Goal: Task Accomplishment & Management: Use online tool/utility

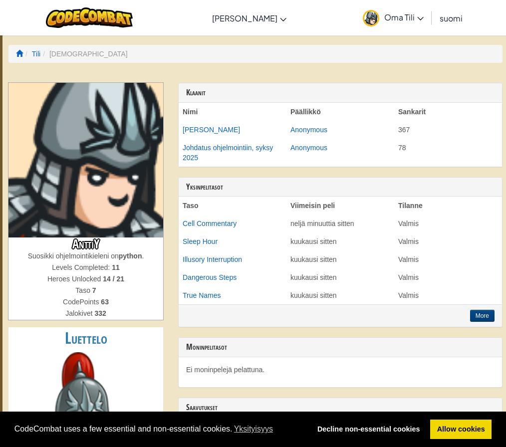
click at [238, 152] on td "Johdatus ohjelmointiin, syksy 2025" at bounding box center [233, 153] width 108 height 28
click at [244, 147] on link "Johdatus ohjelmointiin, syksy 2025" at bounding box center [228, 153] width 90 height 18
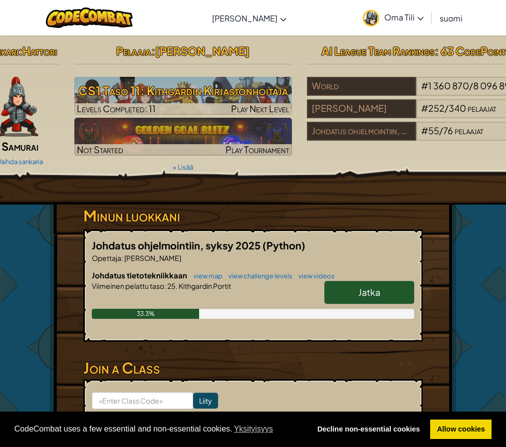
drag, startPoint x: 457, startPoint y: 220, endPoint x: 445, endPoint y: 209, distance: 15.9
click at [457, 220] on div "Sankari : Hattori Samurai Vaihda sankaria Pelaaja : Antti Y CS1 Taso 11: Kithga…" at bounding box center [253, 261] width 484 height 452
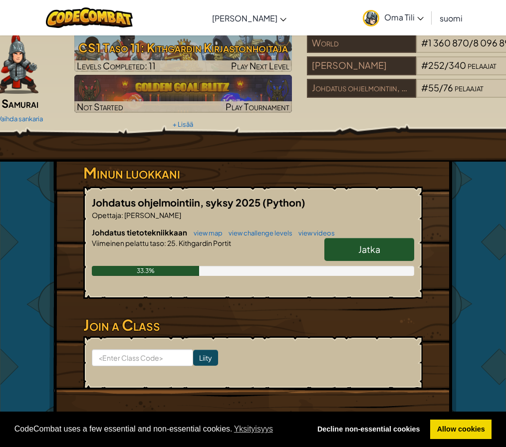
scroll to position [50, 0]
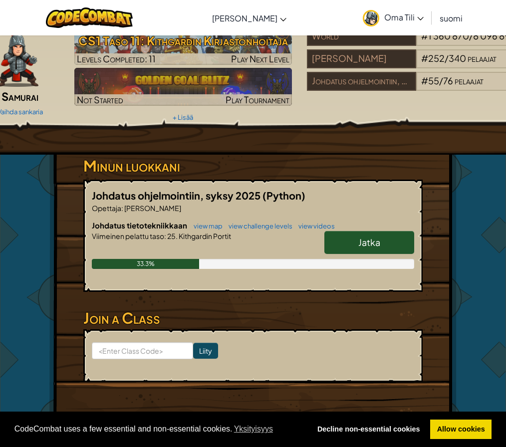
click at [368, 248] on link "Jatka" at bounding box center [369, 242] width 90 height 23
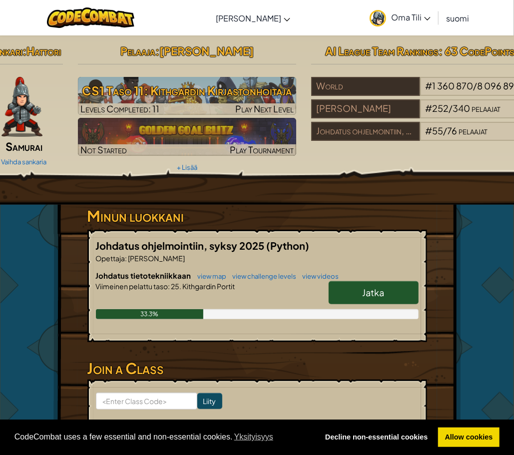
select select "fi"
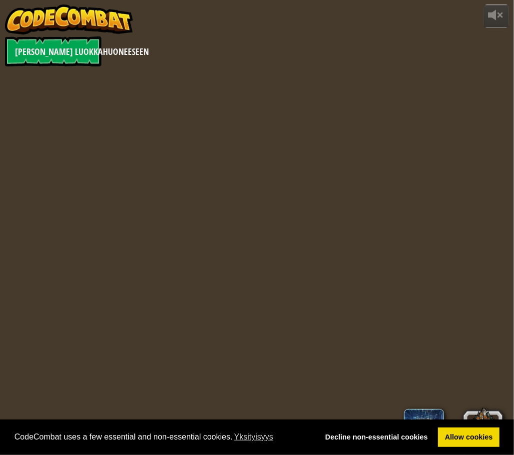
select select "fi"
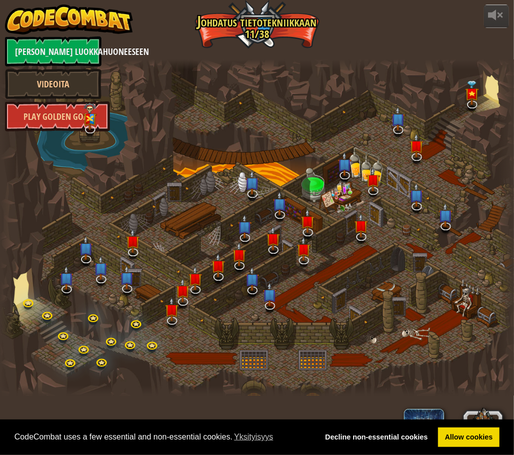
select select "fi"
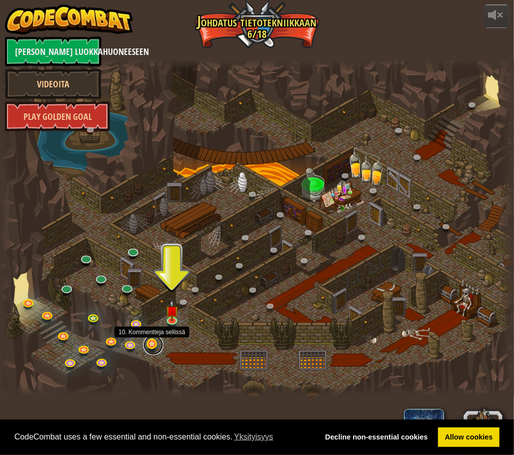
click at [152, 351] on link at bounding box center [153, 345] width 20 height 20
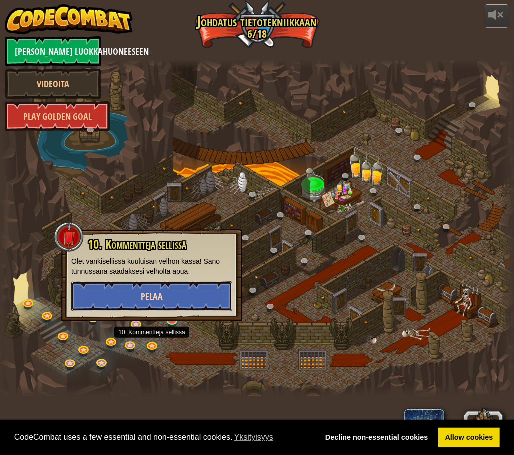
click at [165, 299] on button "Pelaa" at bounding box center [151, 296] width 161 height 30
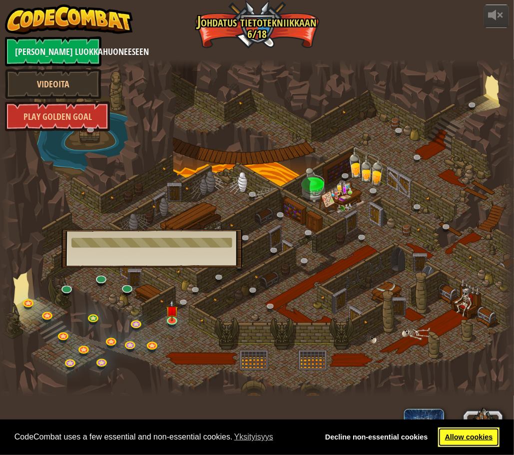
click at [481, 438] on link "Allow cookies" at bounding box center [468, 437] width 61 height 20
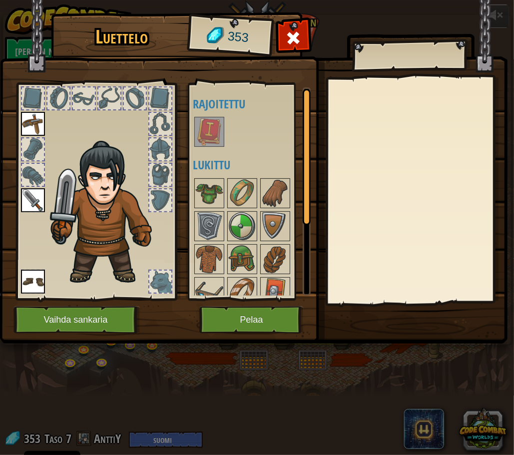
click at [214, 134] on img at bounding box center [209, 132] width 28 height 28
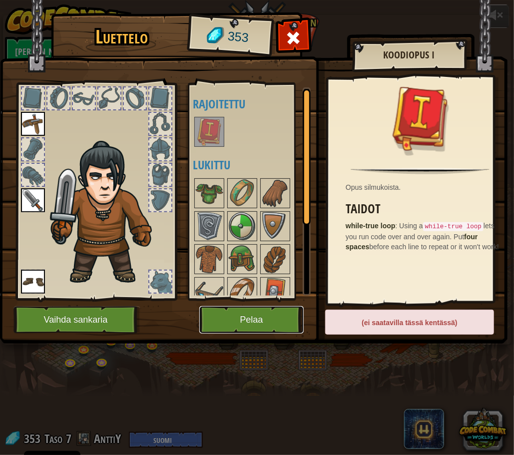
click at [243, 312] on button "Pelaa" at bounding box center [251, 319] width 104 height 27
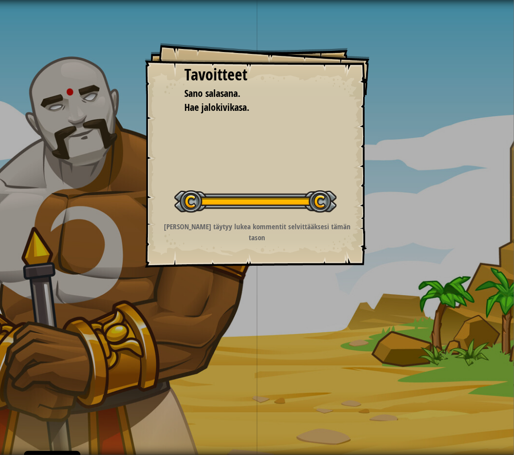
click at [239, 281] on div "Tavoitteet Sano salasana. Hae jalokivikasa. Aloita Taso Virhe ladattaessa tieto…" at bounding box center [257, 227] width 514 height 455
click at [240, 212] on div at bounding box center [255, 201] width 162 height 22
click at [498, 142] on div "Tavoitteet Sano salasana. Hae jalokivikasa. Aloita Taso Virhe ladattaessa tieto…" at bounding box center [257, 227] width 514 height 455
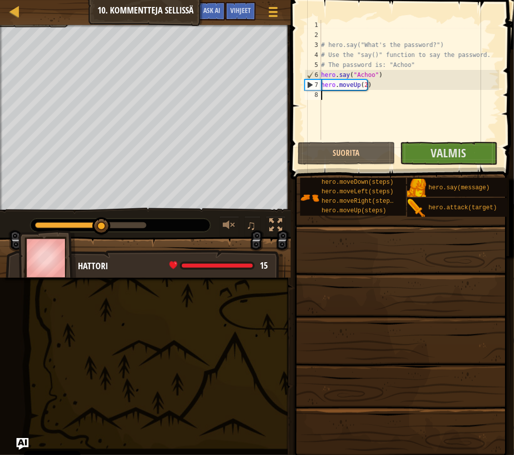
click at [401, 96] on div "# hero.say("What's the password?") # Use the "say()" function to say the passwo…" at bounding box center [409, 90] width 180 height 140
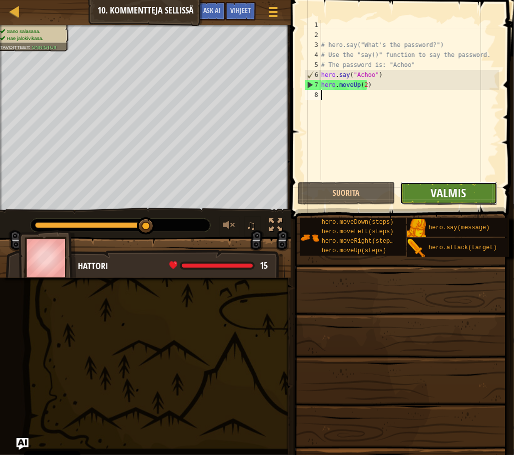
click at [437, 191] on span "Valmis" at bounding box center [448, 193] width 35 height 16
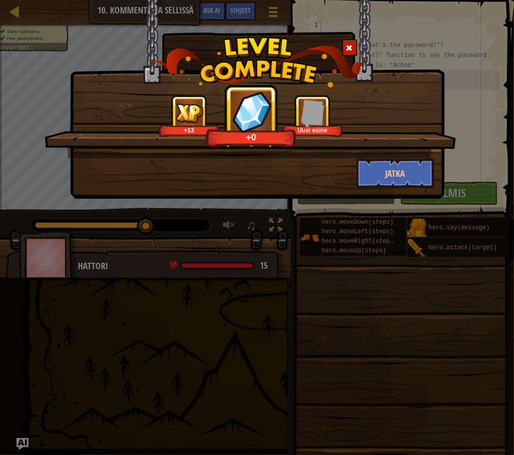
drag, startPoint x: 280, startPoint y: 166, endPoint x: 309, endPoint y: 167, distance: 28.5
click at [280, 166] on div "Jatka" at bounding box center [257, 173] width 368 height 30
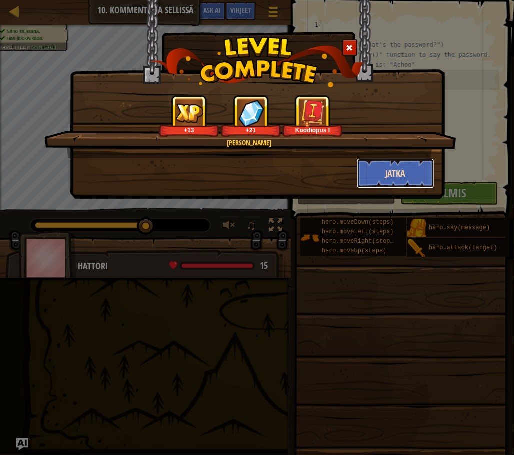
click at [396, 171] on button "Jatka" at bounding box center [394, 173] width 77 height 30
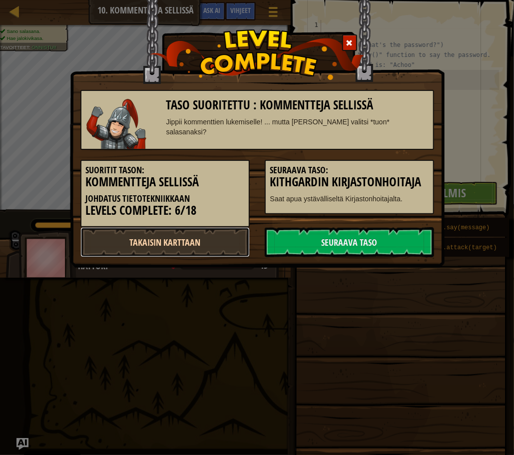
click at [199, 251] on link "Takaisin karttaan" at bounding box center [164, 242] width 169 height 30
select select "fi"
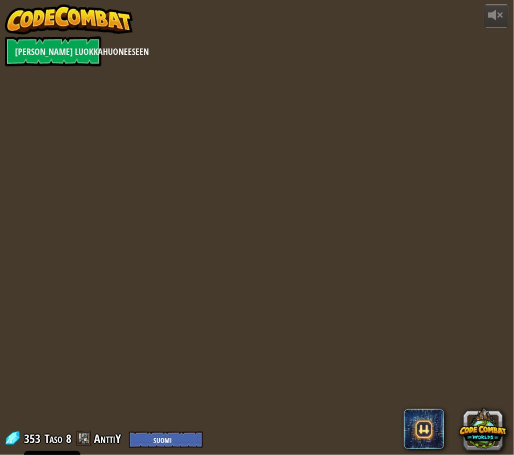
select select "fi"
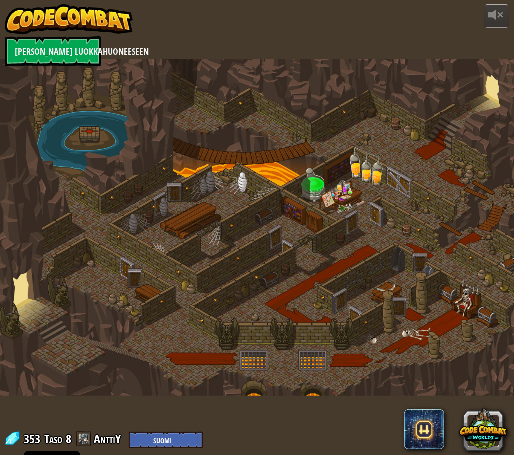
select select "fi"
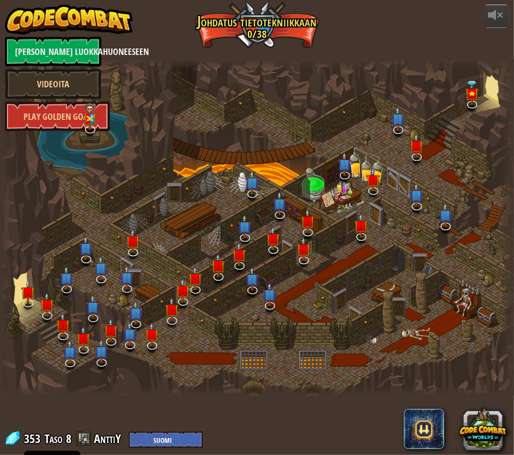
select select "fi"
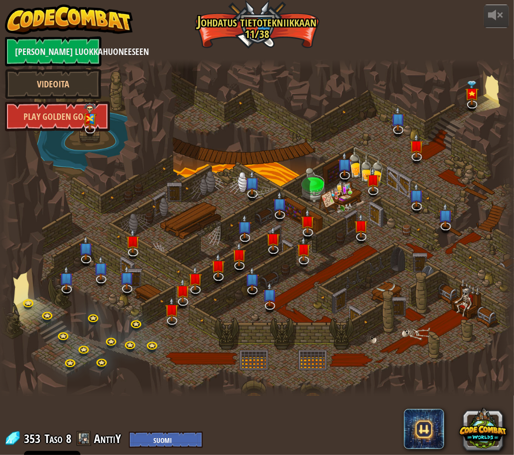
select select "fi"
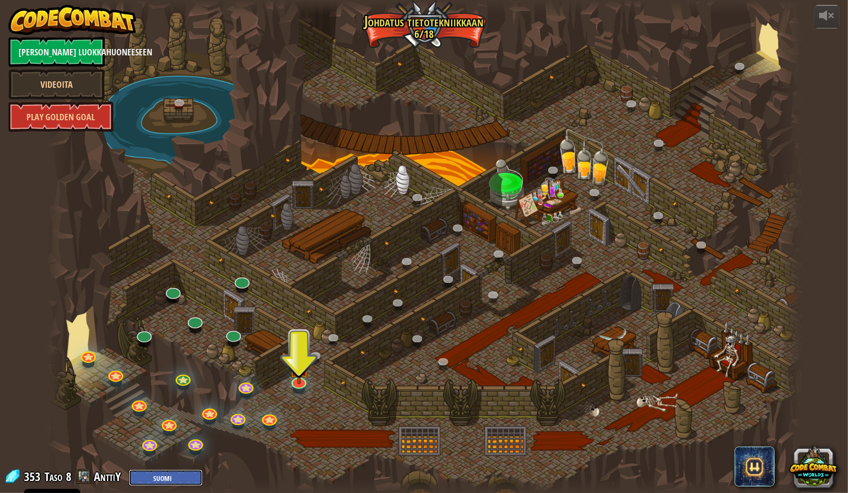
click at [177, 447] on select "English (US) English (UK) 简体中文 繁體中文 русский español (ES) español (América Latin…" at bounding box center [166, 478] width 74 height 16
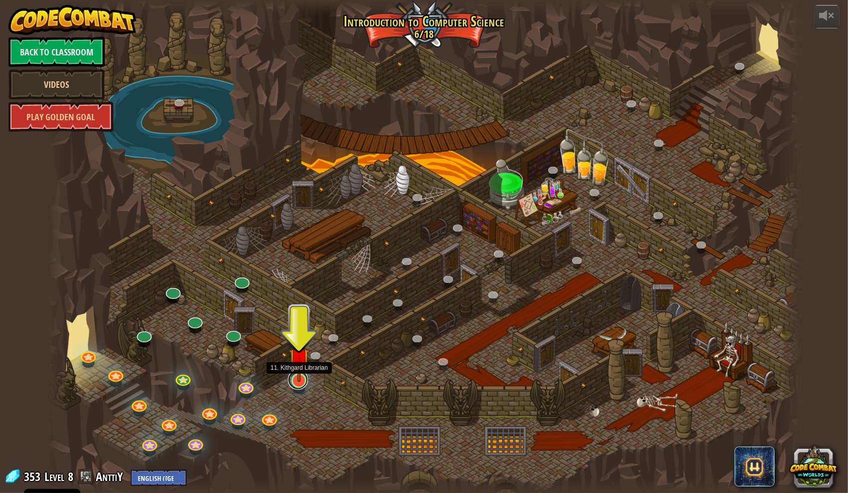
click at [293, 383] on link at bounding box center [298, 380] width 20 height 20
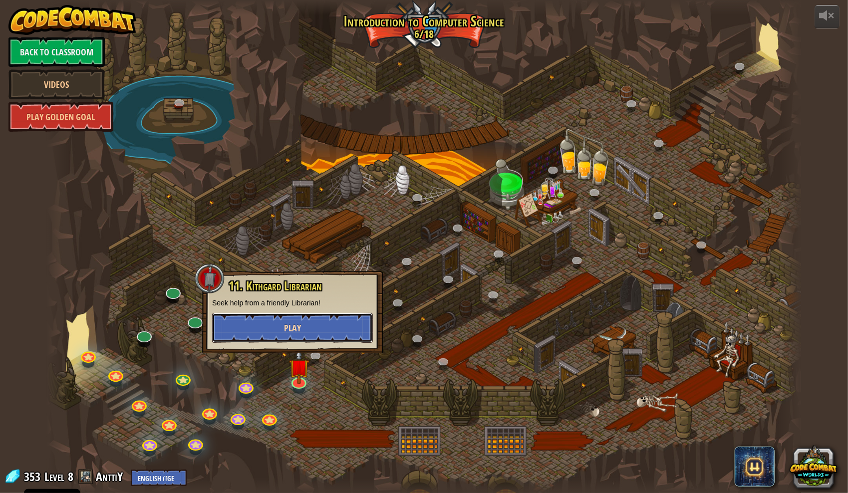
click at [348, 328] on button "Play" at bounding box center [292, 328] width 161 height 30
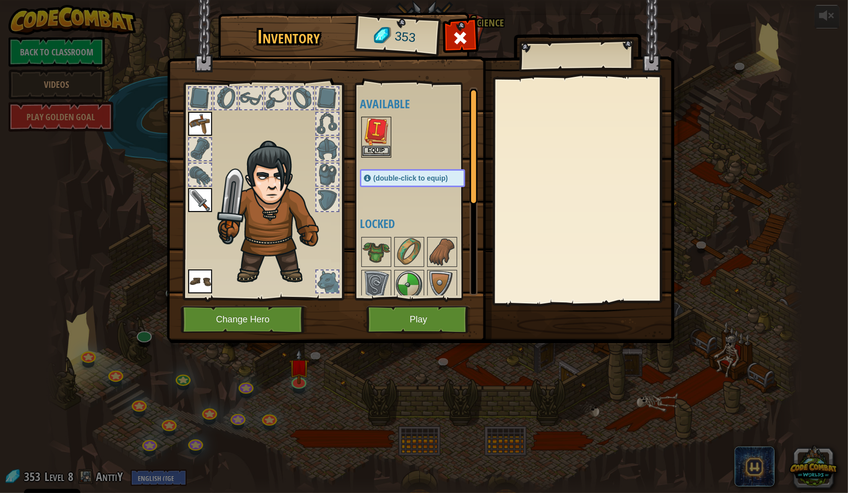
click at [369, 124] on img at bounding box center [376, 132] width 28 height 28
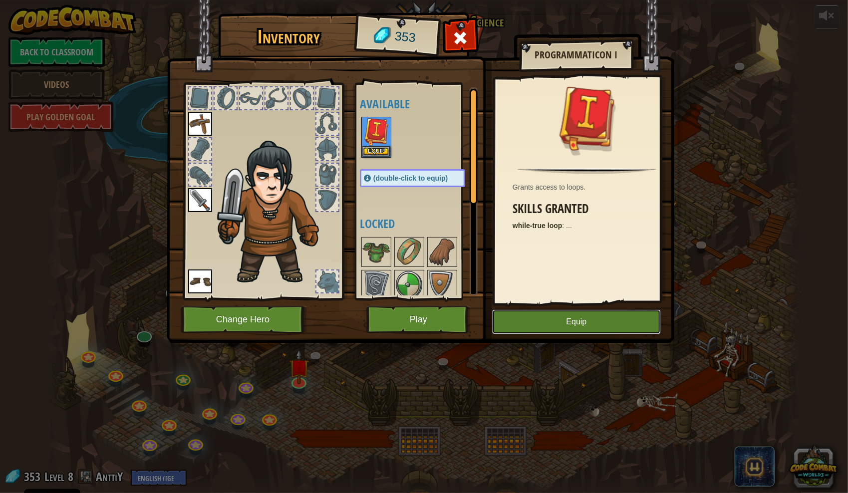
click at [506, 322] on button "Equip" at bounding box center [576, 322] width 169 height 25
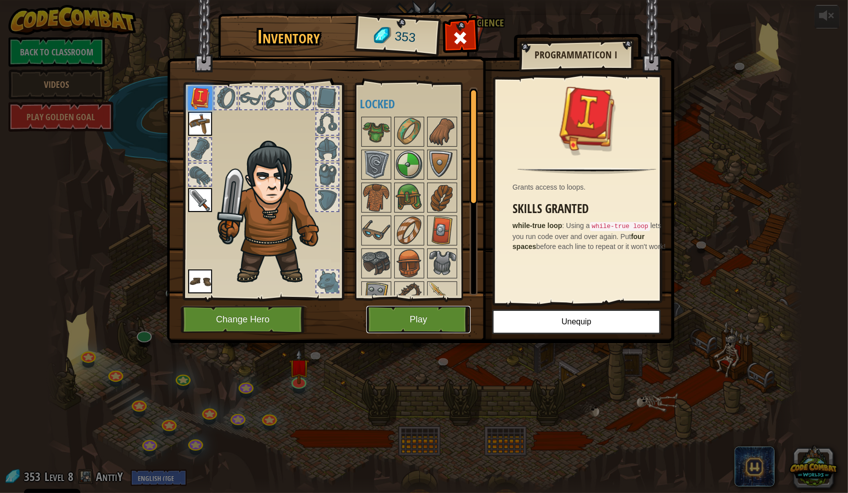
click at [424, 322] on button "Play" at bounding box center [418, 319] width 104 height 27
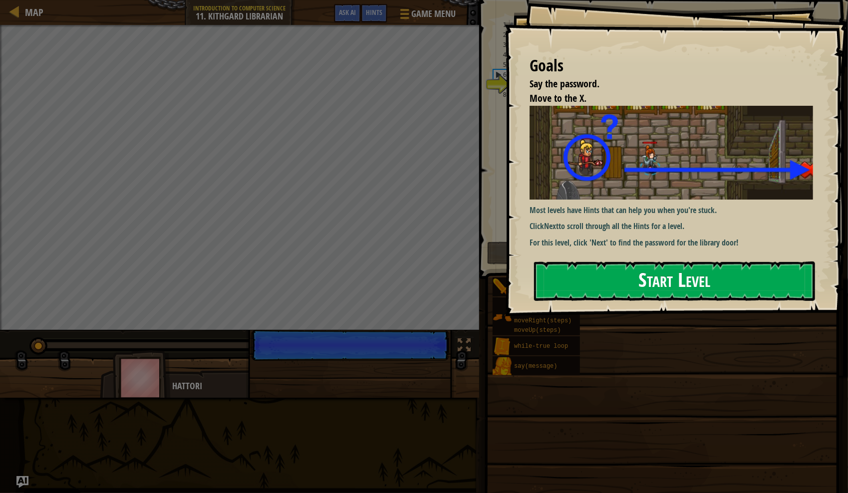
click at [506, 289] on button "Start Level" at bounding box center [674, 281] width 281 height 39
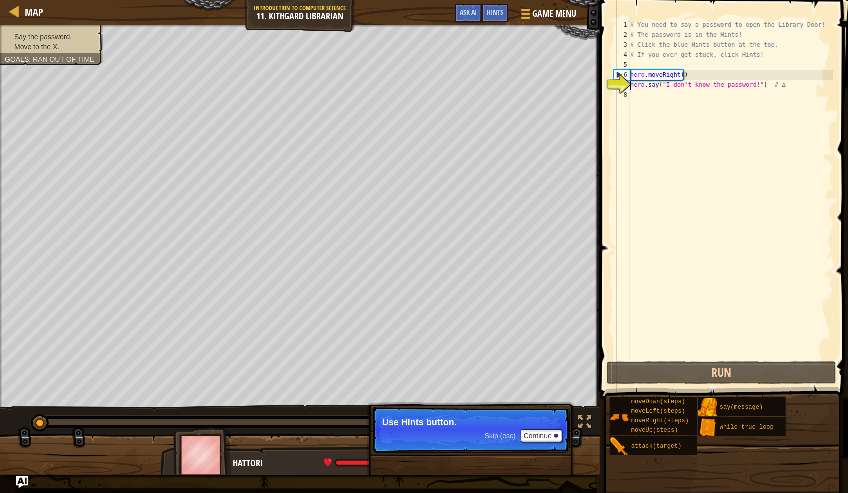
click at [506, 76] on div "# You need to say a password to open the Library Door! # The password is in the…" at bounding box center [731, 199] width 205 height 359
type textarea "hero.moveRight()"
click at [506, 103] on div "# You need to say a password to open the Library Door! # The password is in the…" at bounding box center [731, 199] width 205 height 359
click at [506, 435] on button "Continue" at bounding box center [541, 435] width 41 height 13
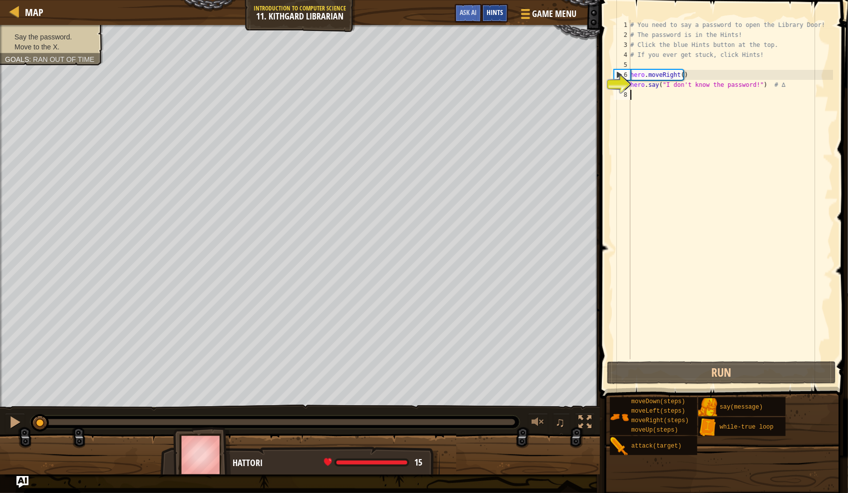
click at [492, 9] on span "Hints" at bounding box center [495, 11] width 16 height 9
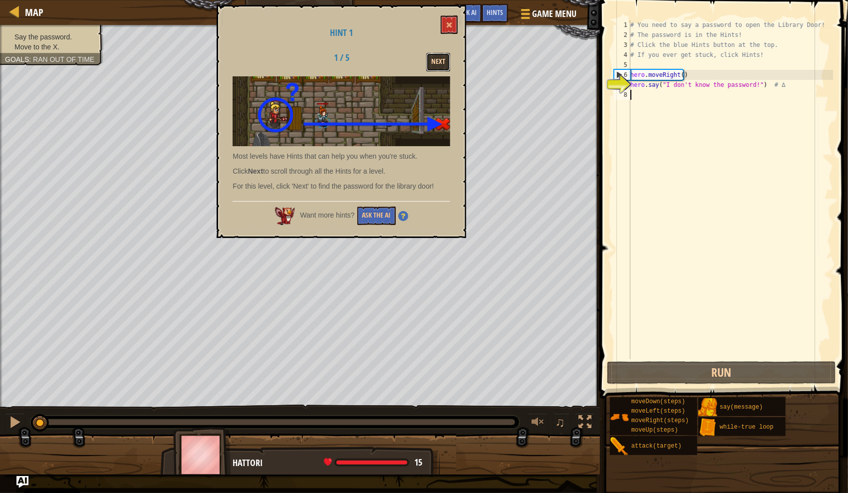
click at [443, 62] on button "Next" at bounding box center [438, 62] width 24 height 18
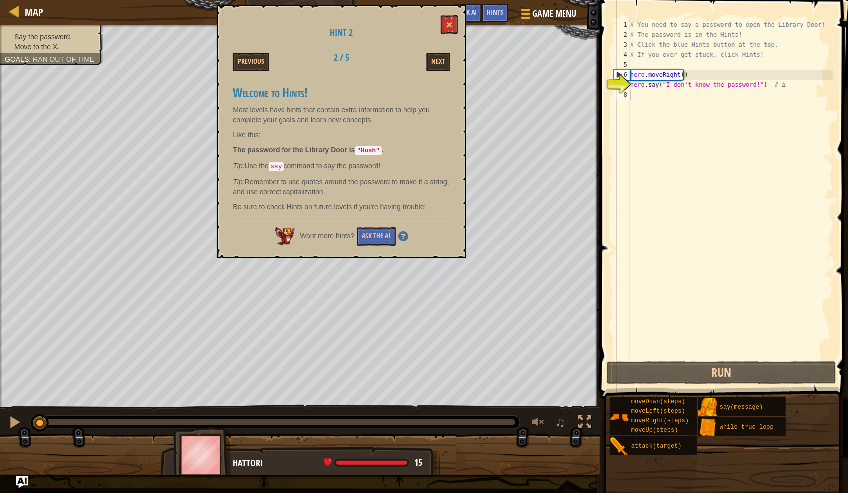
type textarea "hero.moveRight()"
click at [506, 70] on div "# You need to say a password to open the Library Door! # The password is in the…" at bounding box center [731, 199] width 205 height 359
click at [506, 112] on div "# You need to say a password to open the Library Door! # The password is in the…" at bounding box center [731, 199] width 205 height 359
drag, startPoint x: 665, startPoint y: 85, endPoint x: 749, endPoint y: 85, distance: 84.4
click at [506, 85] on div "# You need to say a password to open the Library Door! # The password is in the…" at bounding box center [731, 199] width 205 height 359
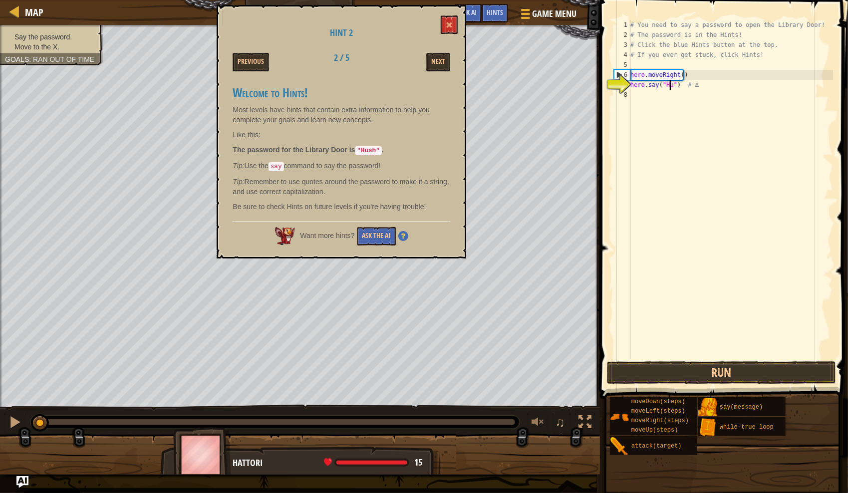
type textarea "hero.say("Hush") # ∆"
click at [506, 121] on div "# You need to say a password to open the Library Door! # The password is in the…" at bounding box center [731, 199] width 205 height 359
click at [447, 30] on button at bounding box center [449, 24] width 17 height 18
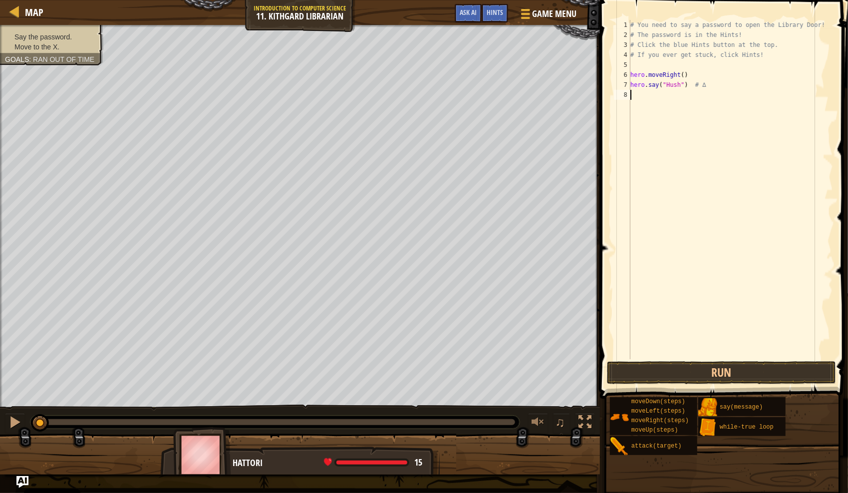
click at [506, 136] on div "# You need to say a password to open the Library Door! # The password is in the…" at bounding box center [731, 199] width 205 height 359
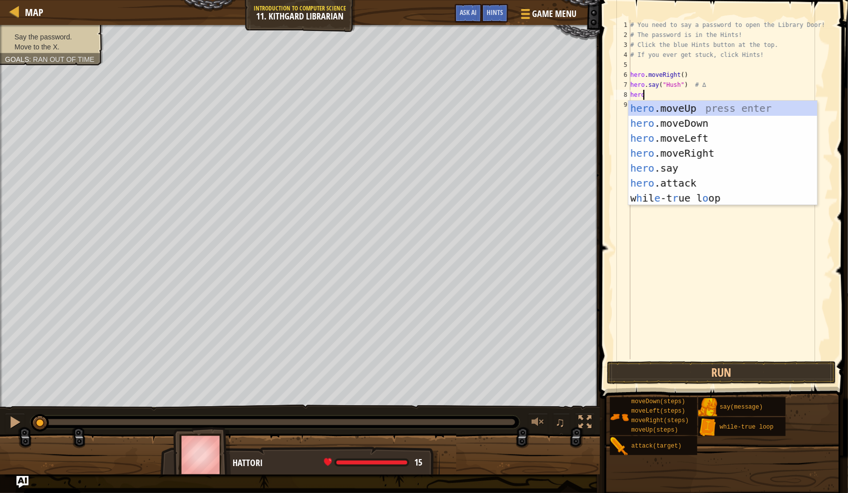
type textarea "hero."
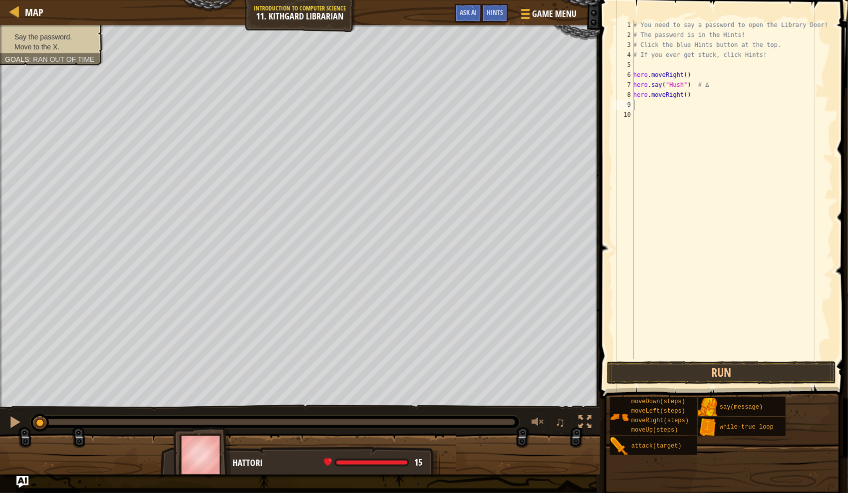
click at [506, 95] on div "# You need to say a password to open the Library Door! # The password is in the…" at bounding box center [733, 199] width 202 height 359
click at [506, 75] on div "# You need to say a password to open the Library Door! # The password is in the…" at bounding box center [733, 199] width 202 height 359
click at [506, 85] on div "# You need to say a password to open the Library Door! # The password is in the…" at bounding box center [733, 199] width 202 height 359
click at [506, 73] on div "# You need to say a password to open the Library Door! # The password is in the…" at bounding box center [733, 199] width 202 height 359
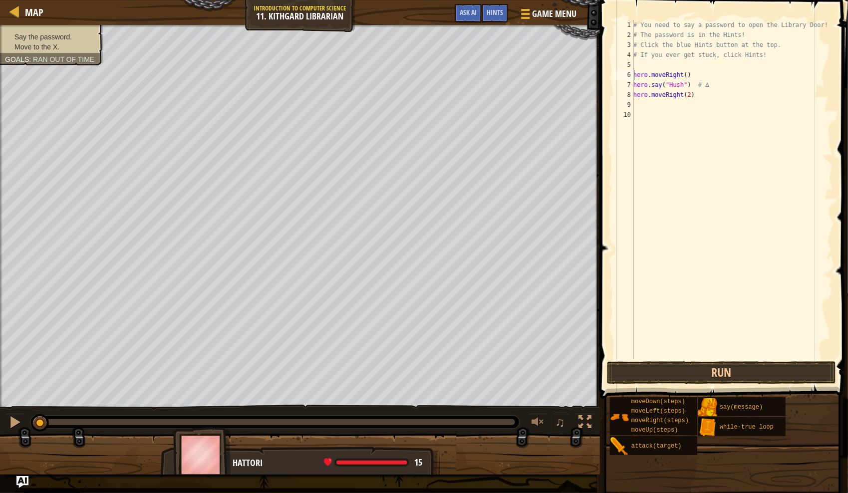
scroll to position [4, 0]
type textarea "# hero.moveRight()"
click at [506, 374] on button "Run" at bounding box center [721, 372] width 229 height 23
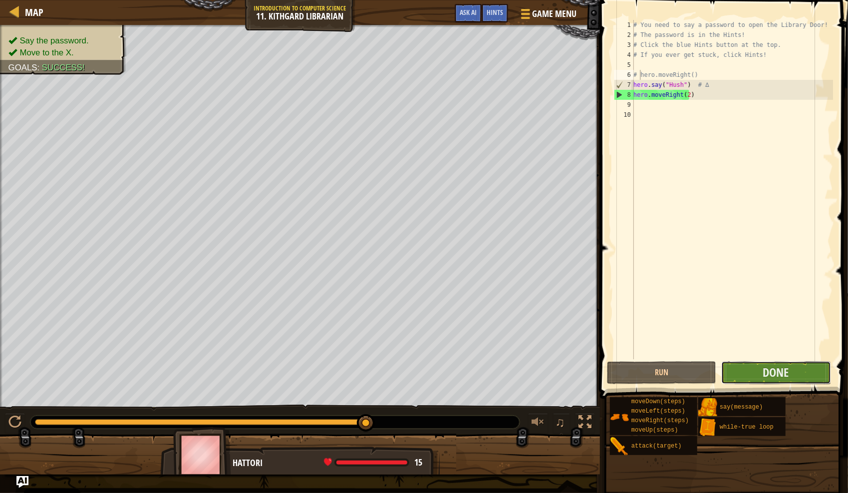
click at [506, 368] on button "Done" at bounding box center [775, 372] width 109 height 23
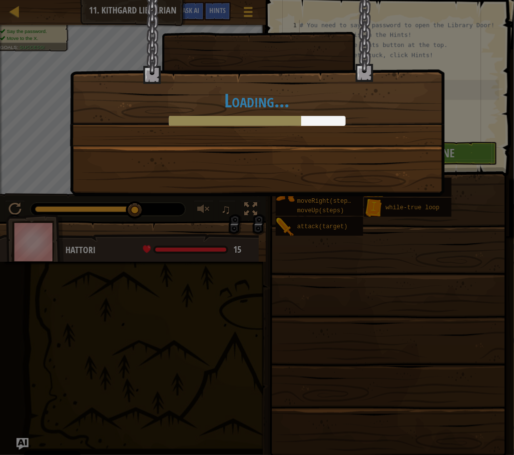
click at [280, 119] on div at bounding box center [235, 121] width 133 height 10
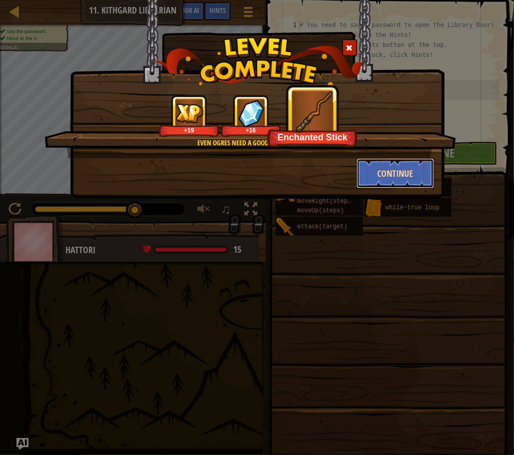
click at [396, 172] on button "Continue" at bounding box center [394, 173] width 77 height 30
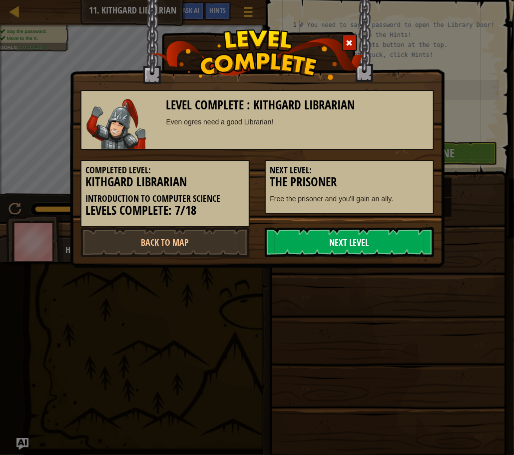
click at [316, 239] on link "Next Level" at bounding box center [349, 242] width 169 height 30
drag, startPoint x: 322, startPoint y: 243, endPoint x: 260, endPoint y: 195, distance: 78.7
click at [260, 195] on div "Next Level: The Prisoner Free the prisoner and you'll gain an ally." at bounding box center [349, 182] width 184 height 64
click at [321, 237] on link "Next Level" at bounding box center [349, 242] width 169 height 30
click at [180, 237] on link "Back to Map" at bounding box center [164, 242] width 169 height 30
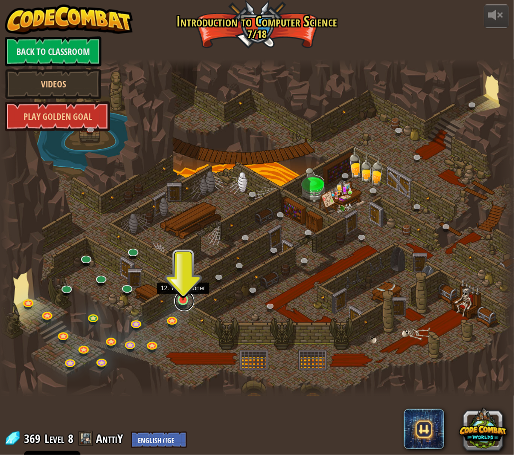
click at [184, 304] on link at bounding box center [184, 301] width 20 height 20
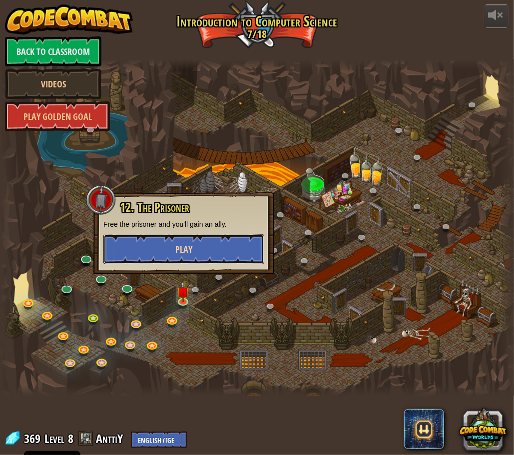
click at [181, 244] on span "Play" at bounding box center [183, 249] width 17 height 12
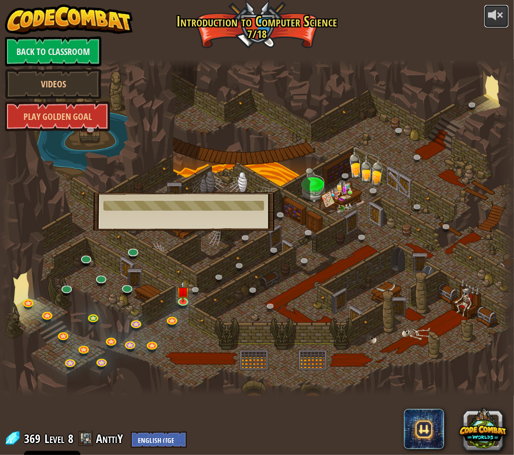
click at [495, 17] on div at bounding box center [496, 15] width 16 height 16
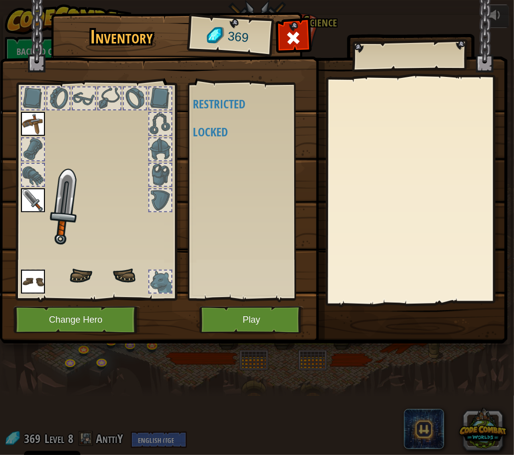
click at [246, 102] on h4 "Restricted" at bounding box center [255, 103] width 125 height 13
click at [209, 149] on div "Available (double-click to equip) Restricted Locked" at bounding box center [255, 191] width 125 height 208
click at [304, 35] on div at bounding box center [293, 40] width 31 height 31
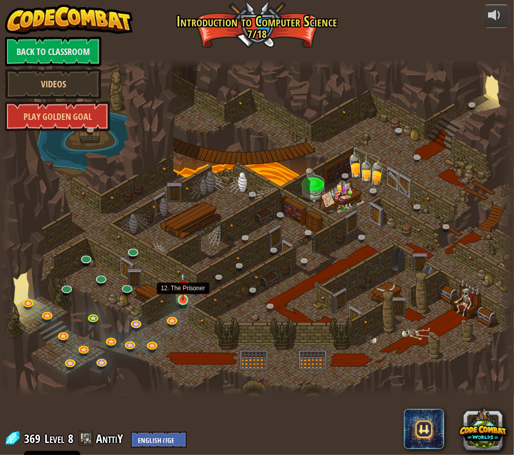
click at [181, 300] on img at bounding box center [183, 286] width 12 height 28
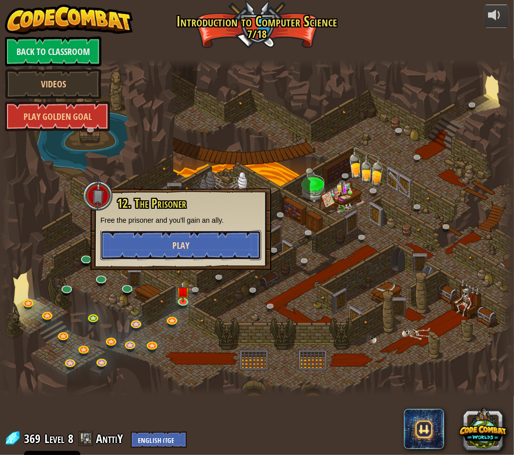
click at [200, 235] on button "Play" at bounding box center [180, 245] width 161 height 30
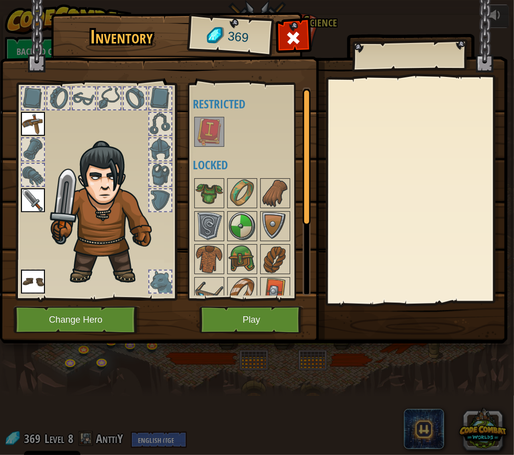
click at [215, 130] on img at bounding box center [209, 132] width 28 height 28
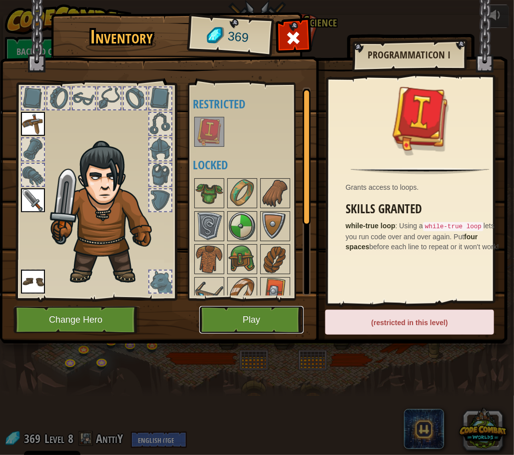
click at [263, 322] on button "Play" at bounding box center [251, 319] width 104 height 27
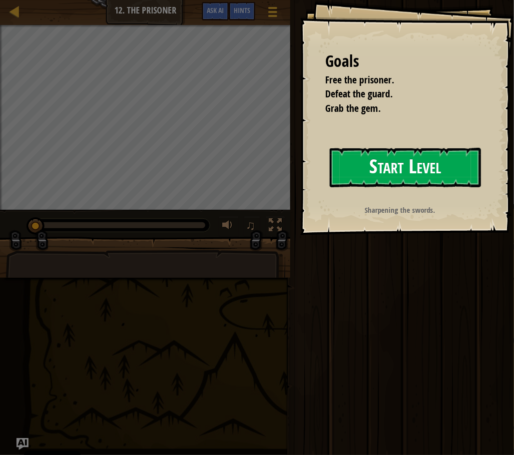
click at [406, 159] on button "Start Level" at bounding box center [404, 167] width 151 height 39
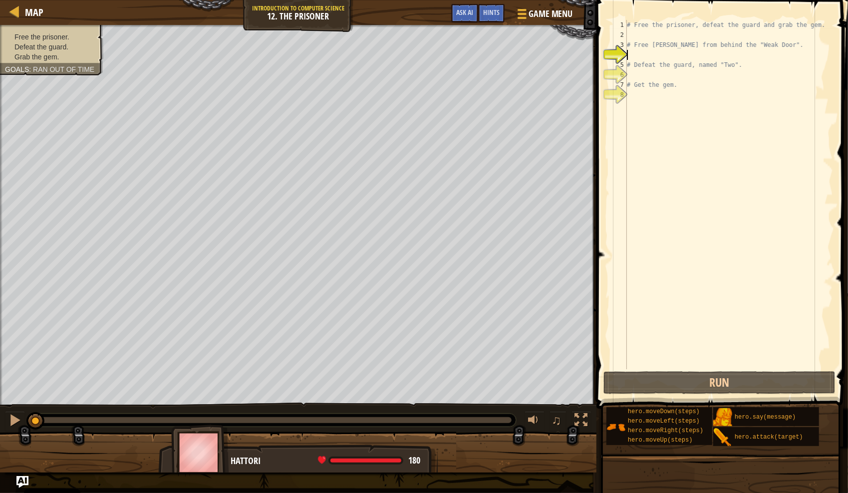
click at [506, 55] on div "# Free the prisoner, defeat the guard and grab the gem. # Free Patrick from beh…" at bounding box center [729, 204] width 208 height 369
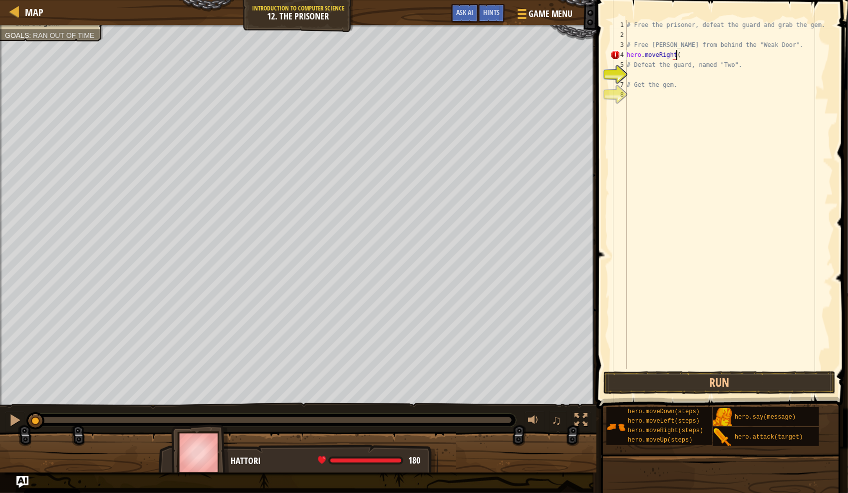
scroll to position [4, 4]
click at [506, 54] on div "# Free the prisoner, defeat the guard and grab the gem. # Free Patrick from beh…" at bounding box center [729, 204] width 208 height 369
click at [506, 382] on button "Run" at bounding box center [720, 382] width 233 height 23
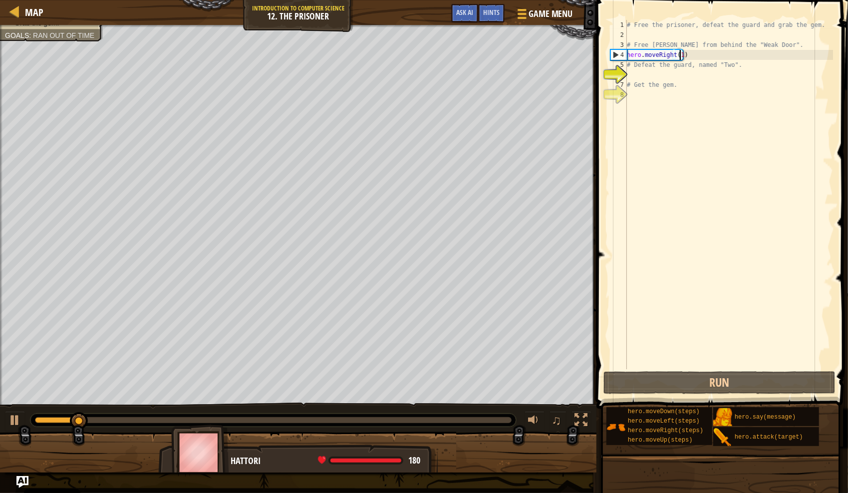
click at [506, 62] on div "# Free the prisoner, defeat the guard and grab the gem. # Free Patrick from beh…" at bounding box center [729, 204] width 208 height 369
type textarea "# Defeat the guard, named "Two"."
click at [506, 75] on div "# Free the prisoner, defeat the guard and grab the gem. # Free Patrick from beh…" at bounding box center [729, 204] width 208 height 369
type textarea "# Defeat the guard, named "Two"."
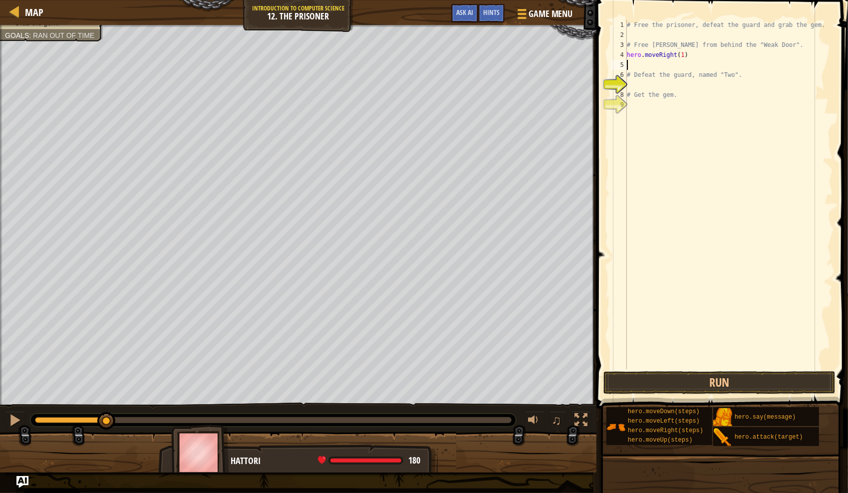
type textarea "H"
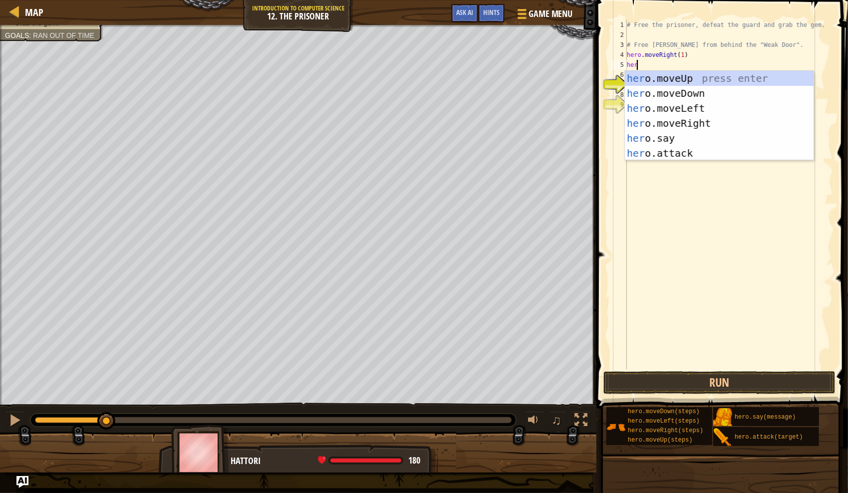
type textarea "hero"
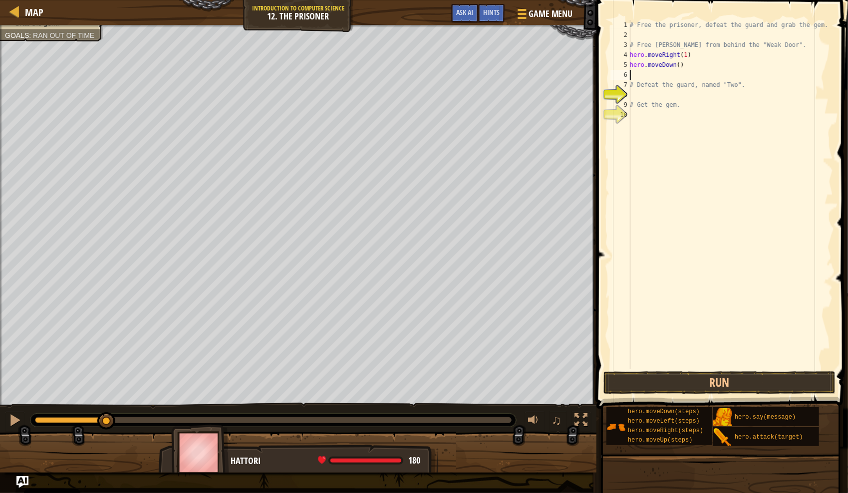
type textarea "hero.moveDown()"
type textarea "# Defeat the guard, named "Two"."
click at [506, 377] on button "Run" at bounding box center [720, 382] width 233 height 23
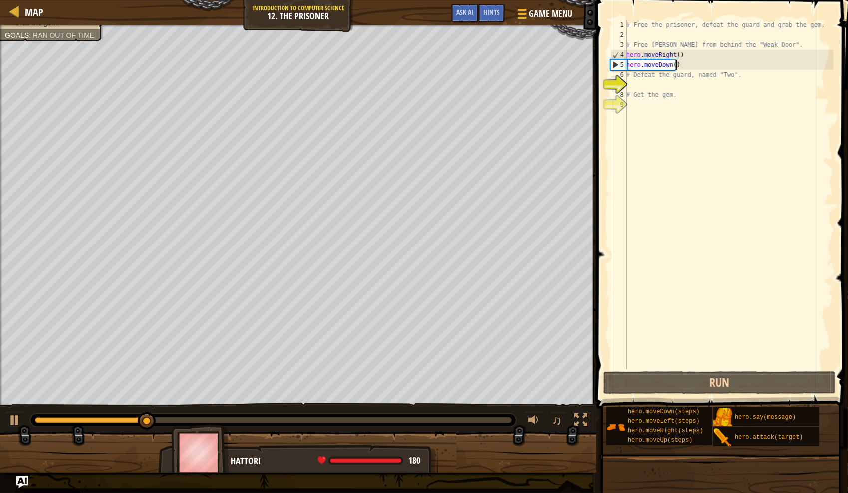
click at [506, 65] on div "# Free the prisoner, defeat the guard and grab the gem. # Free Patrick from beh…" at bounding box center [729, 204] width 209 height 369
click at [506, 67] on div "# Free the prisoner, defeat the guard and grab the gem. # Free Patrick from beh…" at bounding box center [729, 204] width 209 height 369
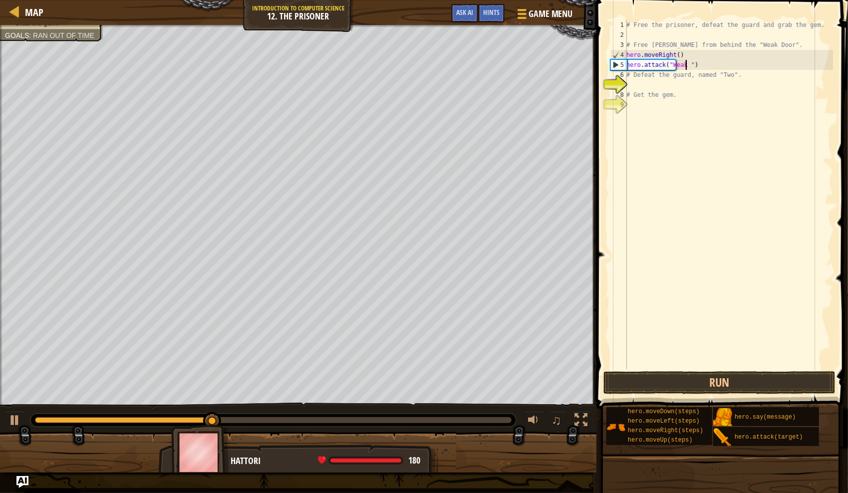
scroll to position [4, 5]
type textarea "hero.attack("Weak Door")"
click at [506, 368] on div "# Free the prisoner, defeat the guard and grab the gem. # Free Patrick from beh…" at bounding box center [729, 204] width 209 height 369
click at [506, 384] on button "Run" at bounding box center [720, 382] width 233 height 23
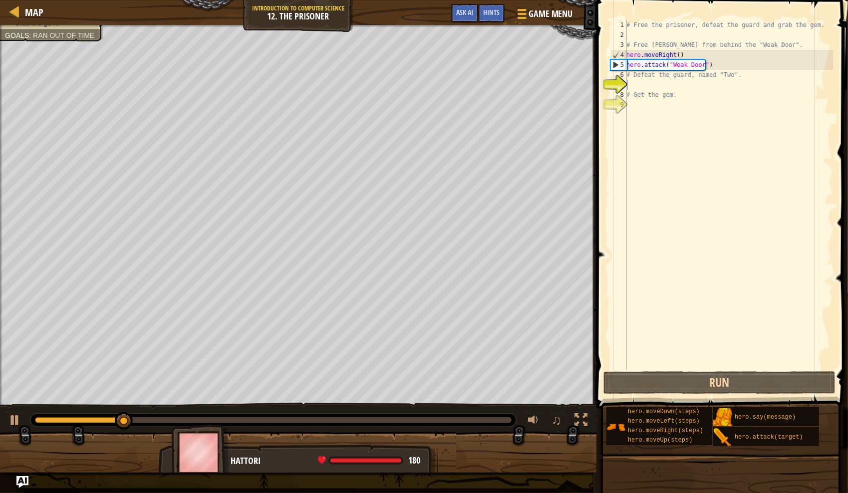
click at [506, 82] on div "# Free the prisoner, defeat the guard and grab the gem. # Free Patrick from beh…" at bounding box center [729, 204] width 209 height 369
type textarea "# Defeat the guard, named "Two"."
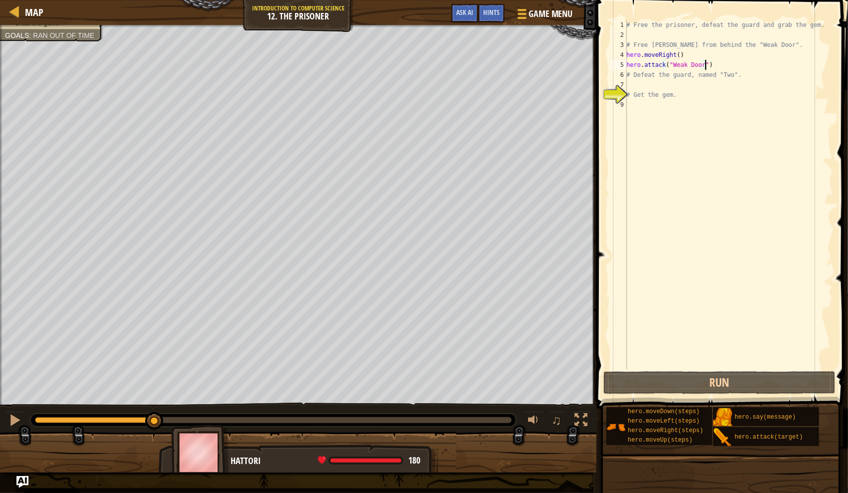
type textarea "# Defeat the guard, named "Two"."
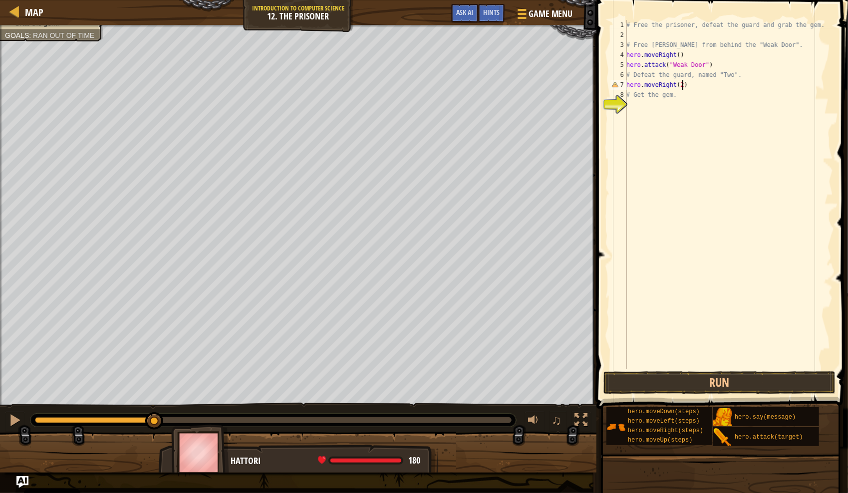
scroll to position [4, 4]
click at [506, 379] on button "Run" at bounding box center [720, 382] width 233 height 23
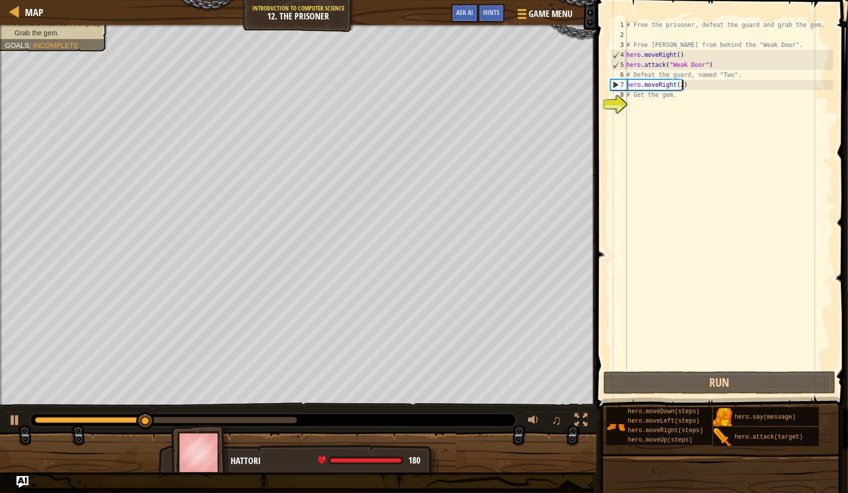
drag, startPoint x: 720, startPoint y: 106, endPoint x: 714, endPoint y: 97, distance: 11.1
click at [506, 98] on div "# Free the prisoner, defeat the guard and grab the gem. # Free Patrick from beh…" at bounding box center [729, 204] width 209 height 369
click at [506, 83] on div "# Free the prisoner, defeat the guard and grab the gem. # Free Patrick from beh…" at bounding box center [729, 204] width 209 height 369
type textarea "hero.moveRight(2)"
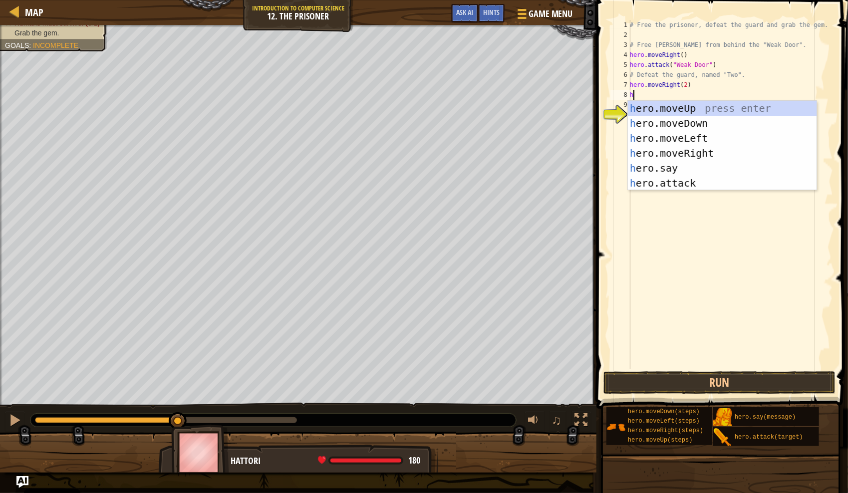
scroll to position [4, 0]
type textarea "hero."
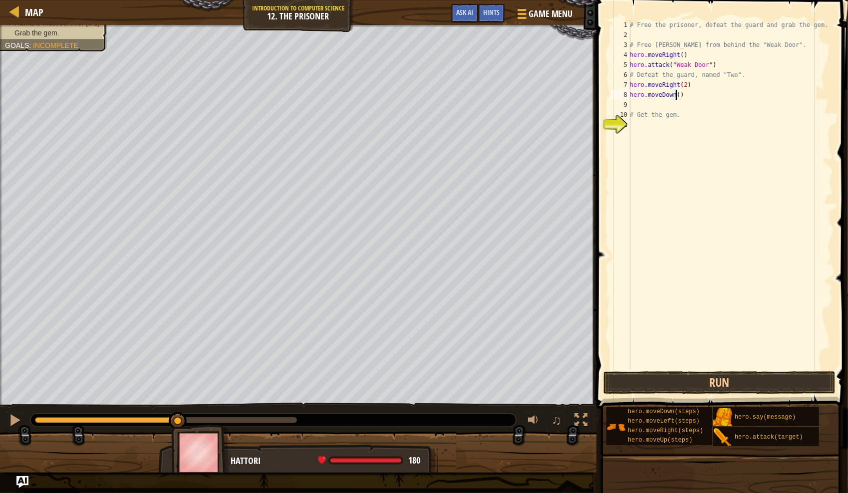
scroll to position [4, 4]
type textarea "hero.moveDown(2)"
click at [506, 386] on button "Run" at bounding box center [720, 382] width 233 height 23
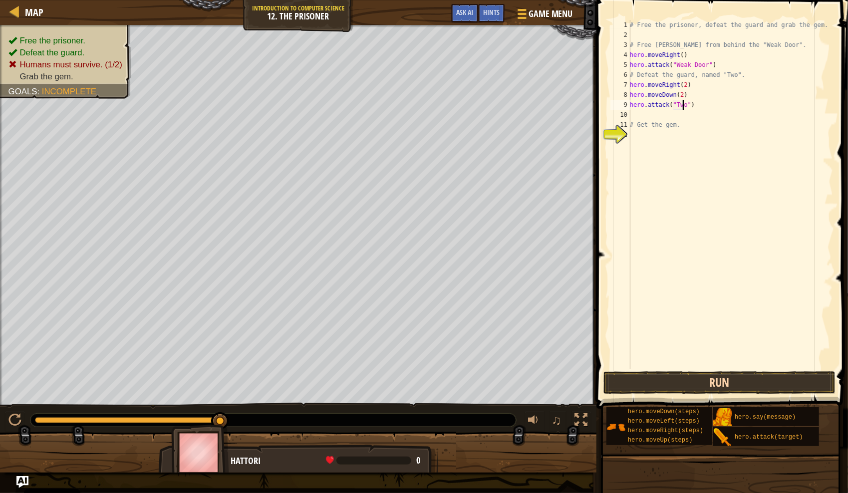
type textarea "hero.attack("Two")"
click at [506, 383] on button "Run" at bounding box center [720, 382] width 233 height 23
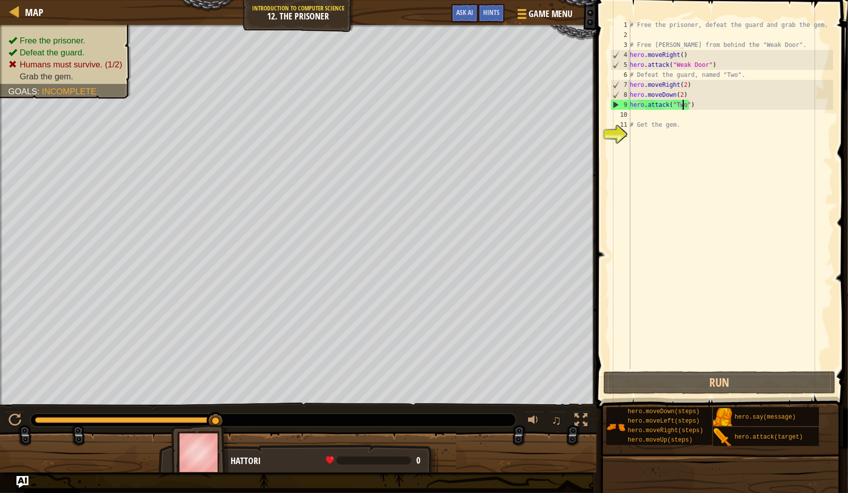
click at [506, 114] on div "# Free the prisoner, defeat the guard and grab the gem. # Free Patrick from beh…" at bounding box center [730, 204] width 205 height 369
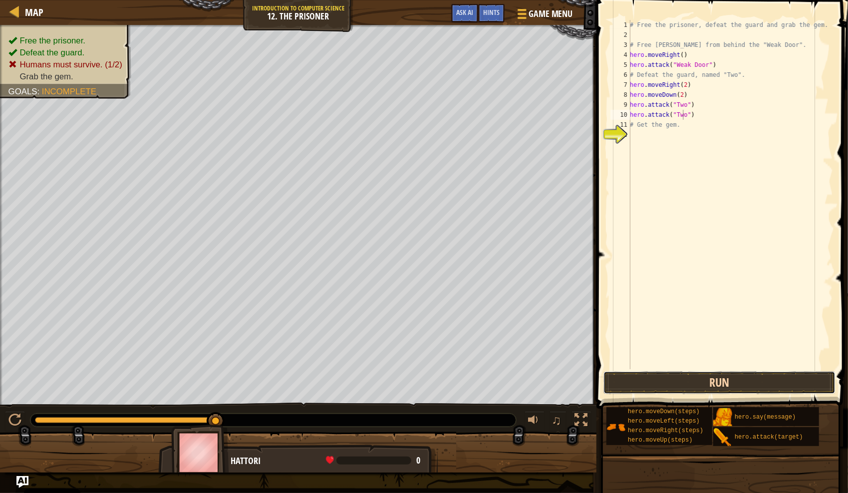
click at [506, 377] on button "Run" at bounding box center [720, 382] width 233 height 23
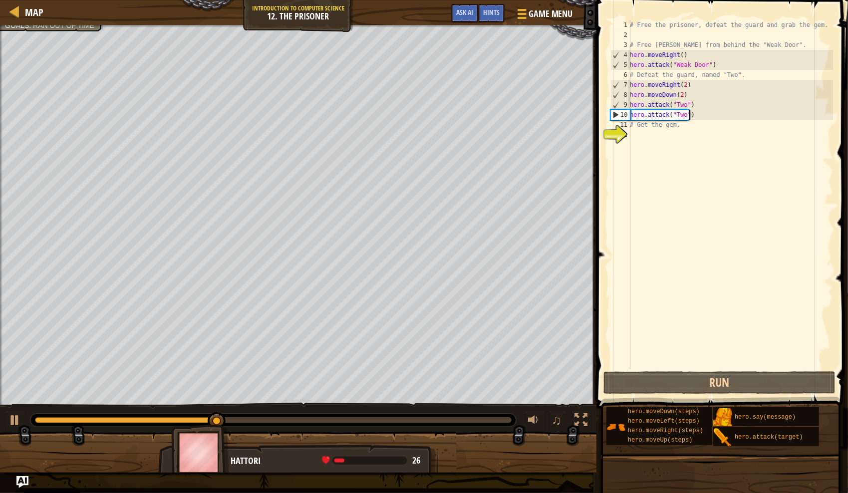
click at [506, 115] on div "# Free the prisoner, defeat the guard and grab the gem. # Free Patrick from beh…" at bounding box center [730, 204] width 205 height 369
click at [506, 105] on div "# Free the prisoner, defeat the guard and grab the gem. # Free Patrick from beh…" at bounding box center [730, 204] width 205 height 369
type textarea "# Get the gem."
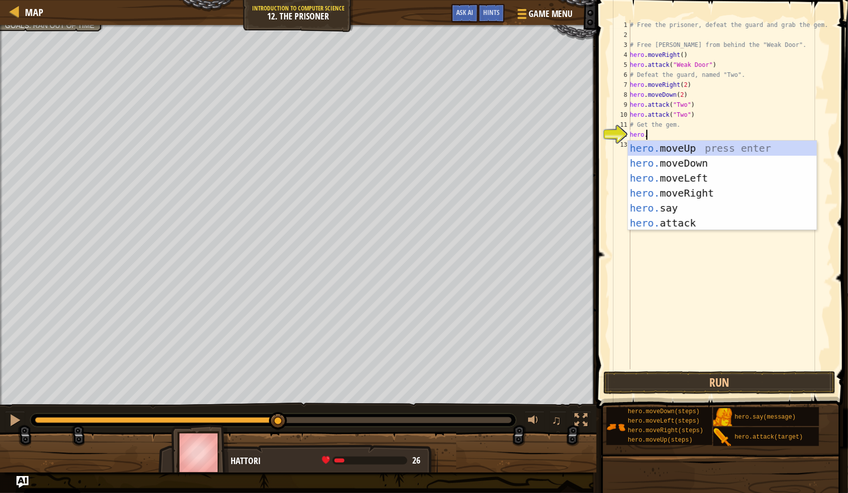
scroll to position [4, 2]
type textarea "hero.move"
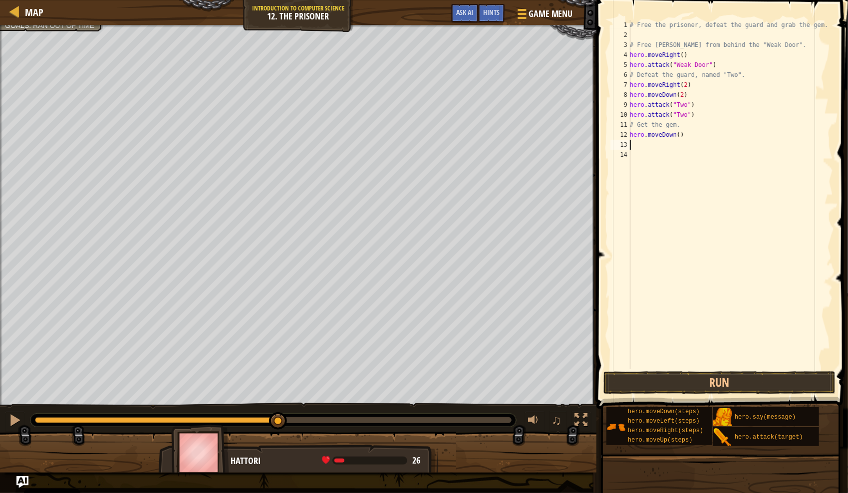
scroll to position [4, 0]
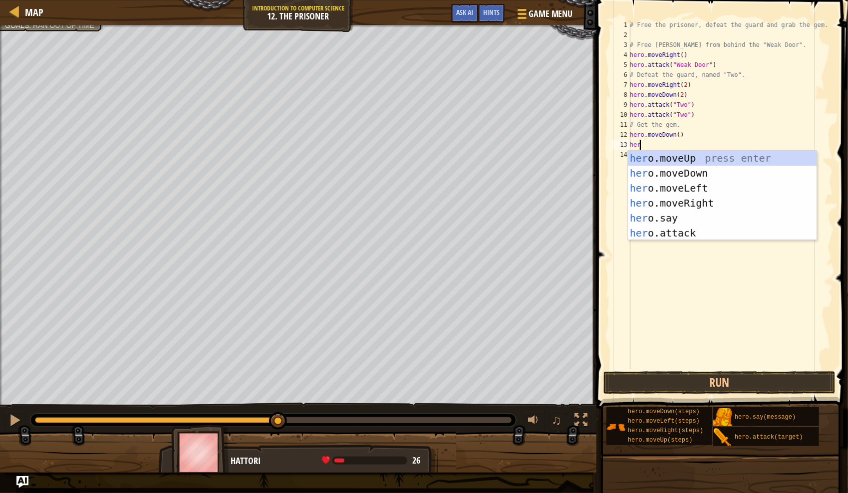
type textarea "hero"
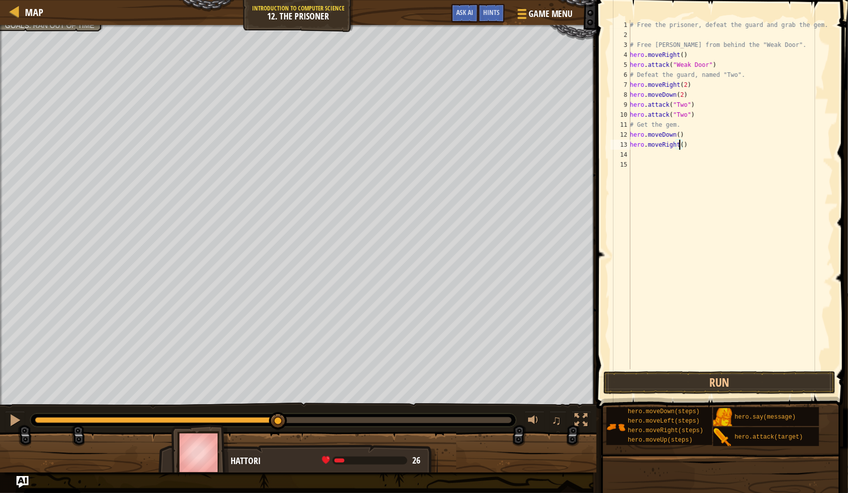
scroll to position [4, 4]
type textarea "hero.moveRight(2)"
click at [506, 380] on button "Run" at bounding box center [720, 382] width 233 height 23
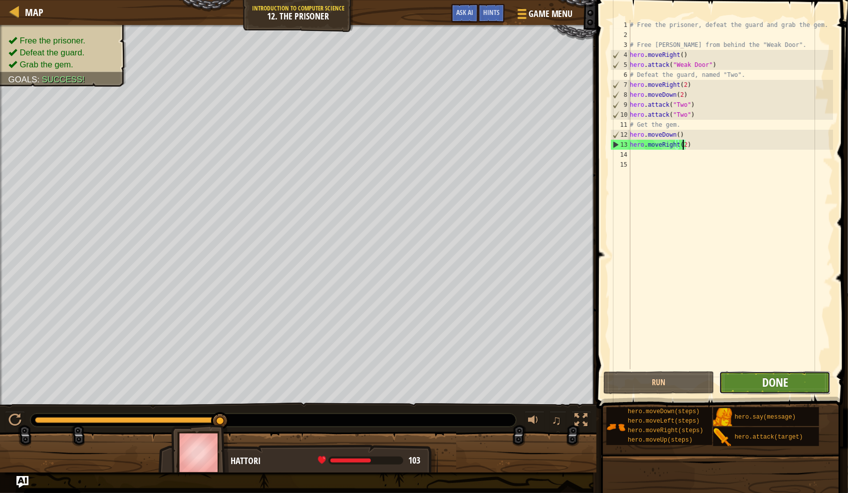
click at [506, 380] on span "Done" at bounding box center [775, 382] width 26 height 16
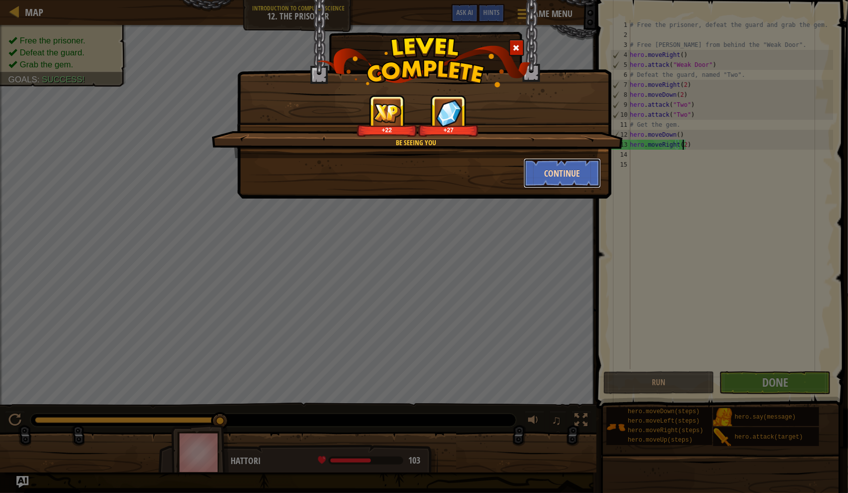
click at [506, 173] on button "Continue" at bounding box center [562, 173] width 77 height 30
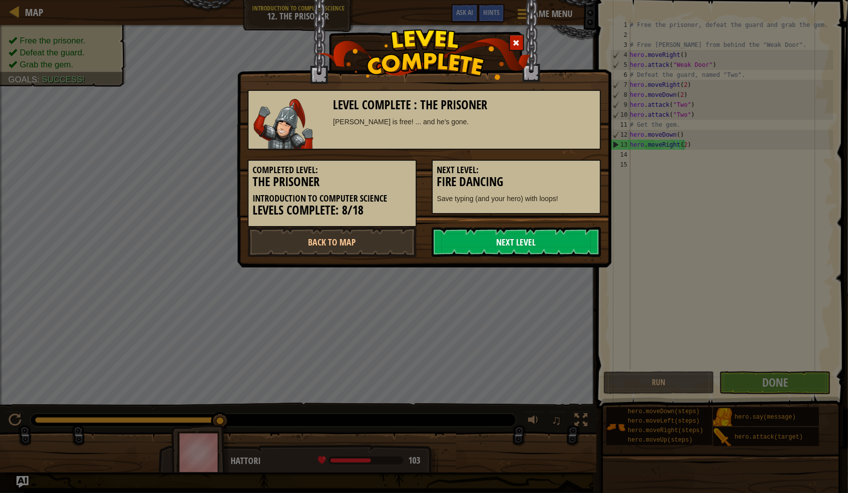
click at [471, 249] on link "Next Level" at bounding box center [516, 242] width 169 height 30
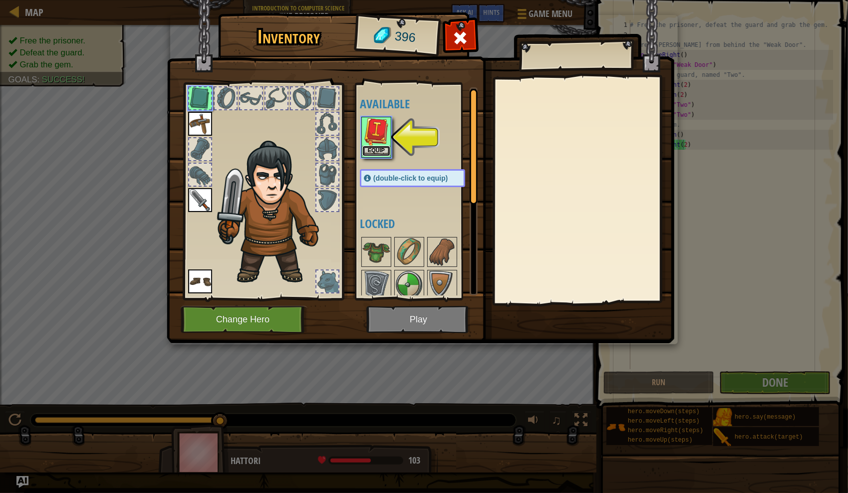
click at [379, 149] on button "Equip" at bounding box center [376, 151] width 28 height 10
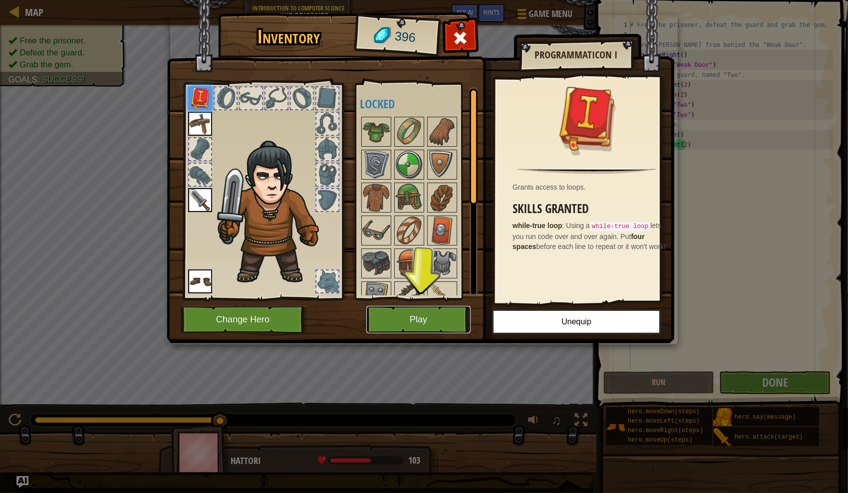
click at [428, 320] on button "Play" at bounding box center [418, 319] width 104 height 27
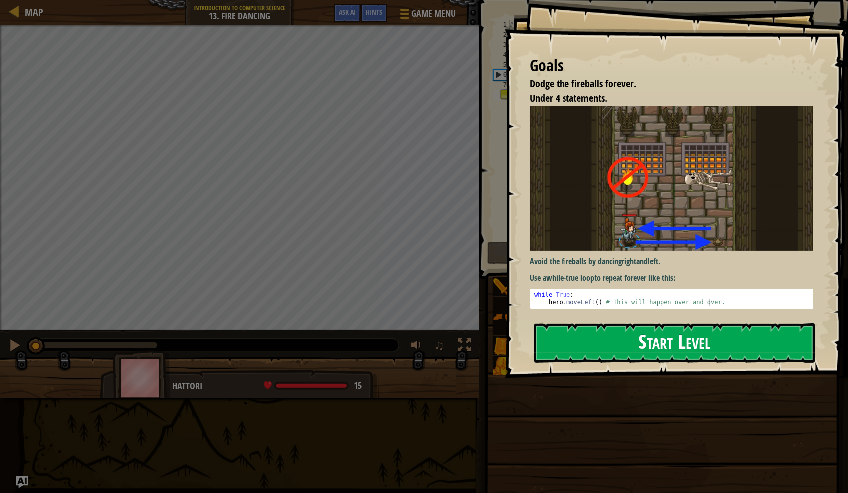
click at [506, 347] on button "Start Level" at bounding box center [674, 342] width 281 height 39
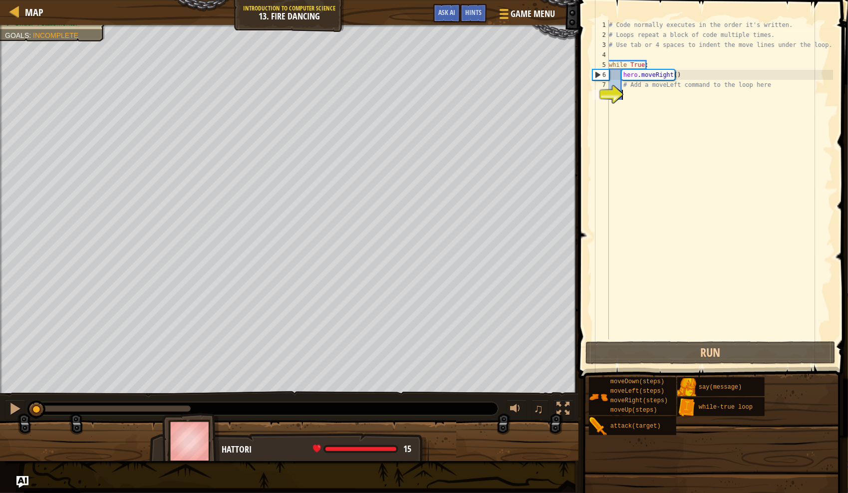
click at [506, 113] on div "# Code normally executes in the order it's written. # Loops repeat a block of c…" at bounding box center [720, 189] width 226 height 339
click at [506, 76] on div "# Code normally executes in the order it's written. # Loops repeat a block of c…" at bounding box center [720, 189] width 226 height 339
type textarea "hero.moveRight()"
click at [506, 99] on div "# Code normally executes in the order it's written. # Loops repeat a block of c…" at bounding box center [720, 189] width 226 height 339
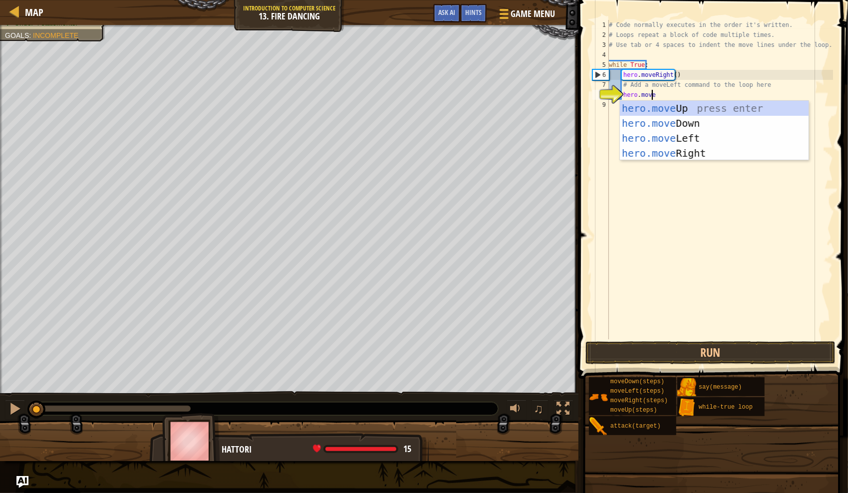
type textarea "hero.moveL"
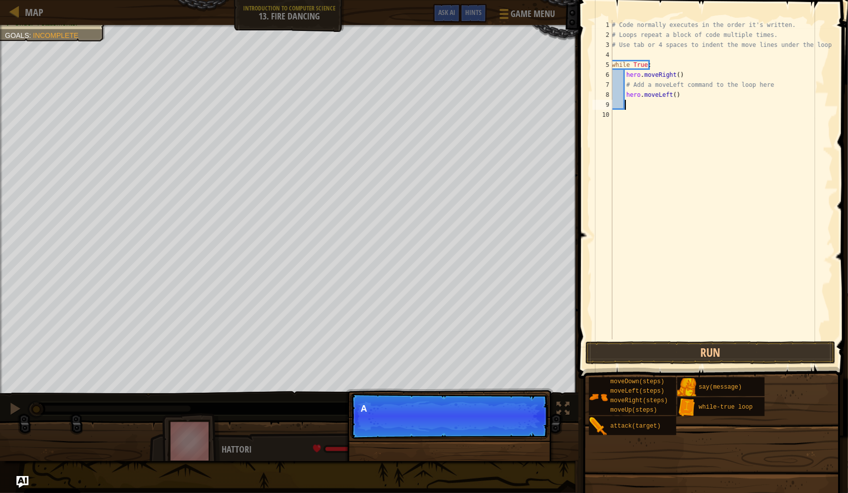
scroll to position [4, 0]
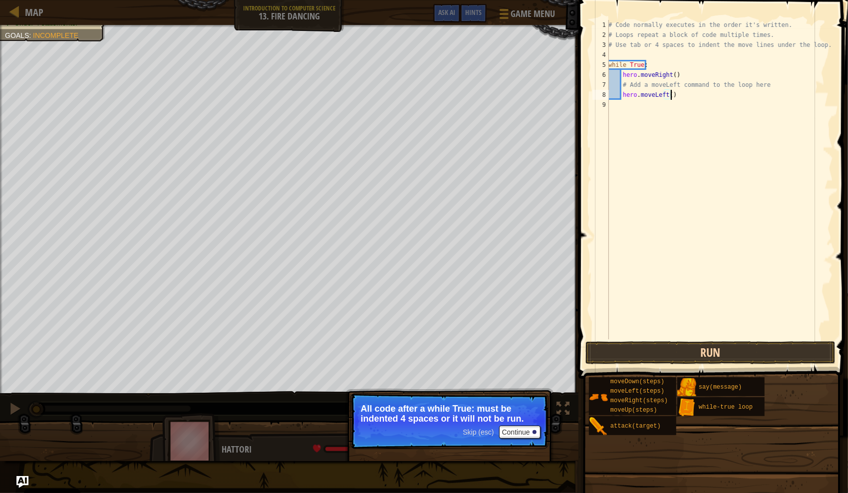
type textarea "hero.moveLeft()"
click at [506, 348] on button "Run" at bounding box center [711, 352] width 250 height 23
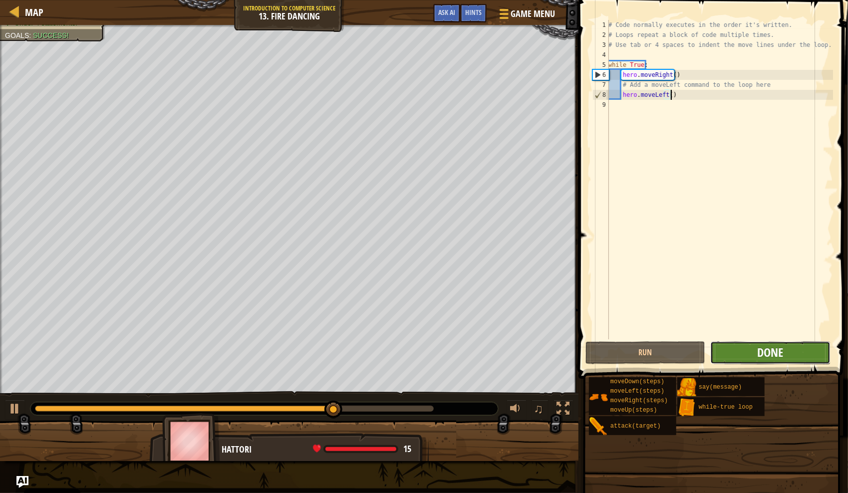
click at [506, 352] on span "Done" at bounding box center [770, 352] width 26 height 16
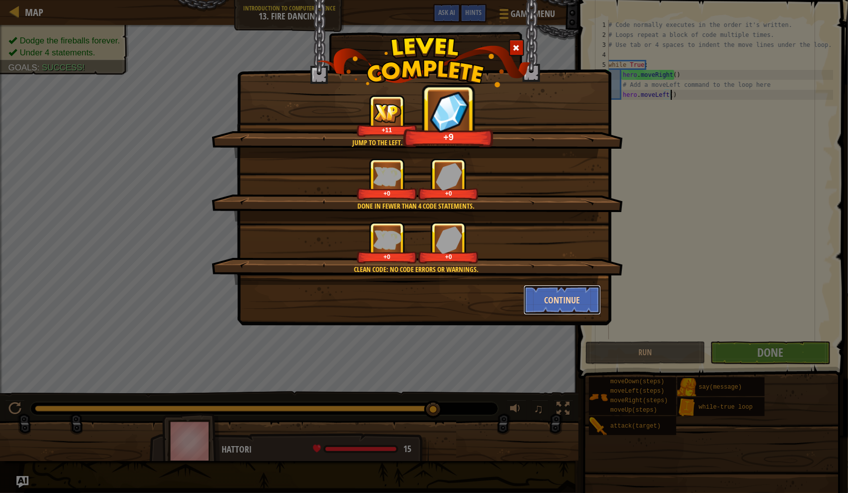
click at [506, 298] on button "Continue" at bounding box center [562, 300] width 77 height 30
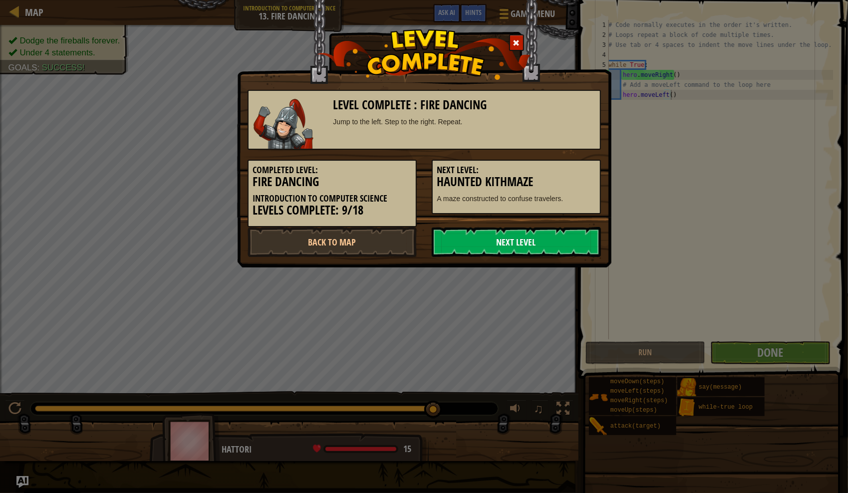
click at [506, 240] on link "Next Level" at bounding box center [516, 242] width 169 height 30
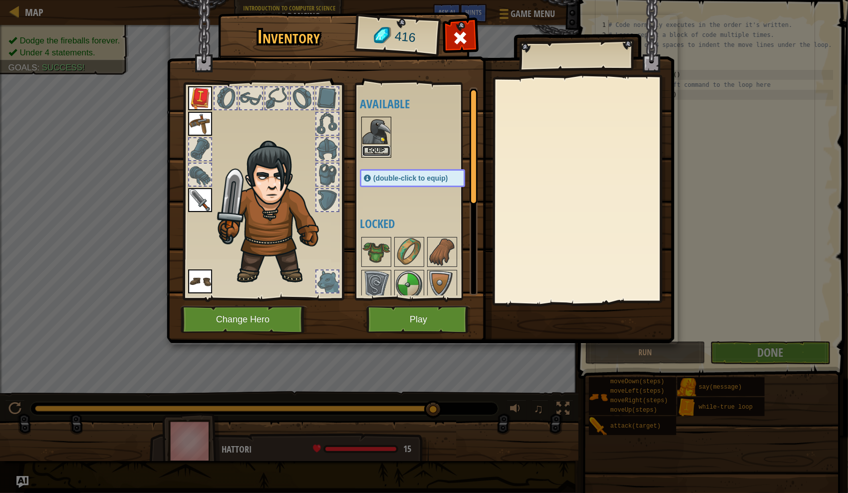
click at [376, 153] on button "Equip" at bounding box center [376, 151] width 28 height 10
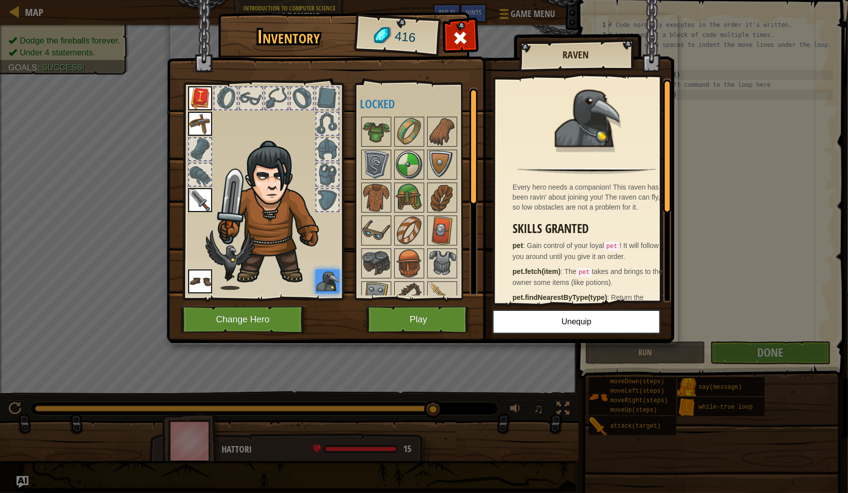
drag, startPoint x: 554, startPoint y: 194, endPoint x: 642, endPoint y: 209, distance: 89.7
click at [506, 209] on div "Every hero needs a companion! This raven has been ravin' about joining you! The…" at bounding box center [590, 197] width 154 height 30
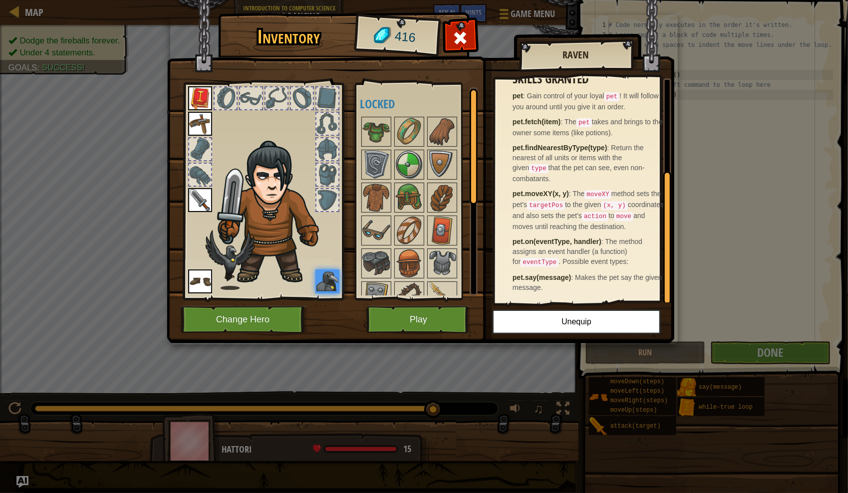
scroll to position [152, 0]
click at [506, 238] on div at bounding box center [667, 239] width 8 height 133
drag, startPoint x: 665, startPoint y: 244, endPoint x: 661, endPoint y: 276, distance: 32.6
click at [506, 276] on div "Every hero needs a companion! This raven has been ravin' about joining you! The…" at bounding box center [583, 190] width 176 height 224
click at [506, 288] on p "pet.say(message) : Makes the pet say the given message." at bounding box center [590, 283] width 154 height 20
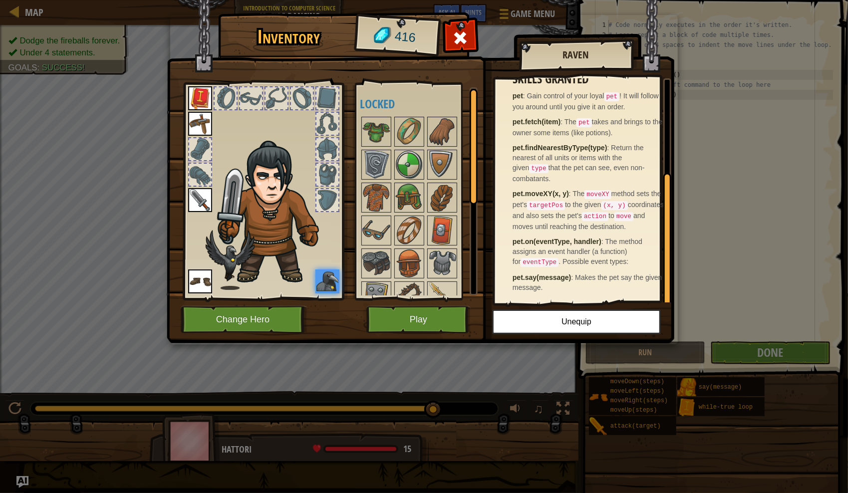
click at [506, 307] on img at bounding box center [421, 162] width 508 height 362
click at [436, 322] on button "Play" at bounding box center [418, 319] width 104 height 27
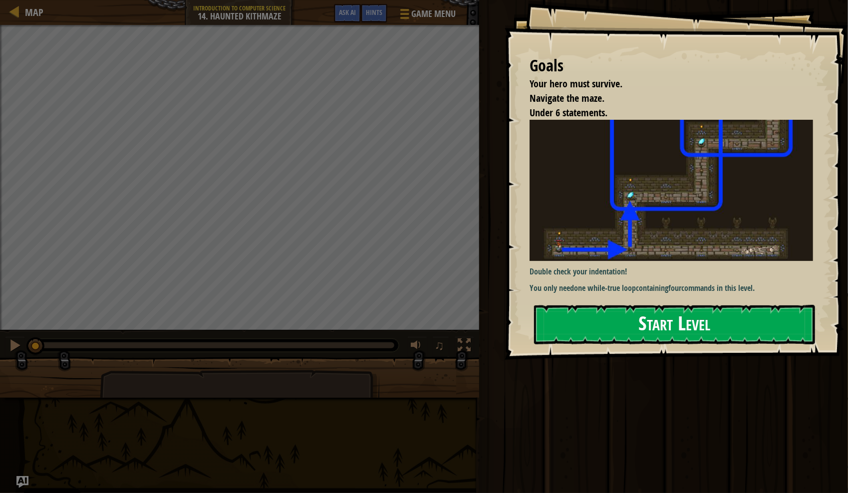
click at [506, 331] on button "Start Level" at bounding box center [674, 324] width 281 height 39
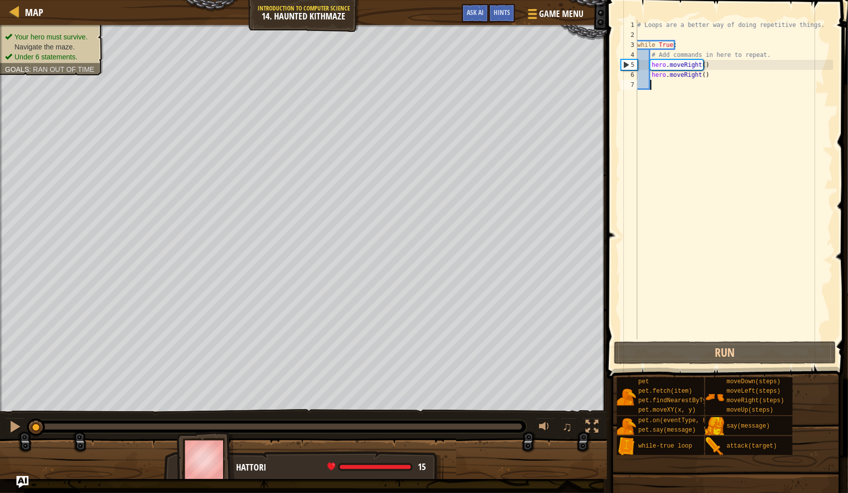
click at [506, 68] on div "# Loops are a better way of doing repetitive things. while True : # Add command…" at bounding box center [735, 189] width 198 height 339
click at [506, 64] on div "# Loops are a better way of doing repetitive things. while True : # Add command…" at bounding box center [735, 189] width 198 height 339
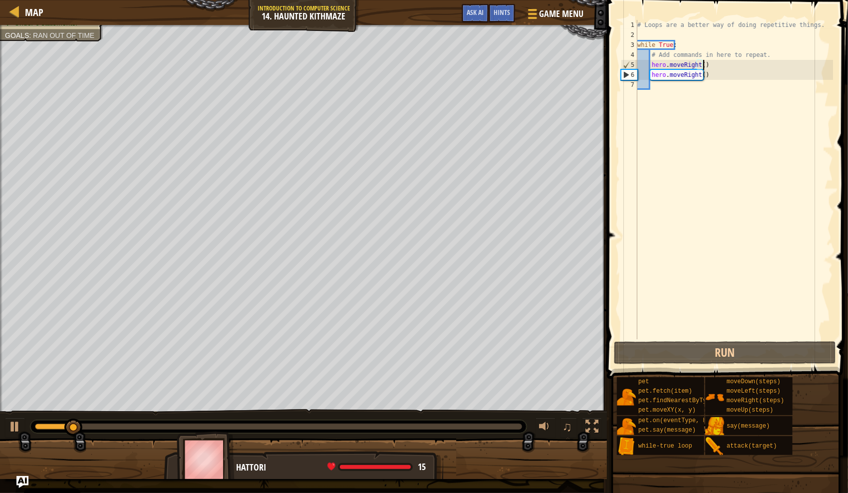
click at [506, 62] on div "# Loops are a better way of doing repetitive things. while True : # Add command…" at bounding box center [735, 189] width 198 height 339
click at [506, 66] on div "# Loops are a better way of doing repetitive things. while True : # Add command…" at bounding box center [735, 189] width 198 height 339
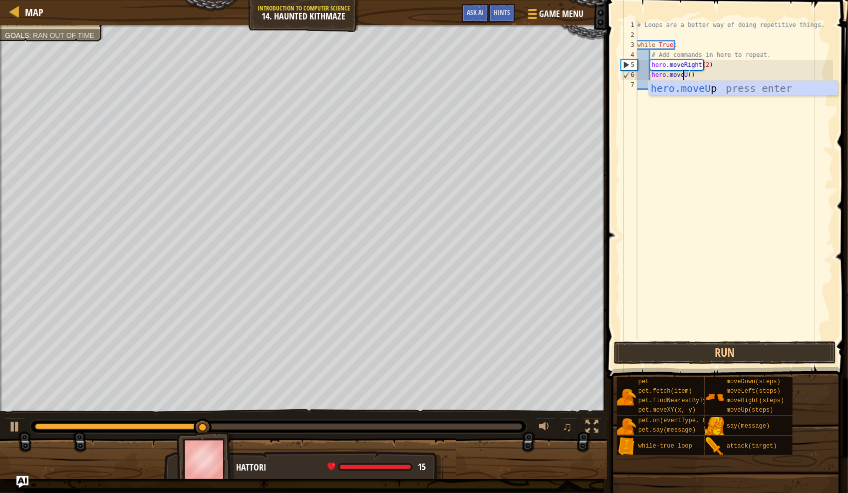
scroll to position [4, 4]
type textarea "hero.moveUp(2)"
click at [506, 351] on button "Run" at bounding box center [725, 352] width 222 height 23
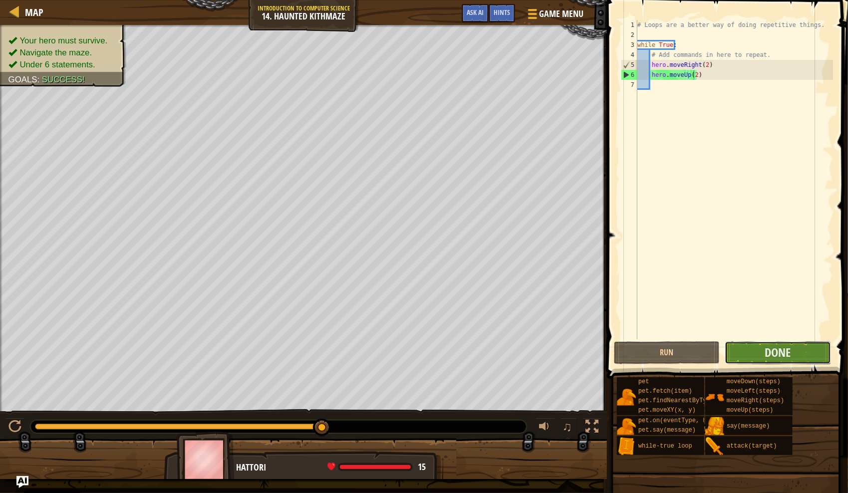
click at [506, 353] on button "Done" at bounding box center [778, 352] width 106 height 23
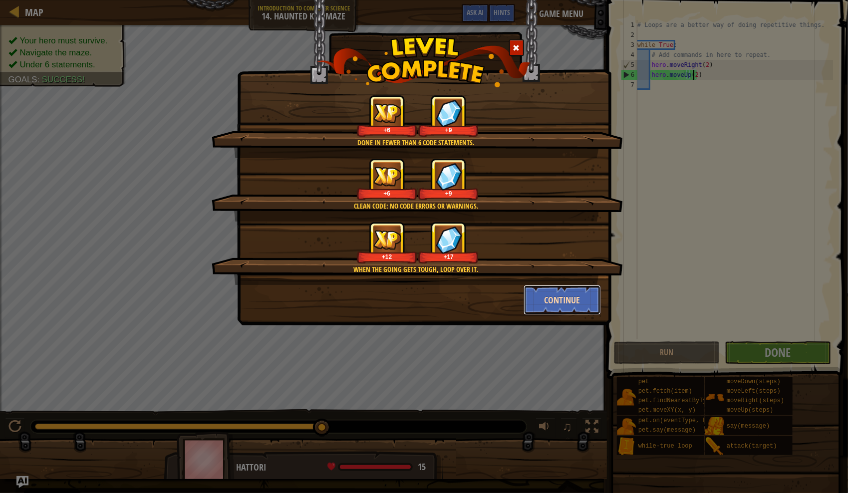
click at [506, 304] on button "Continue" at bounding box center [562, 300] width 77 height 30
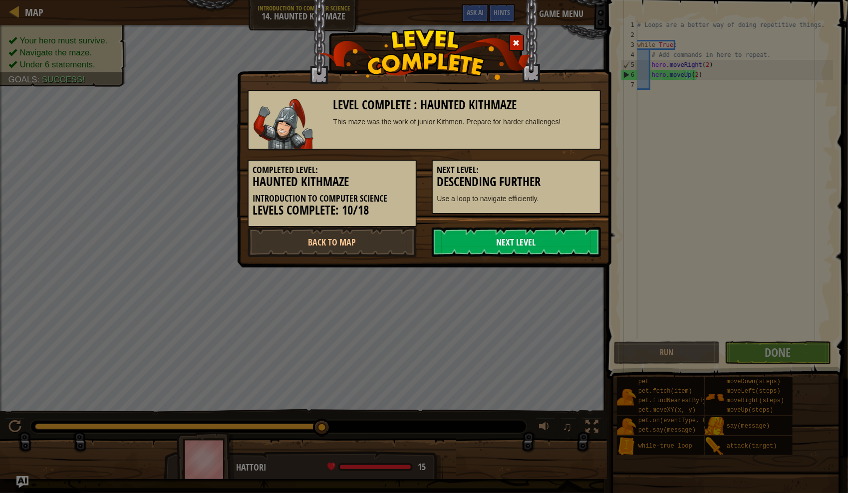
click at [506, 243] on link "Next Level" at bounding box center [516, 242] width 169 height 30
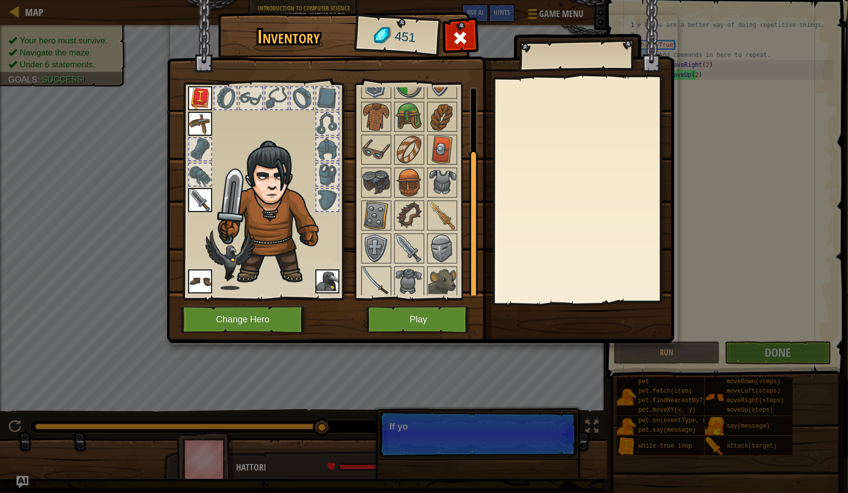
scroll to position [0, 0]
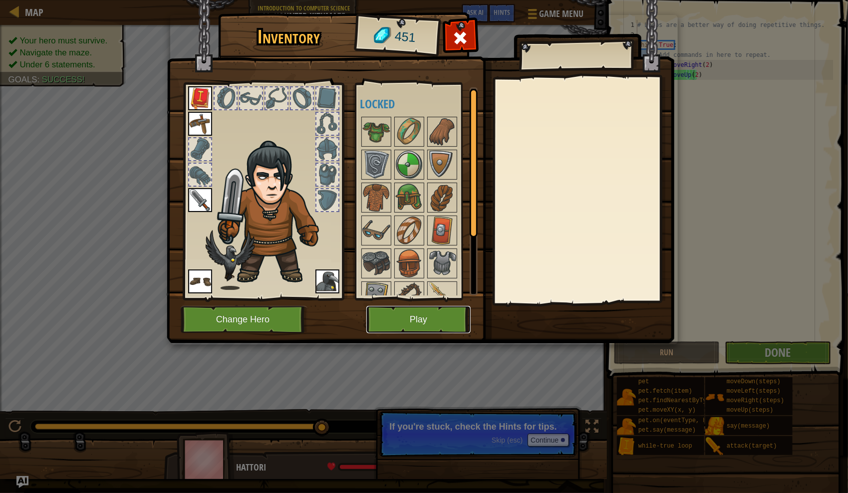
click at [416, 315] on button "Play" at bounding box center [418, 319] width 104 height 27
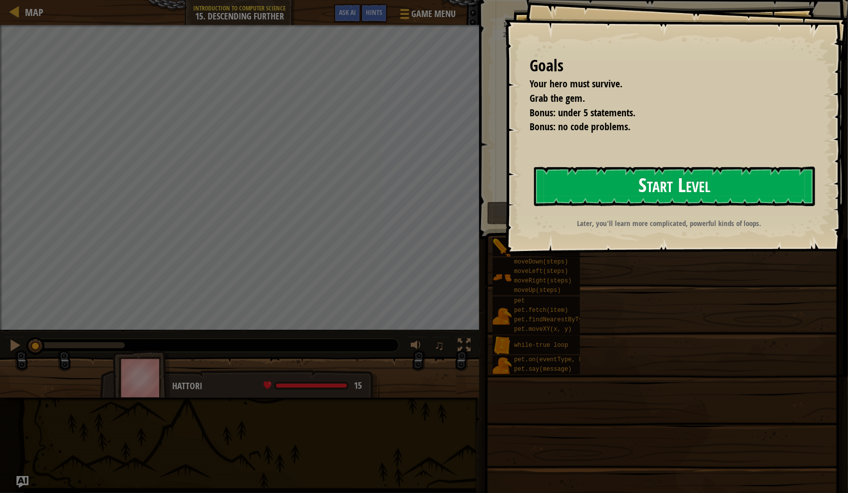
click at [506, 181] on button "Start Level" at bounding box center [674, 186] width 281 height 39
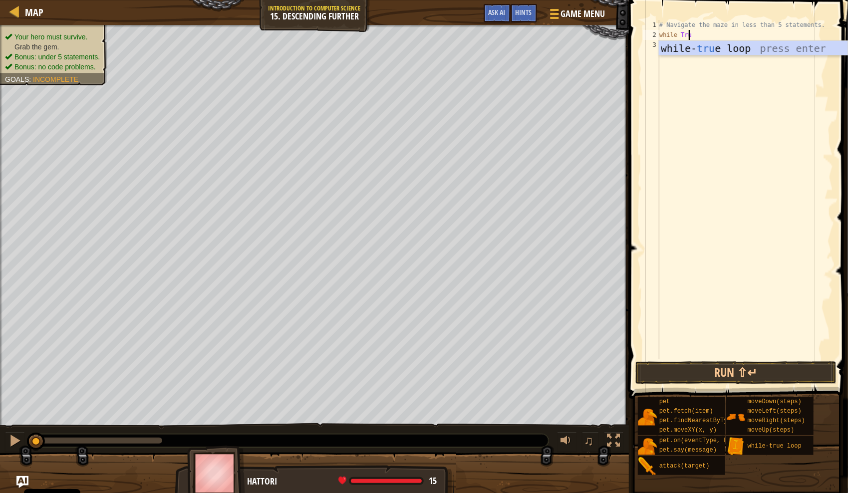
scroll to position [4, 2]
type textarea "while True:"
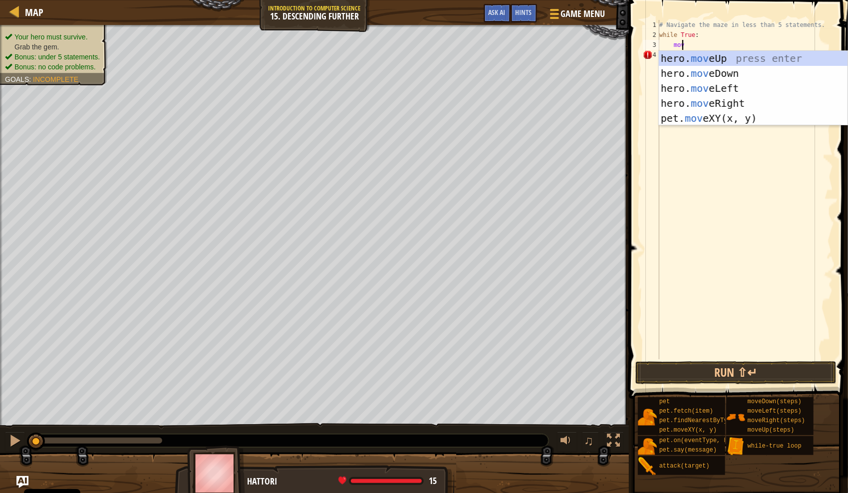
scroll to position [4, 1]
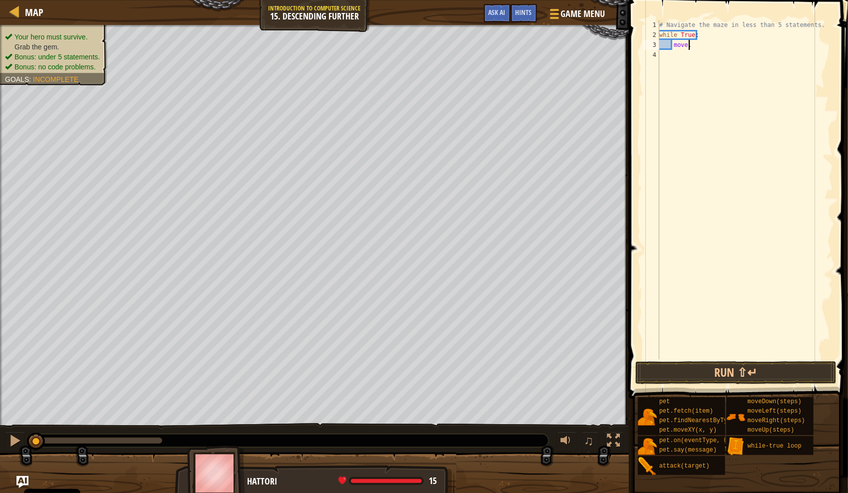
type textarea "move"
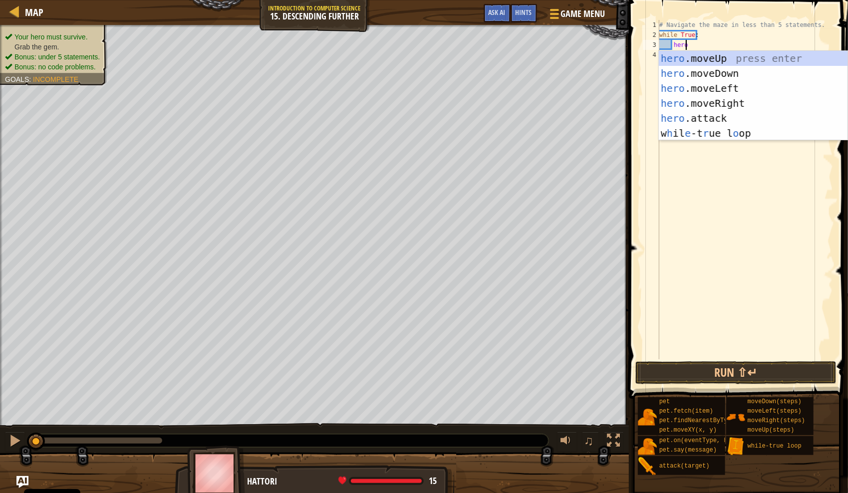
type textarea "hero."
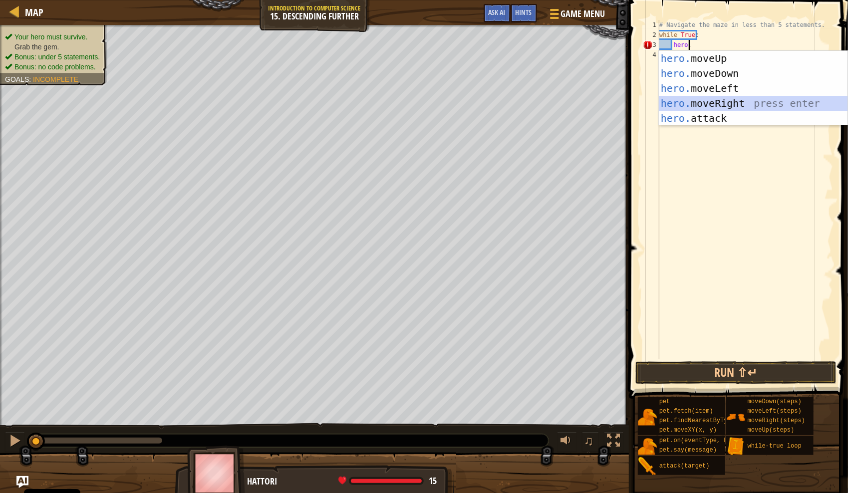
scroll to position [4, 0]
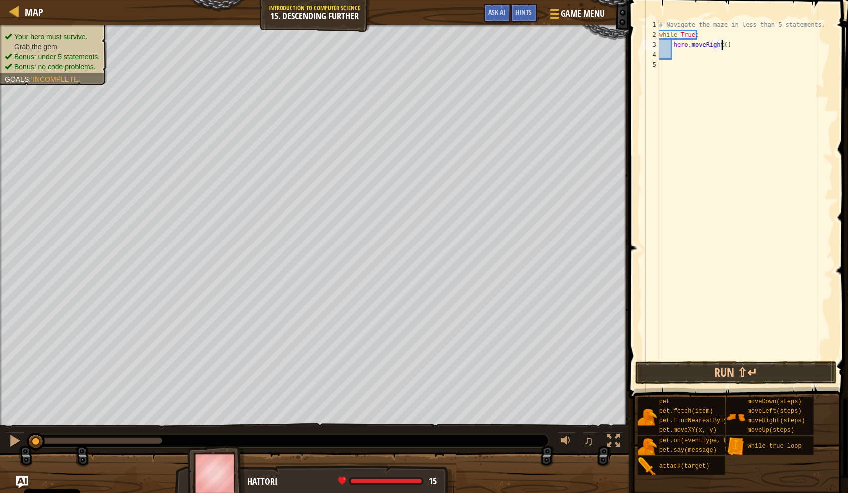
type textarea "hero.moveRight(2)"
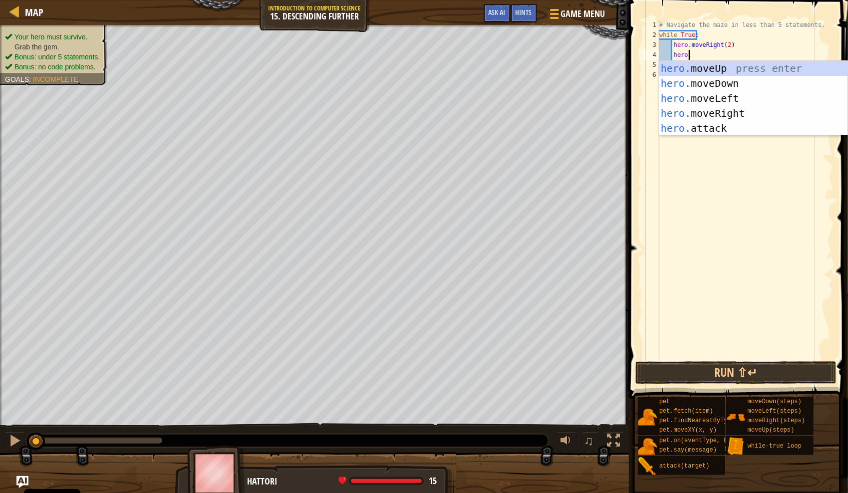
type textarea "hero.move"
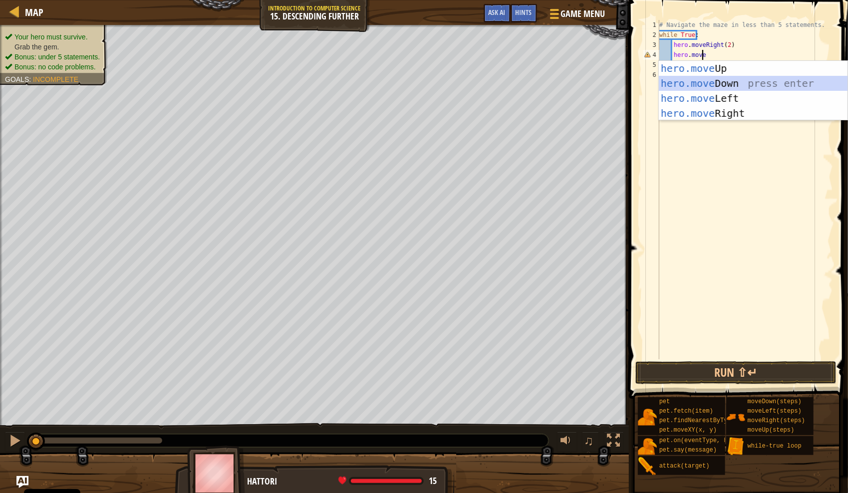
scroll to position [4, 0]
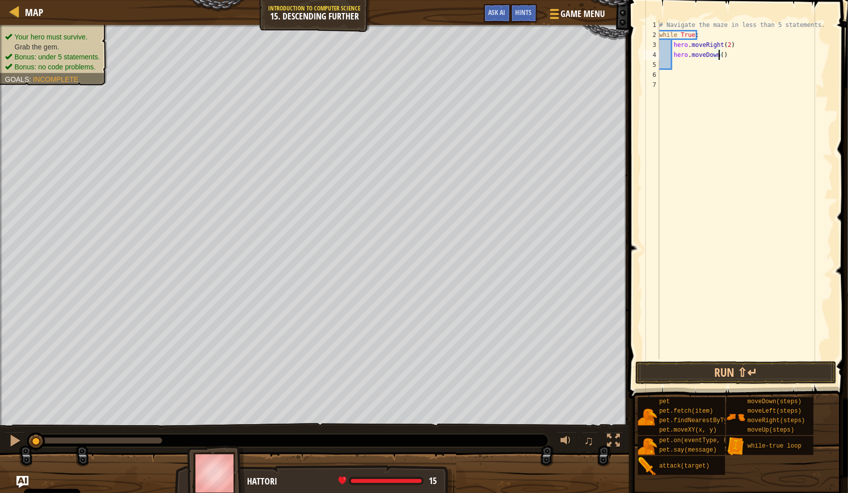
type textarea "hero.moveDown(1)"
click at [506, 364] on button "Run ⇧↵" at bounding box center [736, 372] width 201 height 23
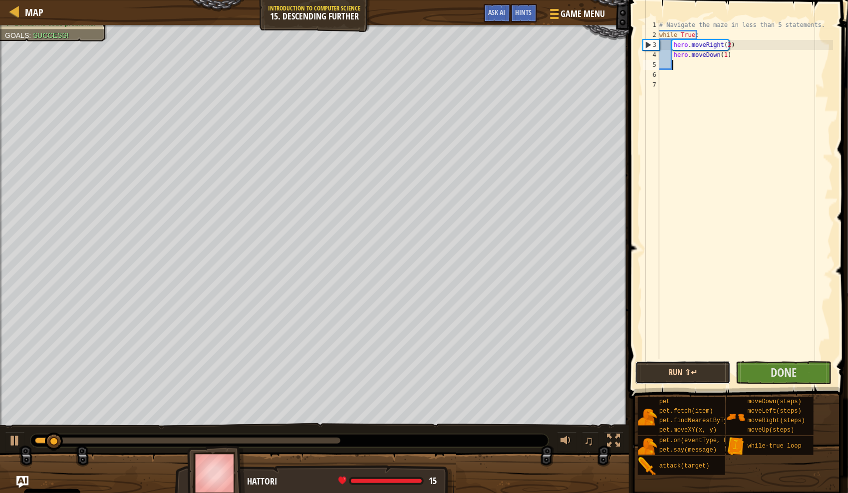
click at [506, 372] on button "Run ⇧↵" at bounding box center [683, 372] width 95 height 23
click at [506, 376] on button "Run ⇧↵" at bounding box center [683, 372] width 95 height 23
click at [506, 375] on button "Run ⇧↵" at bounding box center [683, 372] width 95 height 23
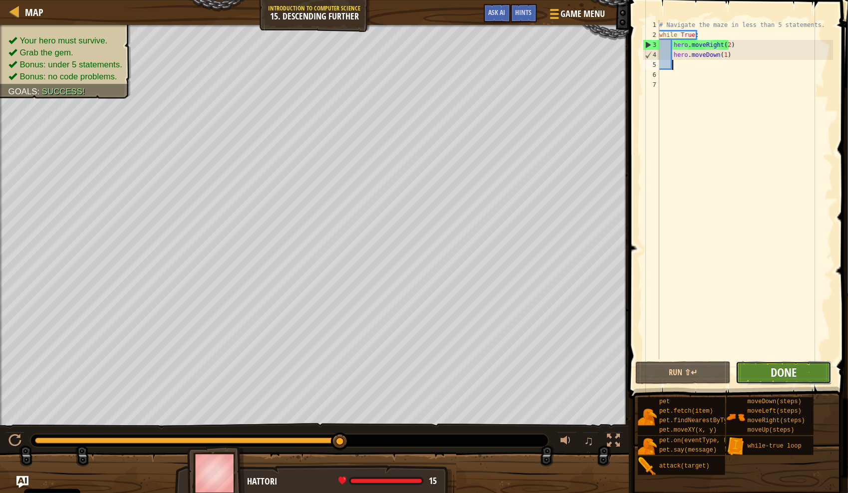
click at [506, 373] on span "Done" at bounding box center [784, 372] width 26 height 16
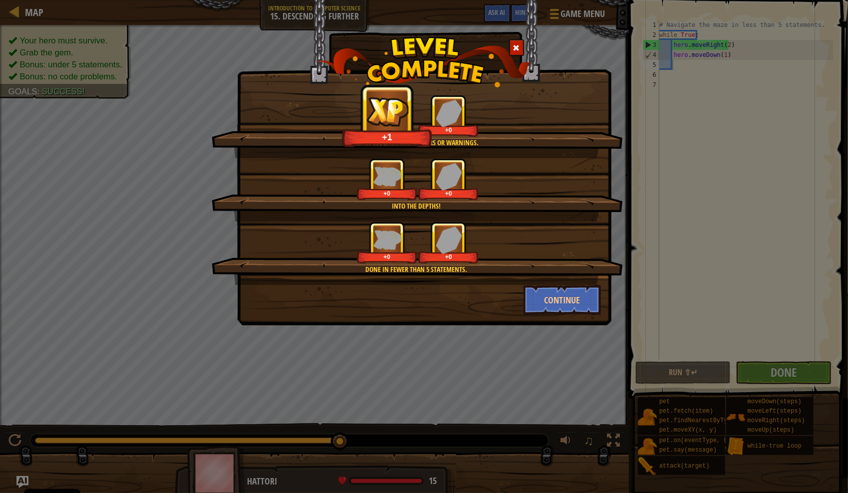
click at [506, 206] on div "Into the depths!" at bounding box center [416, 206] width 315 height 10
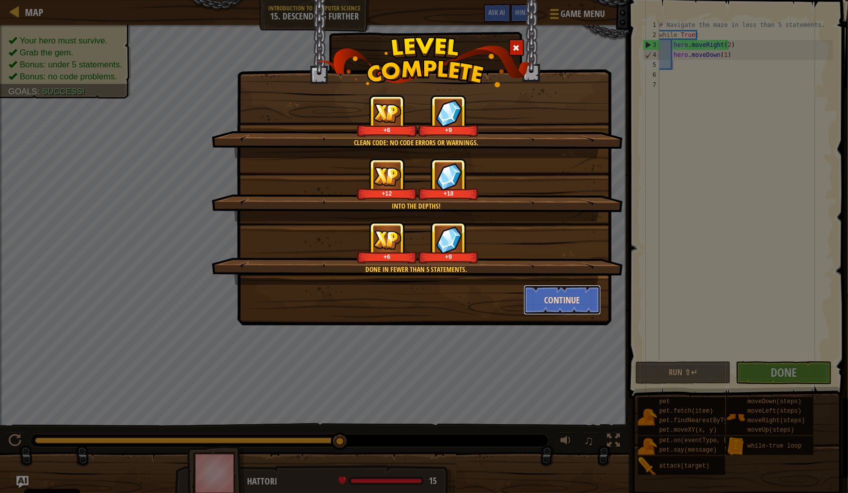
click at [506, 300] on button "Continue" at bounding box center [562, 300] width 77 height 30
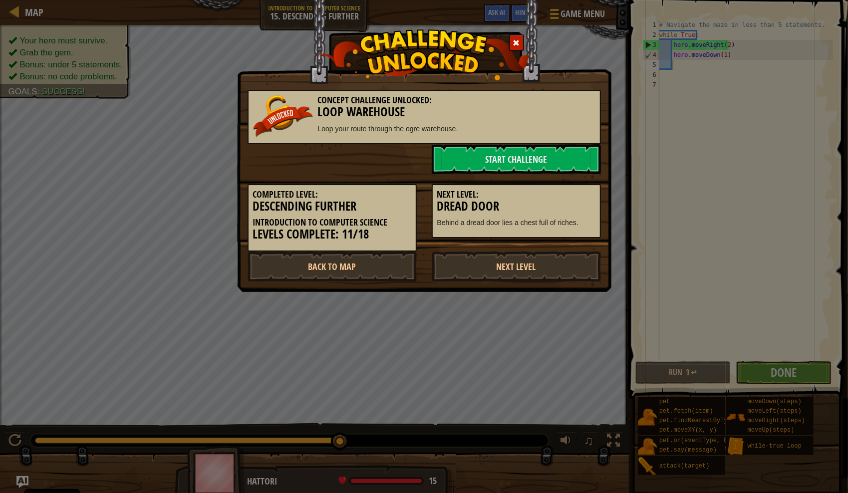
click at [474, 211] on h3 "Dread Door" at bounding box center [516, 206] width 158 height 13
click at [498, 157] on link "Start Challenge" at bounding box center [516, 159] width 169 height 30
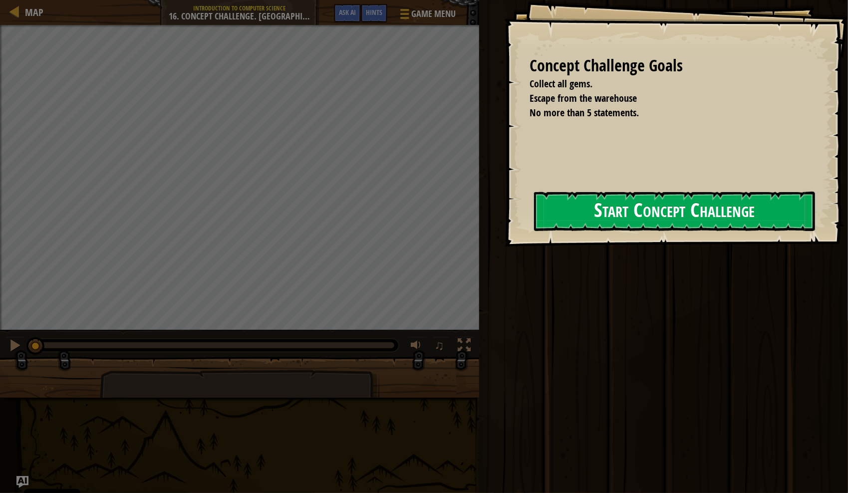
click at [506, 223] on button "Start Concept Challenge" at bounding box center [674, 211] width 281 height 39
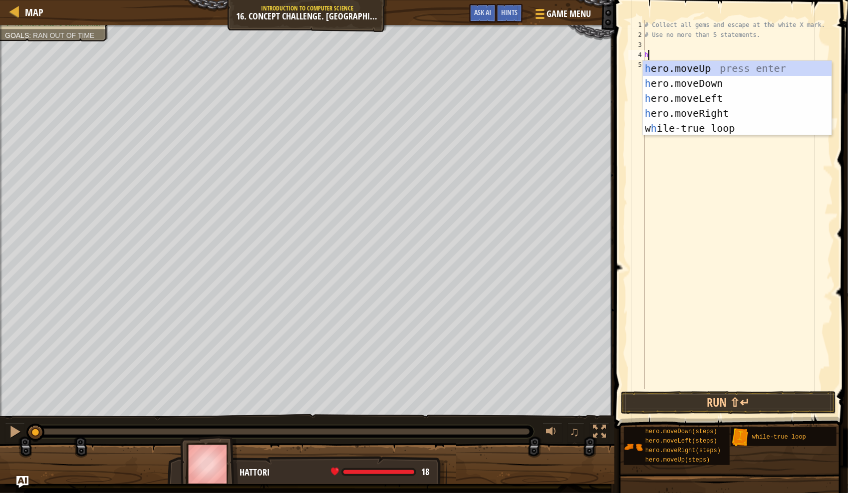
type textarea "hero"
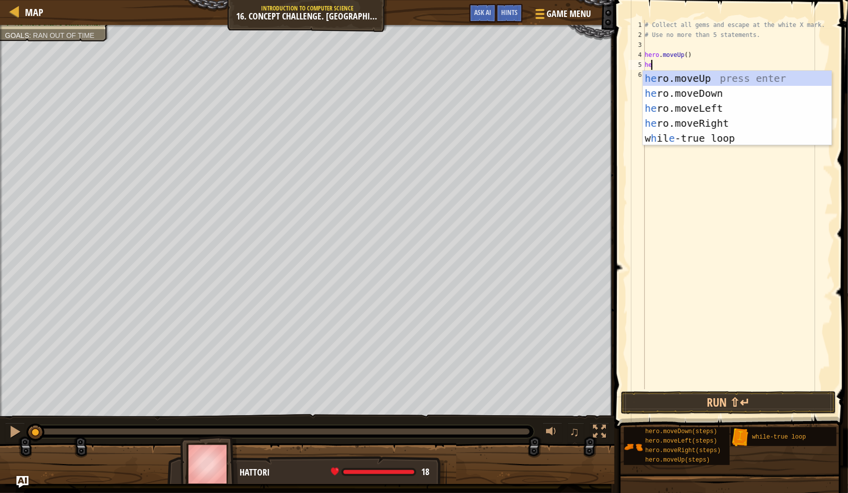
type textarea "hero"
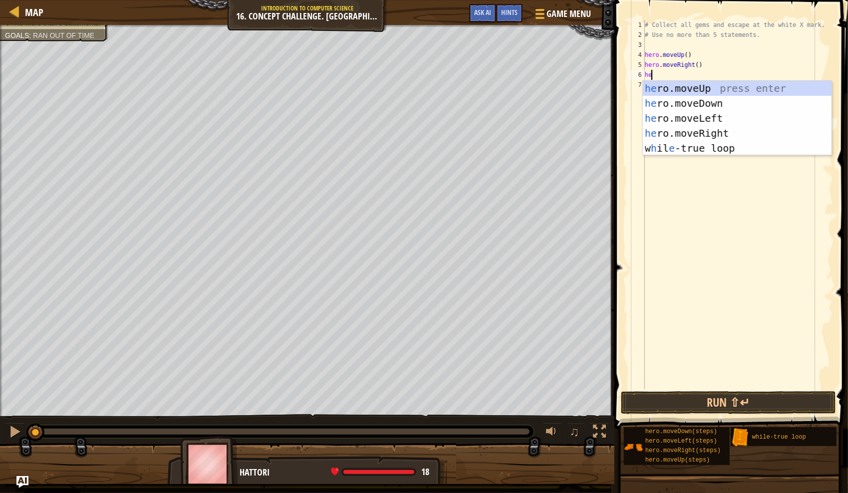
type textarea "hero"
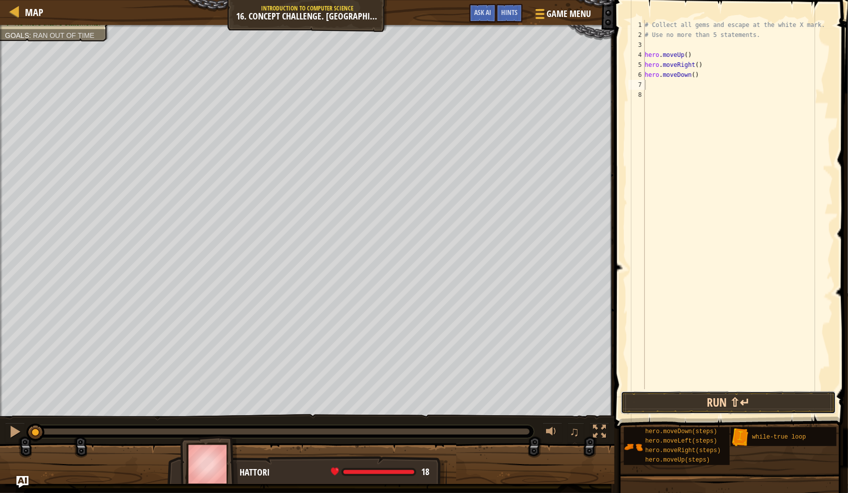
click at [506, 397] on button "Run ⇧↵" at bounding box center [728, 402] width 215 height 23
click at [506, 402] on button "Run ⇧↵" at bounding box center [728, 402] width 215 height 23
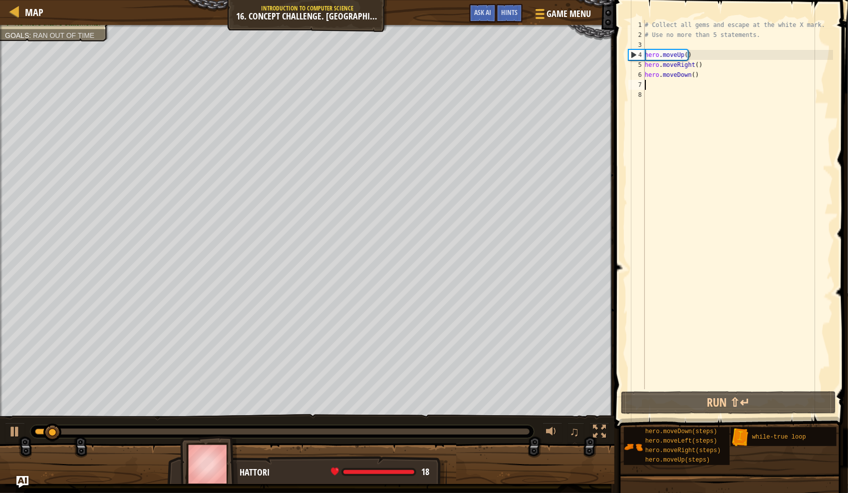
click at [506, 103] on div "# Collect all gems and escape at the white X mark. # Use no more than 5 stateme…" at bounding box center [738, 214] width 190 height 389
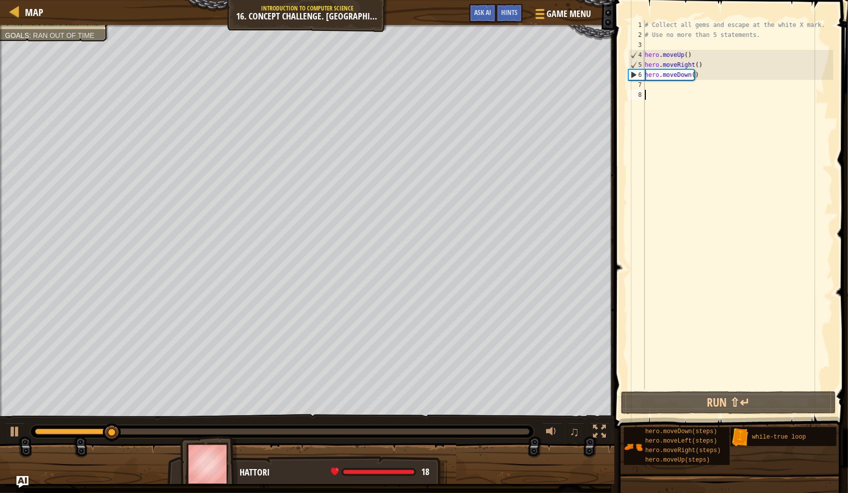
click at [506, 186] on div "# Collect all gems and escape at the white X mark. # Use no more than 5 stateme…" at bounding box center [738, 214] width 190 height 389
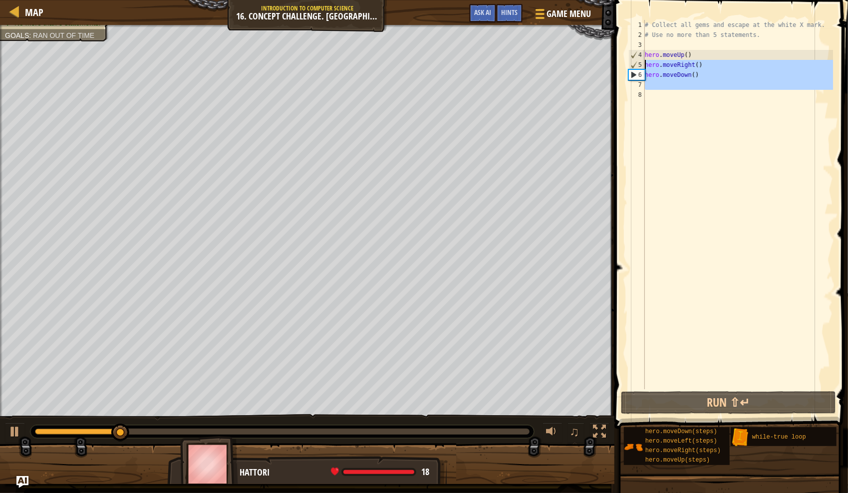
drag, startPoint x: 744, startPoint y: 177, endPoint x: 632, endPoint y: 65, distance: 158.9
click at [506, 65] on div "1 2 3 4 5 6 7 8 # Collect all gems and escape at the white X mark. # Use no mor…" at bounding box center [730, 204] width 207 height 369
type textarea "hero.moveRight() hero.moveDown()"
click at [506, 162] on div "# Collect all gems and escape at the white X mark. # Use no more than 5 stateme…" at bounding box center [738, 204] width 190 height 369
drag, startPoint x: 718, startPoint y: 124, endPoint x: 629, endPoint y: 55, distance: 113.2
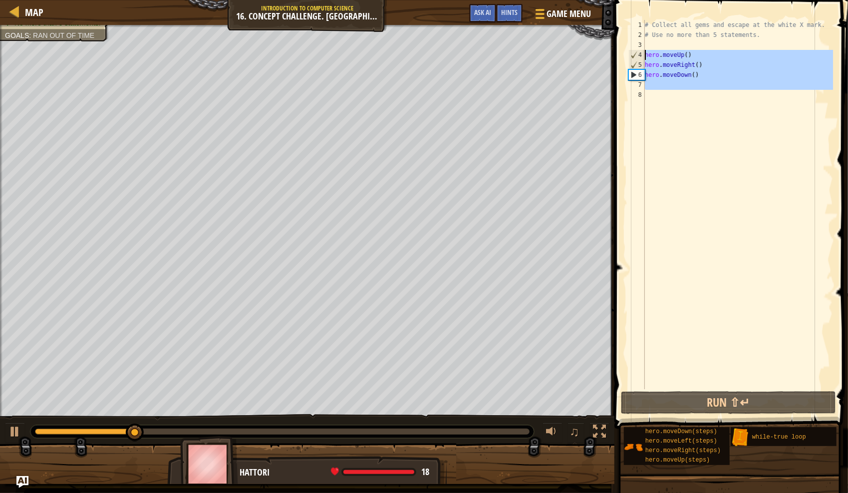
click at [506, 55] on div "1 2 3 4 5 6 7 8 # Collect all gems and escape at the white X mark. # Use no mor…" at bounding box center [730, 204] width 207 height 369
type textarea "hero.moveUp() hero.moveRight()"
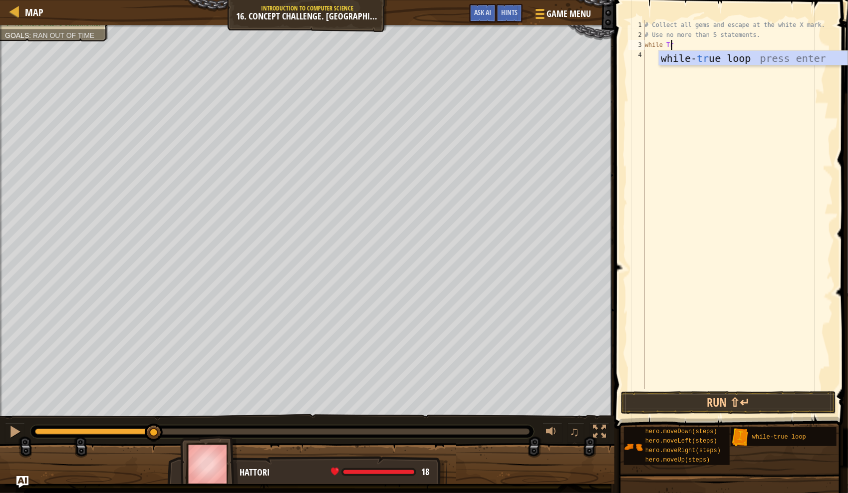
scroll to position [4, 2]
type textarea "while True:"
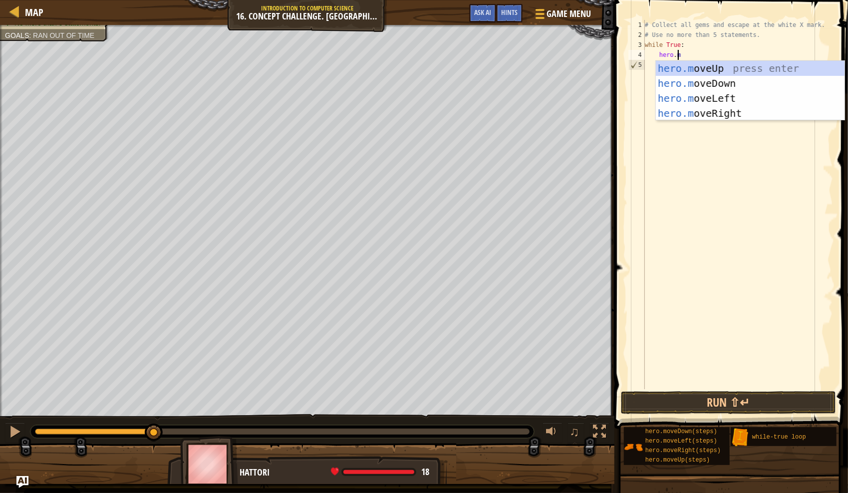
type textarea "[DOMAIN_NAME]"
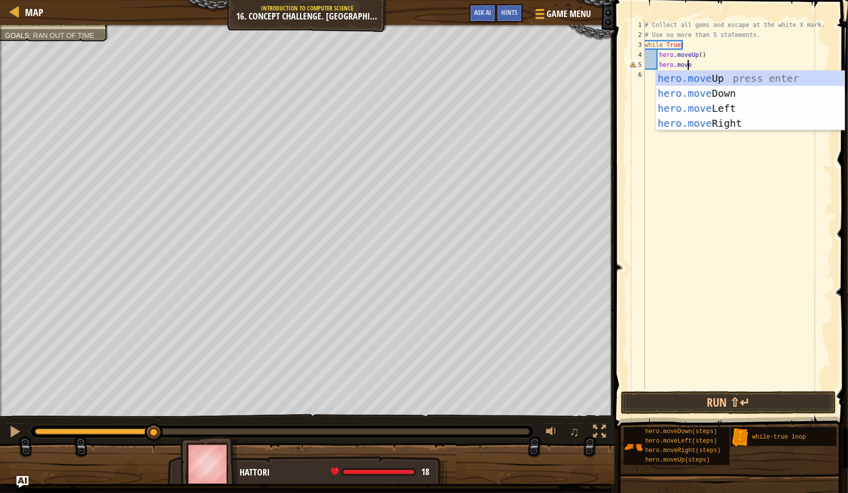
type textarea "hero.moveR"
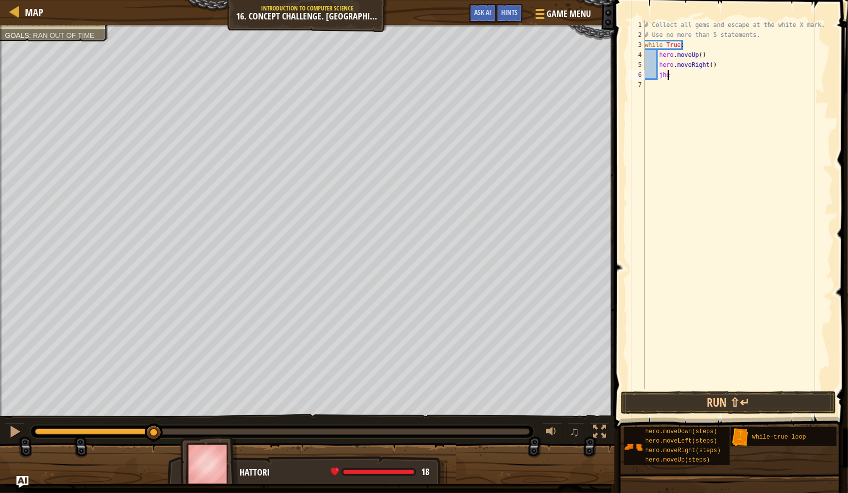
type textarea "j"
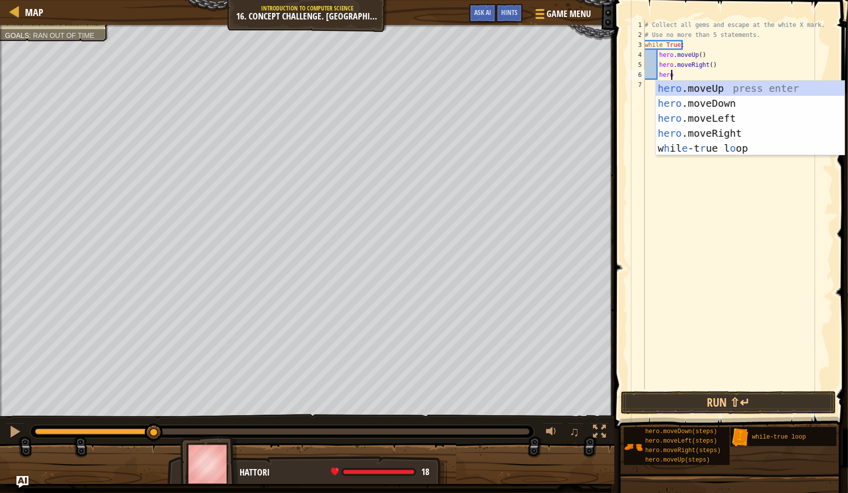
type textarea "hero."
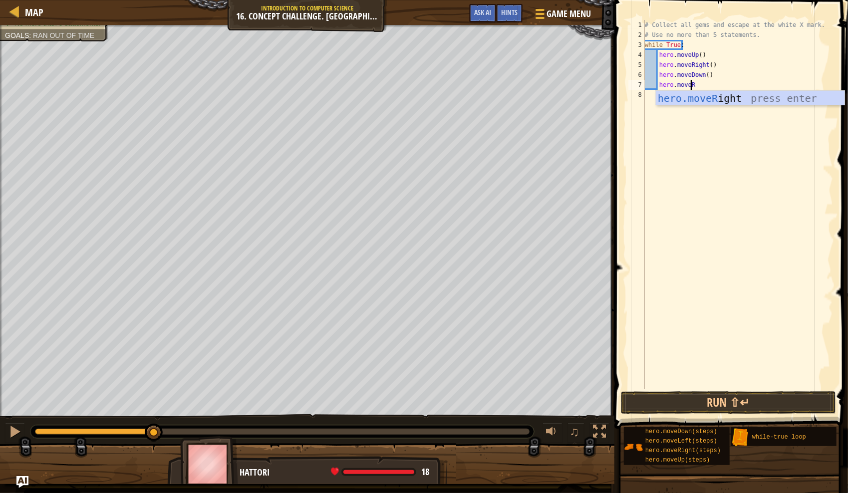
type textarea "hero.moveRI"
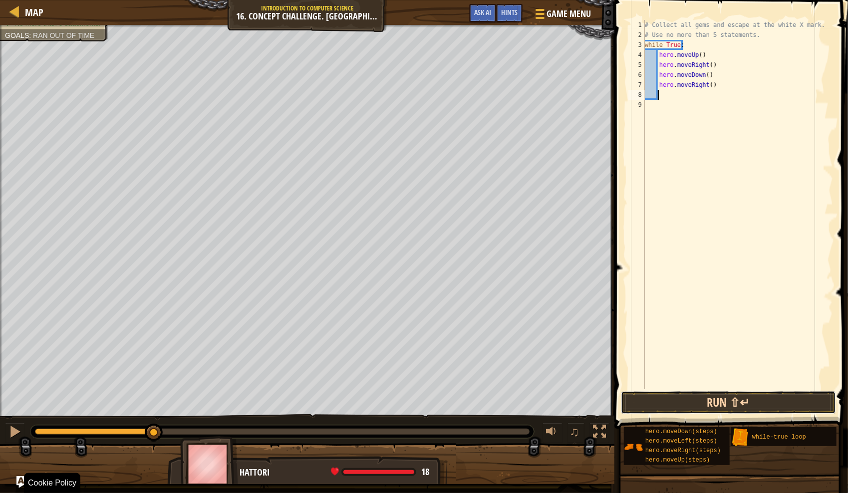
click at [506, 400] on button "Run ⇧↵" at bounding box center [728, 402] width 215 height 23
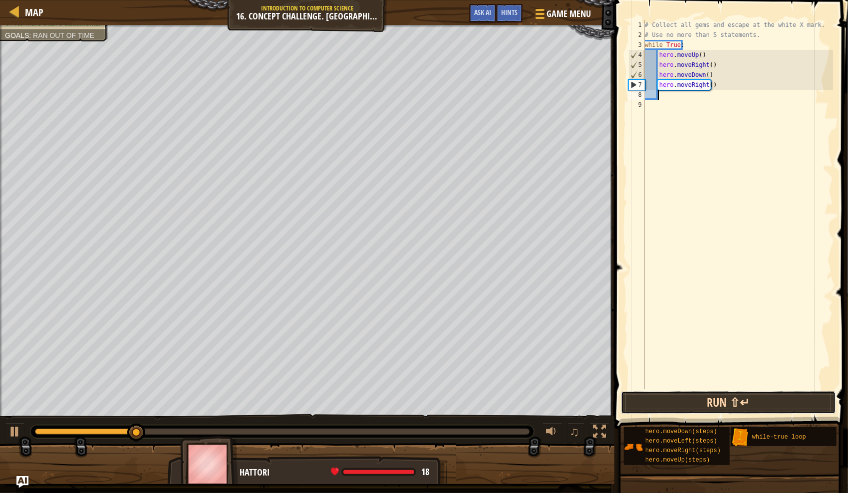
click at [506, 393] on button "Run ⇧↵" at bounding box center [728, 402] width 215 height 23
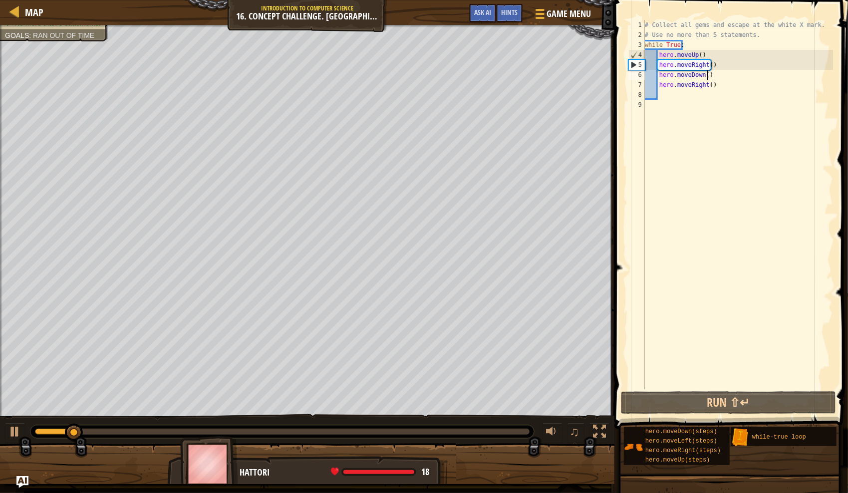
click at [506, 75] on div "# Collect all gems and escape at the white X mark. # Use no more than 5 stateme…" at bounding box center [738, 214] width 190 height 389
type textarea "hero.moveDown()"
click at [506, 102] on div "# Collect all gems and escape at the white X mark. # Use no more than 5 stateme…" at bounding box center [738, 214] width 190 height 389
click at [506, 55] on div "# Collect all gems and escape at the white X mark. # Use no more than 5 stateme…" at bounding box center [738, 214] width 190 height 389
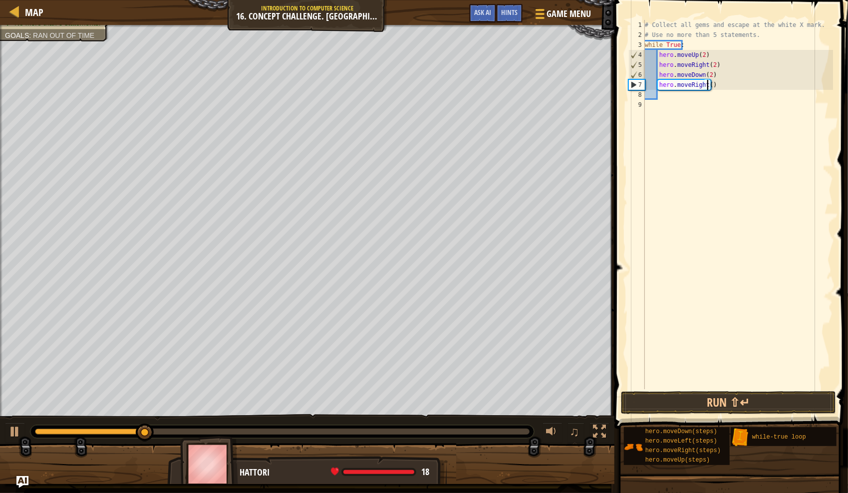
scroll to position [4, 5]
click at [506, 408] on button "Run ⇧↵" at bounding box center [728, 402] width 215 height 23
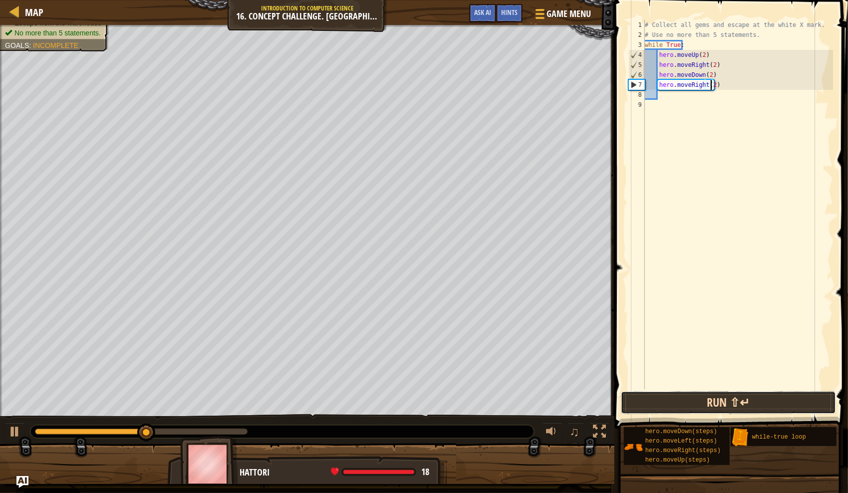
click at [506, 405] on button "Run ⇧↵" at bounding box center [728, 402] width 215 height 23
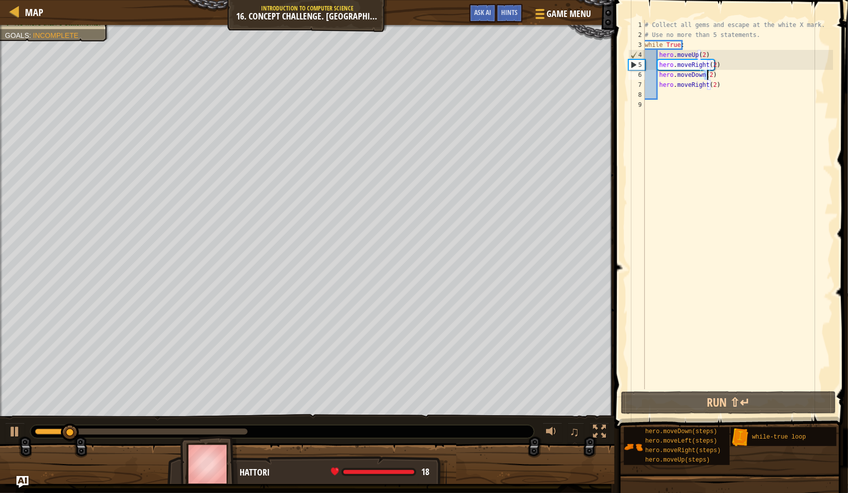
click at [506, 77] on div "# Collect all gems and escape at the white X mark. # Use no more than 5 stateme…" at bounding box center [738, 214] width 190 height 389
type textarea "hero.moveDown(1)"
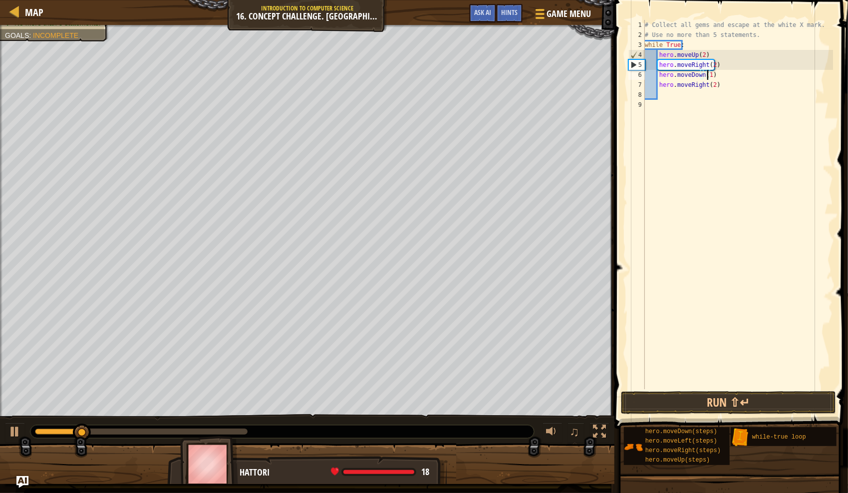
click at [506, 111] on div "# Collect all gems and escape at the white X mark. # Use no more than 5 stateme…" at bounding box center [738, 214] width 190 height 389
click at [506, 400] on button "Run ⇧↵" at bounding box center [728, 402] width 215 height 23
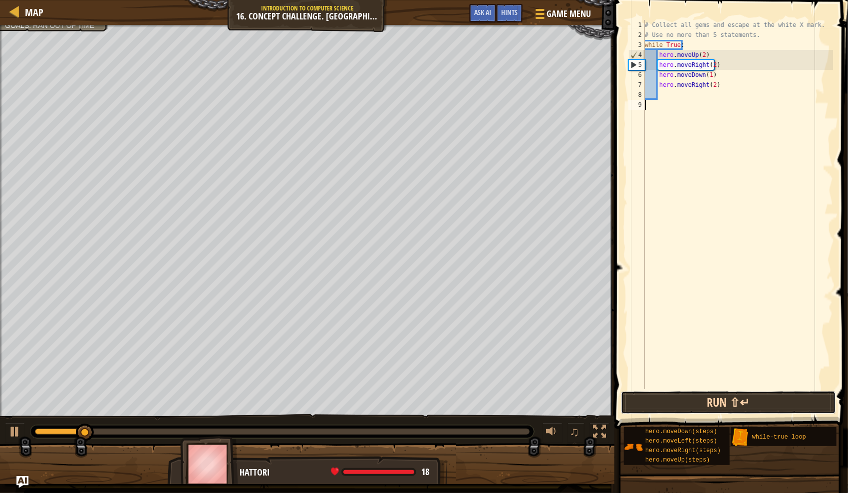
click at [506, 402] on button "Run ⇧↵" at bounding box center [728, 402] width 215 height 23
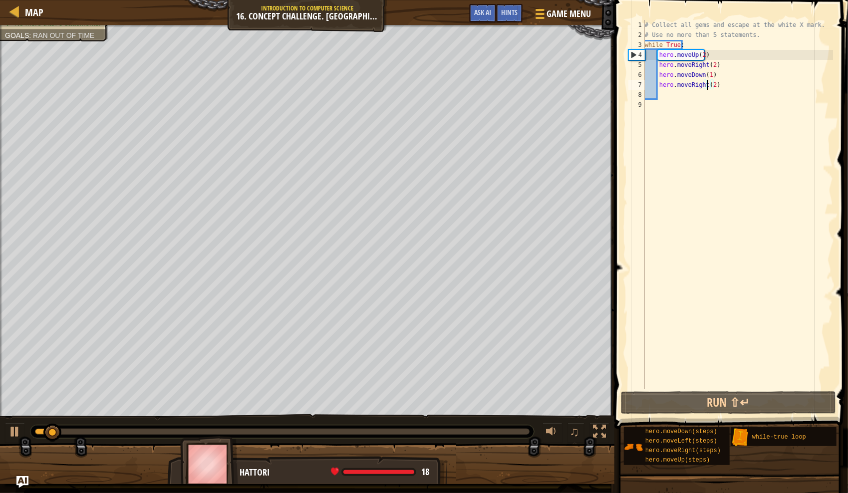
click at [506, 84] on div "# Collect all gems and escape at the white X mark. # Use no more than 5 stateme…" at bounding box center [738, 214] width 190 height 389
click at [506, 85] on div "# Collect all gems and escape at the white X mark. # Use no more than 5 stateme…" at bounding box center [738, 214] width 190 height 389
click at [506, 85] on div "# Collect all gems and escape at the white X mark. # Use no more than 5 stateme…" at bounding box center [738, 204] width 190 height 369
drag, startPoint x: 688, startPoint y: 85, endPoint x: 705, endPoint y: 87, distance: 17.1
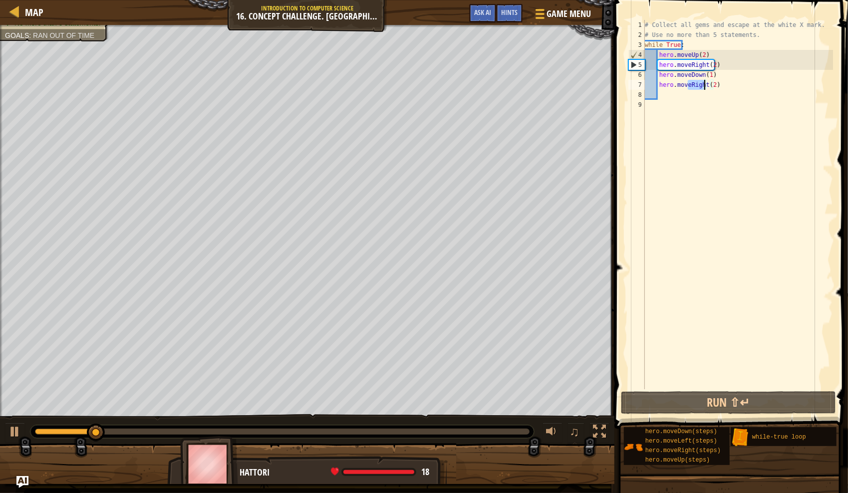
click at [506, 87] on div "# Collect all gems and escape at the white X mark. # Use no more than 5 stateme…" at bounding box center [738, 214] width 190 height 389
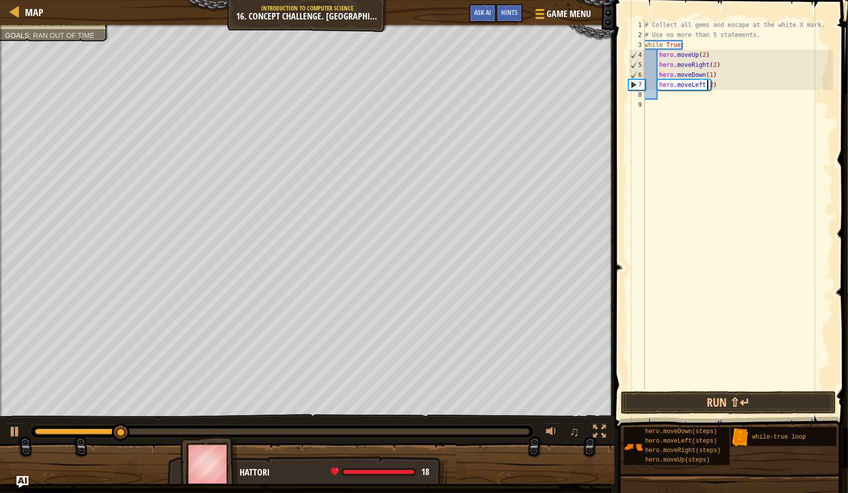
scroll to position [4, 5]
type textarea "hero.moveLeft(1)"
click at [506, 411] on button "Run ⇧↵" at bounding box center [728, 402] width 215 height 23
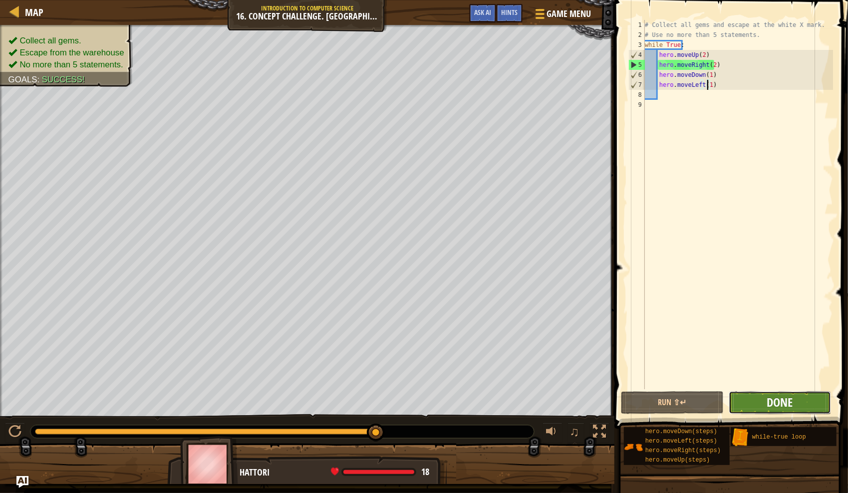
click at [506, 398] on span "Done" at bounding box center [780, 402] width 26 height 16
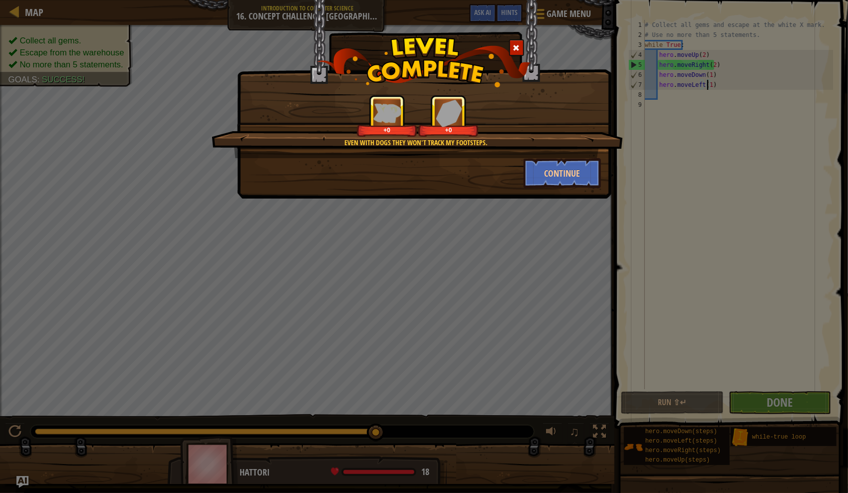
click at [418, 149] on div "Even with dogs they won't track my footsteps. +0 +0" at bounding box center [417, 126] width 411 height 63
click at [451, 136] on div "+0" at bounding box center [448, 115] width 60 height 41
click at [456, 171] on div "Continue" at bounding box center [424, 173] width 368 height 30
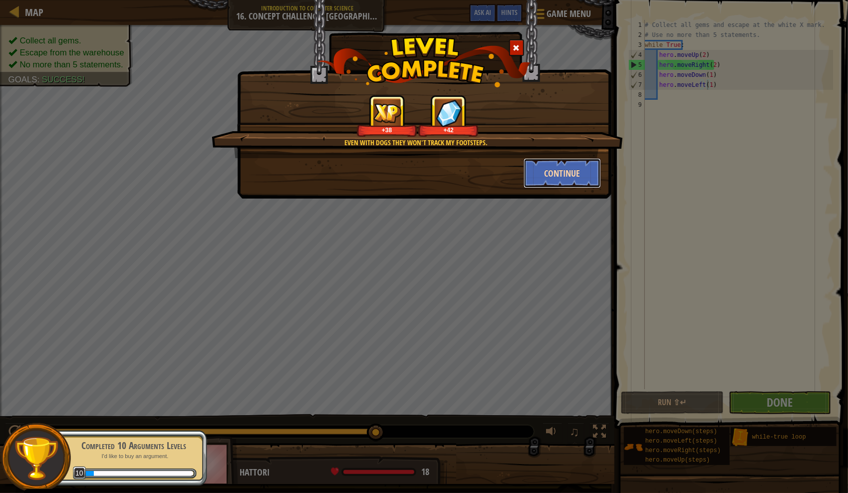
click at [506, 180] on button "Continue" at bounding box center [562, 173] width 77 height 30
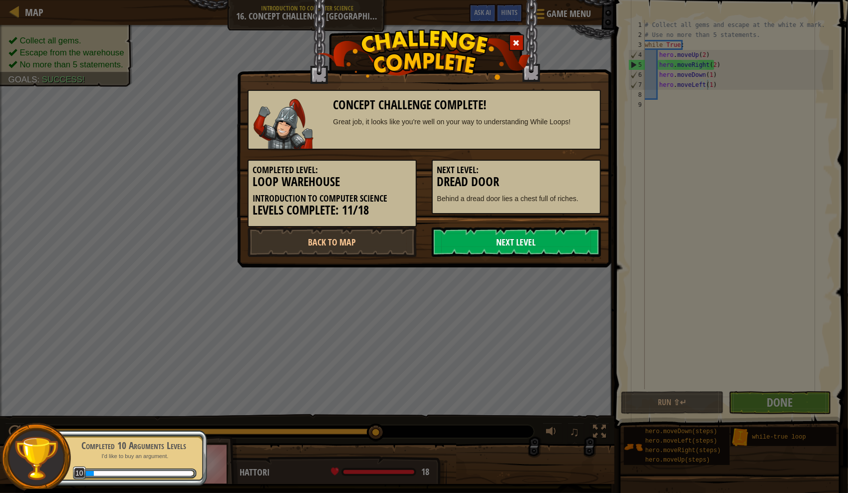
click at [476, 242] on link "Next Level" at bounding box center [516, 242] width 169 height 30
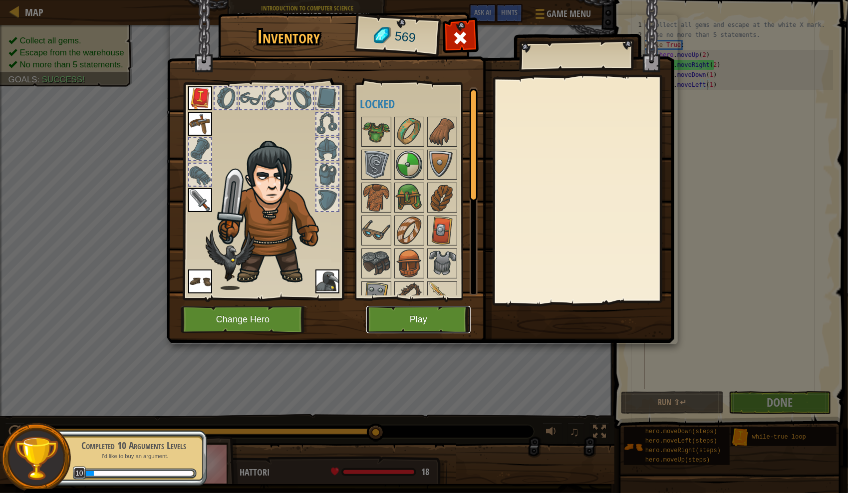
click at [448, 324] on button "Play" at bounding box center [418, 319] width 104 height 27
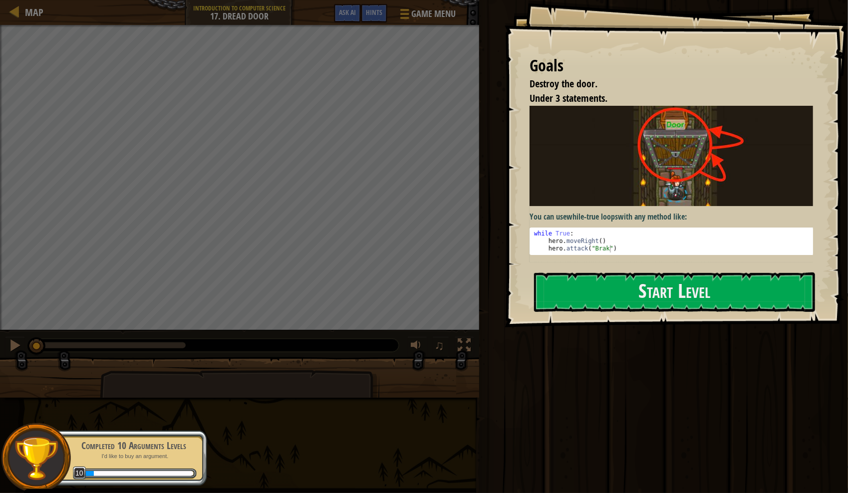
click at [506, 178] on img at bounding box center [675, 156] width 291 height 100
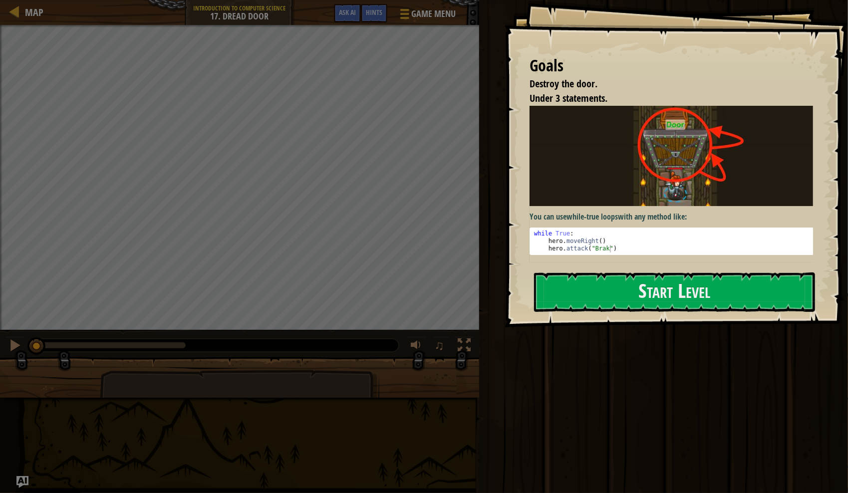
drag, startPoint x: 534, startPoint y: 226, endPoint x: 565, endPoint y: 236, distance: 33.2
click at [506, 236] on pre "1 2 3 while True : hero . moveRight ( ) hero . attack ( "Brak" ) הההההההההההההה…" at bounding box center [675, 241] width 291 height 27
click at [506, 236] on div "while True : hero . moveRight ( ) hero . attack ( "Brak" )" at bounding box center [675, 248] width 286 height 37
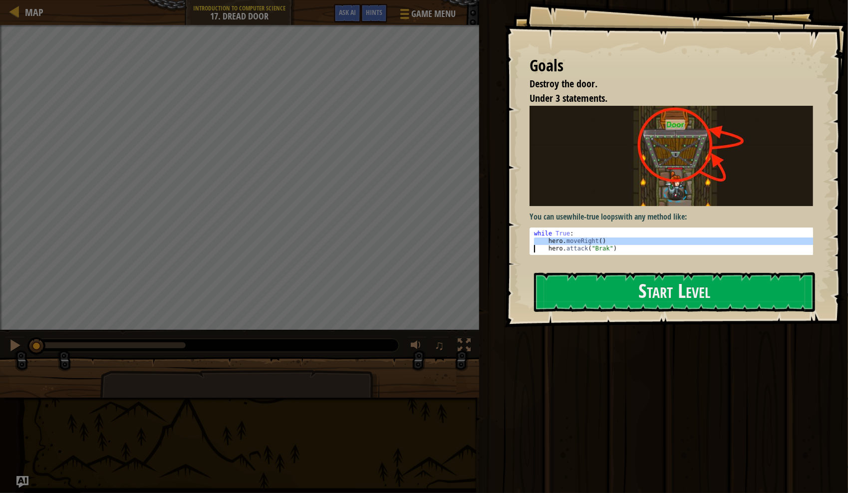
drag, startPoint x: 565, startPoint y: 236, endPoint x: 589, endPoint y: 245, distance: 25.0
click at [506, 245] on div "while True : hero . moveRight ( ) hero . attack ( "Brak" )" at bounding box center [675, 248] width 286 height 37
drag, startPoint x: 589, startPoint y: 245, endPoint x: 681, endPoint y: 253, distance: 93.2
click at [506, 253] on div "You can use while-true loops with any method like: hero.attack("Brak") 1 2 3 wh…" at bounding box center [675, 184] width 291 height 157
click at [506, 236] on div "while True : hero . moveRight ( ) hero . attack ( "Brak" )" at bounding box center [675, 248] width 286 height 37
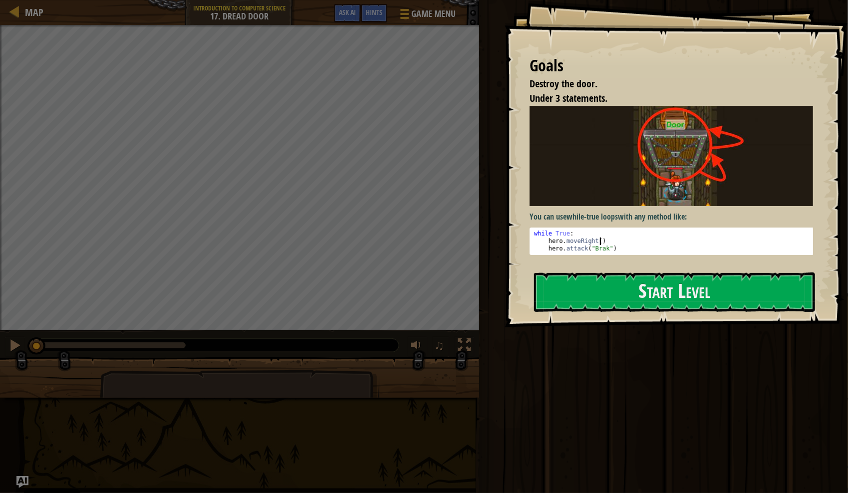
click at [506, 248] on div "while True : hero . moveRight ( ) hero . attack ( "Brak" )" at bounding box center [675, 248] width 286 height 37
type textarea "hero.attack("Brak")"
click at [506, 297] on button "Start Level" at bounding box center [674, 292] width 281 height 39
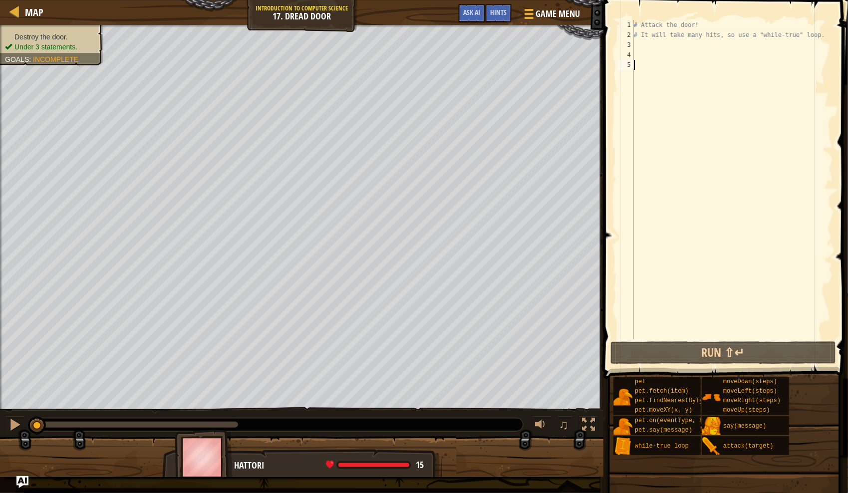
click at [506, 114] on div "# Attack the door! # It will take many hits, so use a "while-true" loop." at bounding box center [732, 189] width 201 height 339
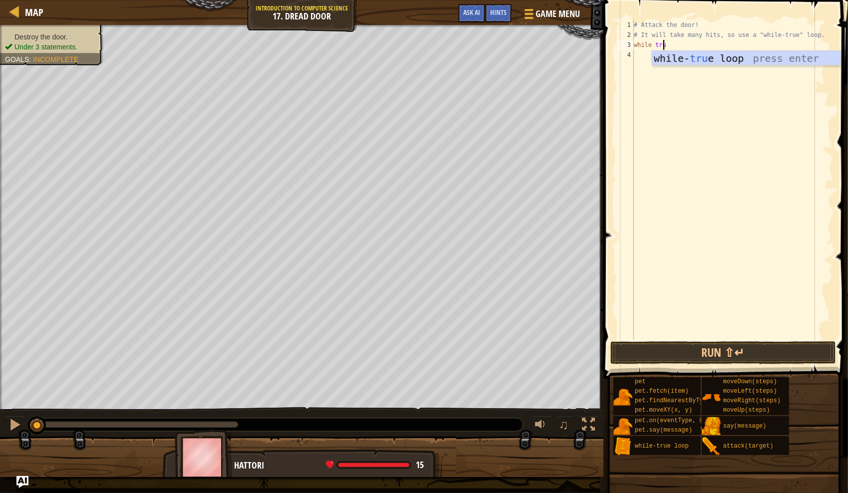
scroll to position [4, 2]
type textarea "while True:"
type textarea "move"
type textarea "hero.attack("Door")"
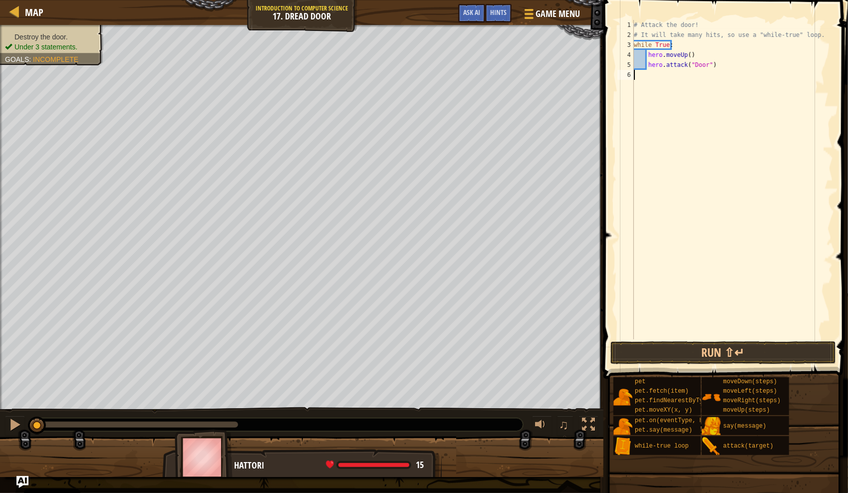
drag, startPoint x: 694, startPoint y: 339, endPoint x: 698, endPoint y: 341, distance: 5.1
click at [506, 339] on div "hero.attack("Door") 1 2 3 4 5 6 # Attack the door! # It will take many hits, so…" at bounding box center [725, 209] width 248 height 408
click at [506, 341] on button "Run ⇧↵" at bounding box center [724, 352] width 226 height 23
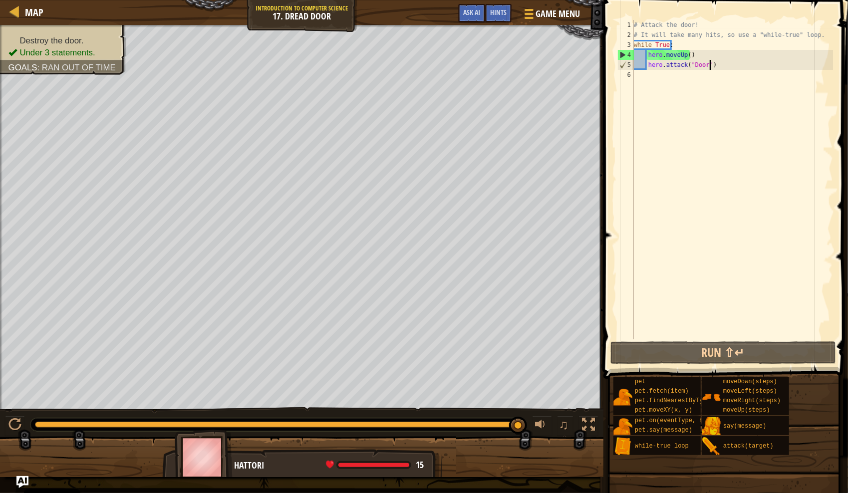
click at [506, 62] on div "# Attack the door! # It will take many hits, so use a "while-true" loop. while …" at bounding box center [732, 189] width 201 height 339
click at [506, 55] on div "# Attack the door! # It will take many hits, so use a "while-true" loop. while …" at bounding box center [732, 189] width 201 height 339
type textarea "hero.moveUp()"
drag, startPoint x: 713, startPoint y: 55, endPoint x: 615, endPoint y: 53, distance: 97.9
click at [506, 53] on div "hero.moveUp() 1 2 3 4 5 6 # Attack the door! # It will take many hits, so use a…" at bounding box center [725, 209] width 248 height 408
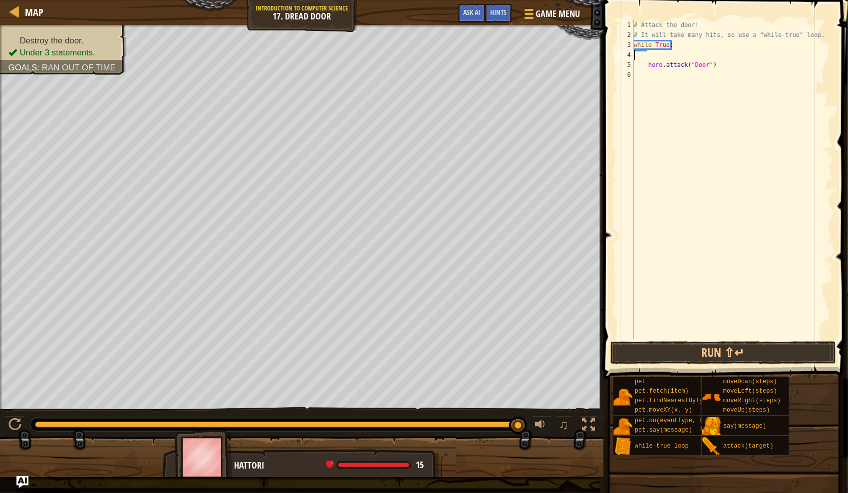
type textarea "hero.attack("Door")"
click at [506, 56] on div "# Attack the door! # It will take many hits, so use a "while-true" loop. while …" at bounding box center [732, 189] width 201 height 339
type textarea "hero.attack("Door")"
click at [506, 348] on button "Run ⇧↵" at bounding box center [724, 352] width 226 height 23
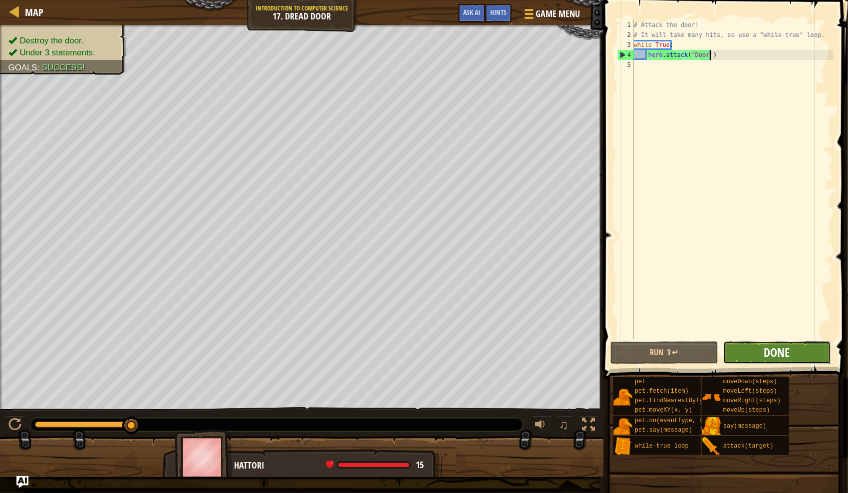
click at [506, 356] on span "Done" at bounding box center [777, 352] width 26 height 16
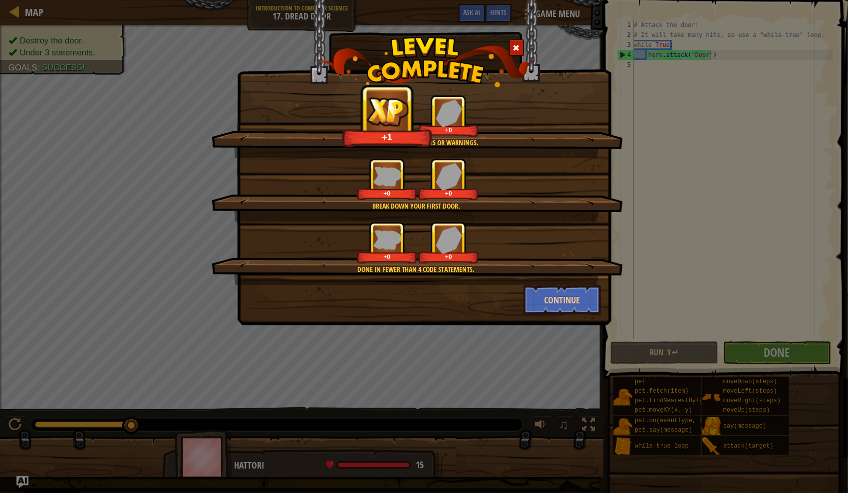
click at [506, 205] on div "Break down your first door." at bounding box center [416, 206] width 315 height 10
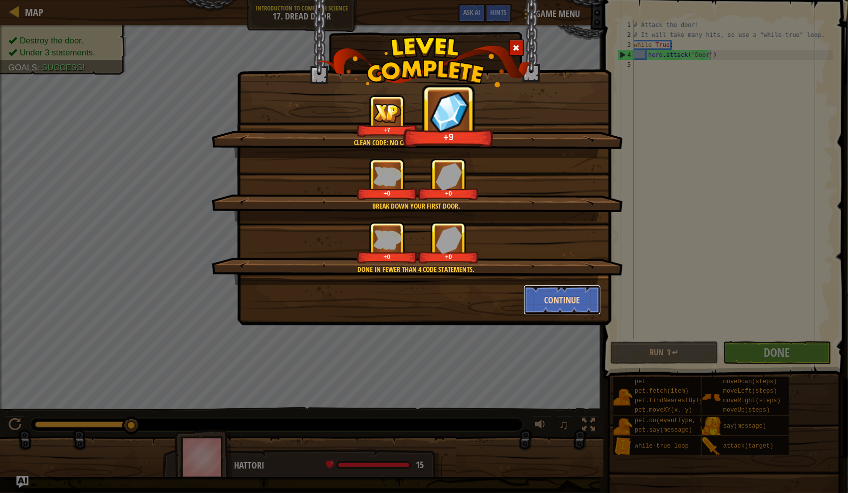
click at [506, 293] on button "Continue" at bounding box center [562, 300] width 77 height 30
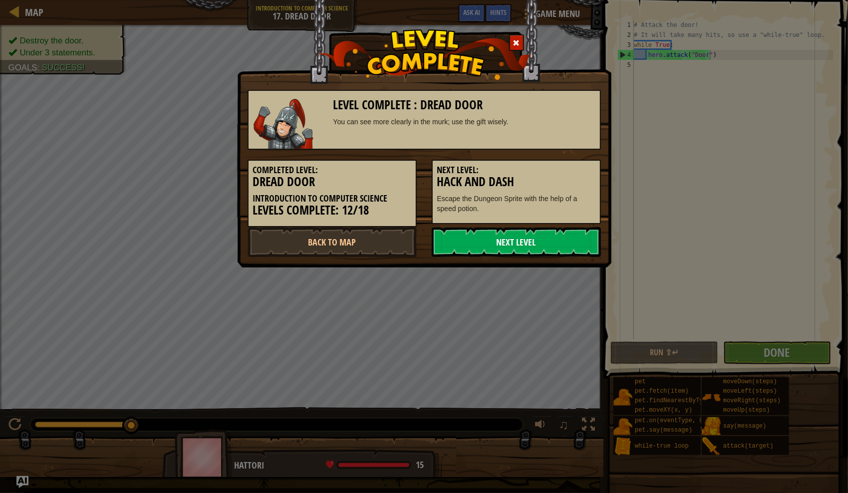
click at [494, 245] on link "Next Level" at bounding box center [516, 242] width 169 height 30
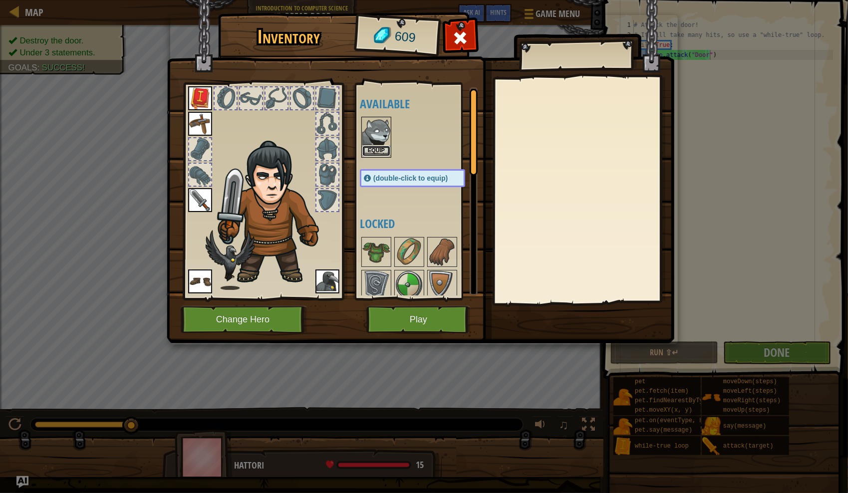
click at [371, 148] on button "Equip" at bounding box center [376, 151] width 28 height 10
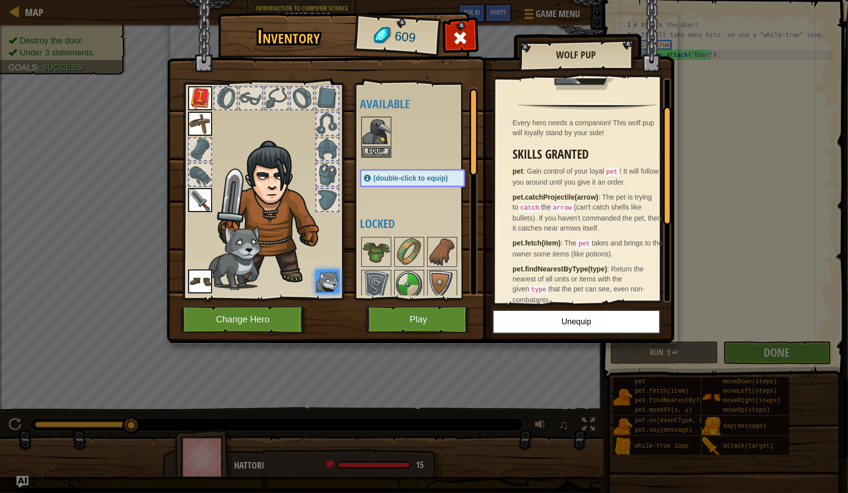
scroll to position [100, 0]
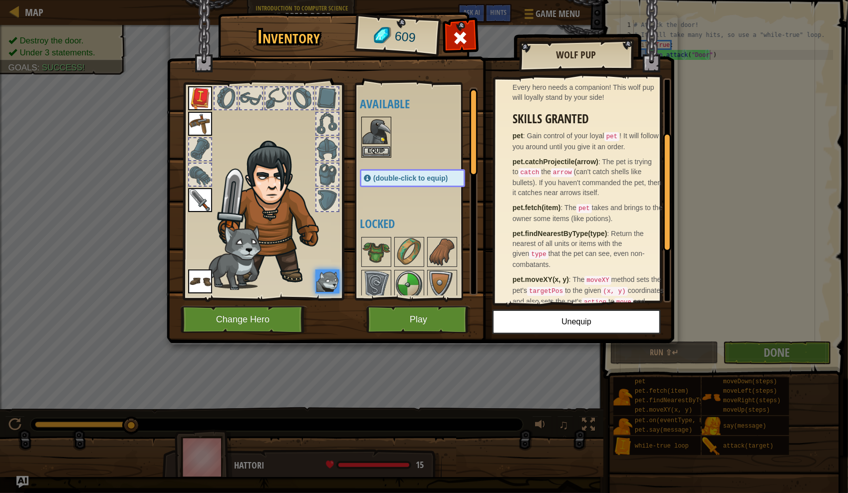
click at [506, 168] on span "The pet is trying to catch the arrow (can't catch shells like bullets). If you …" at bounding box center [587, 177] width 149 height 39
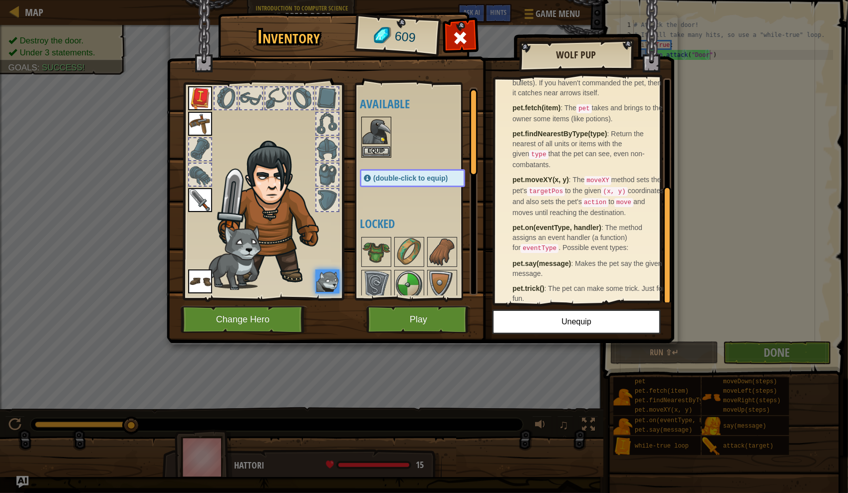
scroll to position [202, 0]
click at [506, 105] on strong "pet.fetch(item)" at bounding box center [537, 105] width 48 height 8
click at [506, 138] on span "Return the nearest of all units or items with the given type that the pet can s…" at bounding box center [579, 146] width 132 height 39
click at [436, 326] on button "Play" at bounding box center [418, 319] width 104 height 27
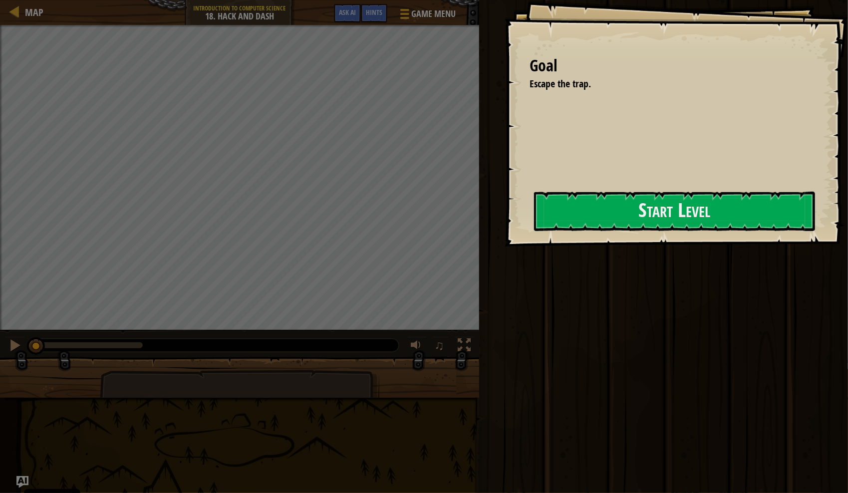
click at [506, 194] on div "Goal Escape the trap. Start Level Error loading from server. Try refreshing the…" at bounding box center [676, 123] width 343 height 247
click at [506, 233] on div "Goal Escape the trap. Start Level Error loading from server. Try refreshing the…" at bounding box center [676, 123] width 343 height 247
click at [506, 215] on button "Start Level" at bounding box center [674, 211] width 281 height 39
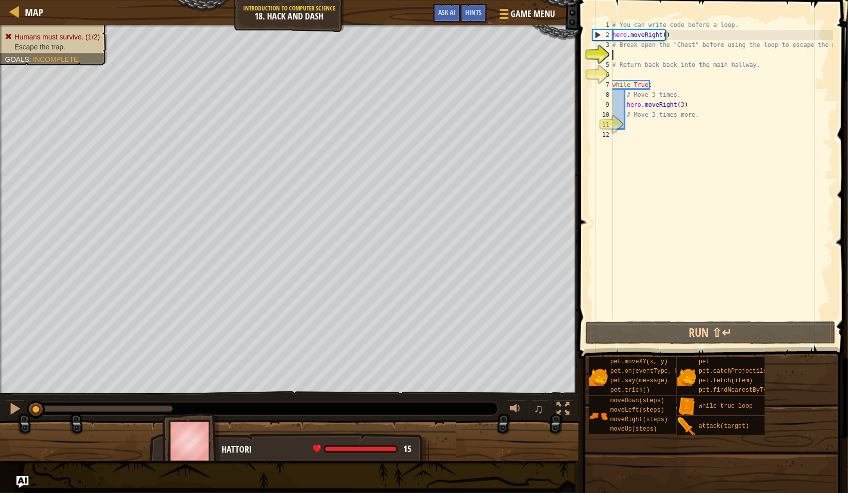
click at [506, 145] on div "# You can write code before a loop. hero . moveRight ( ) # Break open the "Ches…" at bounding box center [722, 180] width 223 height 320
click at [506, 132] on div "# You can write code before a loop. hero . moveRight ( ) # Break open the "Ches…" at bounding box center [722, 180] width 223 height 320
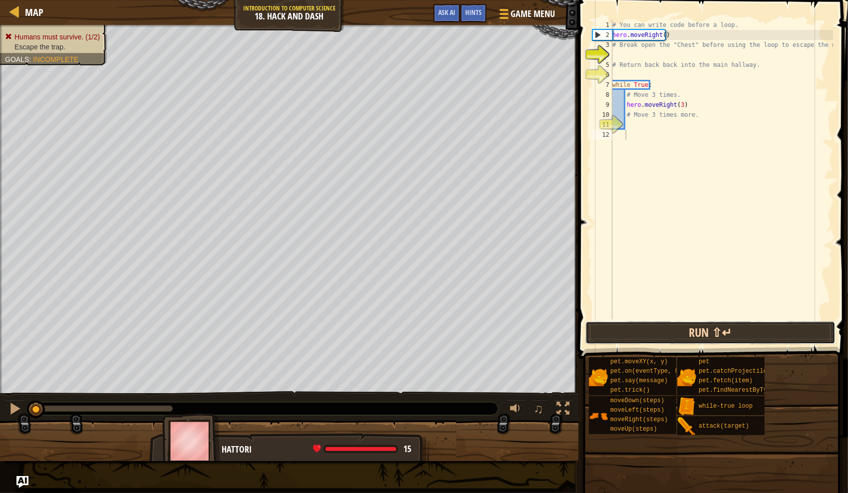
click at [506, 329] on button "Run ⇧↵" at bounding box center [711, 332] width 250 height 23
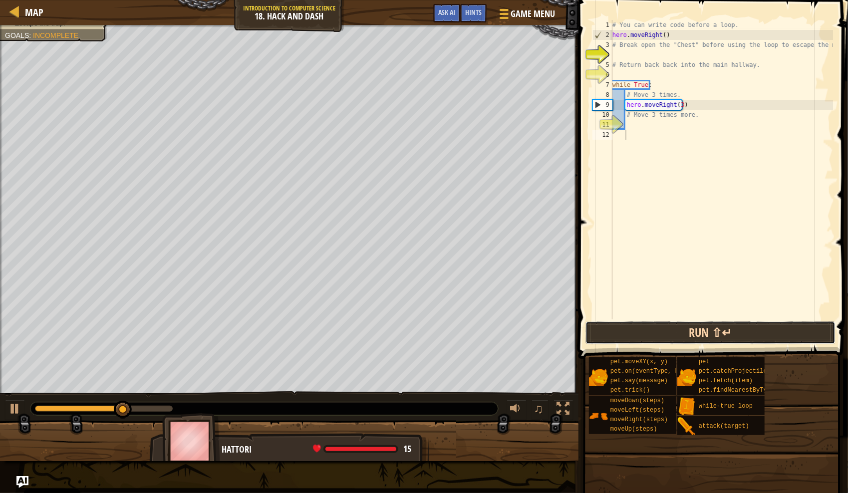
click at [506, 325] on button "Run ⇧↵" at bounding box center [711, 332] width 250 height 23
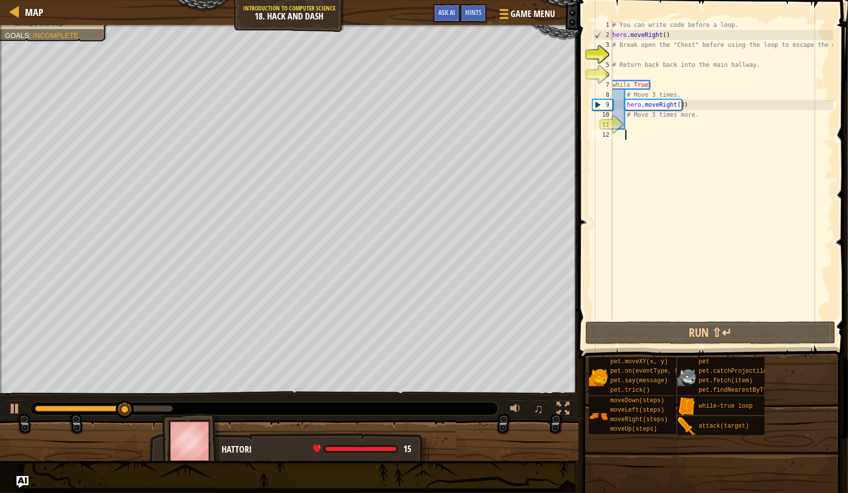
click at [506, 359] on div "pet pet.catchProjectile(arrow) pet.fetch(item) pet.findNearestByType(type)" at bounding box center [720, 376] width 87 height 38
click at [506, 131] on div "# You can write code before a loop. hero . moveRight ( ) # Break open the "Ches…" at bounding box center [722, 180] width 223 height 320
click at [506, 117] on div "# You can write code before a loop. hero . moveRight ( ) # Break open the "Ches…" at bounding box center [722, 180] width 223 height 320
type textarea "# Move 3 times more."
click at [506, 127] on div "# You can write code before a loop. hero . moveRight ( ) # Break open the "Ches…" at bounding box center [722, 180] width 223 height 320
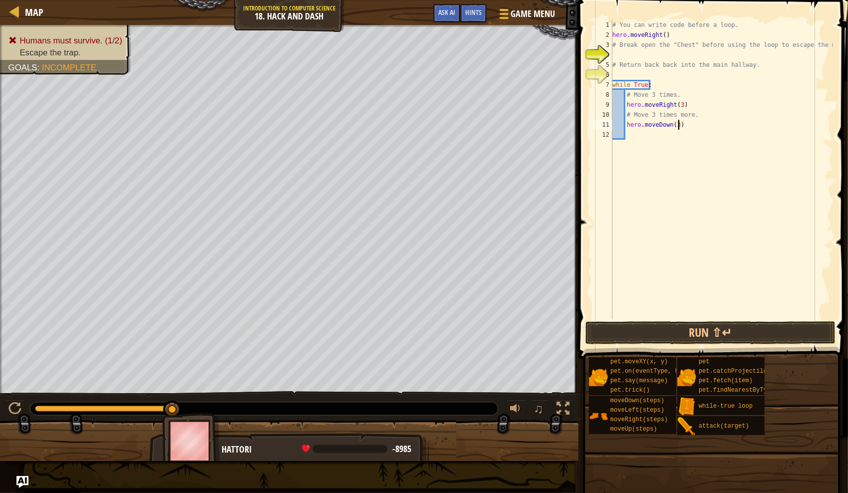
scroll to position [4, 5]
type textarea "hero.moveDown(3)"
click at [506, 328] on button "Run ⇧↵" at bounding box center [711, 332] width 250 height 23
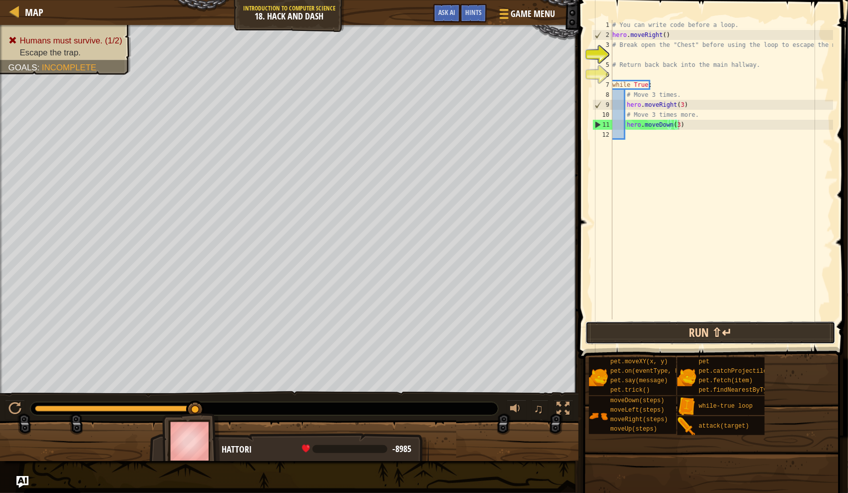
click at [506, 340] on button "Run ⇧↵" at bounding box center [711, 332] width 250 height 23
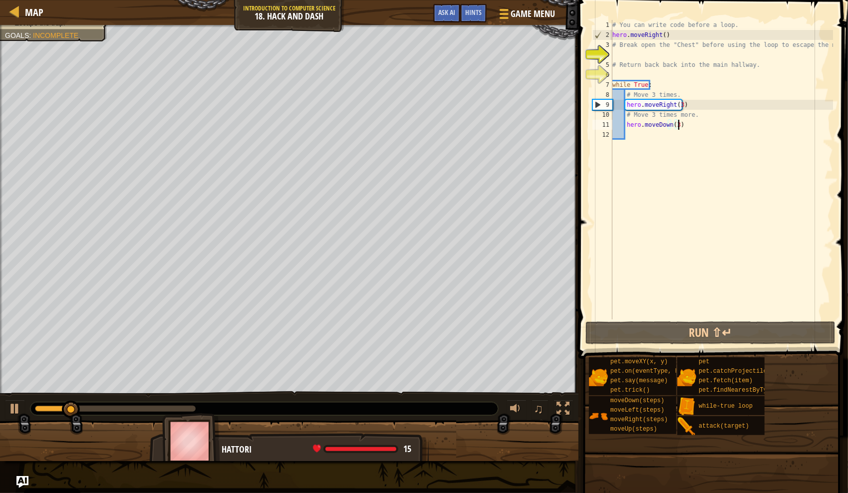
click at [506, 304] on div "# You can write code before a loop. hero . moveRight ( ) # Break open the "Ches…" at bounding box center [722, 180] width 223 height 320
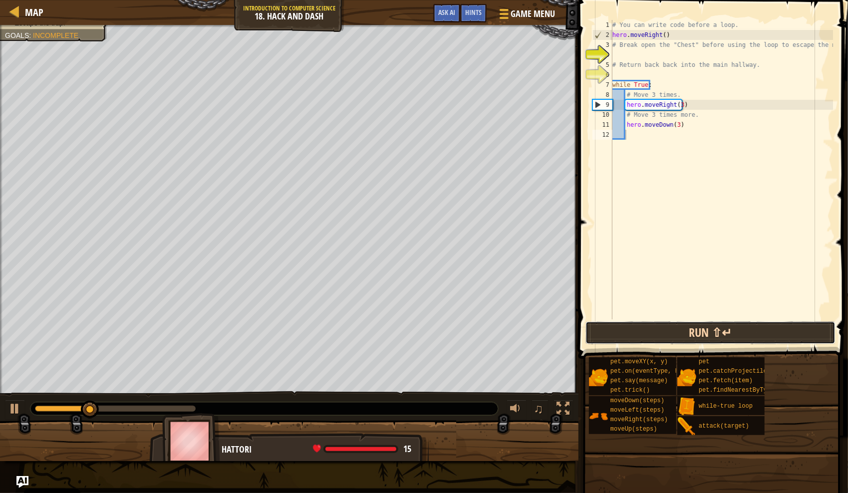
click at [506, 329] on button "Run ⇧↵" at bounding box center [711, 332] width 250 height 23
click at [506, 336] on button "Run ⇧↵" at bounding box center [711, 332] width 250 height 23
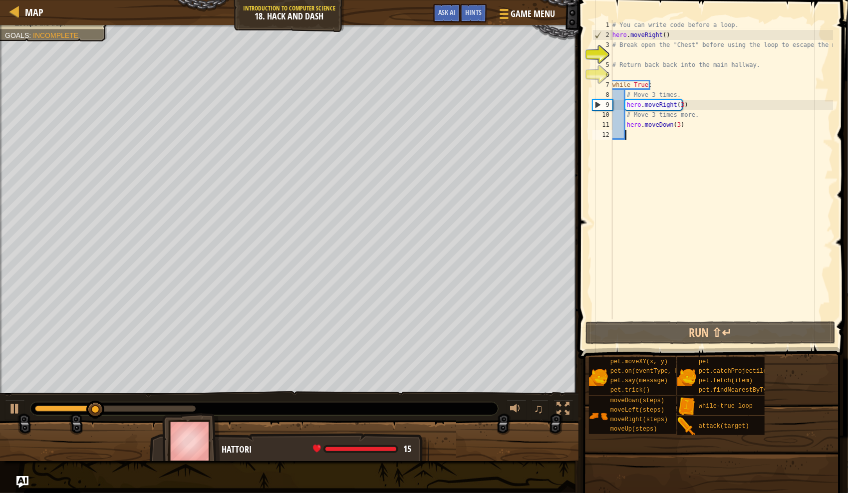
click at [506, 65] on div "# You can write code before a loop. hero . moveRight ( ) # Break open the "Ches…" at bounding box center [722, 180] width 223 height 320
type textarea "# Return back back into the main hallway."
click at [506, 52] on div "# You can write code before a loop. hero . moveRight ( ) # Break open the "Ches…" at bounding box center [722, 180] width 223 height 320
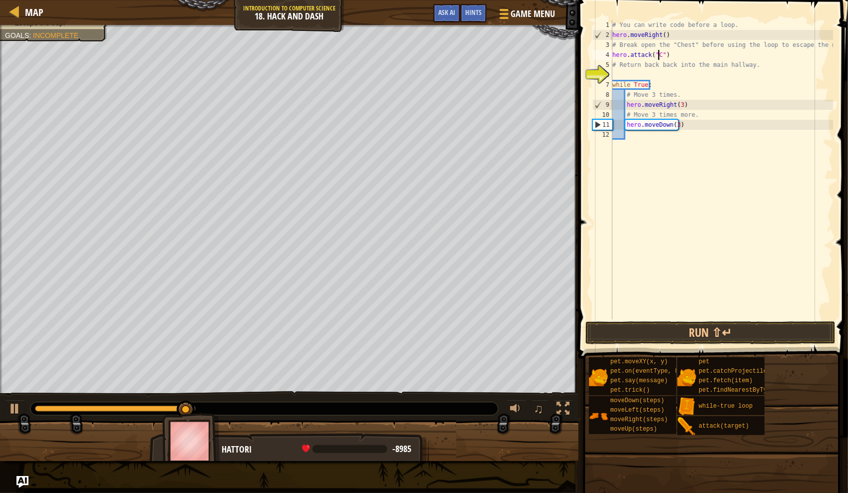
scroll to position [4, 5]
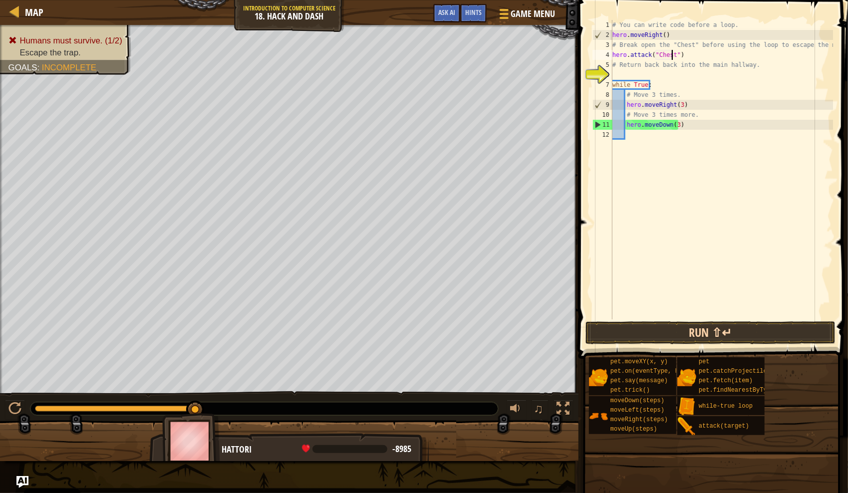
type textarea "hero.attack("Chest")"
click at [506, 341] on button "Run ⇧↵" at bounding box center [711, 332] width 250 height 23
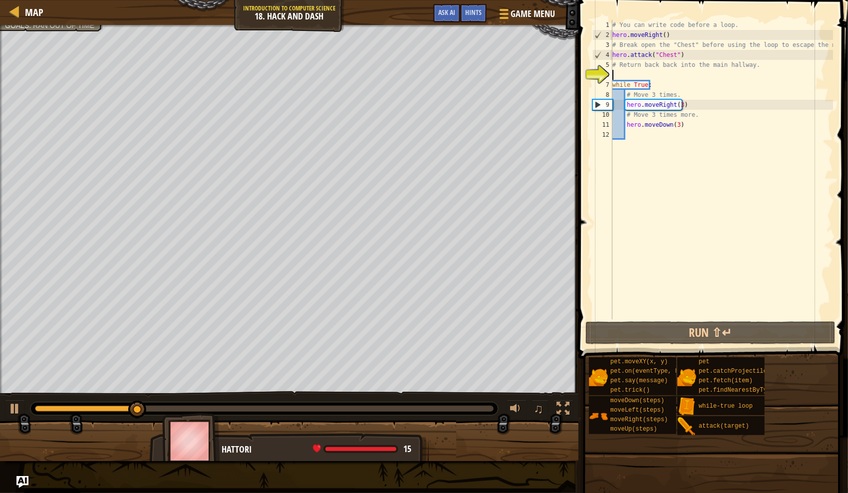
click at [506, 76] on div "# You can write code before a loop. hero . moveRight ( ) # Break open the "Ches…" at bounding box center [722, 180] width 223 height 320
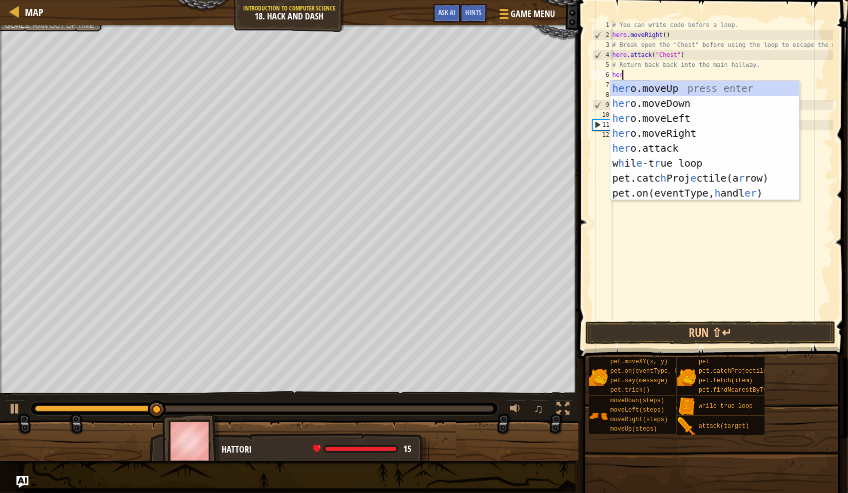
scroll to position [4, 0]
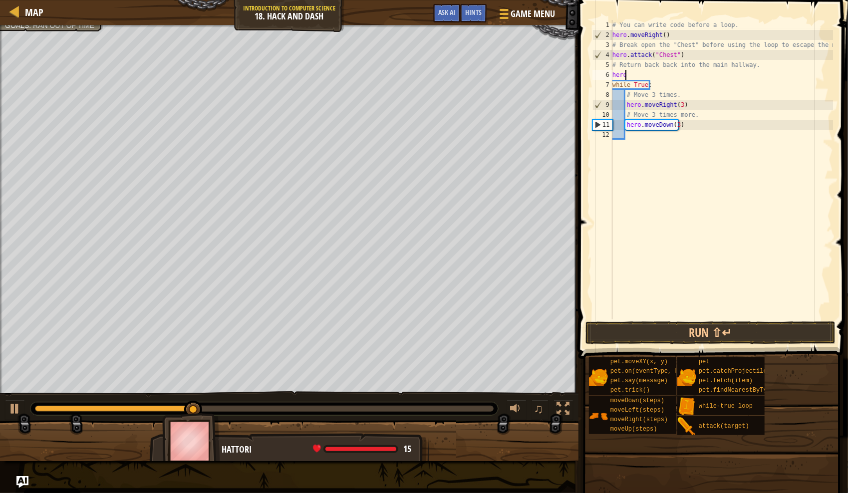
click at [506, 76] on div "# You can write code before a loop. hero . moveRight ( ) # Break open the "Ches…" at bounding box center [722, 180] width 223 height 320
click at [506, 95] on div "# You can write code before a loop. hero . moveRight ( ) # Break open the "Ches…" at bounding box center [722, 180] width 223 height 320
click at [506, 78] on div "# You can write code before a loop. hero . moveRight ( ) # Break open the "Ches…" at bounding box center [722, 180] width 223 height 320
type textarea "hero"
click at [506, 172] on div "# You can write code before a loop. hero . moveRight ( ) # Break open the "Ches…" at bounding box center [722, 180] width 223 height 320
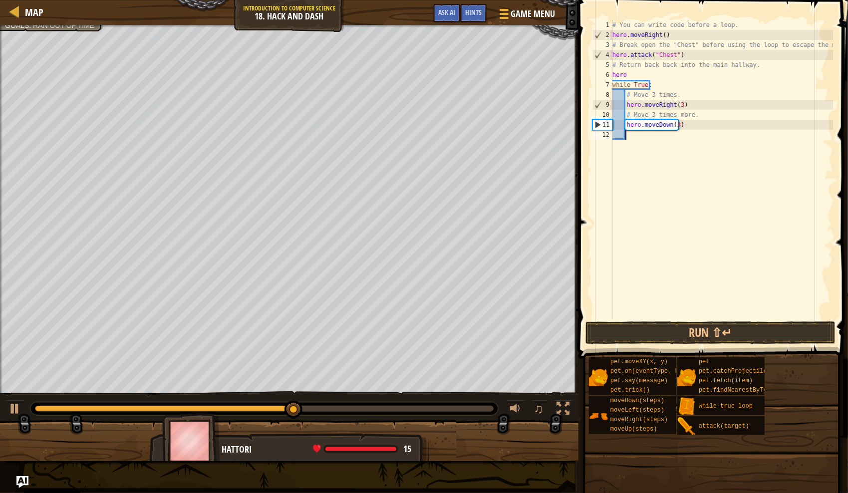
click at [506, 126] on div "# You can write code before a loop. hero . moveRight ( ) # Break open the "Ches…" at bounding box center [722, 180] width 223 height 320
click at [506, 125] on div "# You can write code before a loop. hero . moveRight ( ) # Break open the "Ches…" at bounding box center [722, 180] width 223 height 320
click at [506, 126] on div "11" at bounding box center [602, 125] width 19 height 10
type textarea "hero.moveDown(3)"
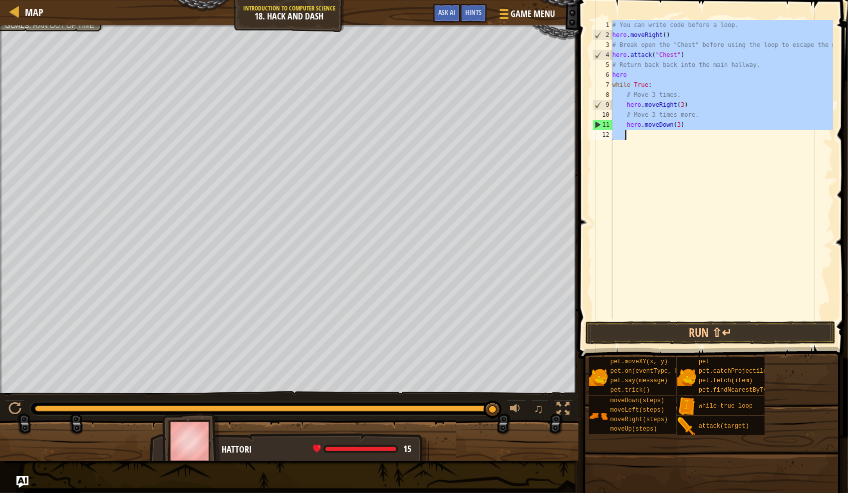
click at [506, 126] on div "11" at bounding box center [602, 125] width 19 height 10
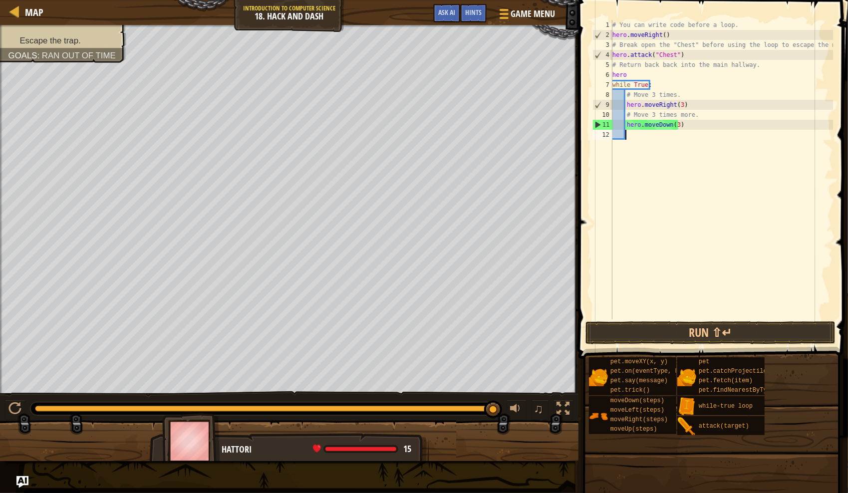
click at [506, 144] on div "# You can write code before a loop. hero . moveRight ( ) # Break open the "Ches…" at bounding box center [722, 180] width 223 height 320
click at [506, 123] on div "# You can write code before a loop. hero . moveRight ( ) # Break open the "Ches…" at bounding box center [722, 180] width 223 height 320
click at [506, 104] on div "# You can write code before a loop. hero . moveRight ( ) # Break open the "Ches…" at bounding box center [722, 180] width 223 height 320
click at [506, 74] on div "# You can write code before a loop. hero . moveRight ( ) # Break open the "Ches…" at bounding box center [722, 180] width 223 height 320
click at [506, 68] on div "# You can write code before a loop. hero . moveRight ( ) # Break open the "Ches…" at bounding box center [722, 180] width 223 height 320
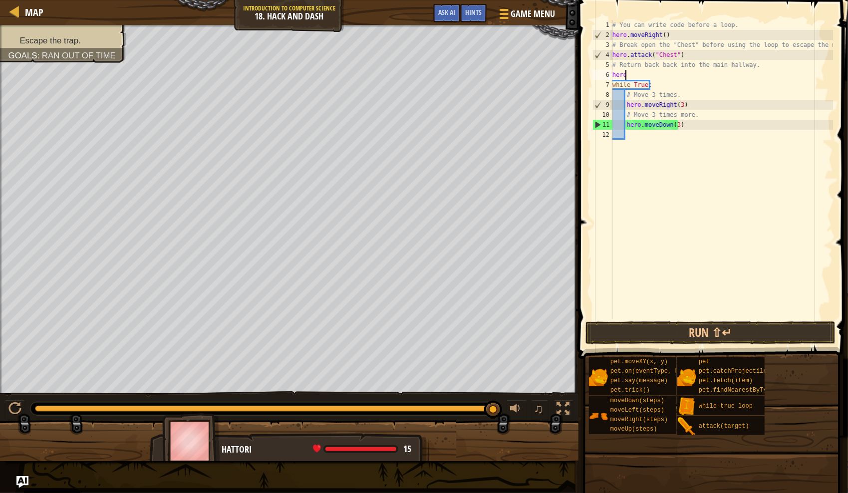
type textarea "# Return back back into the main hallway."
click at [506, 63] on div "# You can write code before a loop. hero . moveRight ( ) # Break open the "Ches…" at bounding box center [722, 180] width 223 height 320
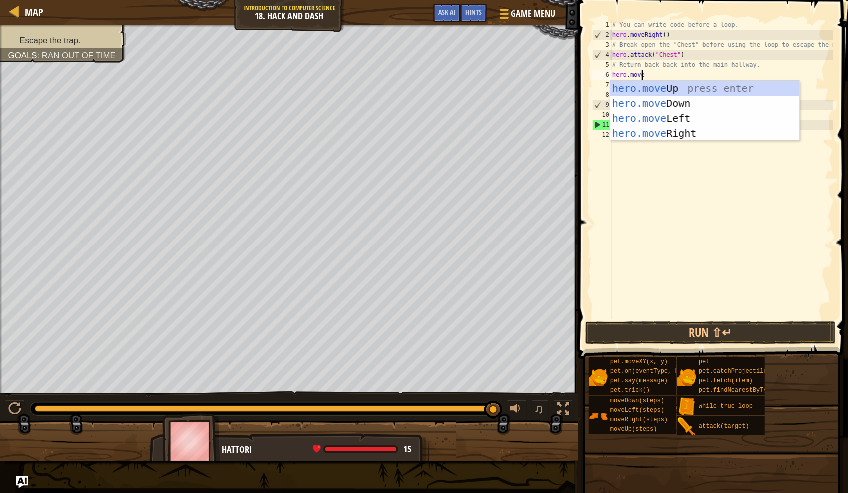
type textarea "hero.moveD"
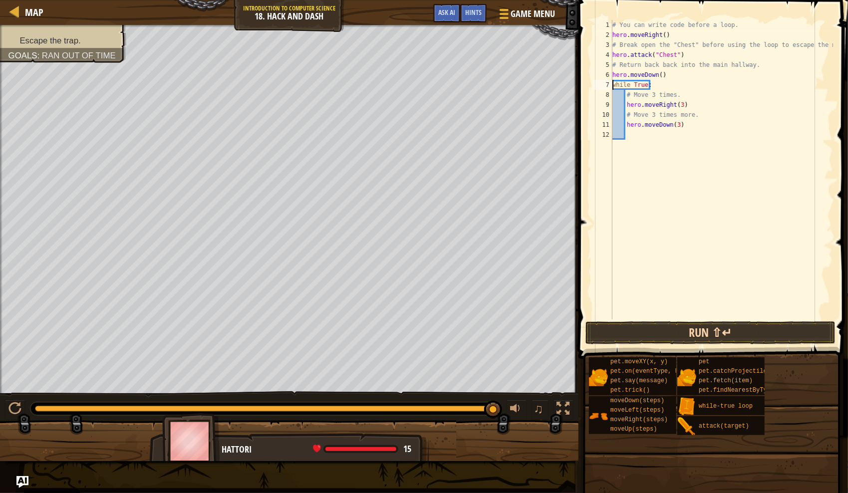
type textarea "while True:"
click at [506, 337] on button "Run ⇧↵" at bounding box center [711, 332] width 250 height 23
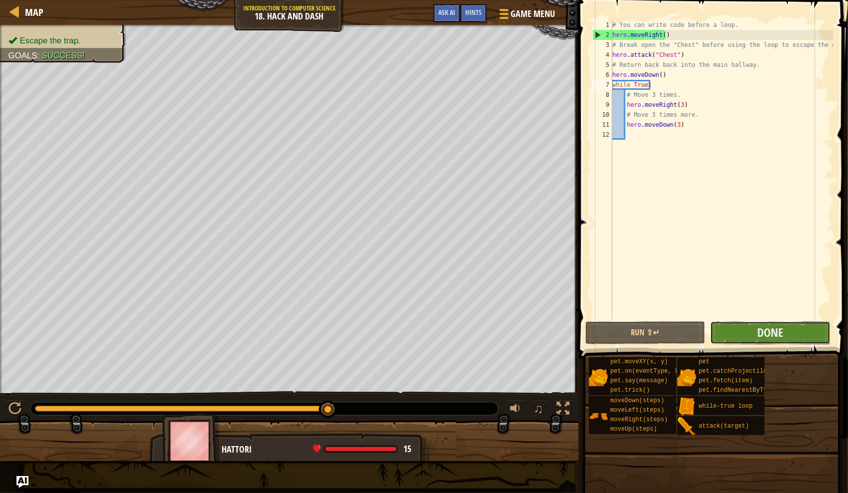
click at [506, 331] on button "Done" at bounding box center [770, 332] width 120 height 23
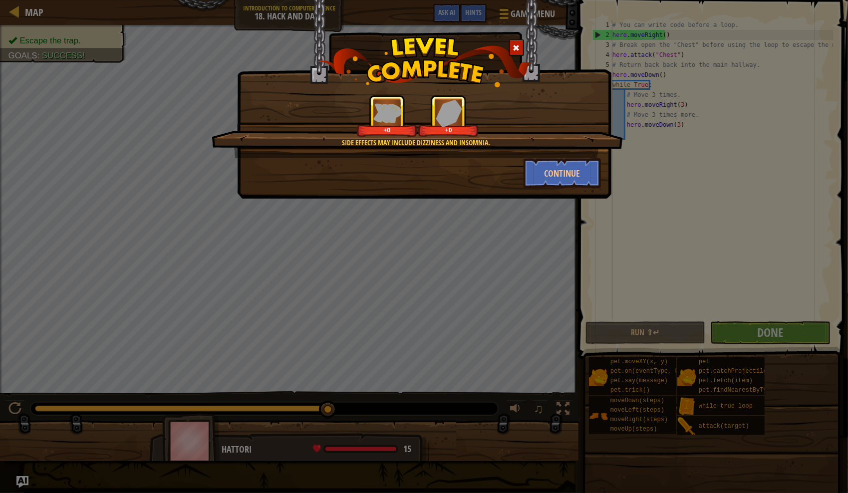
click at [502, 150] on div "Side effects may include dizziness and insomnia. +0 +0" at bounding box center [417, 126] width 411 height 63
click at [483, 148] on div "Side effects may include dizziness and insomnia. +29 +0" at bounding box center [417, 126] width 411 height 63
click at [481, 161] on div "Continue" at bounding box center [424, 173] width 368 height 30
click at [506, 186] on button "Continue" at bounding box center [562, 173] width 77 height 30
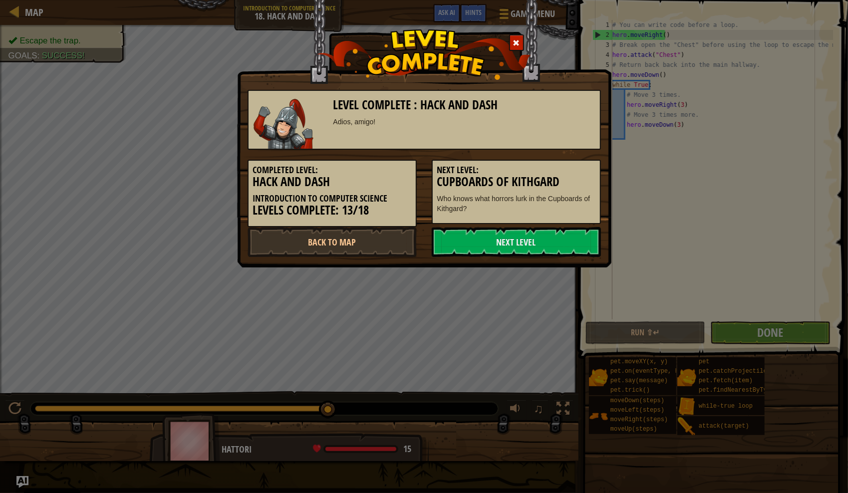
click at [506, 181] on h3 "Cupboards of Kithgard" at bounding box center [516, 181] width 158 height 13
click at [506, 241] on link "Next Level" at bounding box center [516, 242] width 169 height 30
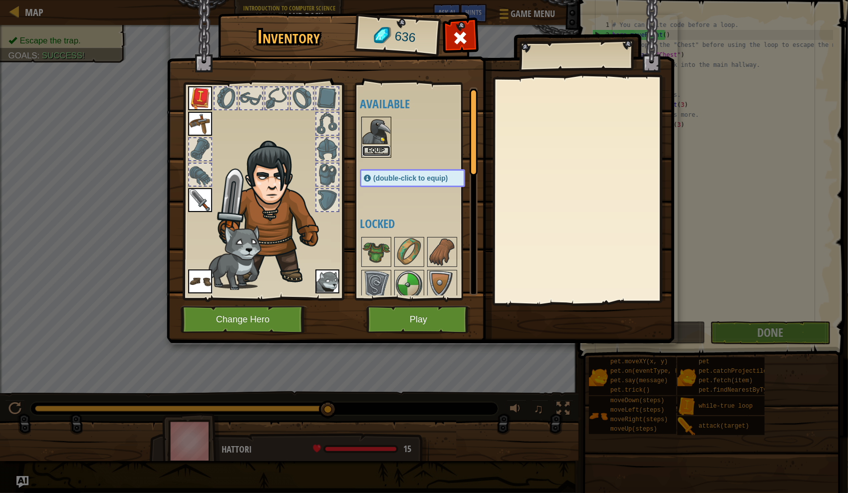
click at [380, 151] on button "Equip" at bounding box center [376, 151] width 28 height 10
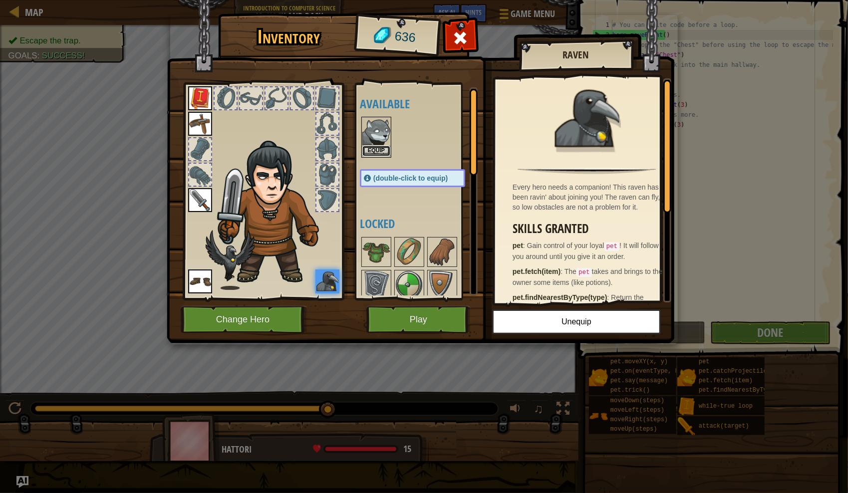
click at [378, 151] on button "Equip" at bounding box center [376, 151] width 28 height 10
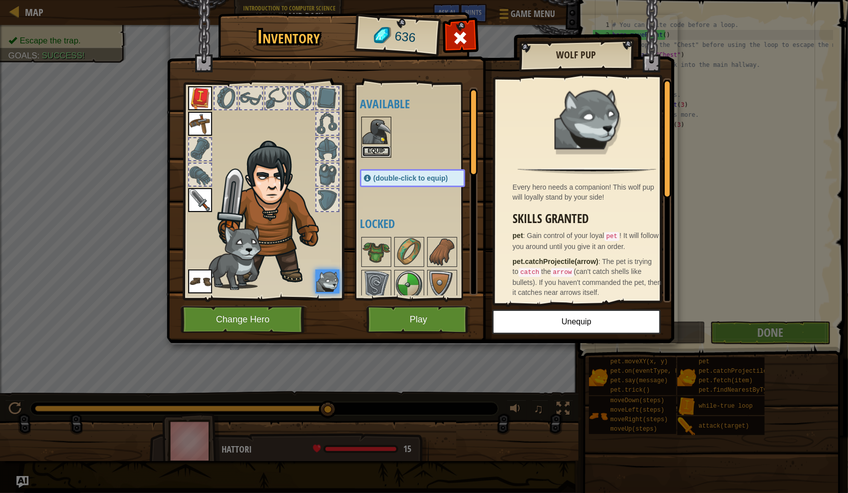
click at [378, 151] on button "Equip" at bounding box center [376, 151] width 28 height 10
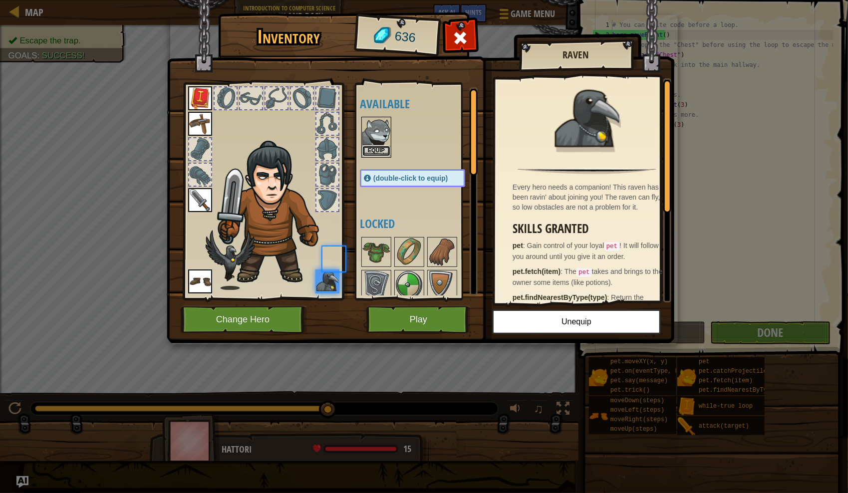
click at [381, 150] on button "Equip" at bounding box center [376, 151] width 28 height 10
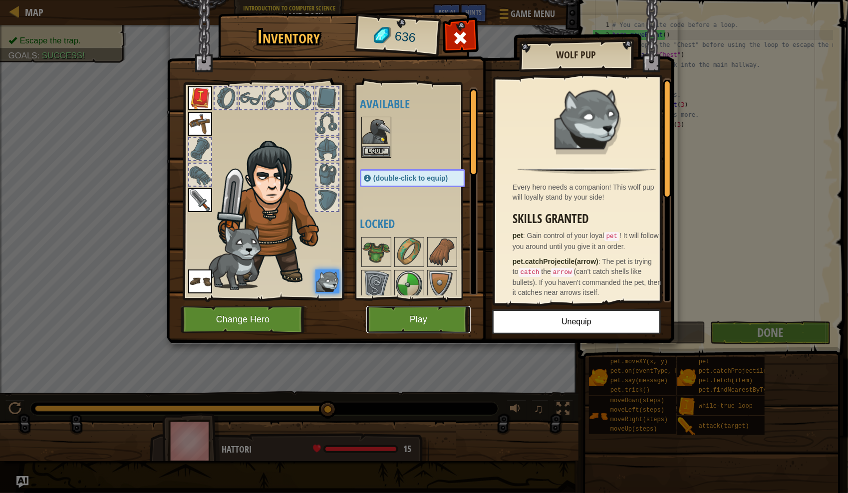
click at [417, 319] on button "Play" at bounding box center [418, 319] width 104 height 27
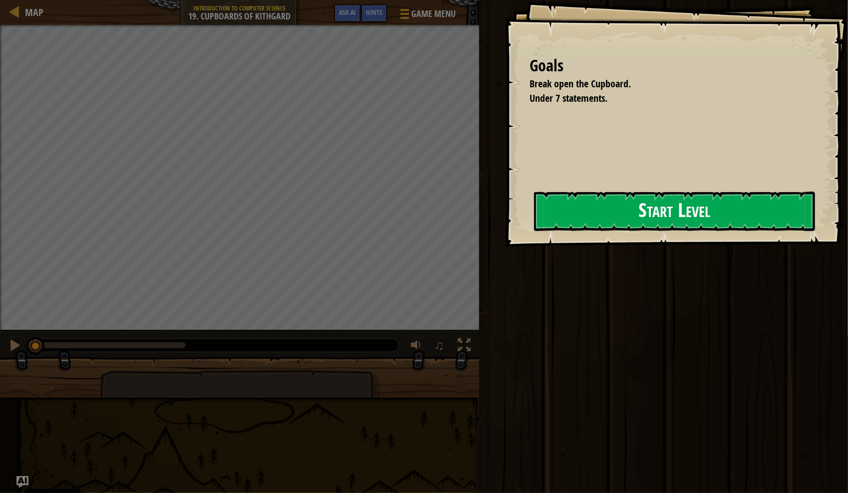
click at [506, 220] on button "Start Level" at bounding box center [674, 211] width 281 height 39
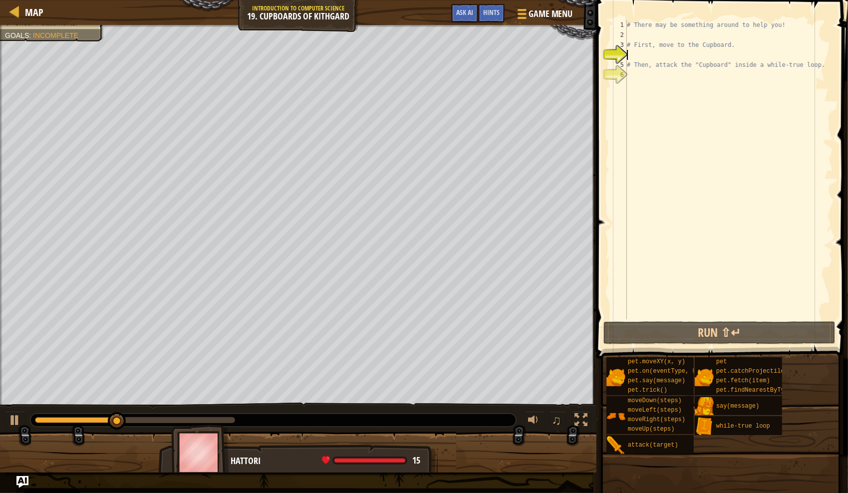
click at [506, 36] on div "# There may be something around to help you! # First, move to the Cupboard. # T…" at bounding box center [729, 180] width 208 height 320
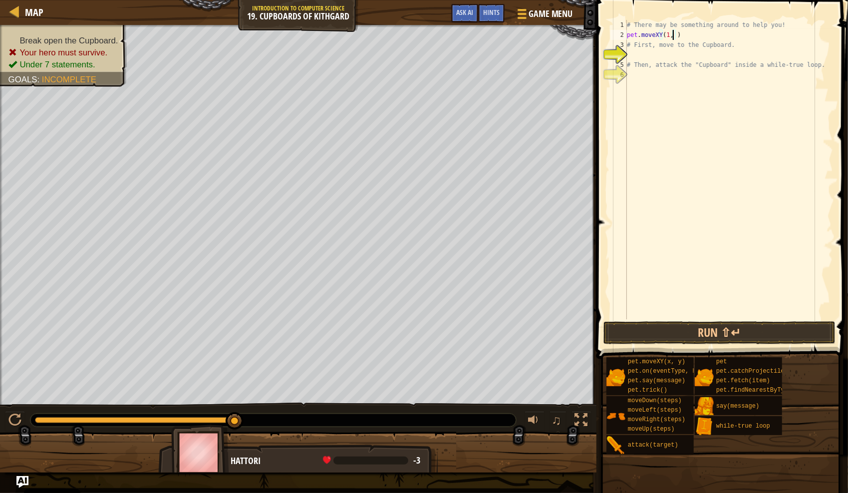
scroll to position [4, 3]
type textarea "pet.moveXY(1, 3)"
click at [506, 329] on button "Run ⇧↵" at bounding box center [720, 332] width 233 height 23
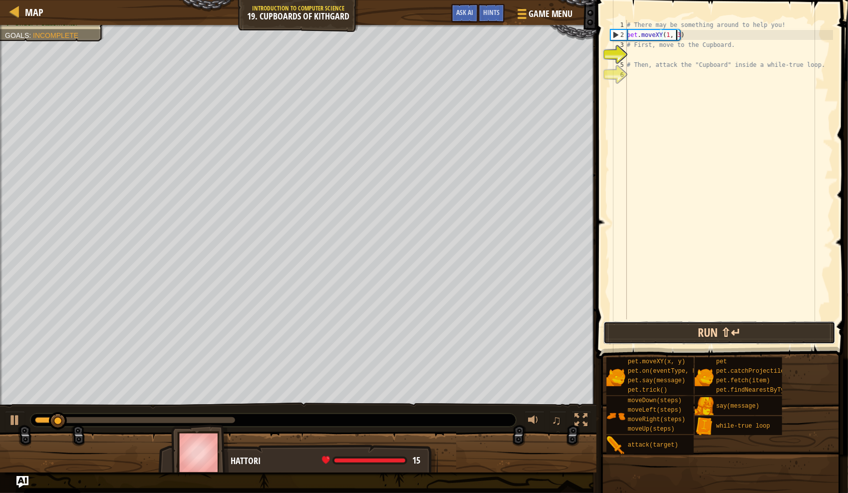
click at [506, 332] on button "Run ⇧↵" at bounding box center [720, 332] width 233 height 23
click at [506, 333] on button "Run ⇧↵" at bounding box center [720, 332] width 233 height 23
click at [506, 331] on button "Run ⇧↵" at bounding box center [720, 332] width 233 height 23
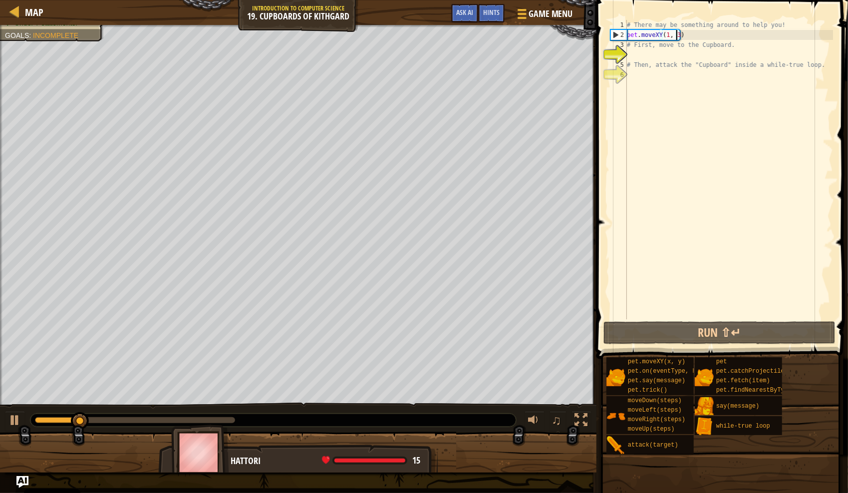
click at [506, 37] on div "# There may be something around to help you! pet . moveXY ( 1 , 3 ) # First, mo…" at bounding box center [729, 180] width 208 height 320
click at [506, 187] on div "# There may be something around to help you! pet . moveXY ( 1 , 3 ) # First, mo…" at bounding box center [729, 180] width 208 height 320
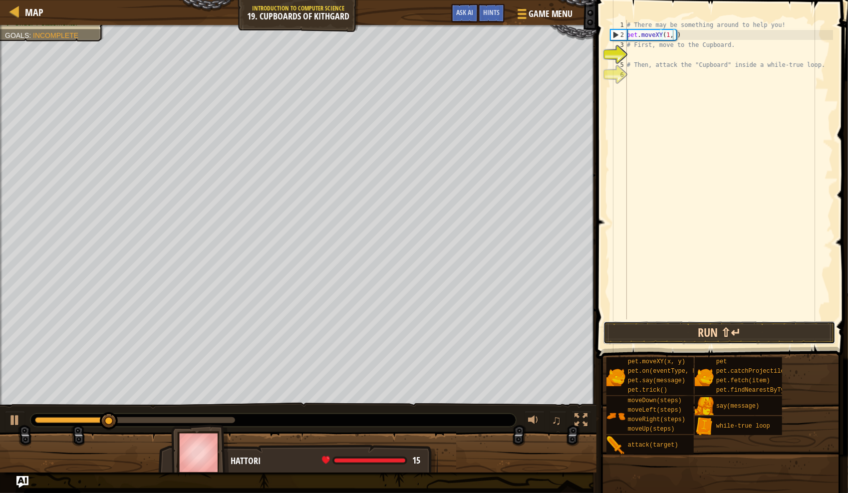
click at [506, 327] on button "Run ⇧↵" at bounding box center [720, 332] width 233 height 23
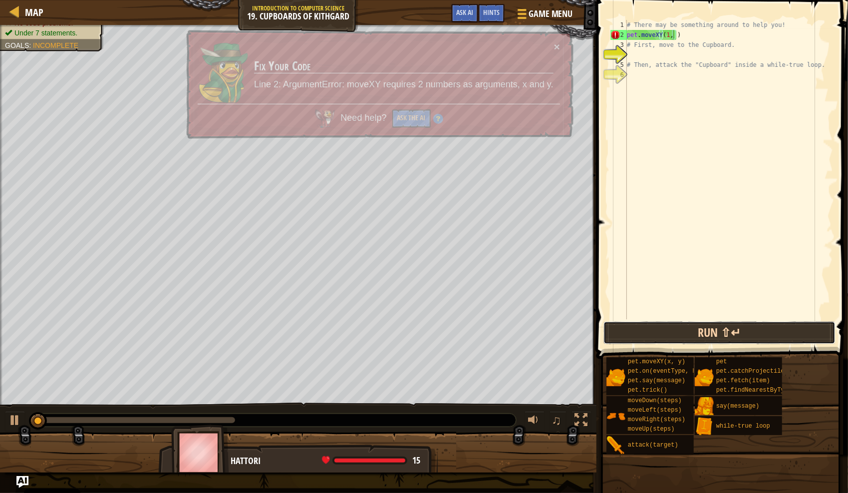
click at [506, 327] on button "Run ⇧↵" at bounding box center [720, 332] width 233 height 23
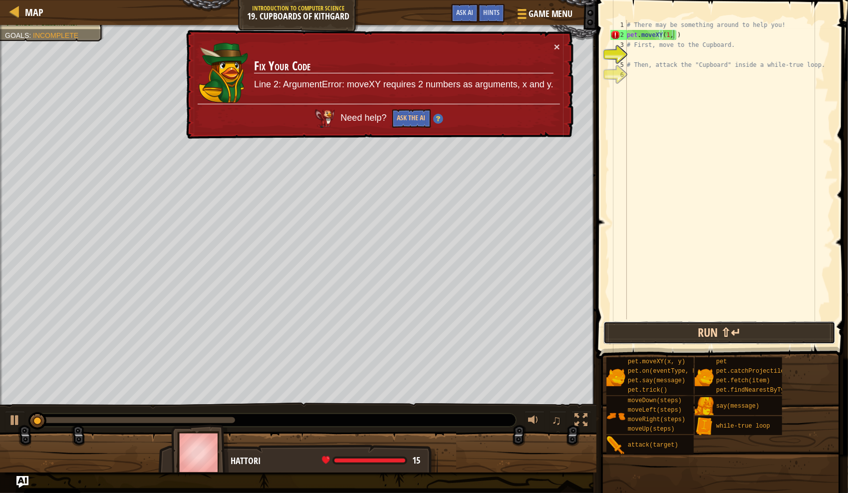
click at [506, 327] on button "Run ⇧↵" at bounding box center [720, 332] width 233 height 23
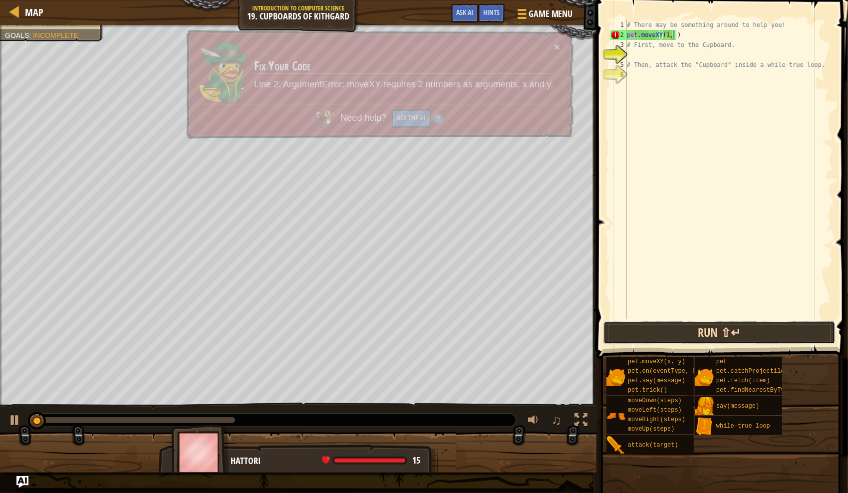
click at [506, 327] on button "Run ⇧↵" at bounding box center [720, 332] width 233 height 23
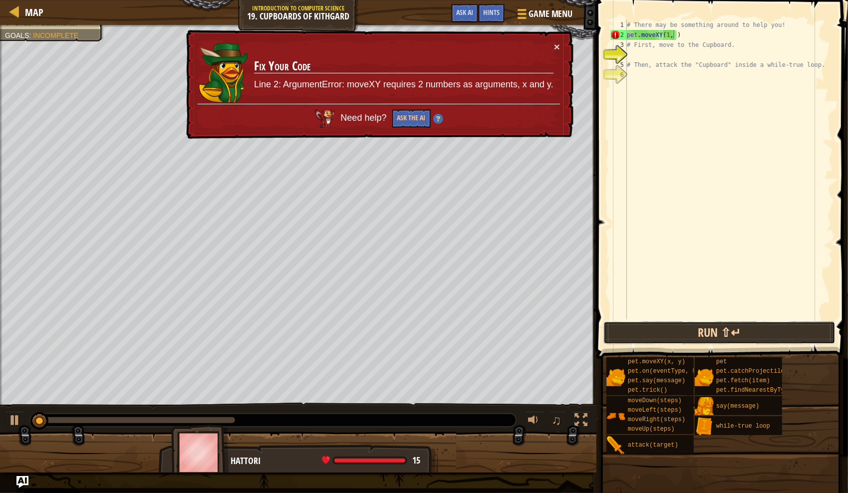
click at [506, 327] on button "Run ⇧↵" at bounding box center [720, 332] width 233 height 23
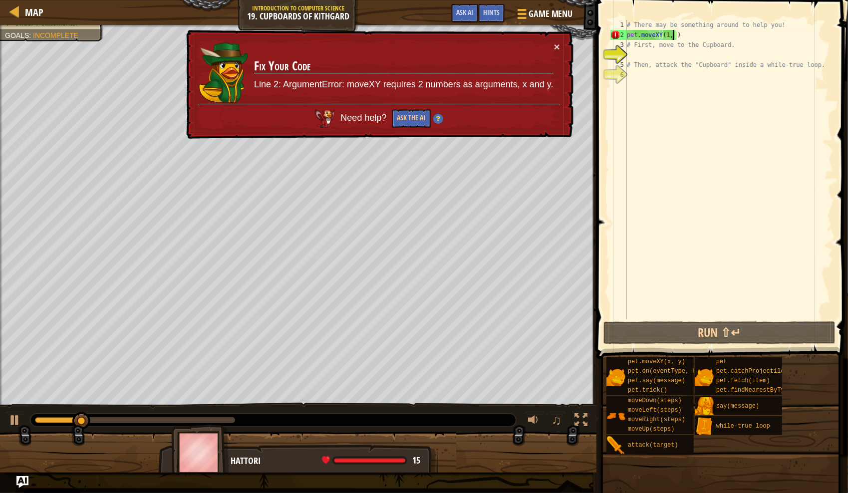
click at [506, 34] on div "# There may be something around to help you! pet . moveXY ( 1 , ) # First, move…" at bounding box center [729, 180] width 208 height 320
click at [506, 37] on div "# There may be something around to help you! pet . moveXY ( 1 , ) # First, move…" at bounding box center [729, 180] width 208 height 320
click at [506, 32] on div "# There may be something around to help you! pet . moveXY ( 1 , ) # First, move…" at bounding box center [729, 180] width 208 height 320
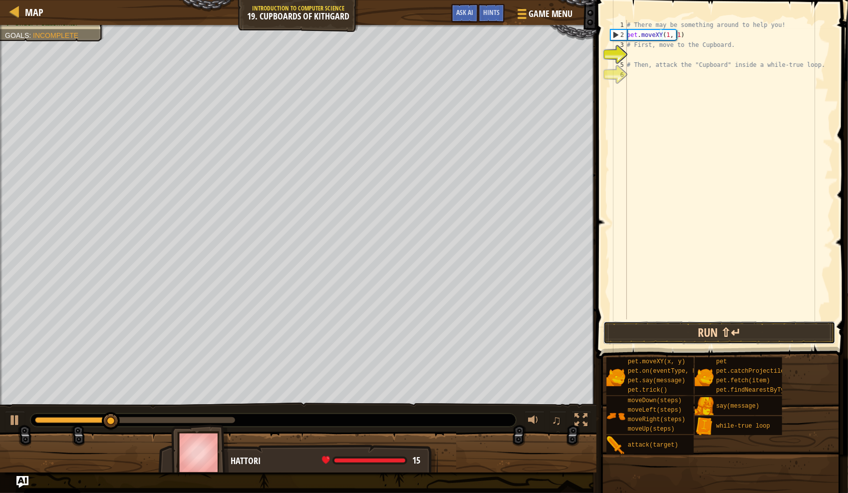
click at [506, 332] on button "Run ⇧↵" at bounding box center [720, 332] width 233 height 23
click at [506, 340] on button "Run ⇧↵" at bounding box center [720, 332] width 233 height 23
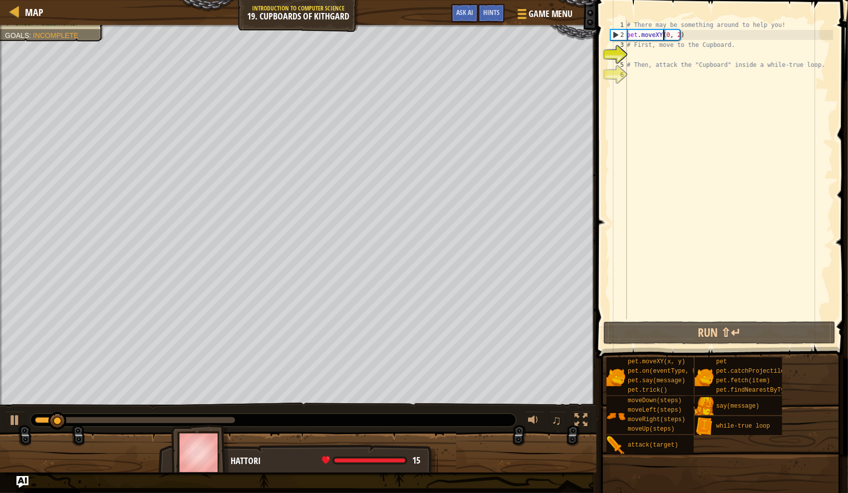
click at [506, 36] on div "# There may be something around to help you! pet . moveXY ( 0 , 2 ) # First, mo…" at bounding box center [729, 180] width 208 height 320
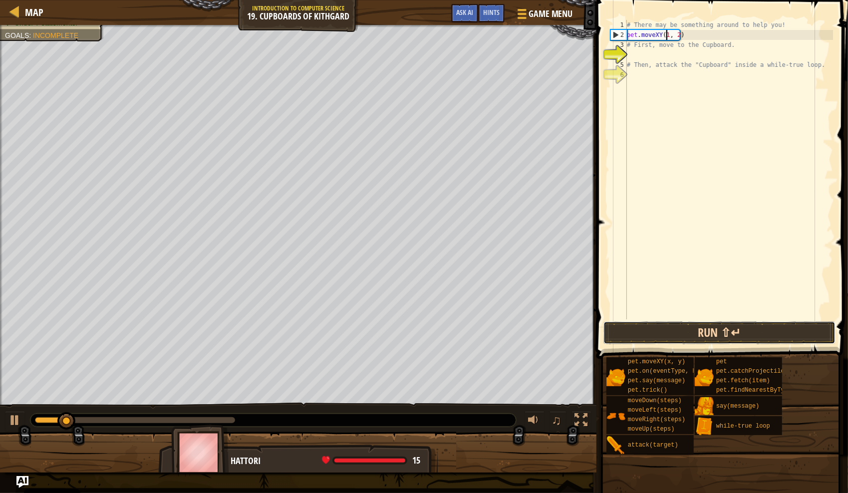
click at [506, 335] on button "Run ⇧↵" at bounding box center [720, 332] width 233 height 23
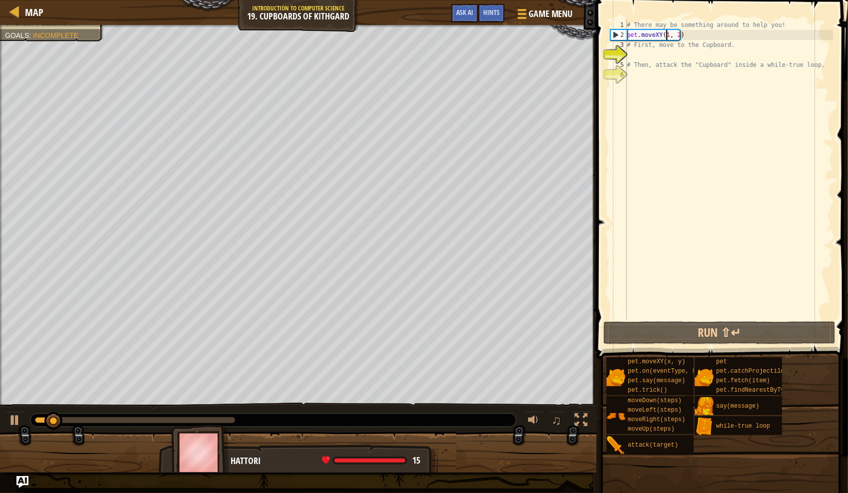
drag, startPoint x: 665, startPoint y: 34, endPoint x: 676, endPoint y: 34, distance: 10.5
click at [506, 34] on div "# There may be something around to help you! pet . moveXY ( 1 , 2 ) # First, mo…" at bounding box center [729, 180] width 208 height 320
click at [506, 34] on div "# There may be something around to help you! pet . moveXY ( 1 , 2 ) # First, mo…" at bounding box center [729, 170] width 208 height 300
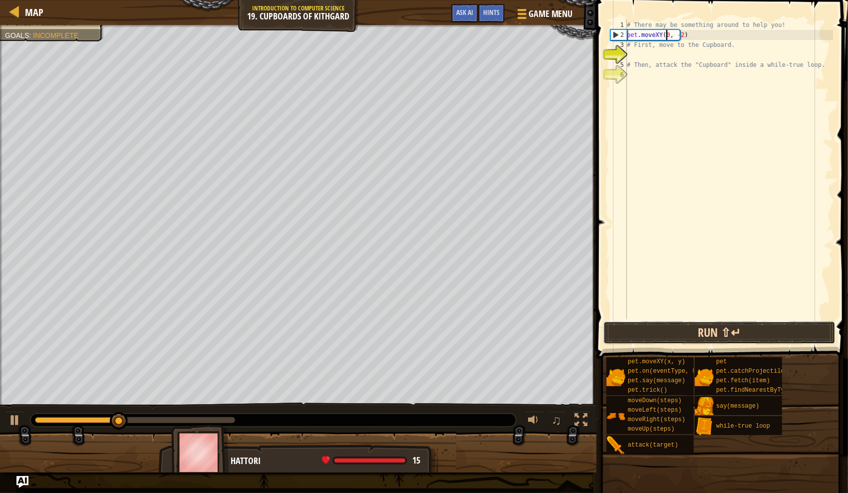
click at [506, 324] on button "Run ⇧↵" at bounding box center [720, 332] width 233 height 23
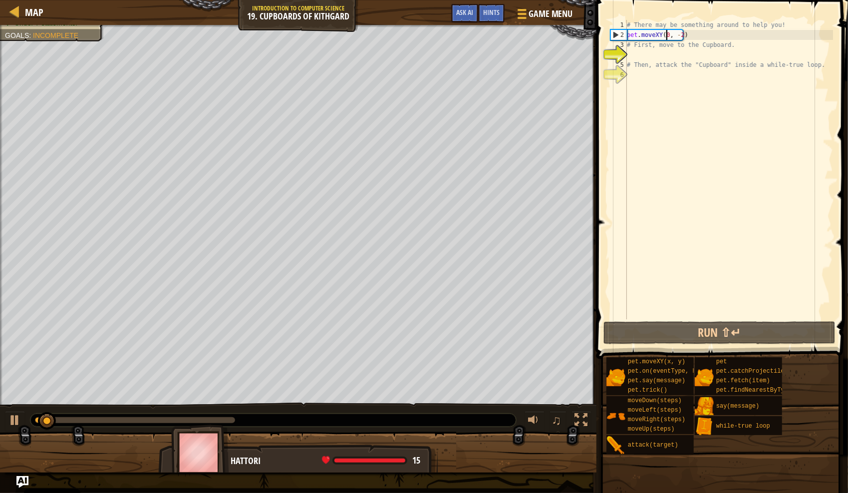
click at [506, 35] on div "# There may be something around to help you! pet . moveXY ( 0 , - 2 ) # First, …" at bounding box center [729, 180] width 208 height 320
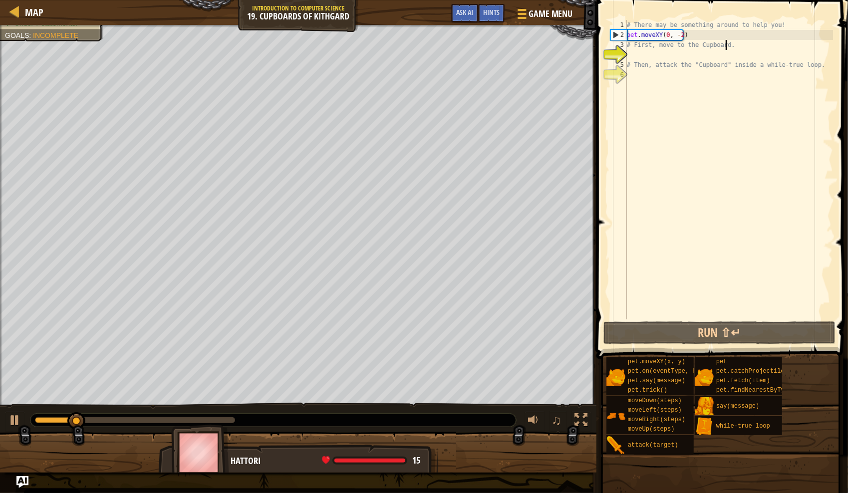
click at [506, 40] on div "# There may be something around to help you! pet . moveXY ( 0 , - 2 ) # First, …" at bounding box center [729, 180] width 208 height 320
click at [506, 27] on div "# There may be something around to help you! pet . moveXY ( 0 , - 2 ) # First, …" at bounding box center [729, 180] width 208 height 320
click at [506, 32] on div "# There may be something around to help you! pet . moveXY ( 0 , - 2 ) # First, …" at bounding box center [729, 180] width 208 height 320
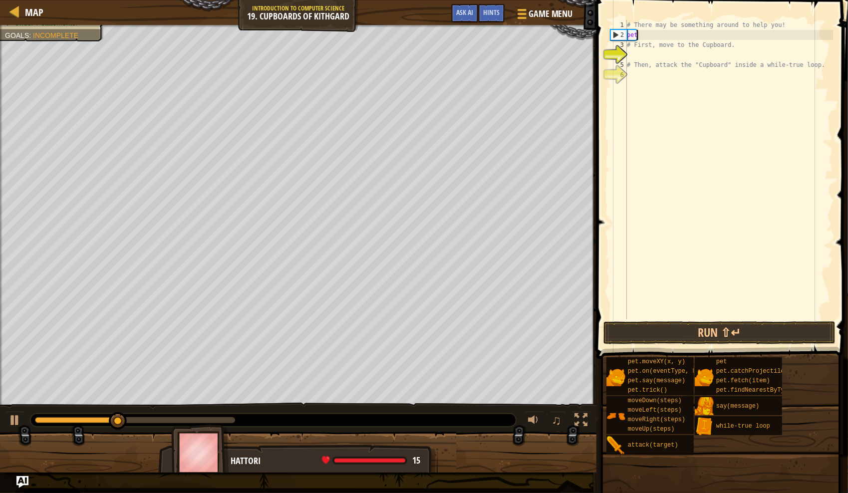
scroll to position [4, 0]
type textarea "p"
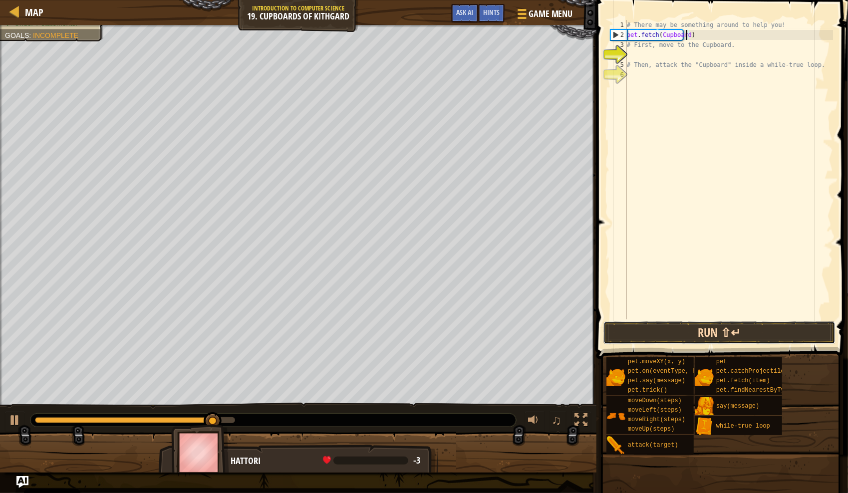
click at [506, 326] on button "Run ⇧↵" at bounding box center [720, 332] width 233 height 23
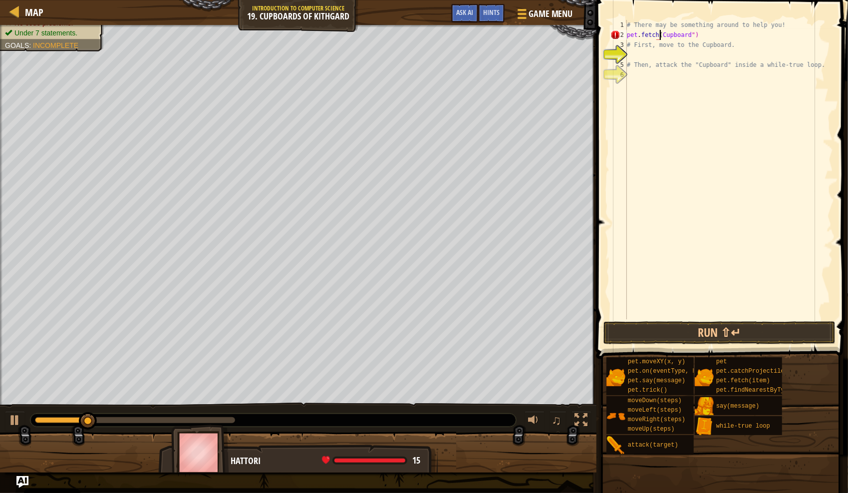
scroll to position [4, 3]
type textarea "pet.fetch("Cupboard")"
click at [506, 327] on button "Run ⇧↵" at bounding box center [720, 332] width 233 height 23
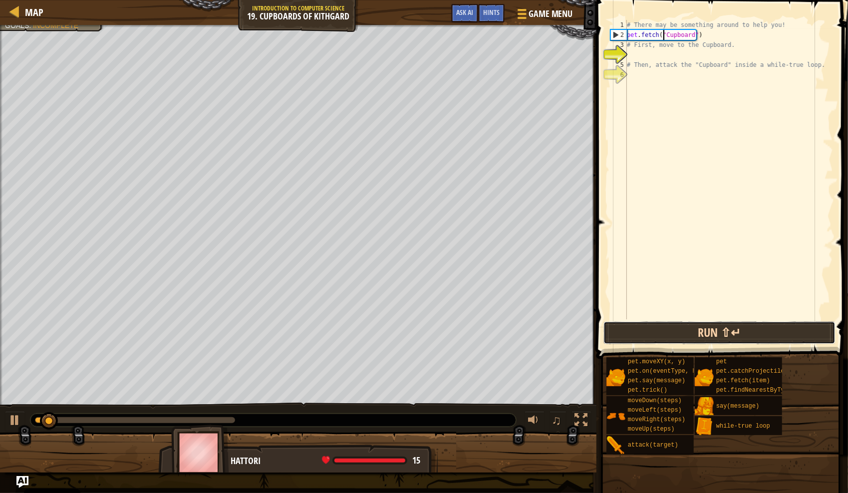
click at [506, 335] on button "Run ⇧↵" at bounding box center [720, 332] width 233 height 23
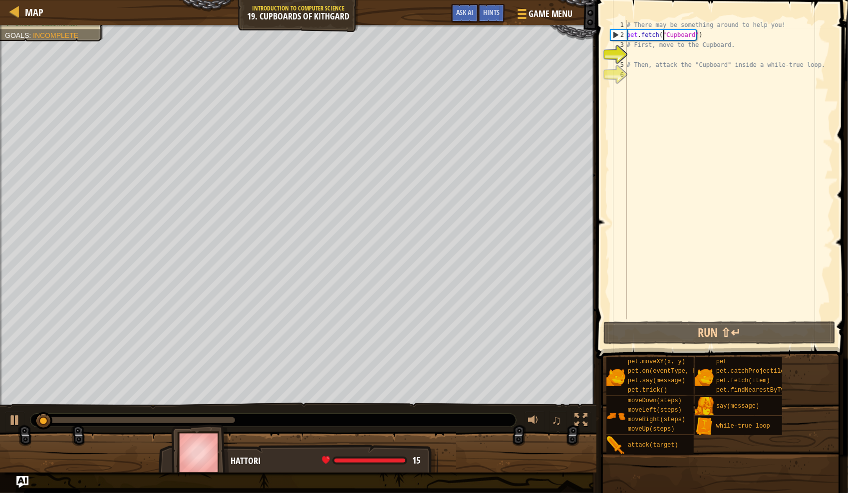
click at [506, 345] on span at bounding box center [724, 165] width 260 height 388
click at [506, 35] on div "# There may be something around to help you! pet . fetch ( "Cupboard" ) # First…" at bounding box center [729, 180] width 208 height 320
click at [506, 55] on div "# There may be something around to help you! pet . fetch ( "Cupboard" ) # First…" at bounding box center [729, 180] width 208 height 320
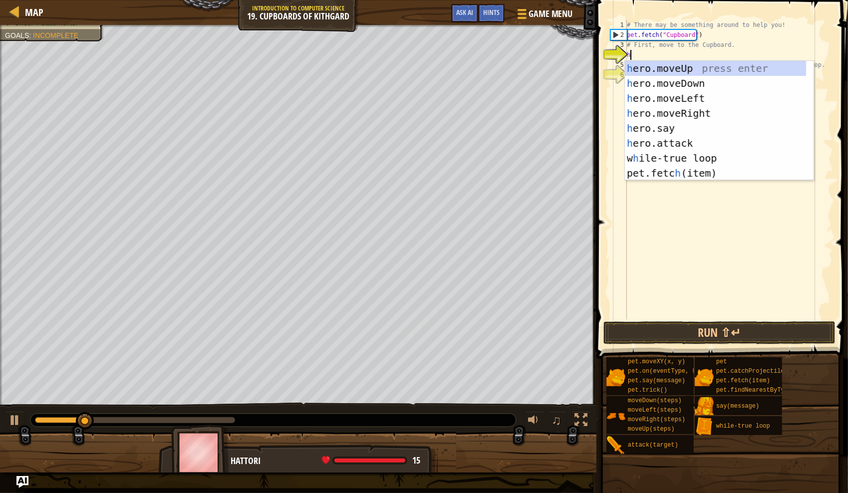
scroll to position [4, 0]
type textarea "hero."
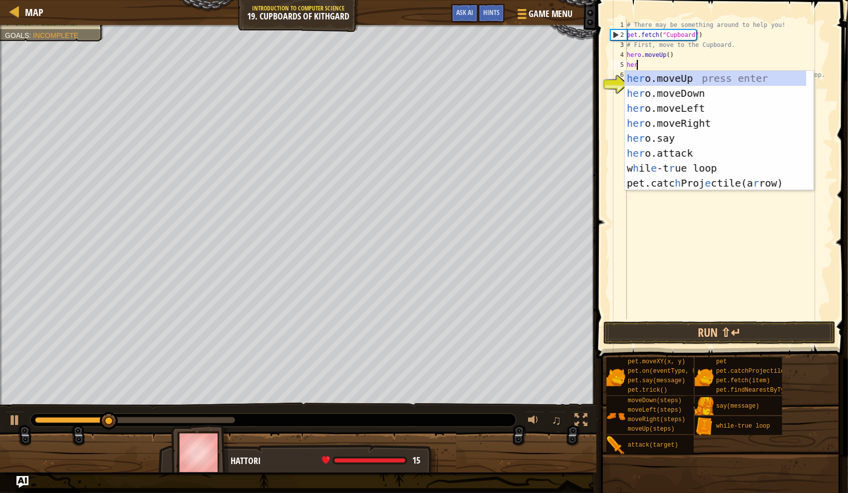
type textarea "hero"
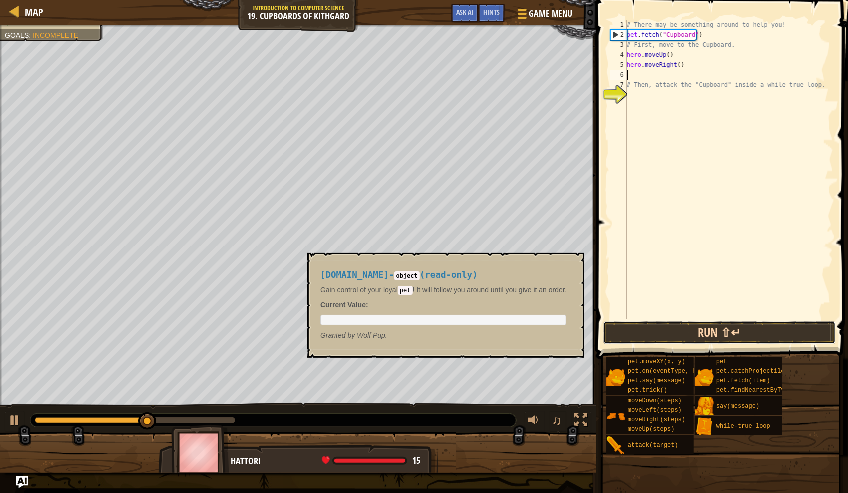
click at [506, 343] on button "Run ⇧↵" at bounding box center [720, 332] width 233 height 23
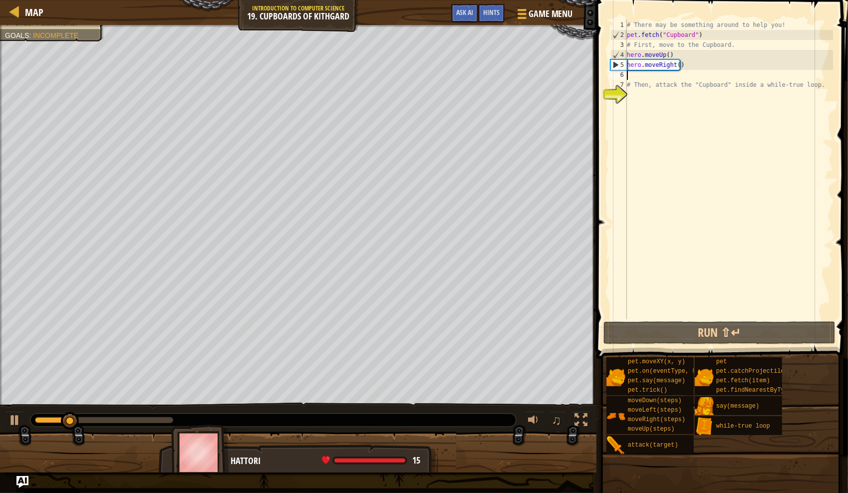
click at [506, 61] on div "# There may be something around to help you! pet . fetch ( "Cupboard" ) # First…" at bounding box center [729, 180] width 208 height 320
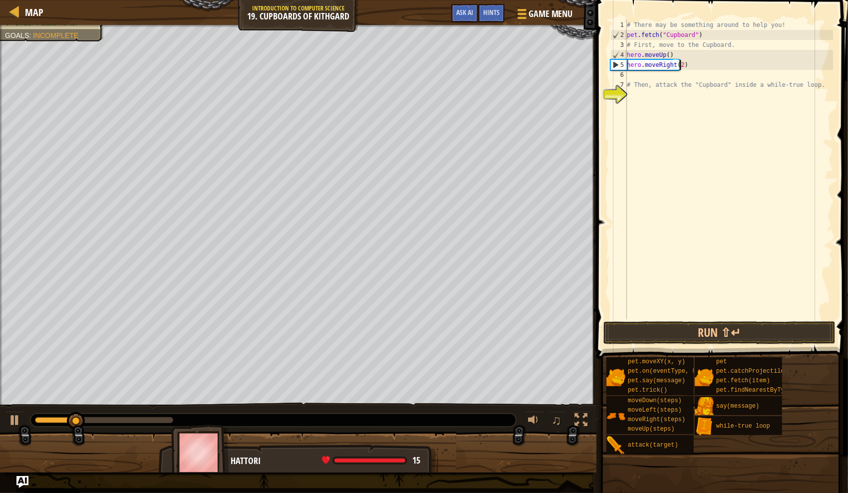
scroll to position [4, 4]
type textarea "hero.moveRight(2)"
click at [506, 341] on button "Run ⇧↵" at bounding box center [720, 332] width 233 height 23
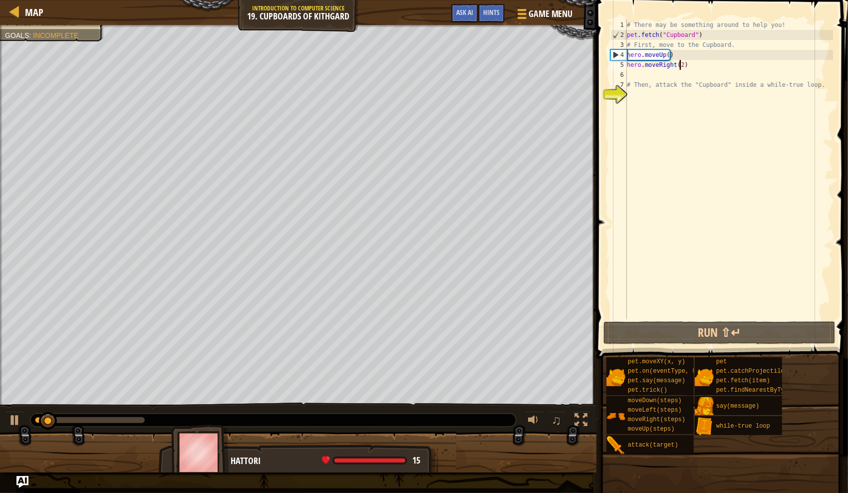
click at [506, 69] on div "# There may be something around to help you! pet . fetch ( "Cupboard" ) # First…" at bounding box center [729, 180] width 208 height 320
click at [506, 74] on div "# There may be something around to help you! pet . fetch ( "Cupboard" ) # First…" at bounding box center [729, 180] width 208 height 320
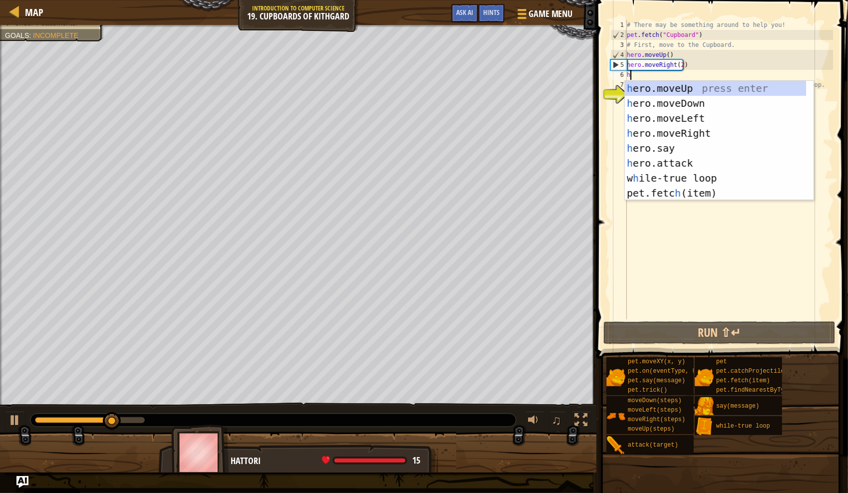
scroll to position [4, 0]
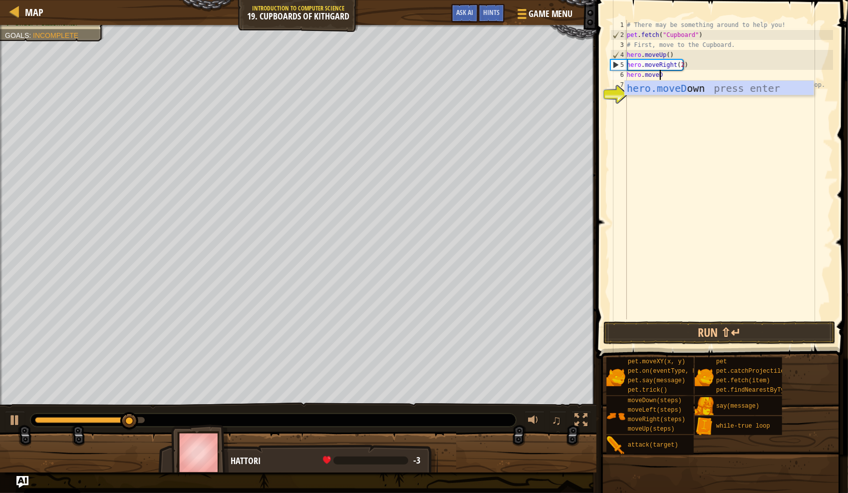
type textarea "hero.moveDow"
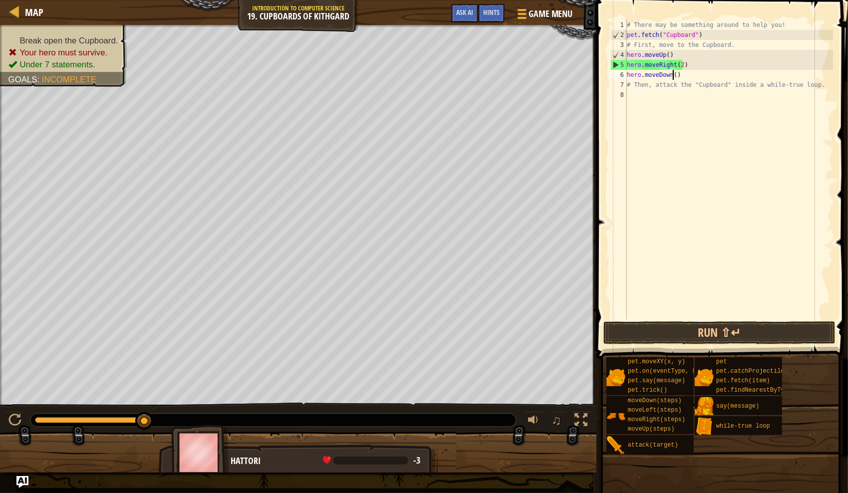
scroll to position [4, 3]
type textarea "# Then, attack the "Cupboard" inside a while-true loop."
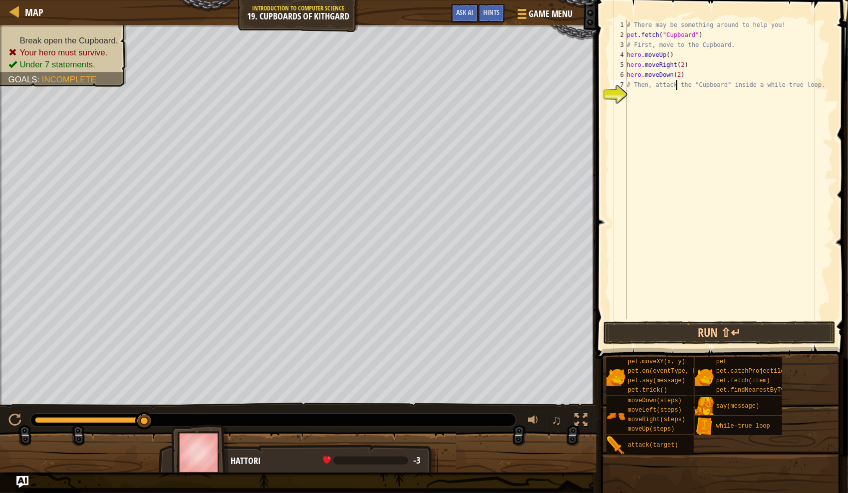
click at [506, 124] on div "# There may be something around to help you! pet . fetch ( "Cupboard" ) # First…" at bounding box center [729, 180] width 208 height 320
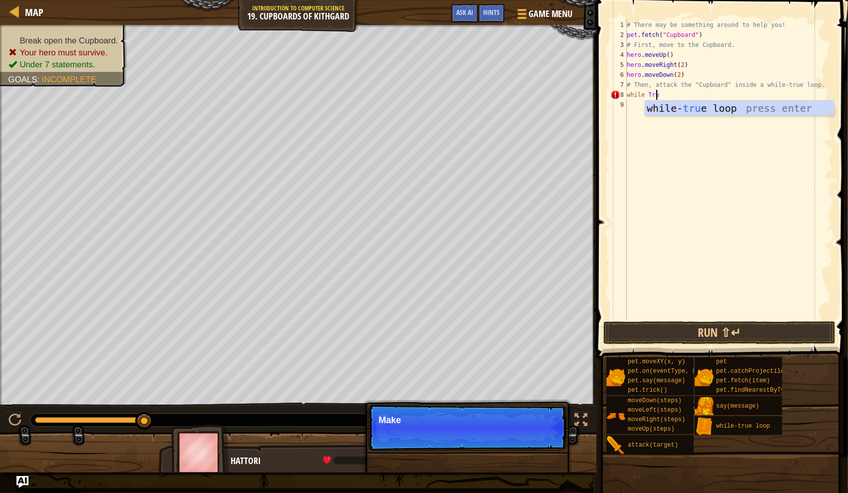
scroll to position [4, 2]
type textarea "while True:"
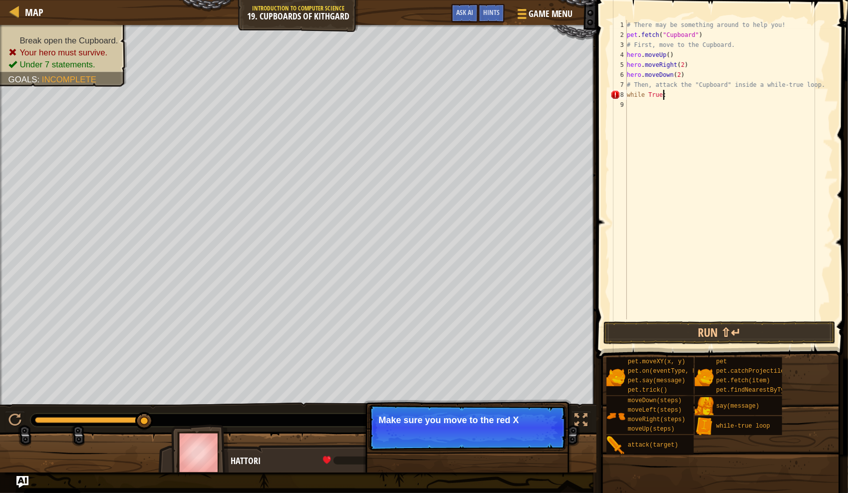
scroll to position [4, 0]
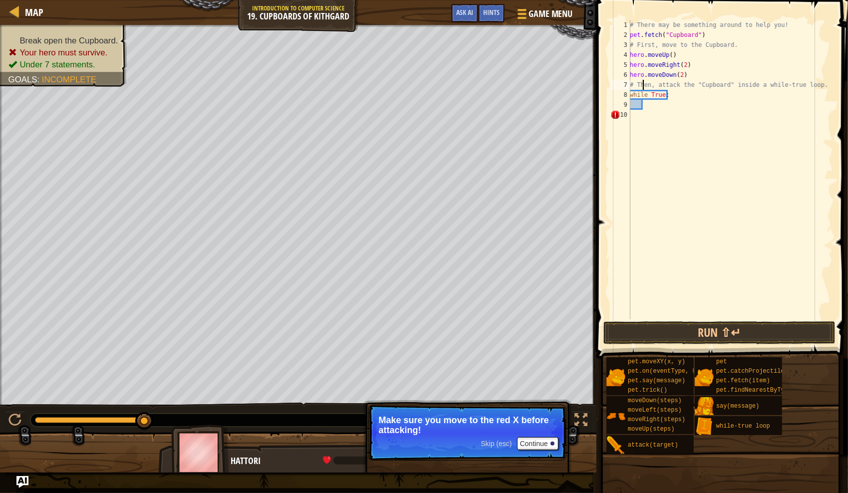
type textarea "while True:"
click at [506, 37] on div "# There may be something around to help you! pet . fetch ( "Cupboard" ) # First…" at bounding box center [730, 180] width 205 height 320
click at [506, 339] on button "Run ⇧↵" at bounding box center [720, 332] width 233 height 23
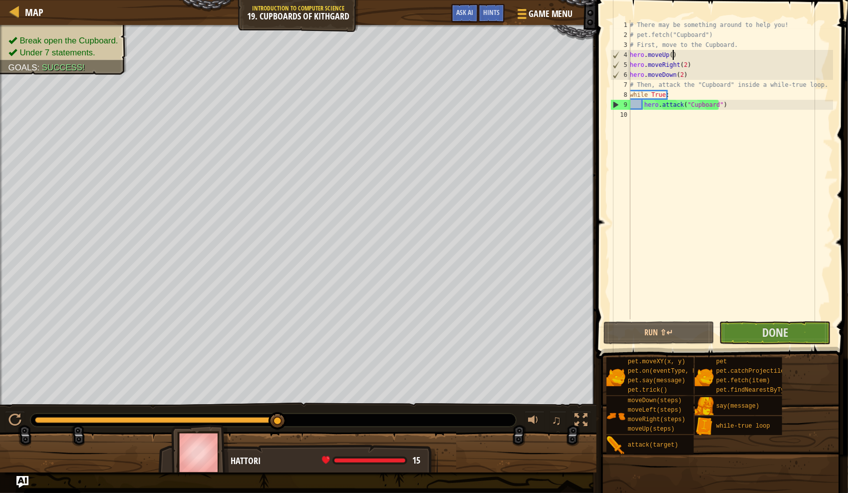
click at [506, 57] on div "# There may be something around to help you! # pet.fetch("Cupboard") # First, m…" at bounding box center [730, 180] width 205 height 320
click at [506, 65] on div "# There may be something around to help you! # pet.fetch("Cupboard") # First, m…" at bounding box center [730, 180] width 205 height 320
type textarea "hero.moveRight(2)"
click at [506, 69] on div "# There may be something around to help you! # pet.fetch("Cupboard") # First, m…" at bounding box center [730, 180] width 205 height 320
click at [506, 326] on button "Done" at bounding box center [774, 332] width 111 height 23
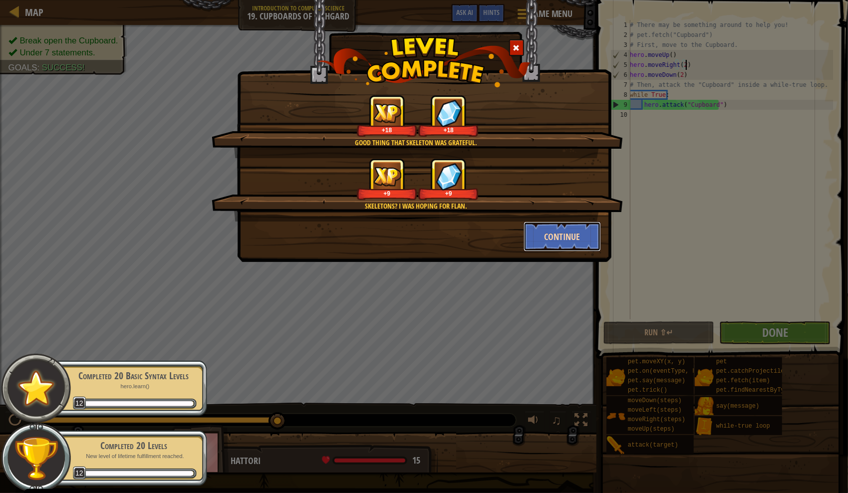
click at [506, 231] on button "Continue" at bounding box center [562, 237] width 77 height 30
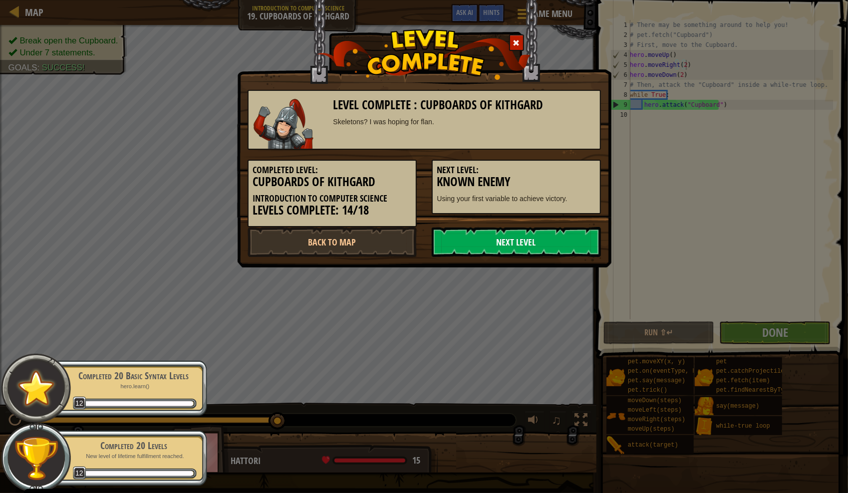
click at [506, 252] on link "Next Level" at bounding box center [516, 242] width 169 height 30
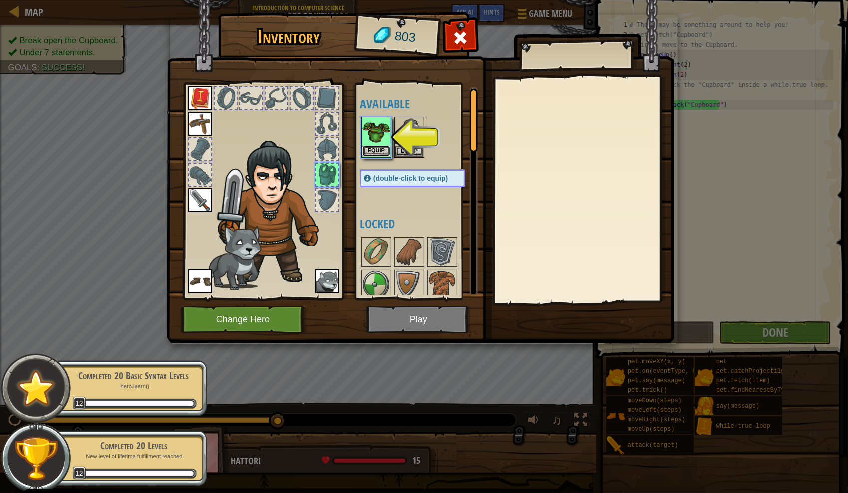
click at [376, 153] on button "Equip" at bounding box center [376, 151] width 28 height 10
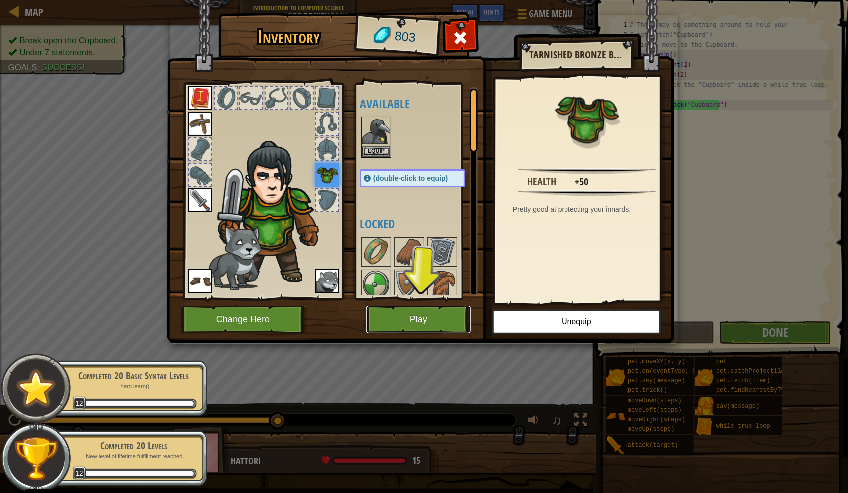
click at [415, 317] on button "Play" at bounding box center [418, 319] width 104 height 27
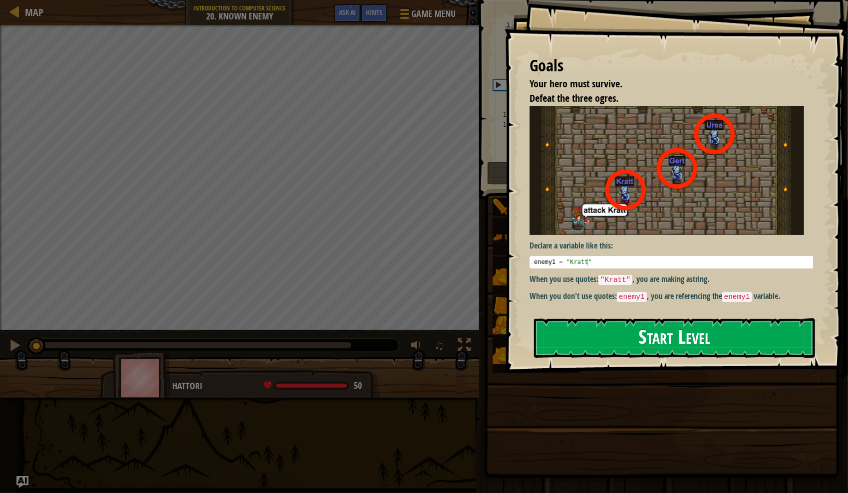
click at [506, 319] on button "Start Level" at bounding box center [674, 338] width 281 height 39
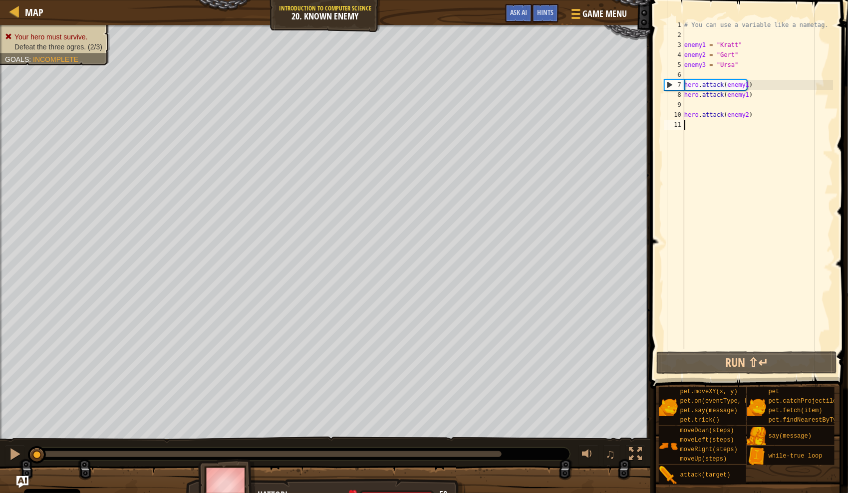
click at [506, 134] on div "# You can use a variable like a nametag. enemy1 = "Kratt" enemy2 = "Gert" enemy…" at bounding box center [757, 194] width 151 height 349
click at [506, 156] on div "# You can use a variable like a nametag. enemy1 = "Kratt" enemy2 = "Gert" enemy…" at bounding box center [757, 194] width 151 height 349
click at [506, 352] on button "Run ⇧↵" at bounding box center [746, 362] width 180 height 23
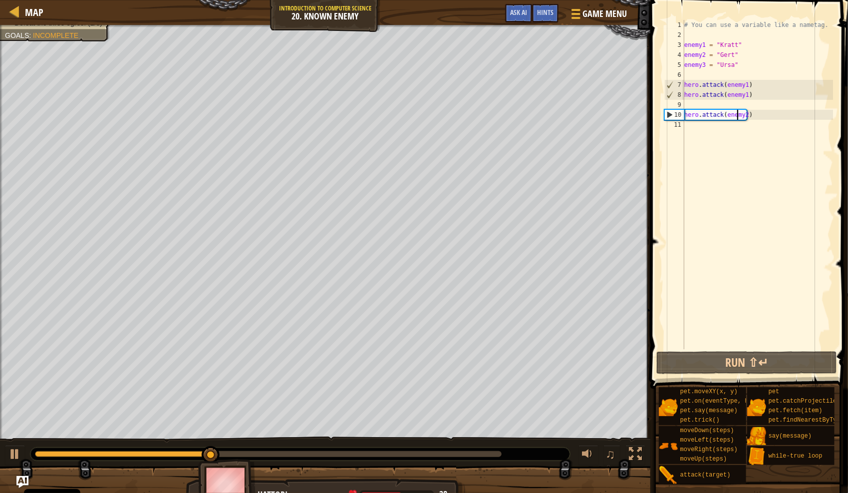
click at [506, 119] on div "# You can use a variable like a nametag. enemy1 = "Kratt" enemy2 = "Gert" enemy…" at bounding box center [757, 194] width 151 height 349
type textarea "hero.attack(enemy2)"
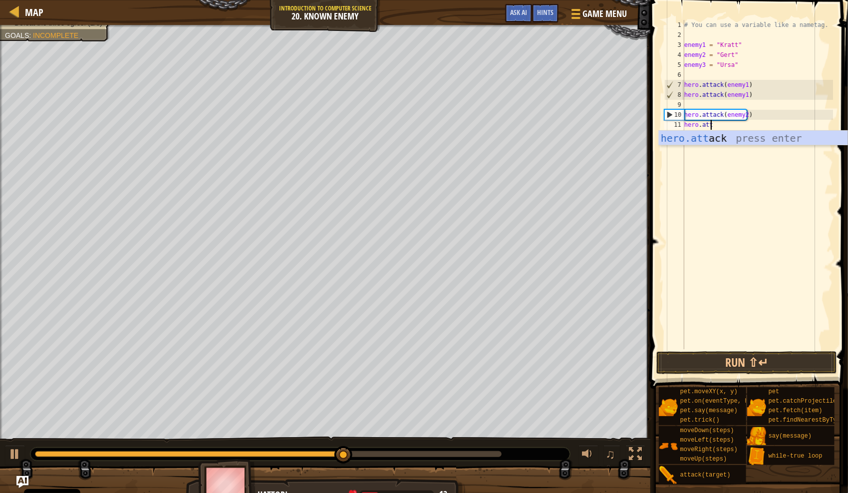
scroll to position [4, 1]
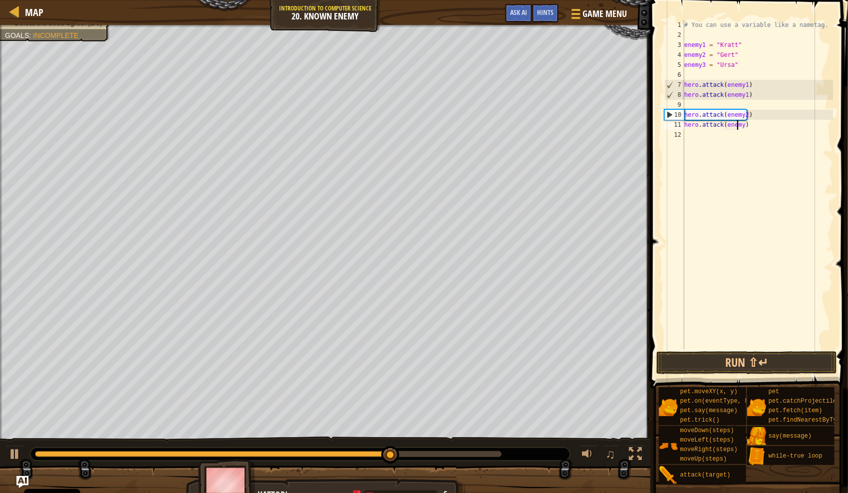
type textarea "hero.attack(enemy2)"
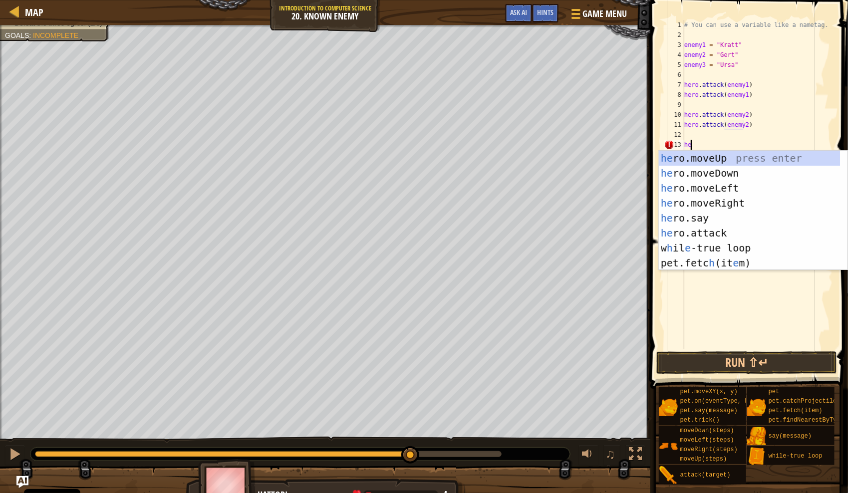
scroll to position [4, 0]
type textarea "h"
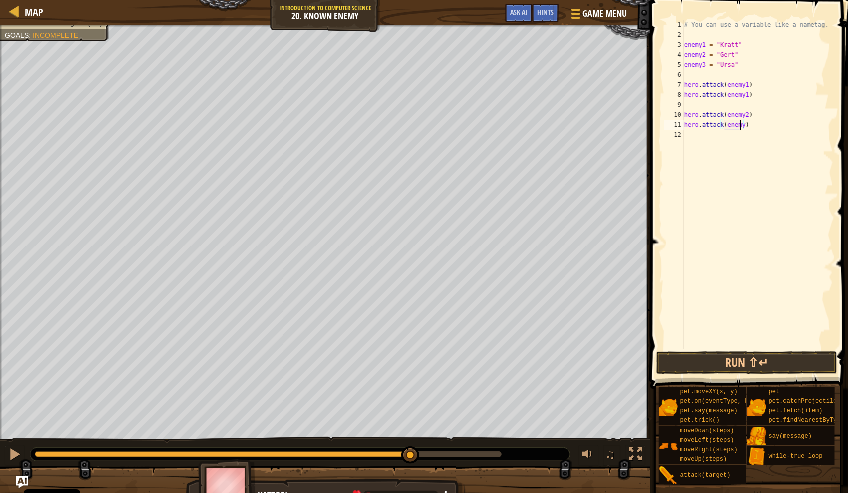
scroll to position [4, 4]
type textarea "hero.attack(enemy2)"
click at [506, 364] on button "Run ⇧↵" at bounding box center [746, 362] width 180 height 23
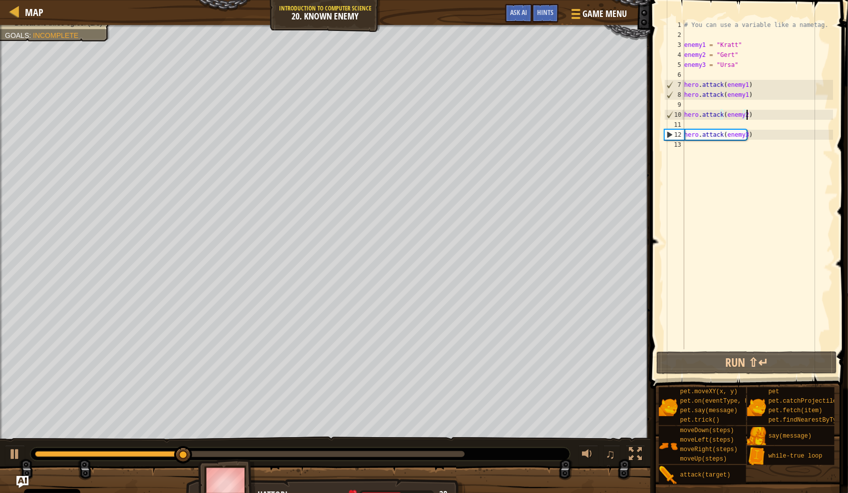
click at [506, 117] on div "# You can use a variable like a nametag. enemy1 = "Kratt" enemy2 = "Gert" enemy…" at bounding box center [757, 194] width 151 height 349
type textarea "hero.attack(enemy2)"
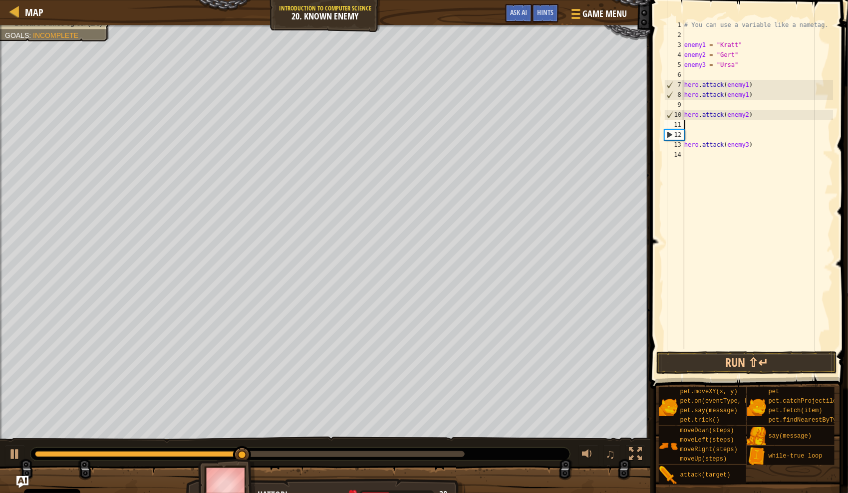
type textarea "e"
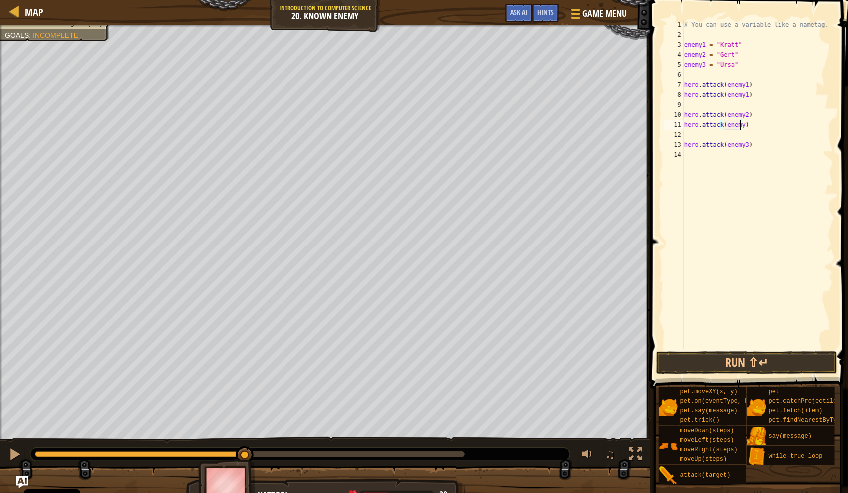
scroll to position [4, 4]
type textarea "hero.attack(enemy2)"
click at [506, 370] on button "Run ⇧↵" at bounding box center [746, 362] width 180 height 23
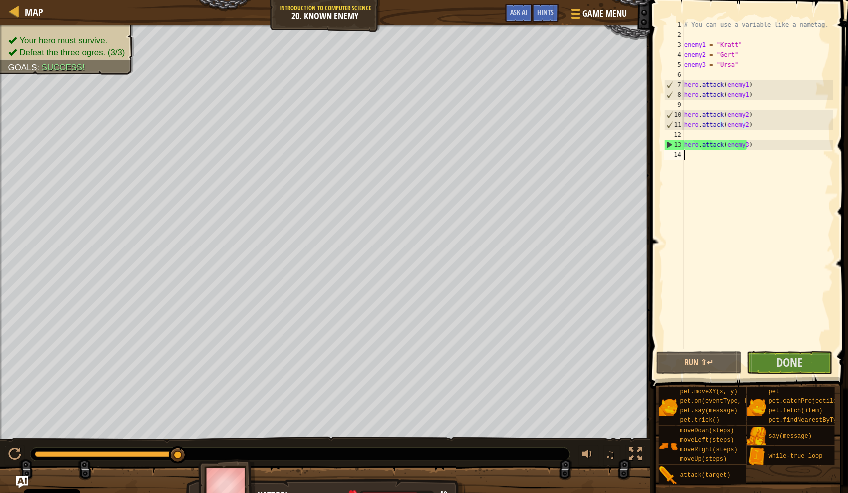
click at [506, 169] on div "# You can use a variable like a nametag. enemy1 = "Kratt" enemy2 = "Gert" enemy…" at bounding box center [757, 194] width 151 height 349
click at [506, 362] on span "Done" at bounding box center [789, 362] width 26 height 16
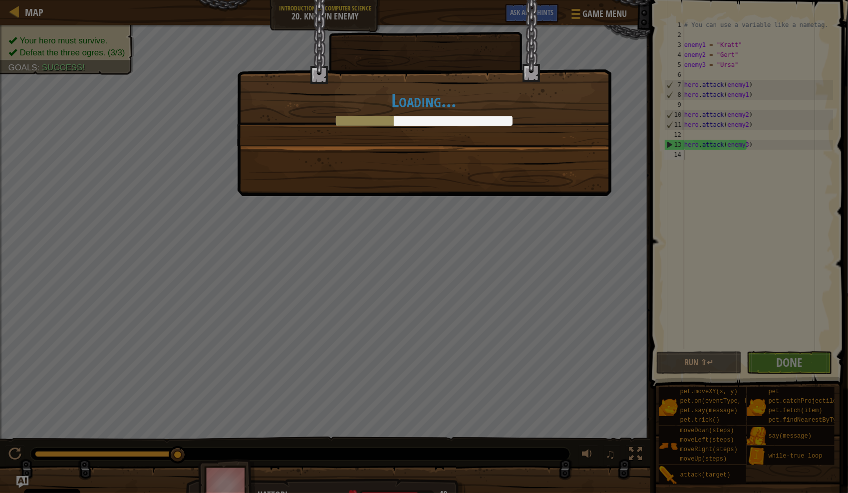
click at [340, 102] on h1 "Loading..." at bounding box center [424, 100] width 353 height 21
click at [98, 262] on div "Loading..." at bounding box center [424, 246] width 848 height 493
click at [369, 102] on h1 "Loading..." at bounding box center [424, 100] width 353 height 21
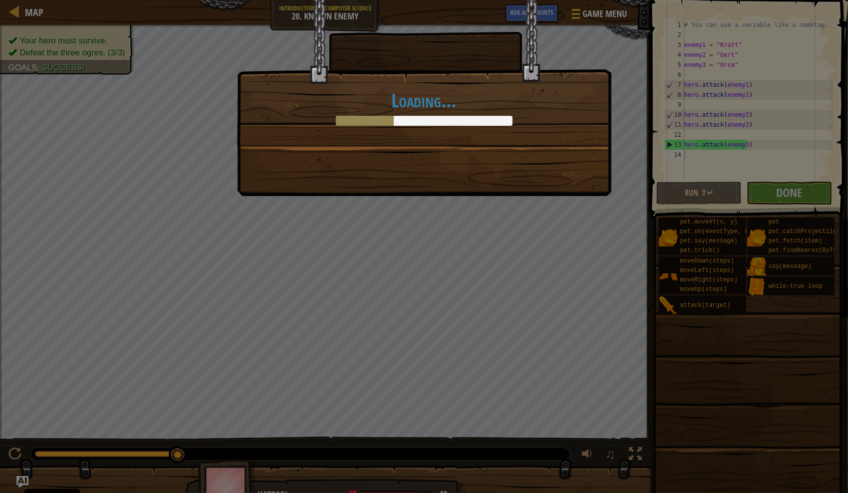
click at [456, 98] on h1 "Loading..." at bounding box center [424, 100] width 353 height 21
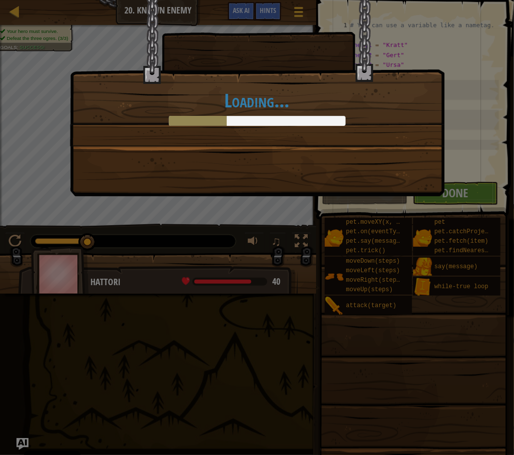
click at [426, 90] on h1 "Loading..." at bounding box center [256, 100] width 353 height 21
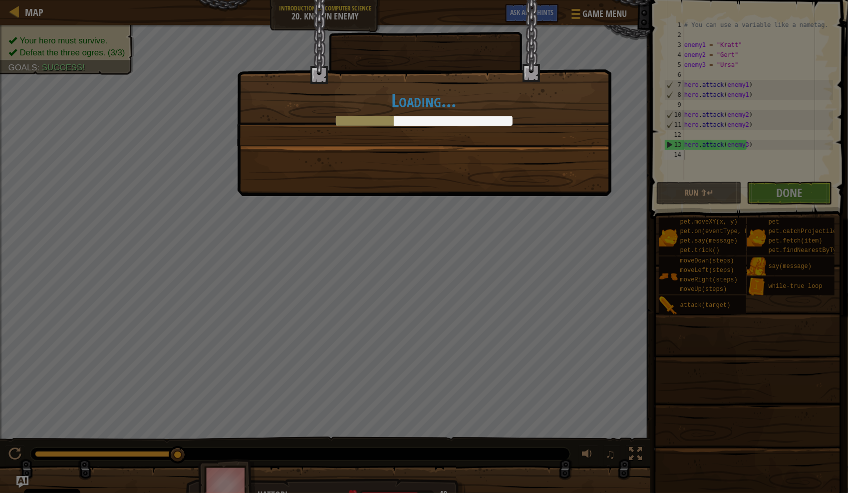
click at [400, 142] on div "Loading..." at bounding box center [424, 73] width 373 height 146
click at [367, 204] on div "Loading..." at bounding box center [424, 246] width 848 height 493
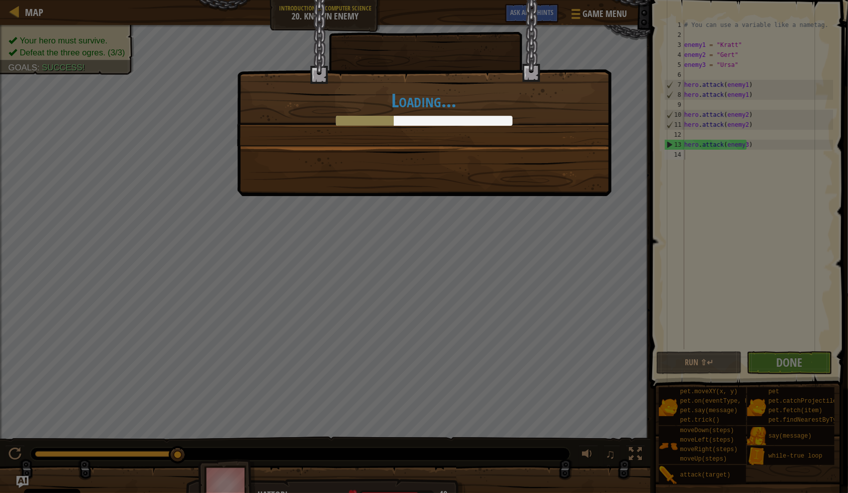
click at [424, 275] on div "Loading..." at bounding box center [424, 246] width 848 height 493
drag, startPoint x: 706, startPoint y: 379, endPoint x: 656, endPoint y: 425, distance: 67.8
click at [506, 447] on div "Loading..." at bounding box center [424, 246] width 848 height 493
drag, startPoint x: 838, startPoint y: 424, endPoint x: 819, endPoint y: 451, distance: 32.7
click at [506, 447] on div "Loading..." at bounding box center [424, 246] width 848 height 493
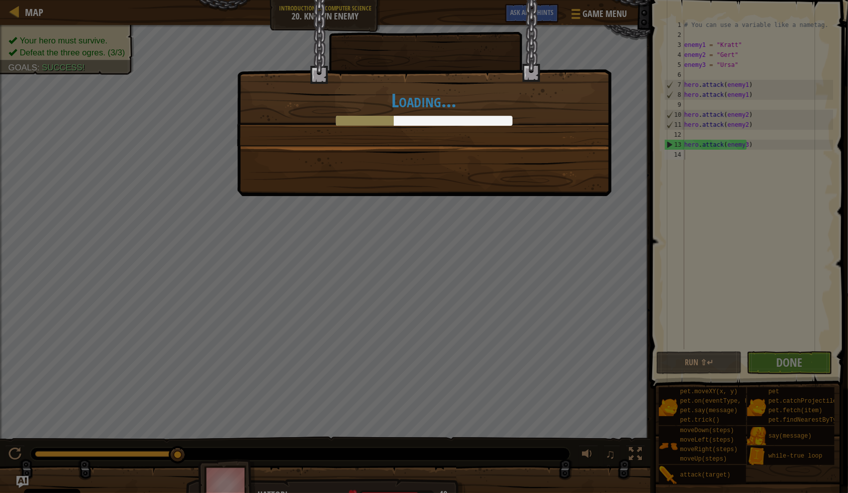
drag, startPoint x: 449, startPoint y: 129, endPoint x: 278, endPoint y: 59, distance: 185.4
click at [438, 127] on div "Loading..." at bounding box center [424, 73] width 373 height 146
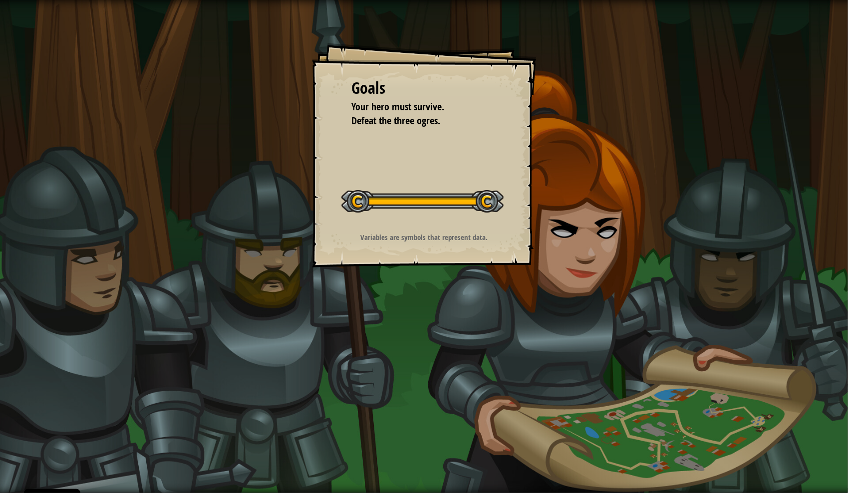
click at [582, 236] on div "Goals Your hero must survive. Defeat the three ogres. Start Level Error loading…" at bounding box center [424, 246] width 848 height 493
click at [610, 228] on div "Goals Your hero must survive. Defeat the three ogres. Start Level Error loading…" at bounding box center [424, 246] width 848 height 493
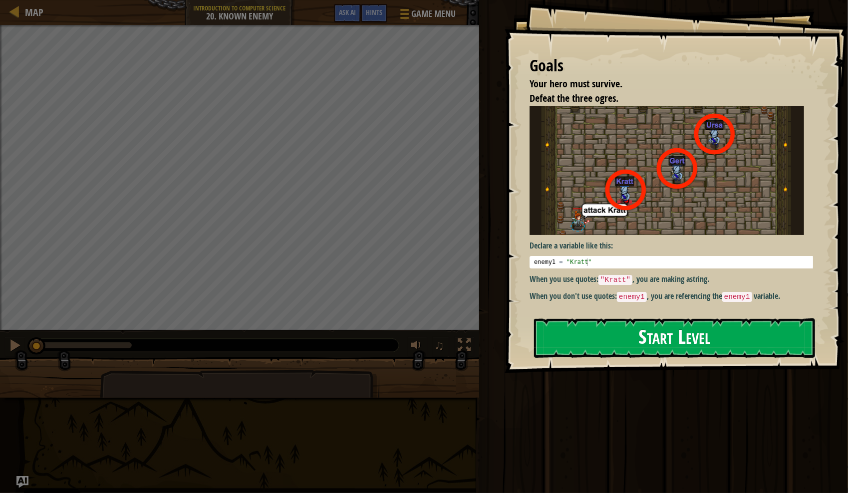
click at [708, 346] on button "Start Level" at bounding box center [674, 338] width 281 height 39
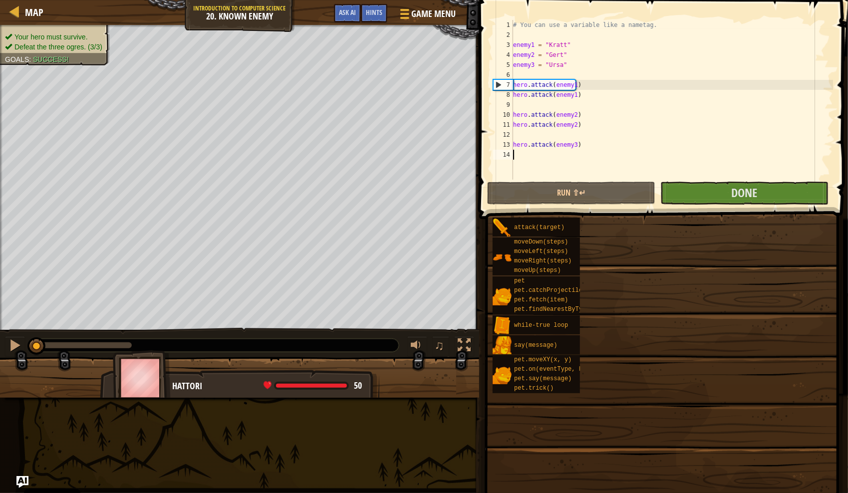
click at [625, 99] on div "# You can use a variable like a nametag. enemy1 = "Kratt" enemy2 = "Gert" enemy…" at bounding box center [672, 110] width 322 height 180
type textarea "hero.attack(enemy1)"
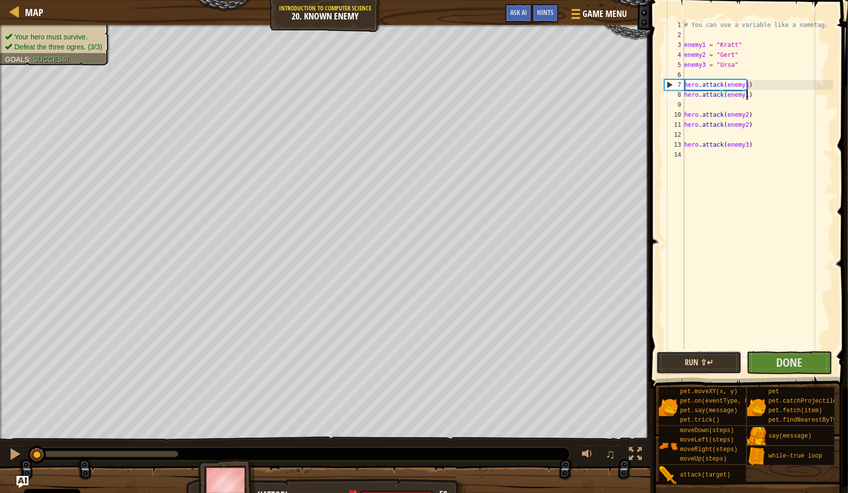
click at [700, 355] on button "Run ⇧↵" at bounding box center [698, 362] width 85 height 23
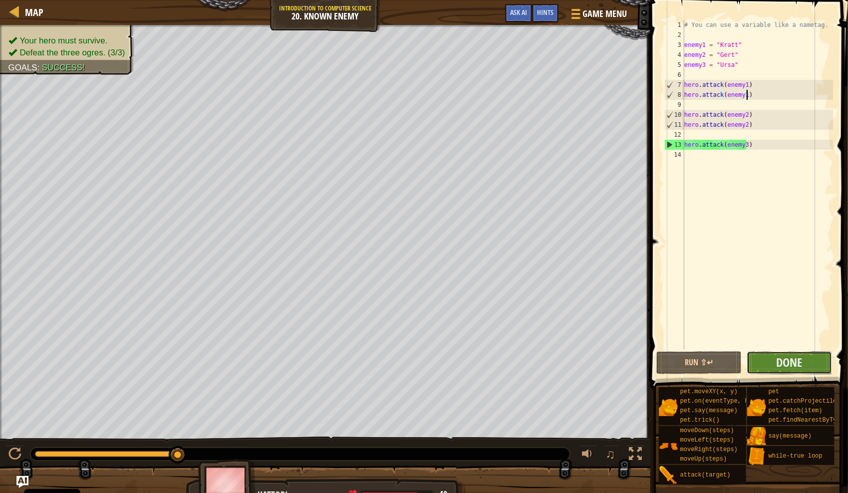
click at [804, 365] on button "Done" at bounding box center [789, 362] width 85 height 23
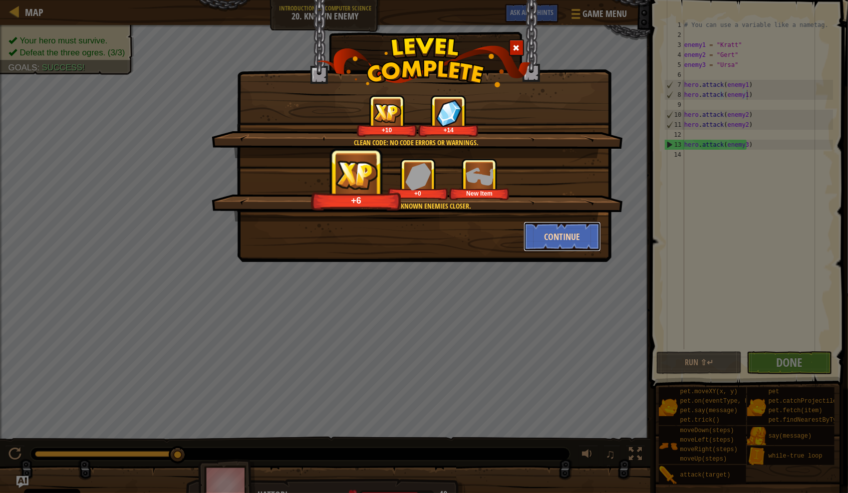
click at [556, 243] on button "Continue" at bounding box center [562, 237] width 77 height 30
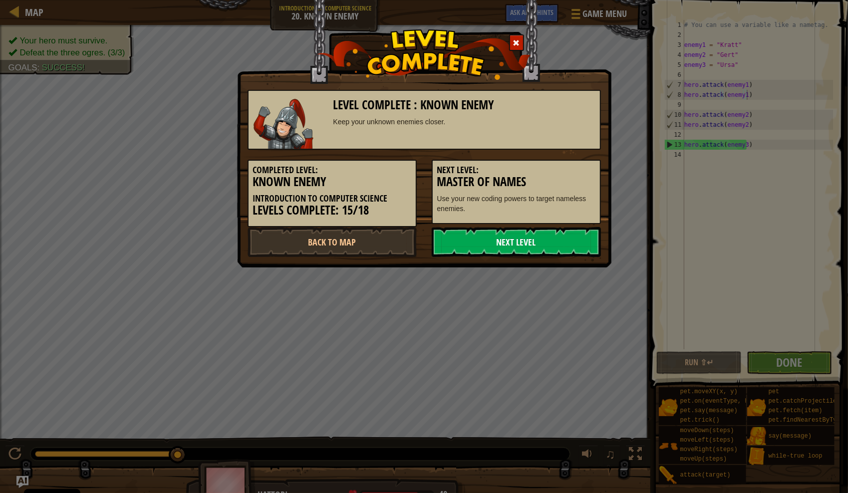
click at [504, 240] on link "Next Level" at bounding box center [516, 242] width 169 height 30
click at [515, 244] on link "Next Level" at bounding box center [516, 242] width 169 height 30
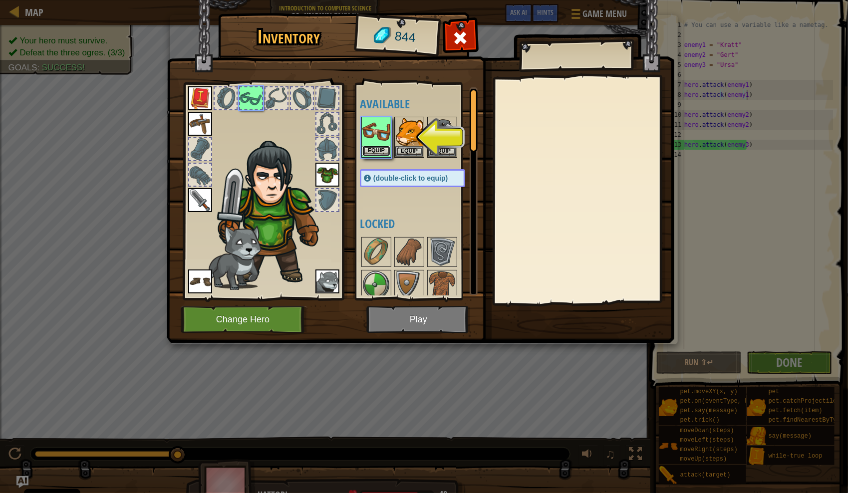
click at [377, 150] on button "Equip" at bounding box center [376, 151] width 28 height 10
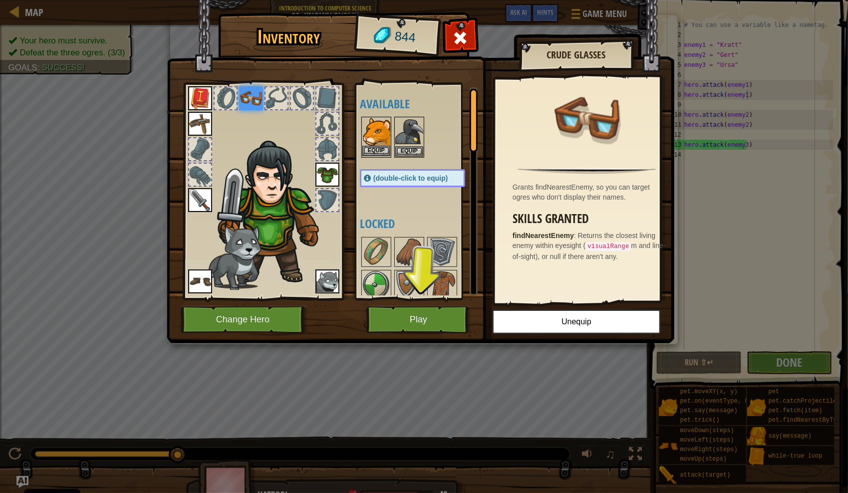
click at [380, 126] on img at bounding box center [376, 132] width 28 height 28
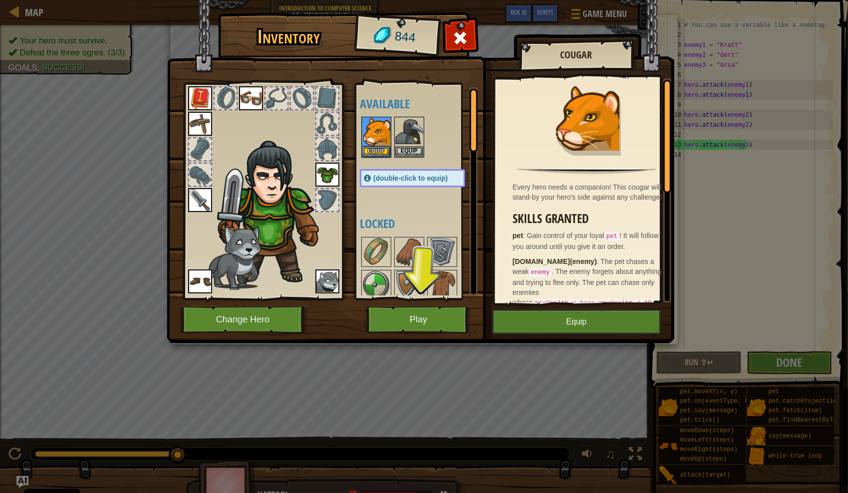
drag, startPoint x: 610, startPoint y: 205, endPoint x: 598, endPoint y: 217, distance: 17.3
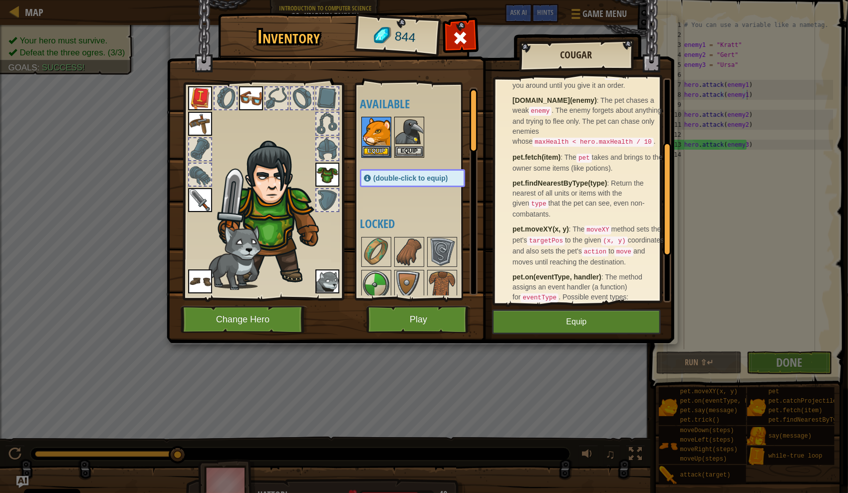
scroll to position [200, 0]
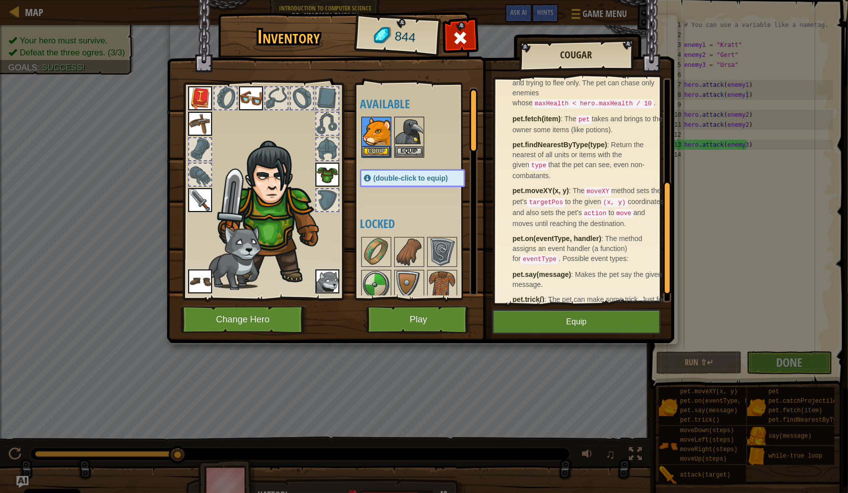
drag, startPoint x: 563, startPoint y: 96, endPoint x: 585, endPoint y: 106, distance: 24.4
click at [569, 100] on p "pet.chase(enemy) : The pet chases a weak enemy . The enemy forgets about anythi…" at bounding box center [590, 83] width 154 height 52
click at [598, 108] on code "maxHealth < hero.maxHealth / 10" at bounding box center [593, 103] width 121 height 9
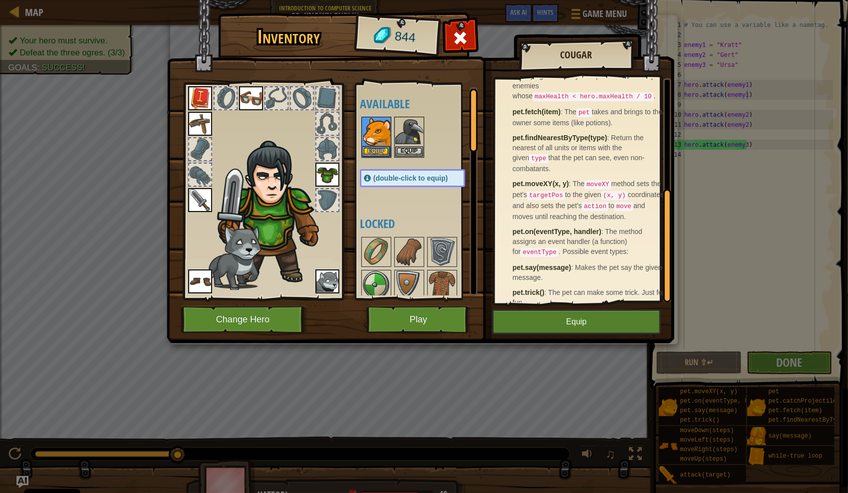
scroll to position [222, 0]
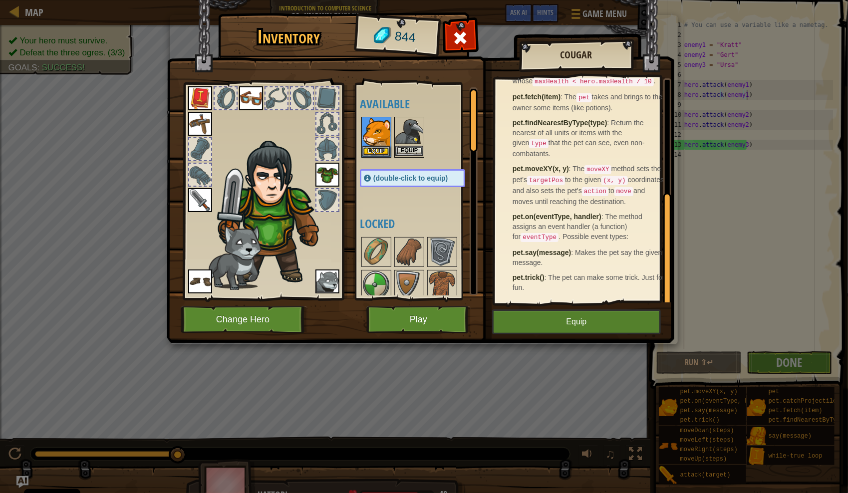
click at [413, 131] on img at bounding box center [409, 132] width 28 height 28
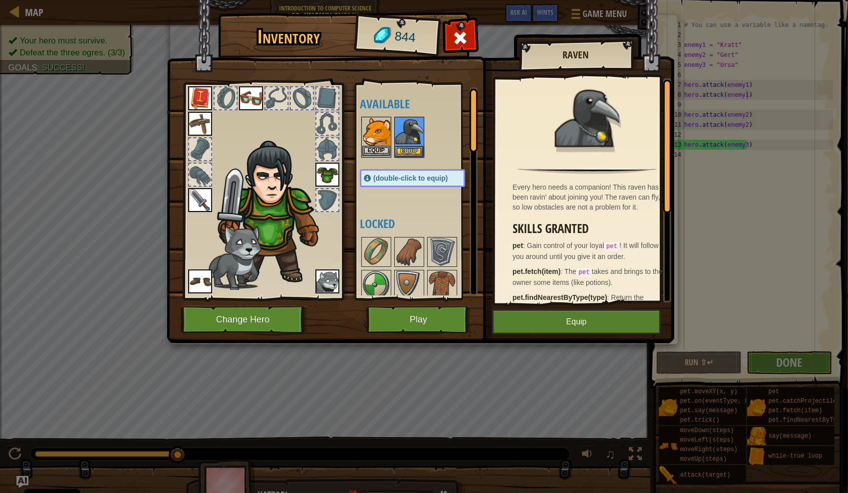
click at [376, 130] on img at bounding box center [376, 132] width 28 height 28
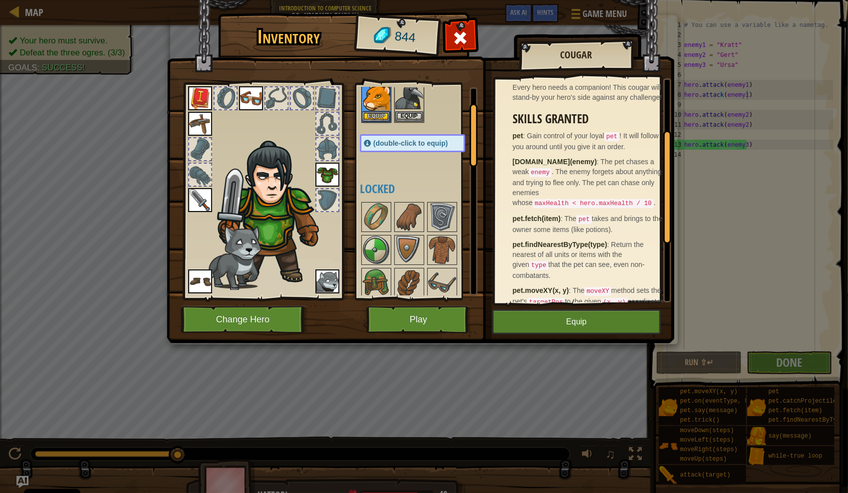
scroll to position [0, 0]
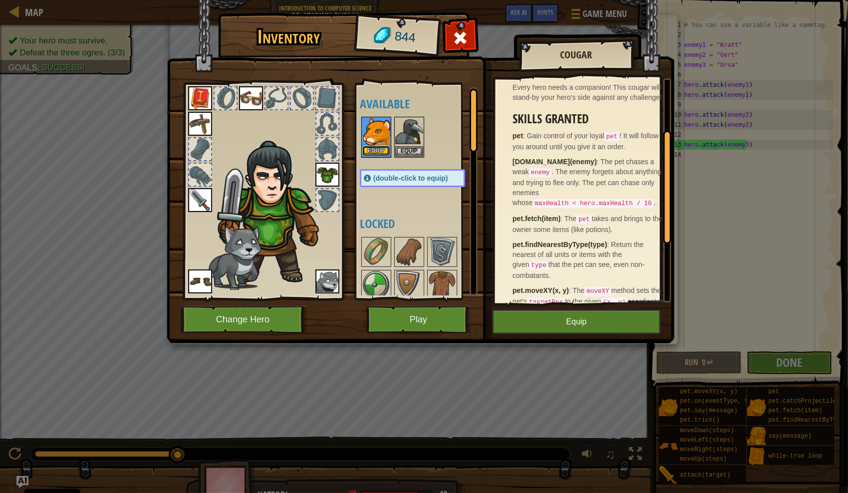
click at [381, 146] on button "Equip" at bounding box center [376, 151] width 28 height 10
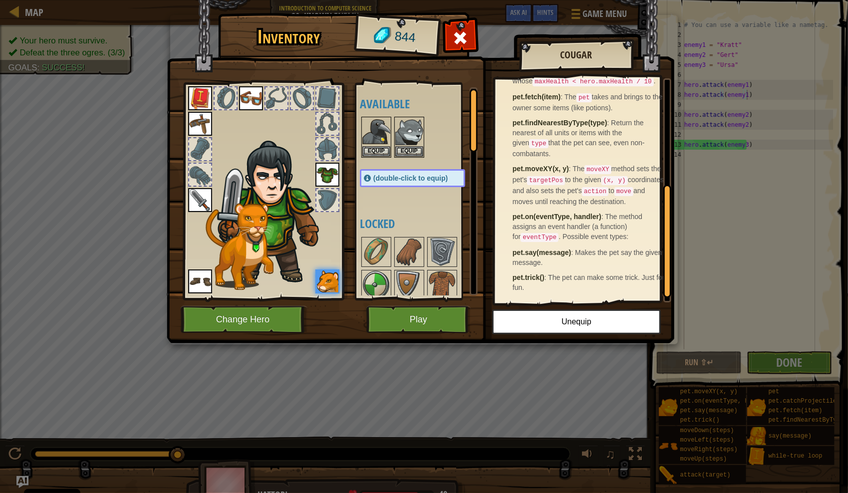
scroll to position [222, 0]
click at [419, 322] on button "Play" at bounding box center [418, 319] width 104 height 27
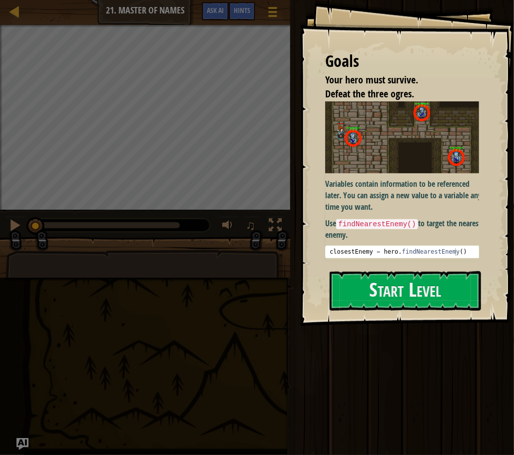
click at [439, 172] on div "Variables contain information to be referenced later. You can assign a new valu…" at bounding box center [405, 179] width 161 height 157
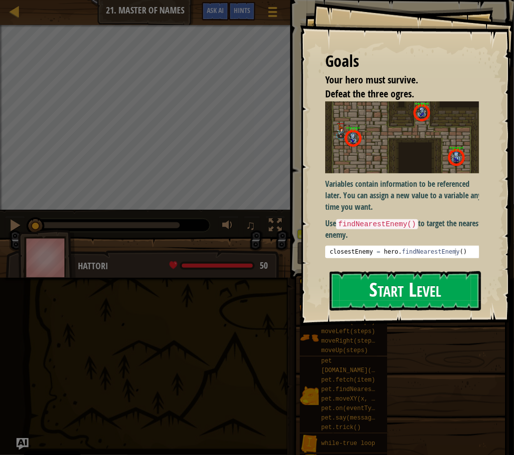
click at [407, 289] on button "Start Level" at bounding box center [404, 290] width 151 height 39
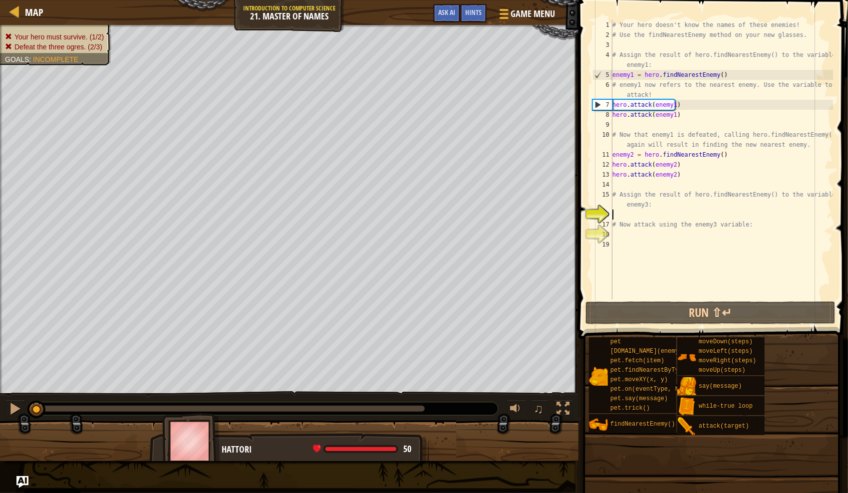
click at [744, 64] on div "# Your hero doesn't know the names of these enemies! # Use the findNearestEnemy…" at bounding box center [722, 170] width 223 height 300
click at [754, 99] on div "# Your hero doesn't know the names of these enemies! # Use the findNearestEnemy…" at bounding box center [722, 170] width 223 height 300
click at [757, 83] on div "# Your hero doesn't know the names of these enemies! # Use the findNearestEnemy…" at bounding box center [722, 170] width 223 height 300
click at [750, 68] on div "# Your hero doesn't know the names of these enemies! # Use the findNearestEnemy…" at bounding box center [722, 170] width 223 height 300
click at [753, 73] on div "# Your hero doesn't know the names of these enemies! # Use the findNearestEnemy…" at bounding box center [722, 170] width 223 height 300
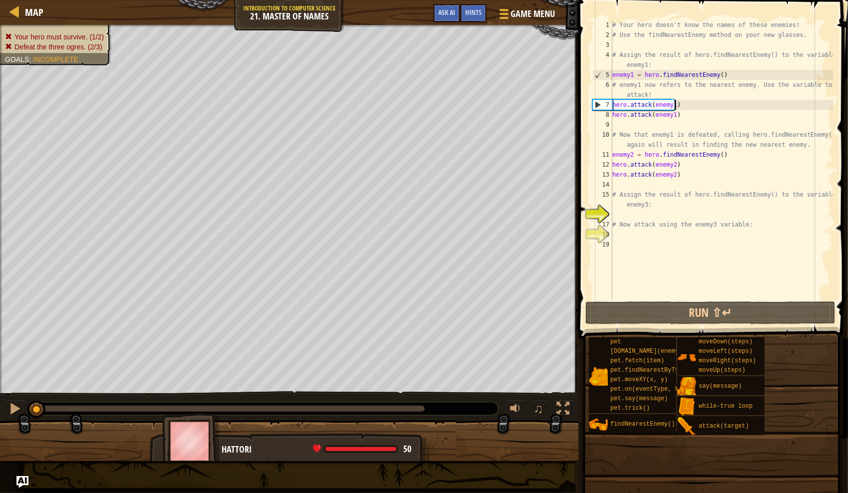
click at [719, 102] on div "# Your hero doesn't know the names of these enemies! # Use the findNearestEnemy…" at bounding box center [722, 170] width 223 height 300
click at [695, 167] on div "# Your hero doesn't know the names of these enemies! # Use the findNearestEnemy…" at bounding box center [722, 170] width 223 height 300
type textarea "hero.attack(enemy2)"
click at [698, 179] on div "# Your hero doesn't know the names of these enemies! # Use the findNearestEnemy…" at bounding box center [722, 170] width 223 height 300
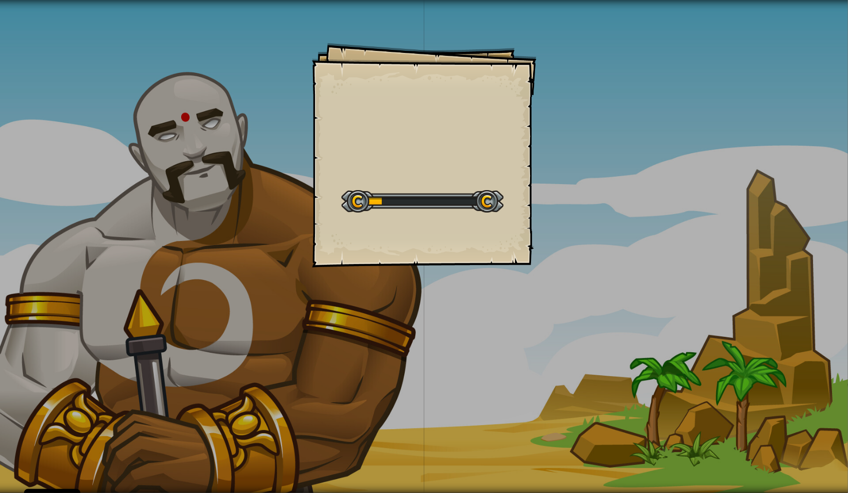
click at [408, 143] on div "Goals Start Level Error loading from server. Try refreshing the page. You'll ne…" at bounding box center [424, 155] width 225 height 225
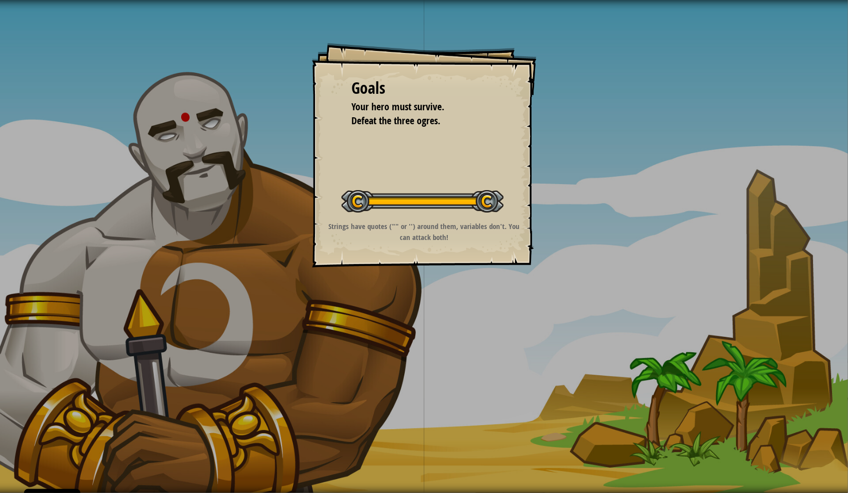
click at [395, 136] on div "Goals Your hero must survive. Defeat the three ogres. Start Level Error loading…" at bounding box center [424, 155] width 225 height 225
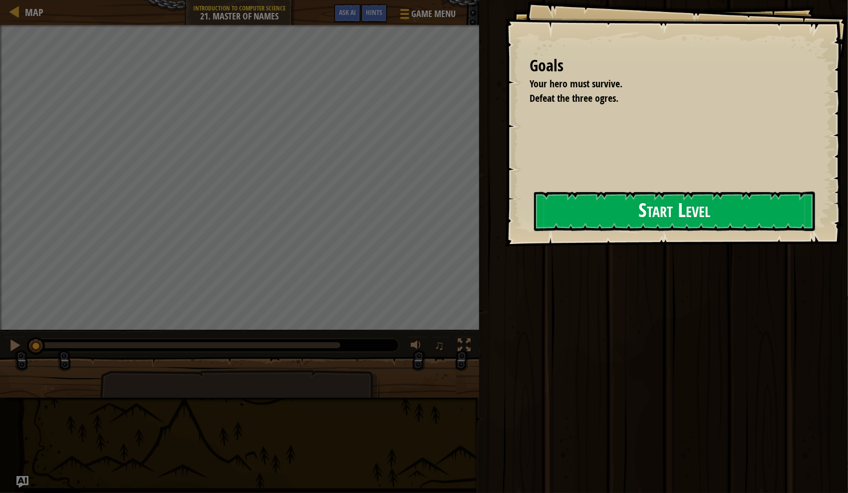
click at [658, 219] on button "Start Level" at bounding box center [674, 211] width 281 height 39
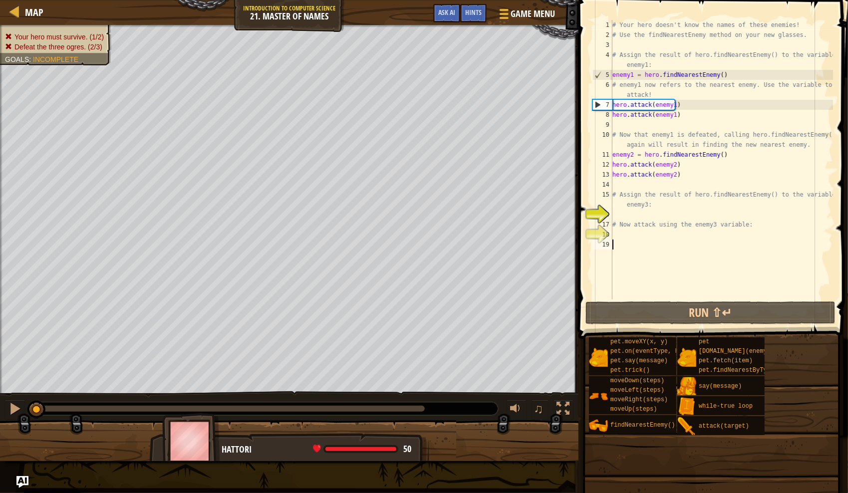
click at [716, 241] on div "# Your hero doesn't know the names of these enemies! # Use the findNearestEnemy…" at bounding box center [722, 170] width 223 height 300
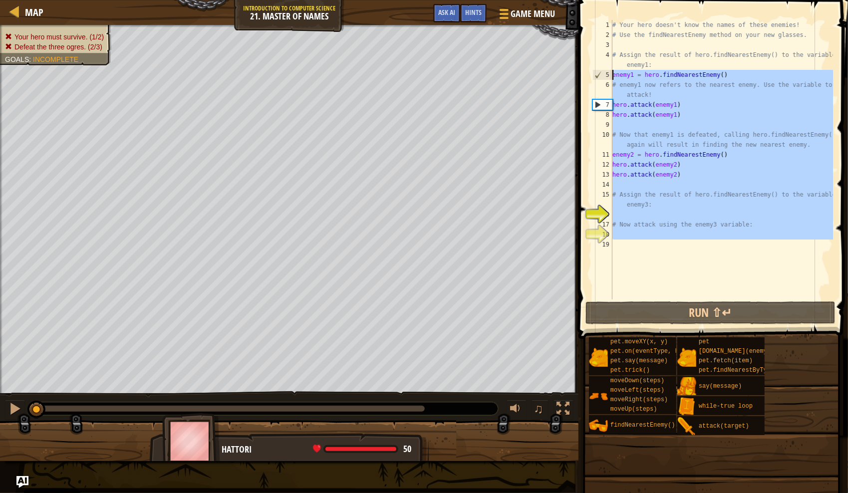
drag, startPoint x: 755, startPoint y: 258, endPoint x: 612, endPoint y: 72, distance: 234.3
click at [612, 72] on div "1 2 3 4 5 6 7 8 9 10 11 12 13 14 15 16 17 18 19 # Your hero doesn't know the na…" at bounding box center [712, 160] width 243 height 280
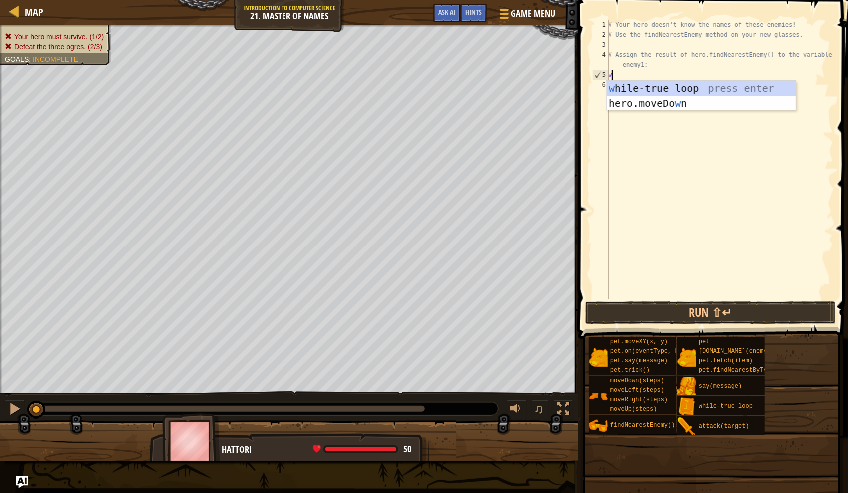
scroll to position [4, 0]
type textarea "while True:"
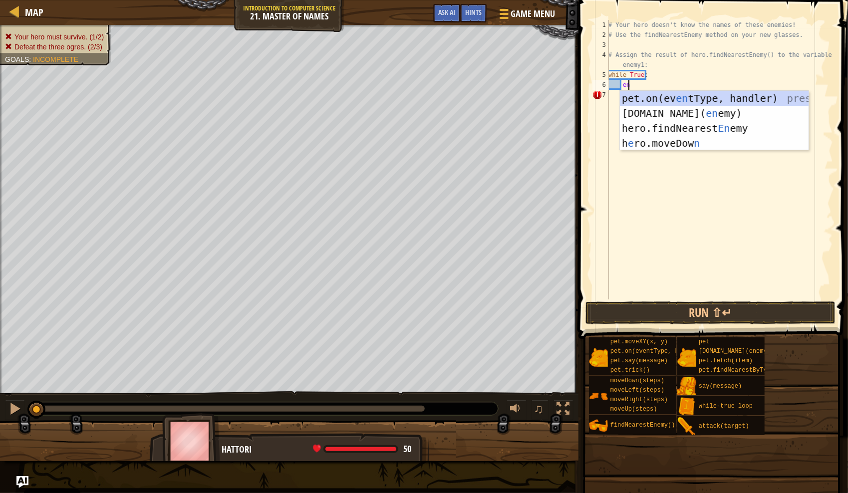
scroll to position [4, 1]
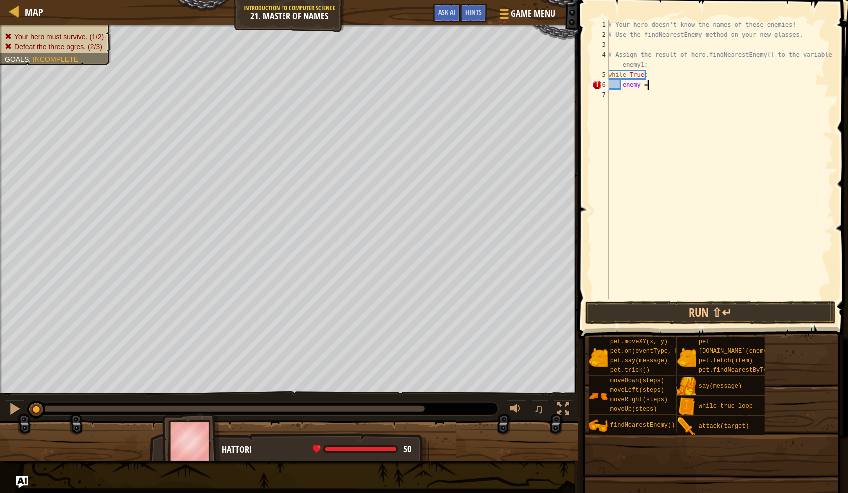
type textarea "enemy = fin"
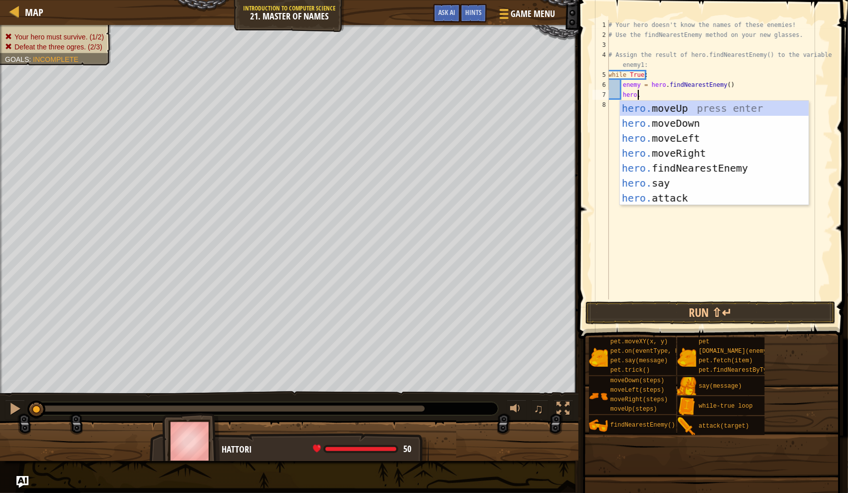
scroll to position [4, 2]
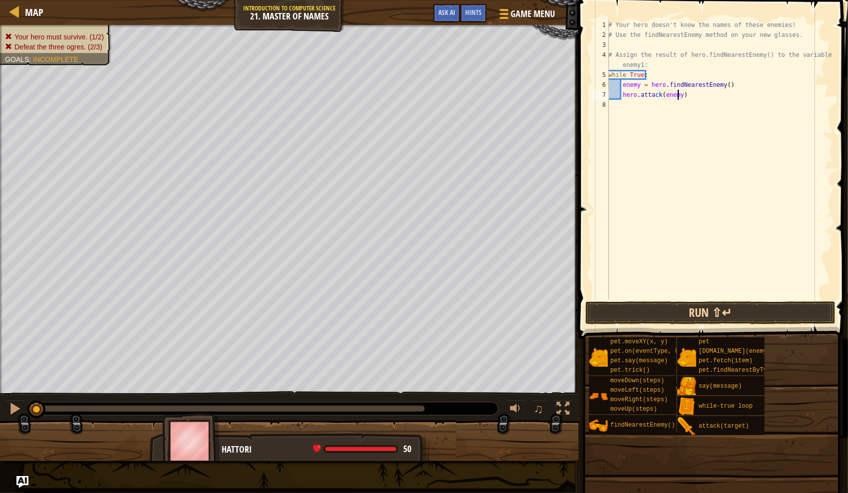
type textarea "hero.attack(enemy)"
click at [752, 312] on button "Run ⇧↵" at bounding box center [711, 313] width 250 height 23
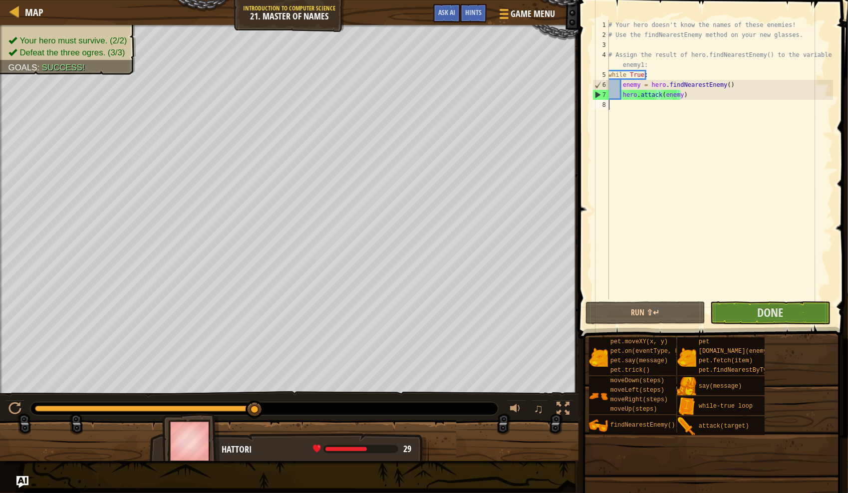
click at [719, 124] on div "# Your hero doesn't know the names of these enemies! # Use the findNearestEnemy…" at bounding box center [720, 170] width 227 height 300
click at [775, 304] on button "Done" at bounding box center [770, 313] width 120 height 23
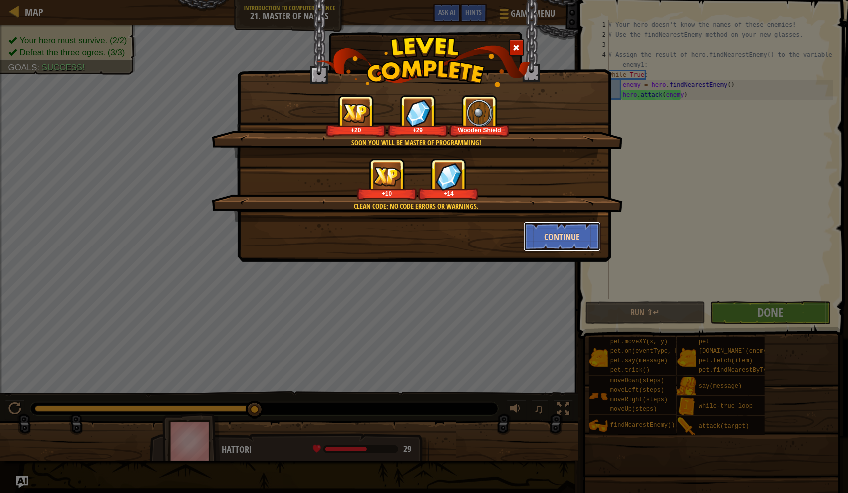
click at [571, 232] on button "Continue" at bounding box center [562, 237] width 77 height 30
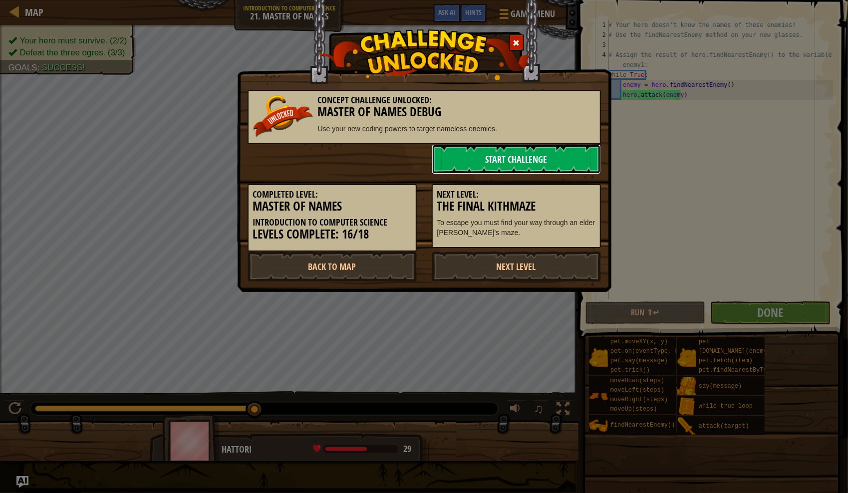
click at [522, 148] on link "Start Challenge" at bounding box center [516, 159] width 169 height 30
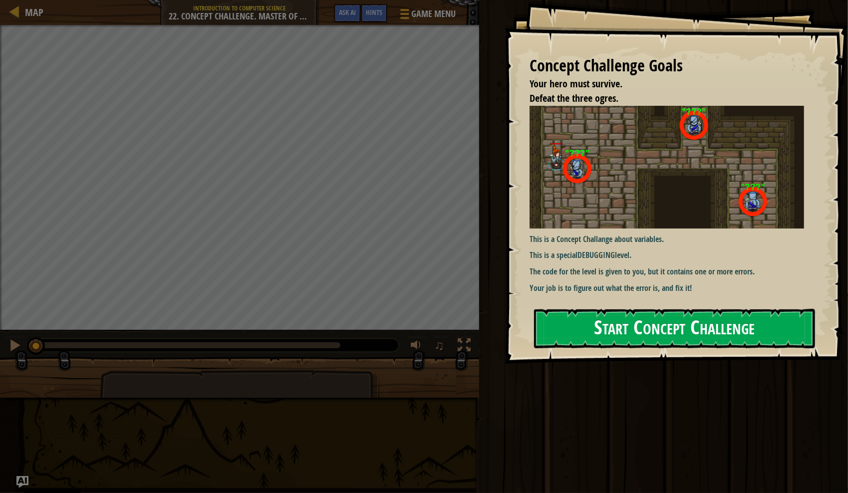
click at [559, 332] on button "Start Concept Challenge" at bounding box center [674, 328] width 281 height 39
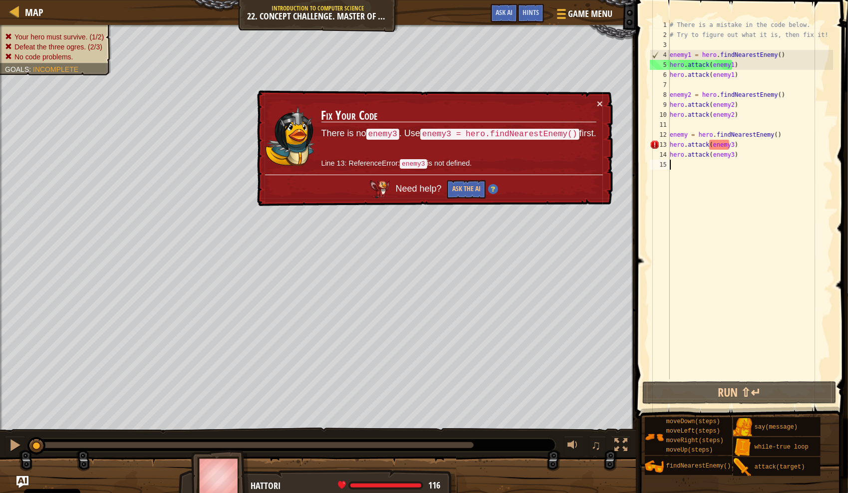
click at [790, 138] on div "# There is a mistake in the code below. # Try to figure out what it is, then fi…" at bounding box center [750, 209] width 165 height 379
click at [685, 134] on div "# There is a mistake in the code below. # Try to figure out what it is, then fi…" at bounding box center [750, 209] width 165 height 379
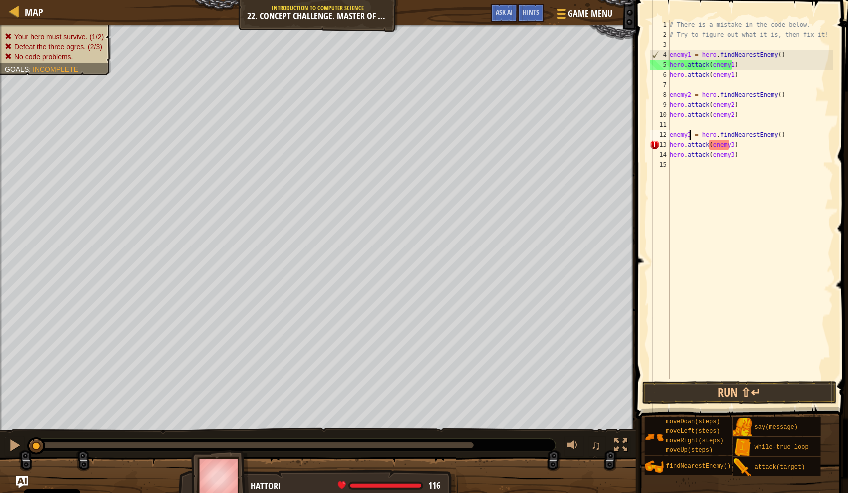
scroll to position [4, 1]
click at [751, 144] on div "# There is a mistake in the code below. # Try to figure out what it is, then fi…" at bounding box center [750, 209] width 165 height 379
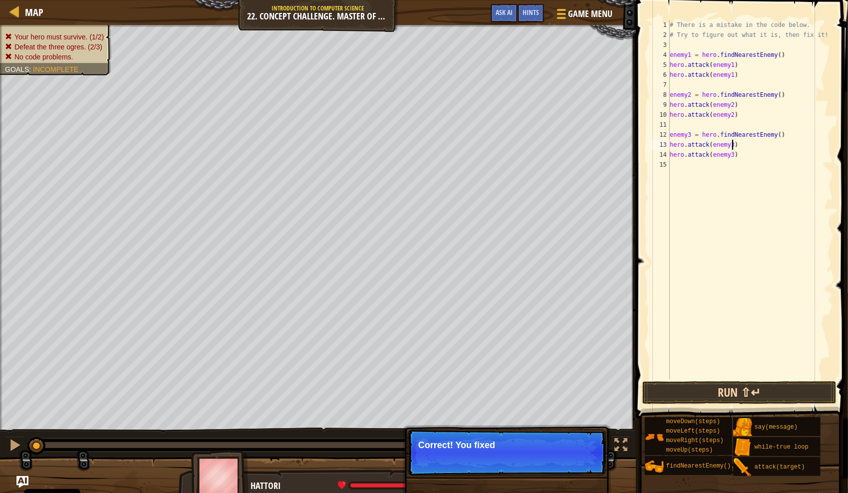
type textarea "hero.attack(enemy3)"
click at [753, 396] on button "Run ⇧↵" at bounding box center [739, 392] width 194 height 23
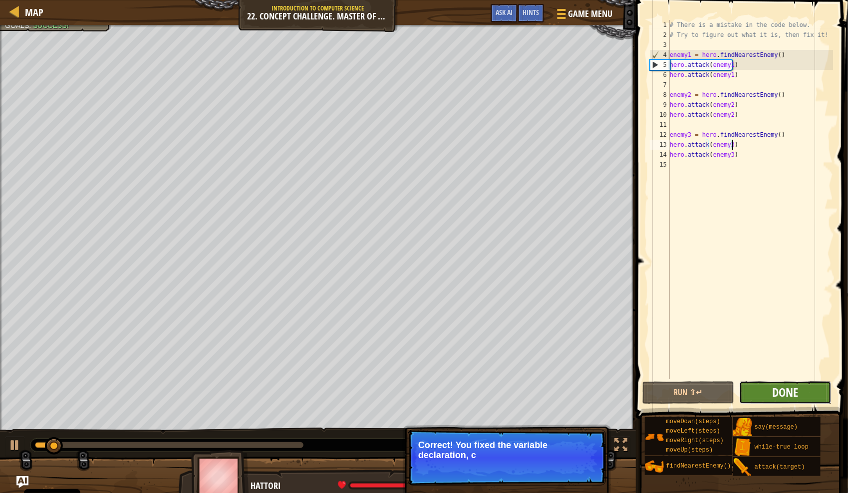
click at [791, 396] on span "Done" at bounding box center [786, 392] width 26 height 16
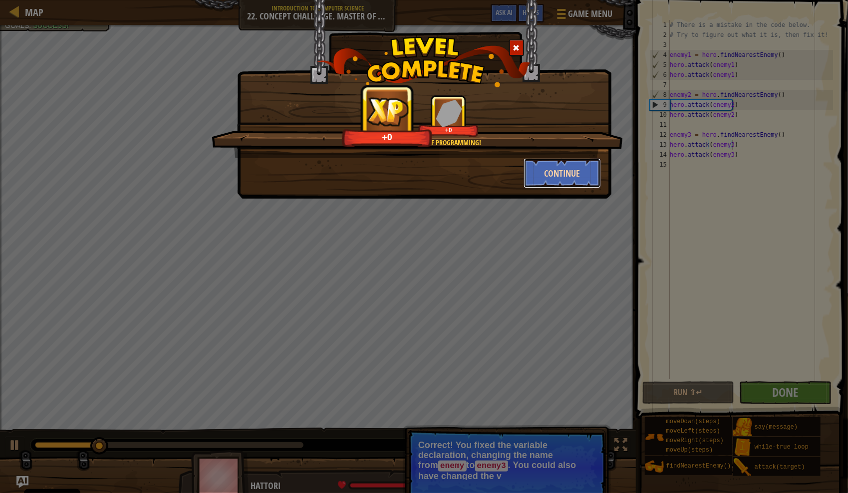
click at [571, 174] on button "Continue" at bounding box center [562, 173] width 77 height 30
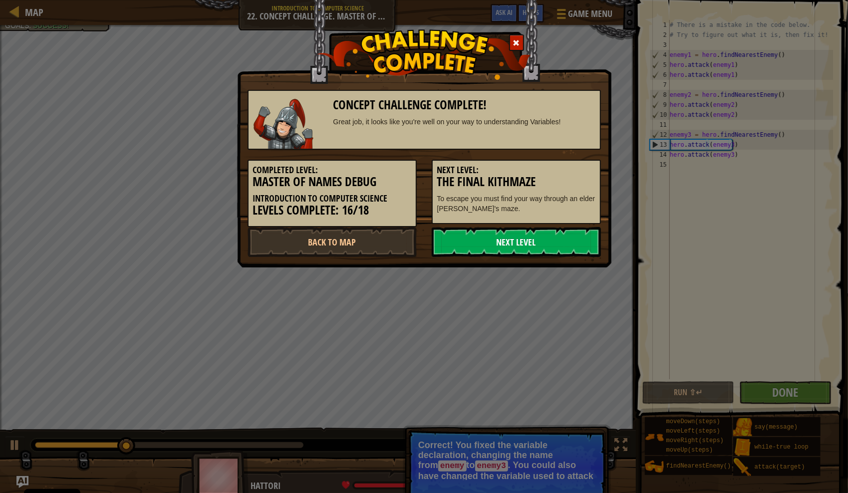
click at [482, 246] on link "Next Level" at bounding box center [516, 242] width 169 height 30
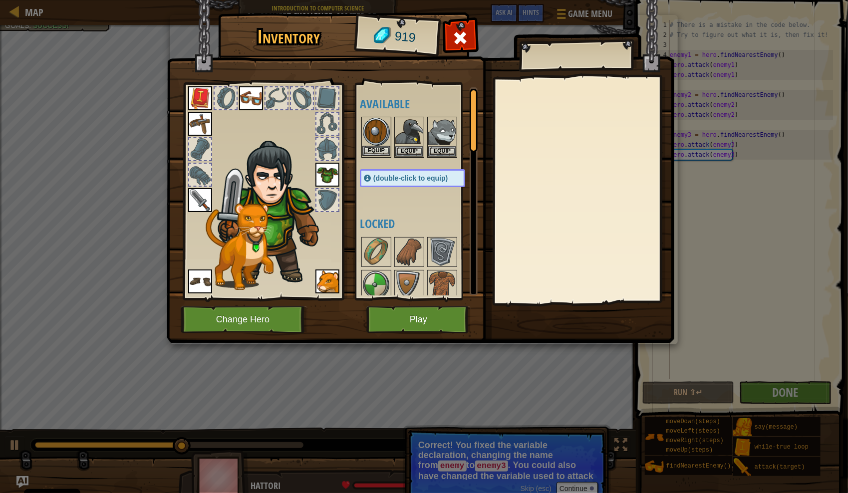
click at [364, 119] on img at bounding box center [376, 132] width 28 height 28
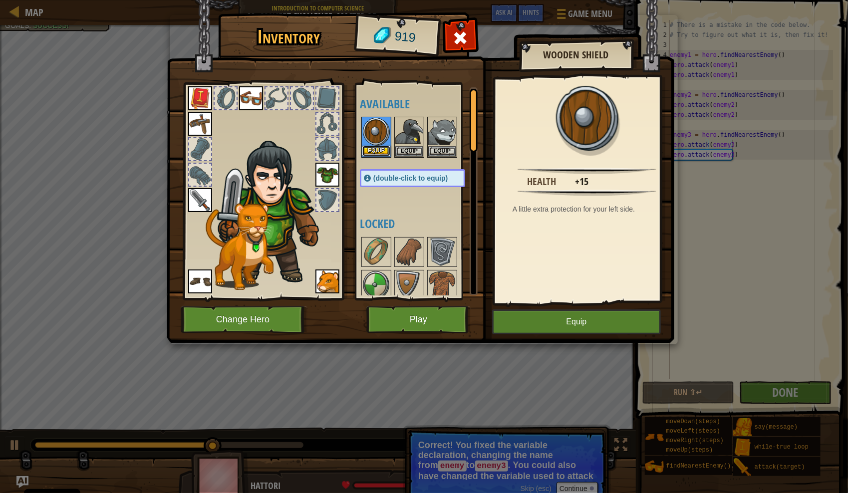
click at [383, 151] on button "Equip" at bounding box center [376, 151] width 28 height 10
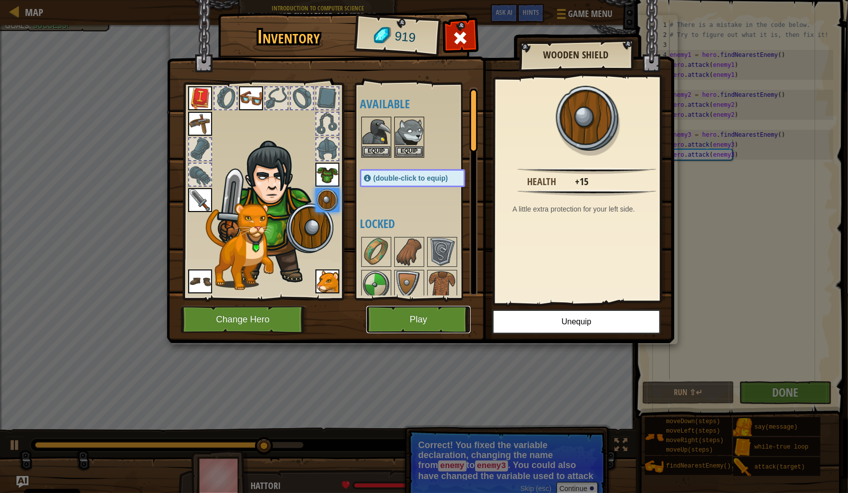
click at [432, 325] on button "Play" at bounding box center [418, 319] width 104 height 27
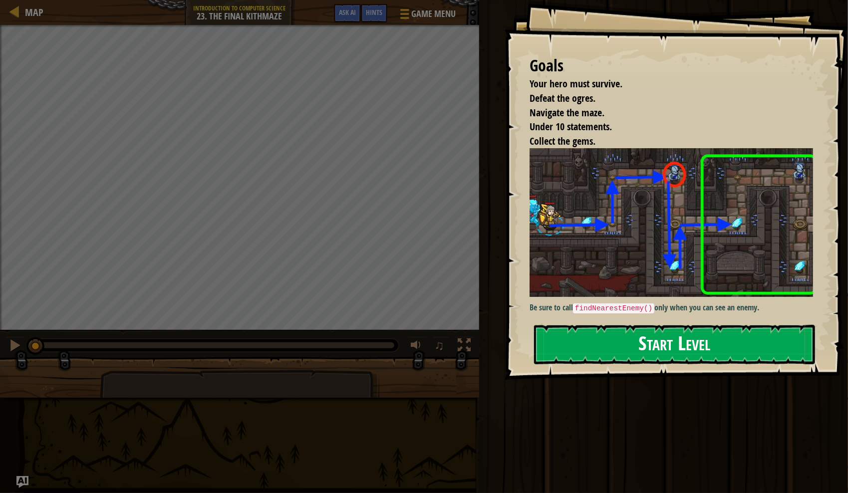
click at [660, 348] on button "Start Level" at bounding box center [674, 344] width 281 height 39
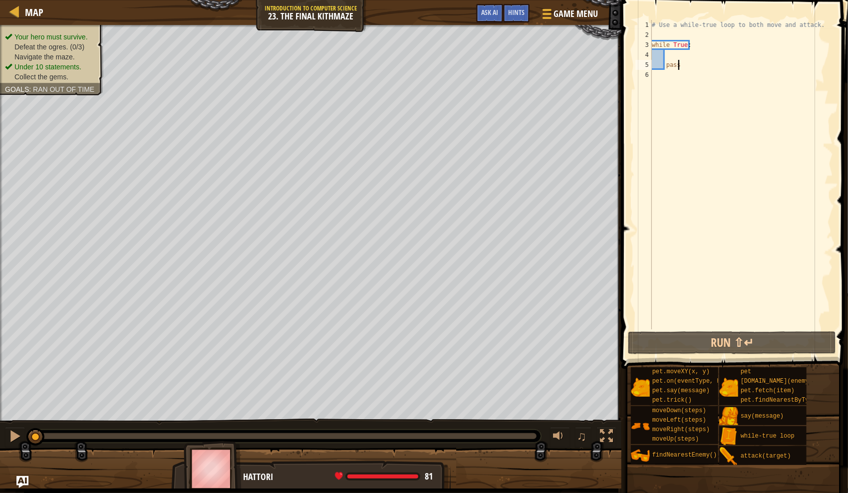
click at [712, 58] on div "# Use a while-true loop to both move and attack. while True : pass" at bounding box center [741, 184] width 183 height 329
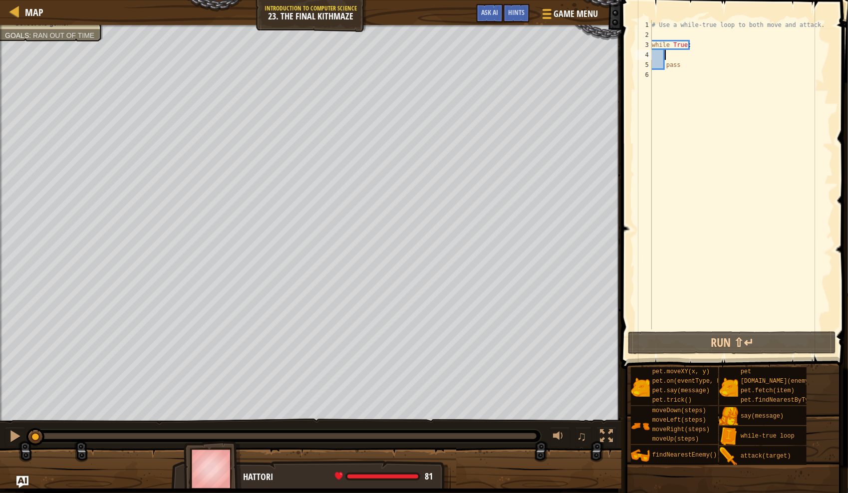
click at [718, 60] on div "# Use a while-true loop to both move and attack. while True : pass" at bounding box center [741, 184] width 183 height 329
type textarea "pass"
click at [717, 55] on div "# Use a while-true loop to both move and attack. while True : pass" at bounding box center [741, 184] width 183 height 329
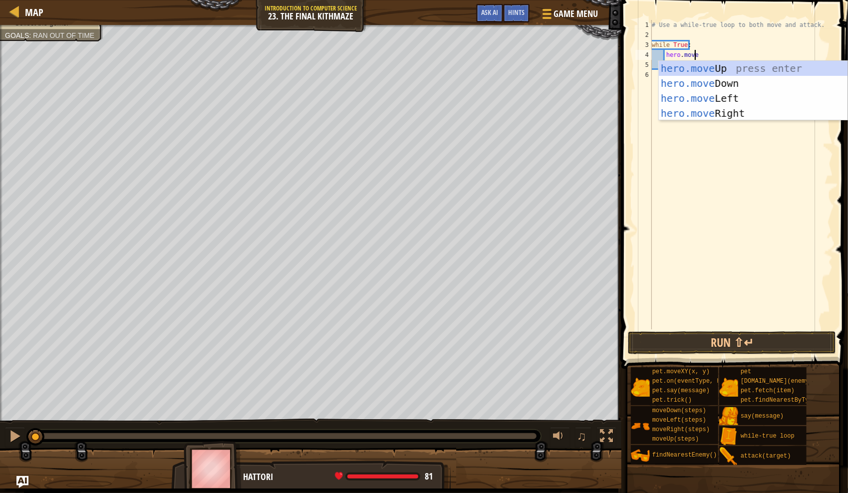
type textarea "hero.moveRI"
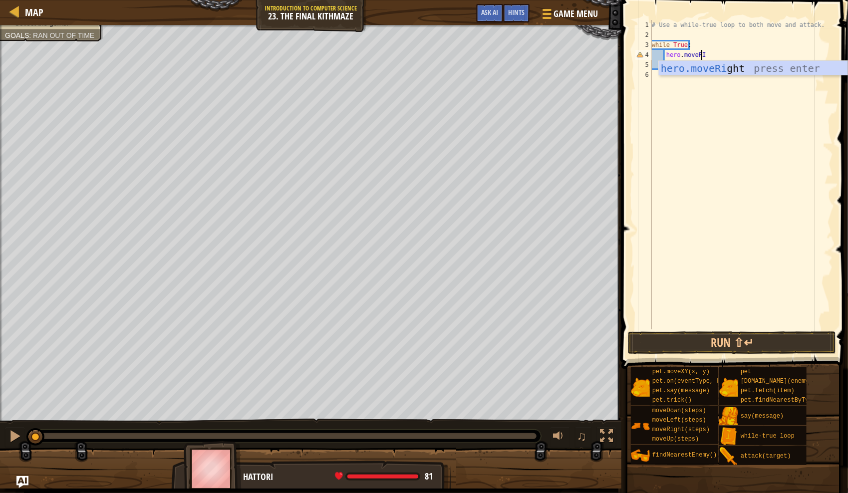
scroll to position [4, 0]
type textarea "her"
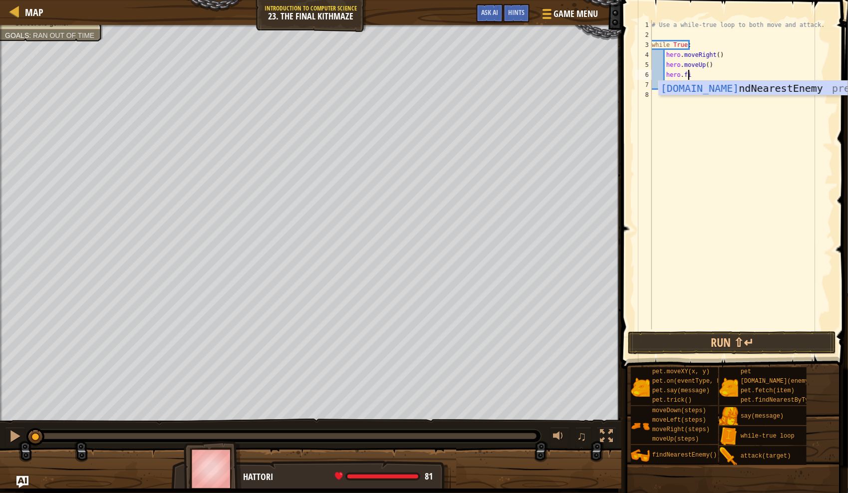
type textarea "hero.fin"
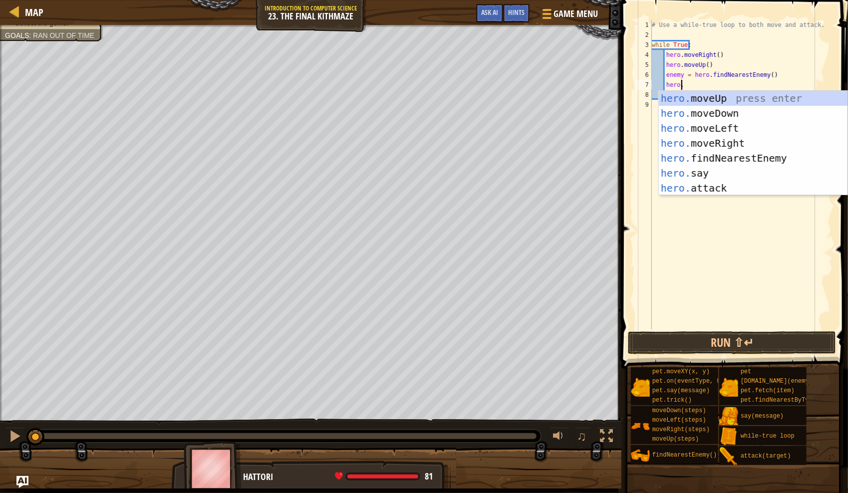
scroll to position [4, 2]
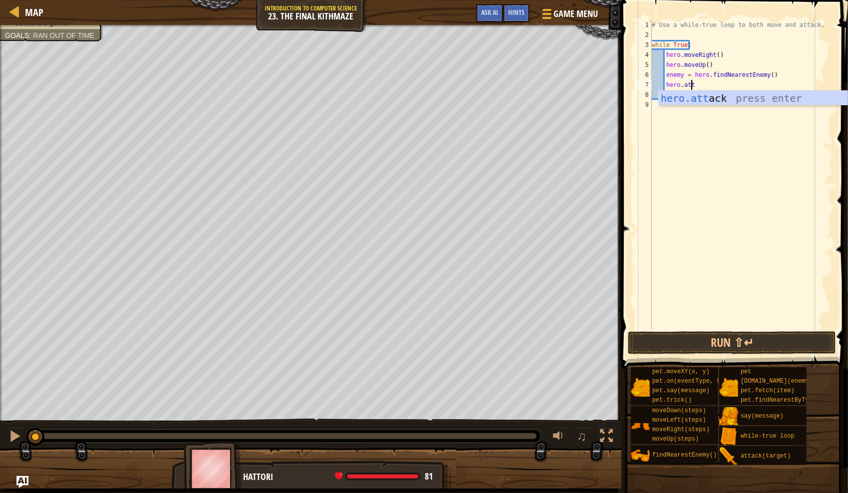
type textarea "hero.attack(enemy)"
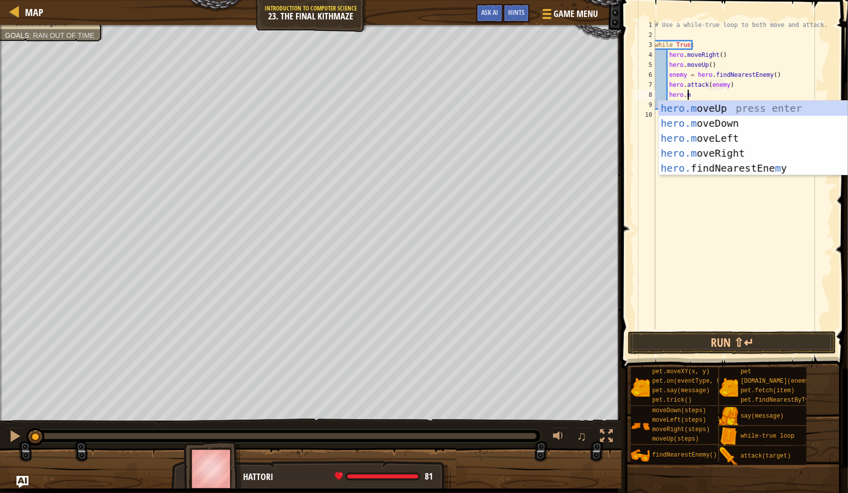
scroll to position [4, 3]
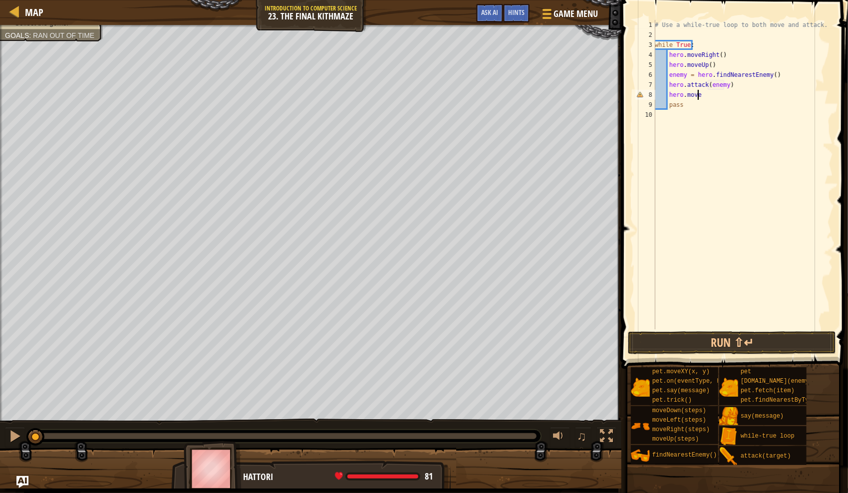
type textarea "hero.moveri"
type textarea "m"
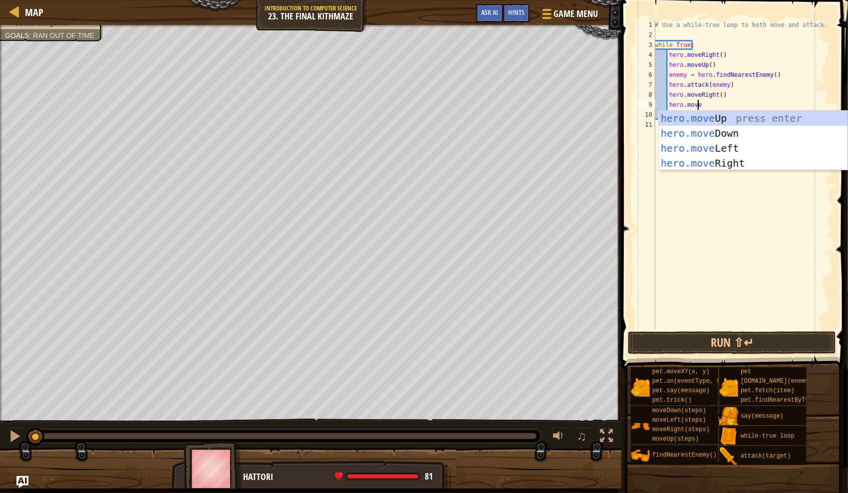
type textarea "hero.moveDo"
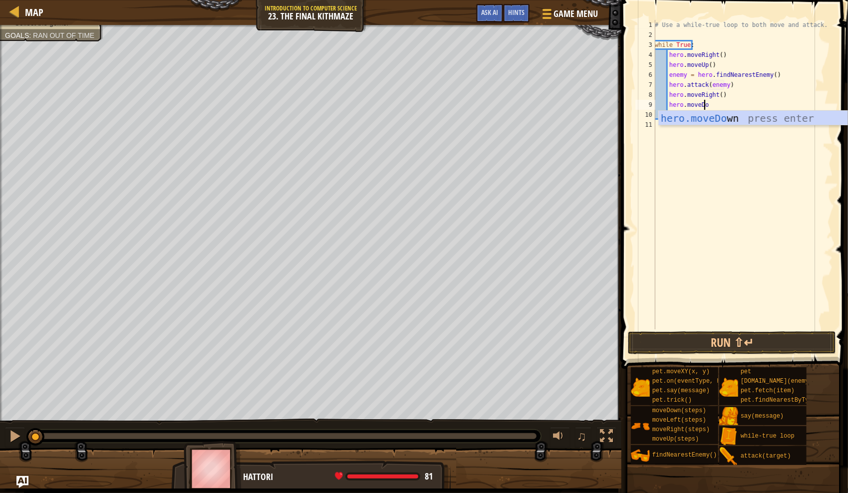
scroll to position [4, 0]
type textarea "hero.moveDown(2)"
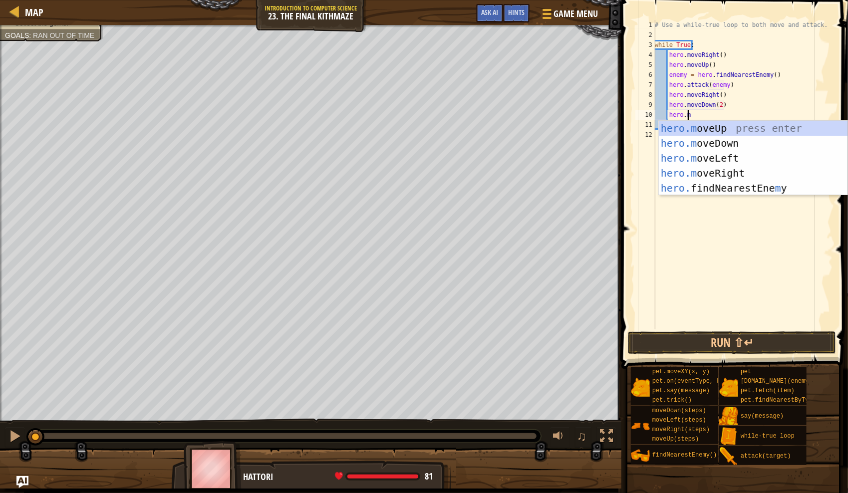
type textarea "hero.move"
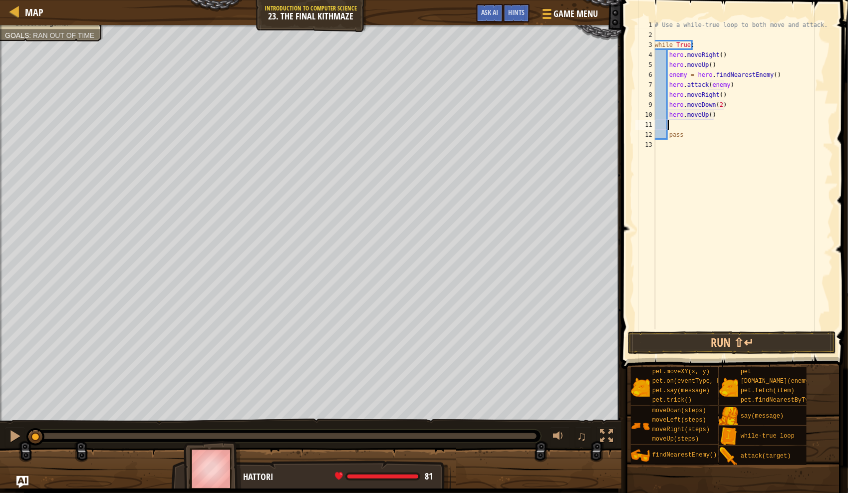
scroll to position [4, 0]
click at [764, 341] on button "Run ⇧↵" at bounding box center [732, 342] width 208 height 23
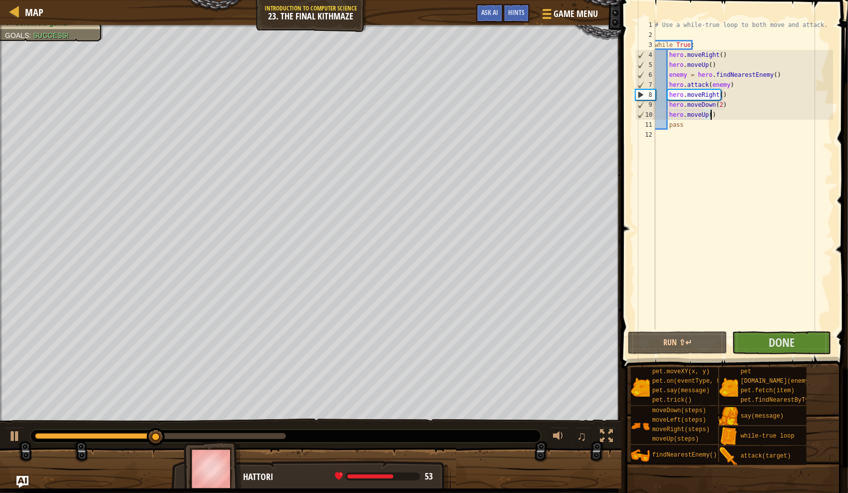
click at [778, 73] on div "# Use a while-true loop to both move and attack. while True : hero . moveRight …" at bounding box center [743, 184] width 180 height 329
type textarea "enemy = hero.findNearestEnemy()"
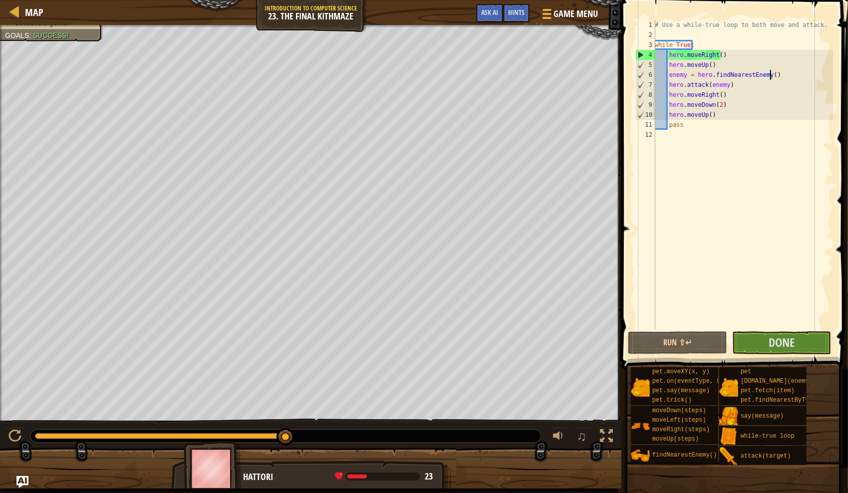
click at [768, 133] on div "# Use a while-true loop to both move and attack. while True : hero . moveRight …" at bounding box center [743, 184] width 180 height 329
click at [745, 208] on div "# Use a while-true loop to both move and attack. while True : hero . moveRight …" at bounding box center [743, 184] width 180 height 329
click at [808, 151] on div "# Use a while-true loop to both move and attack. while True : hero . moveRight …" at bounding box center [743, 184] width 180 height 329
click at [733, 61] on div "# Use a while-true loop to both move and attack. while True : hero . moveRight …" at bounding box center [743, 184] width 180 height 329
click at [749, 49] on div "# Use a while-true loop to both move and attack. while True : hero . moveRight …" at bounding box center [743, 184] width 180 height 329
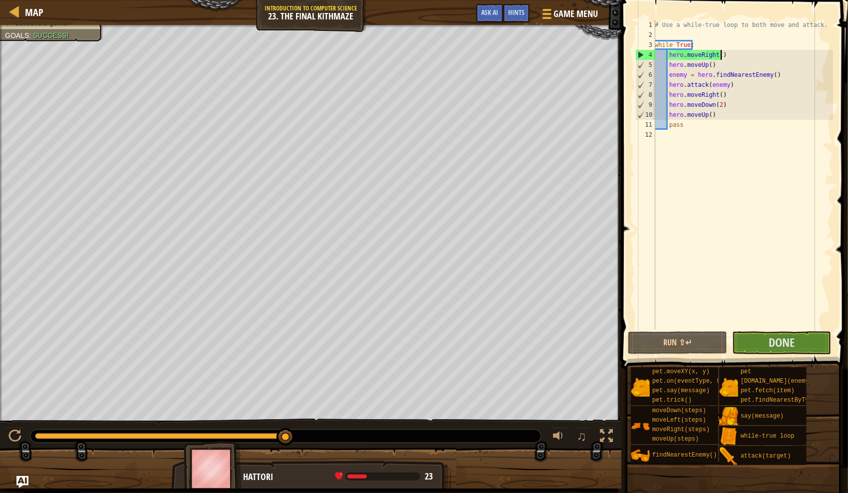
click at [743, 55] on div "# Use a while-true loop to both move and attack. while True : hero . moveRight …" at bounding box center [743, 184] width 180 height 329
click at [741, 67] on div "# Use a while-true loop to both move and attack. while True : hero . moveRight …" at bounding box center [743, 184] width 180 height 329
click at [797, 76] on div "# Use a while-true loop to both move and attack. while True : hero . moveRight …" at bounding box center [743, 184] width 180 height 329
drag, startPoint x: 794, startPoint y: 76, endPoint x: 768, endPoint y: 79, distance: 26.2
click at [768, 79] on div "# Use a while-true loop to both move and attack. while True : hero . moveRight …" at bounding box center [743, 184] width 180 height 329
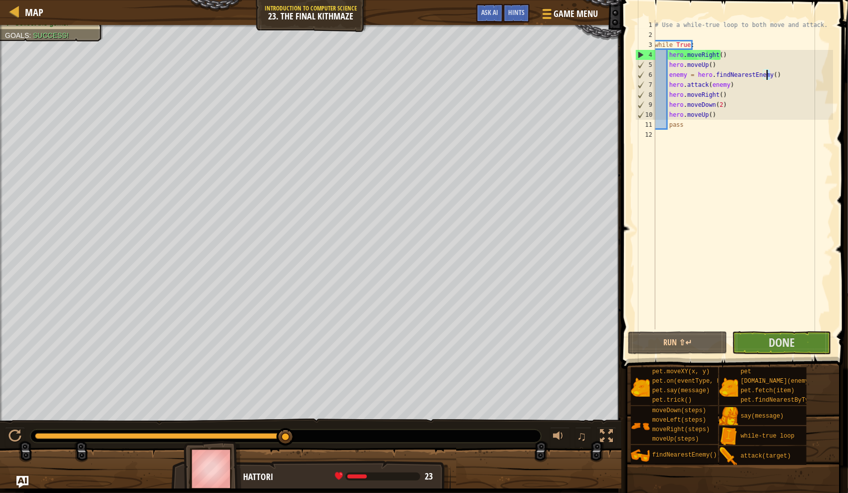
click at [782, 86] on div "# Use a while-true loop to both move and attack. while True : hero . moveRight …" at bounding box center [743, 184] width 180 height 329
click at [672, 90] on div "# Use a while-true loop to both move and attack. while True : hero . moveRight …" at bounding box center [743, 184] width 180 height 329
click at [673, 83] on div "# Use a while-true loop to both move and attack. while True : hero . moveRight …" at bounding box center [743, 184] width 180 height 329
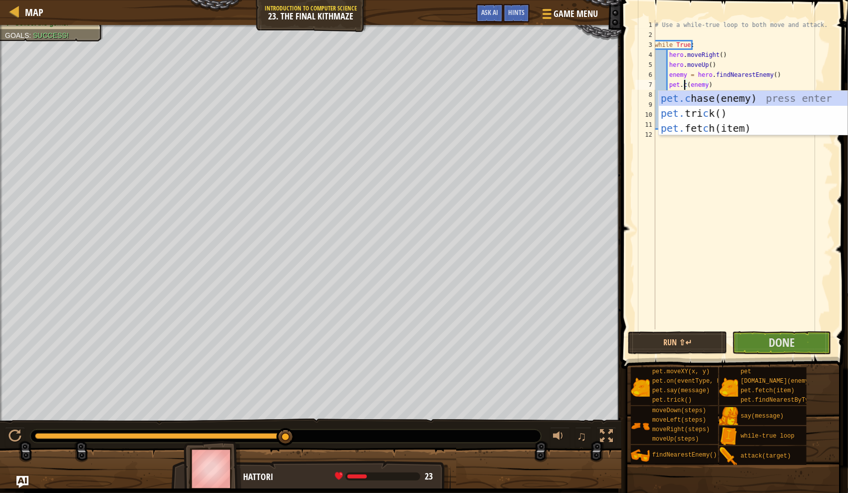
scroll to position [4, 3]
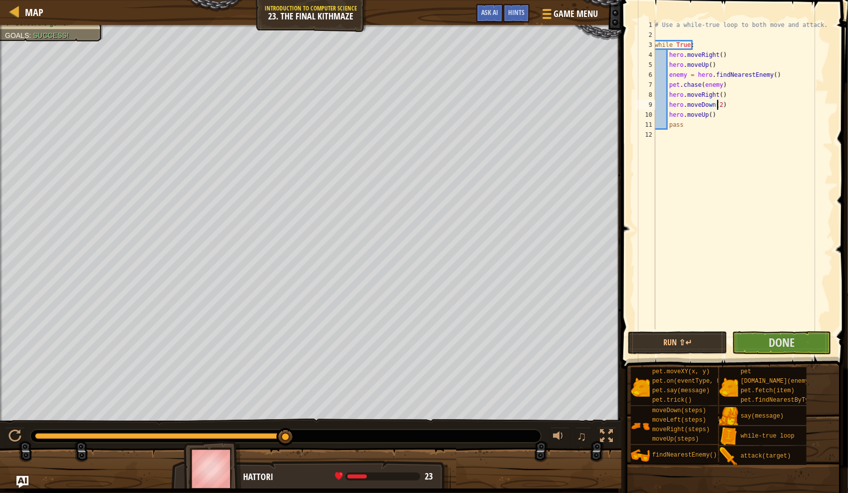
type textarea "hero.moveUp()"
click at [755, 139] on div "# Use a while-true loop to both move and attack. while True : hero . moveRight …" at bounding box center [743, 184] width 180 height 329
click at [704, 131] on div "# Use a while-true loop to both move and attack. while True : hero . moveRight …" at bounding box center [743, 184] width 180 height 329
click at [706, 123] on div "# Use a while-true loop to both move and attack. while True : hero . moveRight …" at bounding box center [743, 184] width 180 height 329
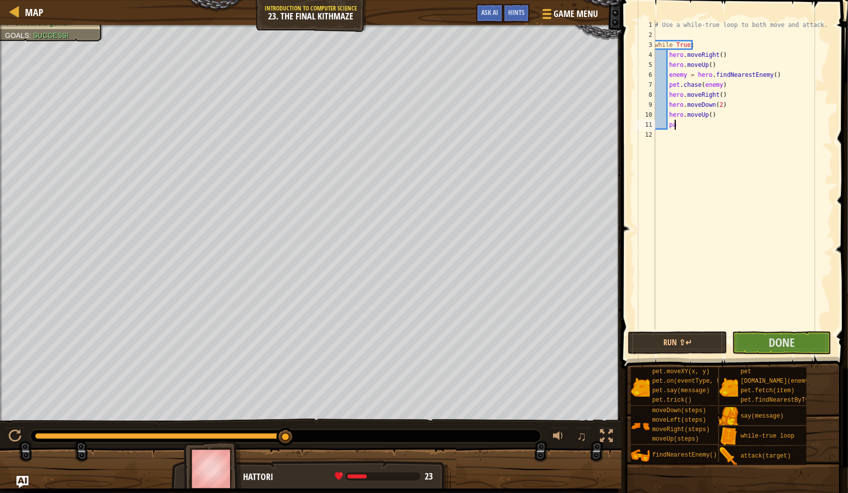
type textarea "p"
click at [689, 145] on div "# Use a while-true loop to both move and attack. while True : hero . moveRight …" at bounding box center [743, 184] width 180 height 329
click at [791, 337] on span "Done" at bounding box center [782, 342] width 26 height 16
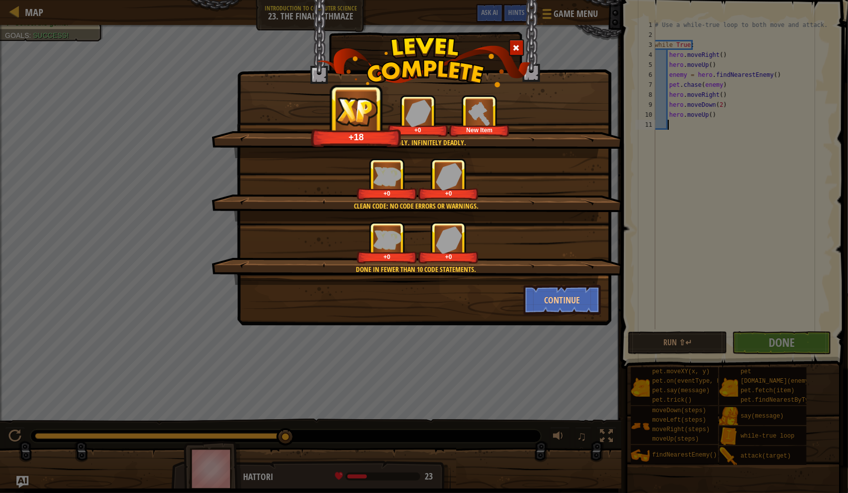
click at [514, 49] on span at bounding box center [516, 47] width 7 height 7
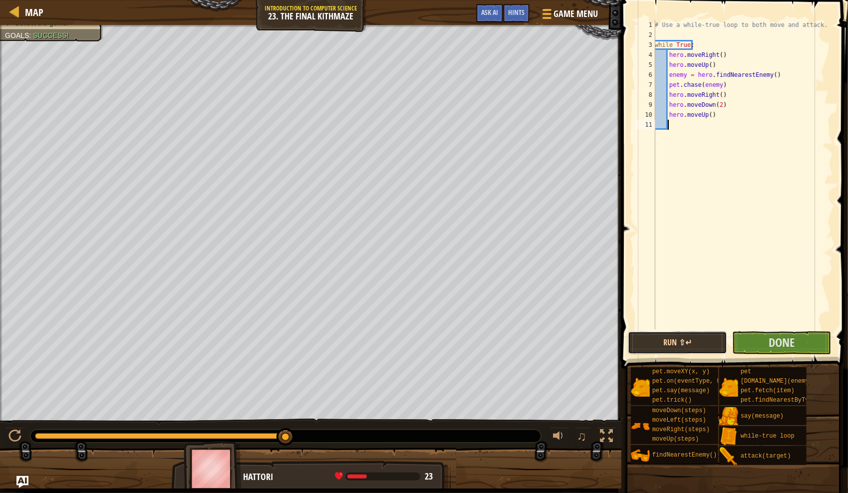
click at [687, 347] on button "Run ⇧↵" at bounding box center [677, 342] width 99 height 23
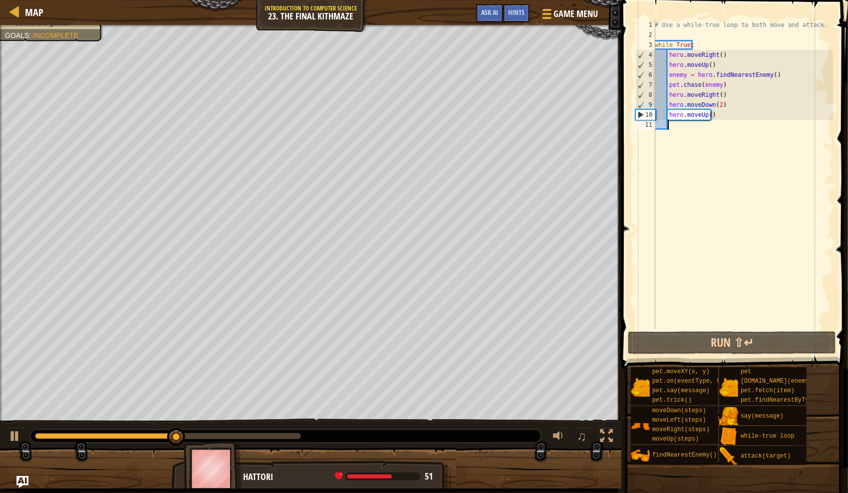
click at [739, 96] on div "# Use a while-true loop to both move and attack. while True : hero . moveRight …" at bounding box center [743, 184] width 180 height 329
type textarea "hero.moveRight()"
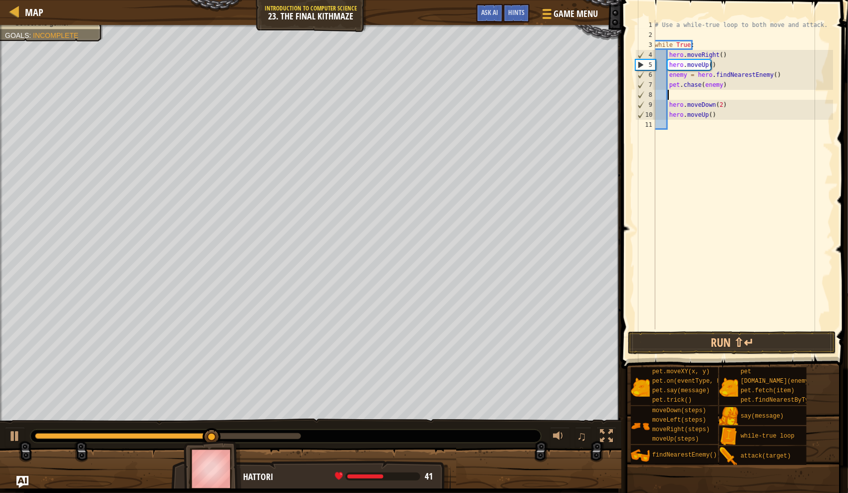
type textarea "[DOMAIN_NAME](enemy)"
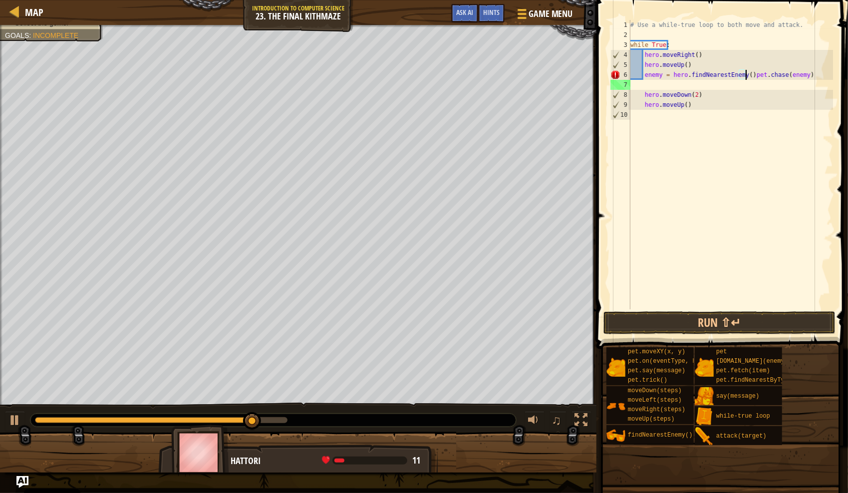
type textarea "[DOMAIN_NAME](enemy)"
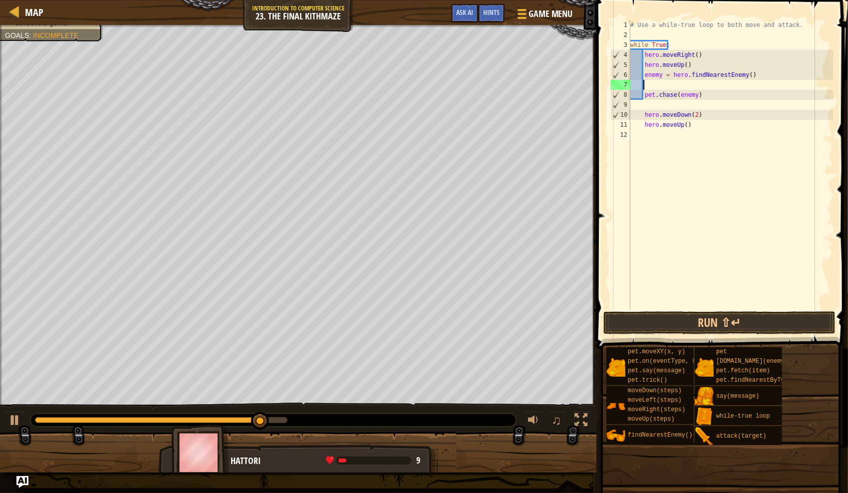
paste textarea "hero.moveRight()"
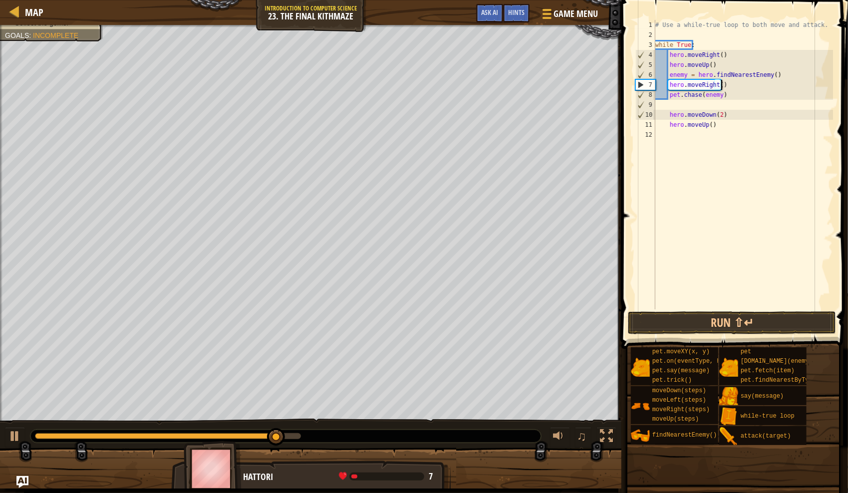
type textarea "[DOMAIN_NAME](enemy)"
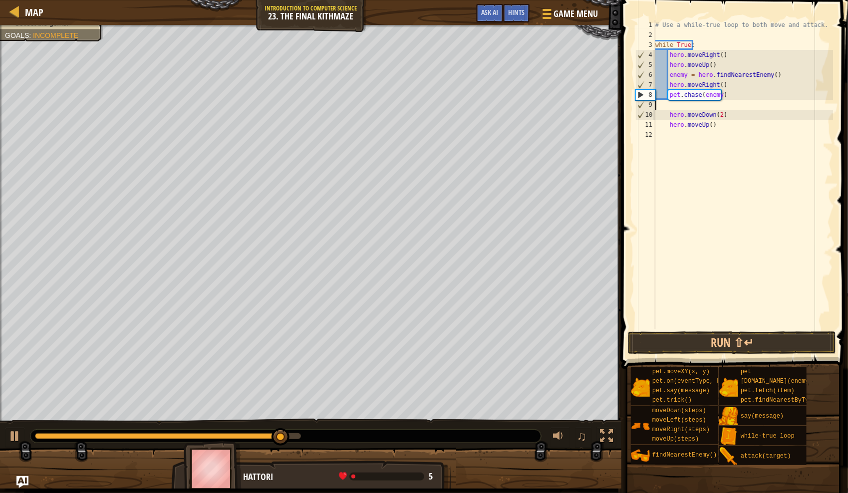
type textarea "[DOMAIN_NAME](enemy)"
click at [767, 172] on div "# Use a while-true loop to both move and attack. while True : hero . moveRight …" at bounding box center [743, 184] width 180 height 329
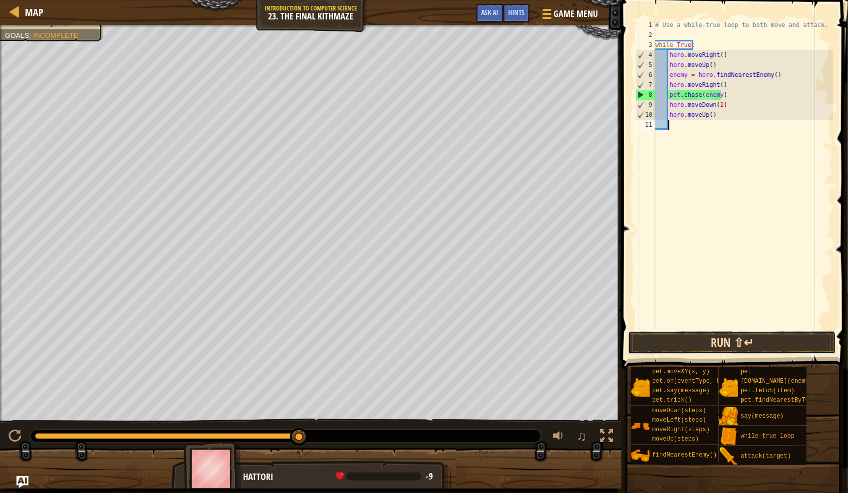
click at [739, 337] on button "Run ⇧↵" at bounding box center [732, 342] width 208 height 23
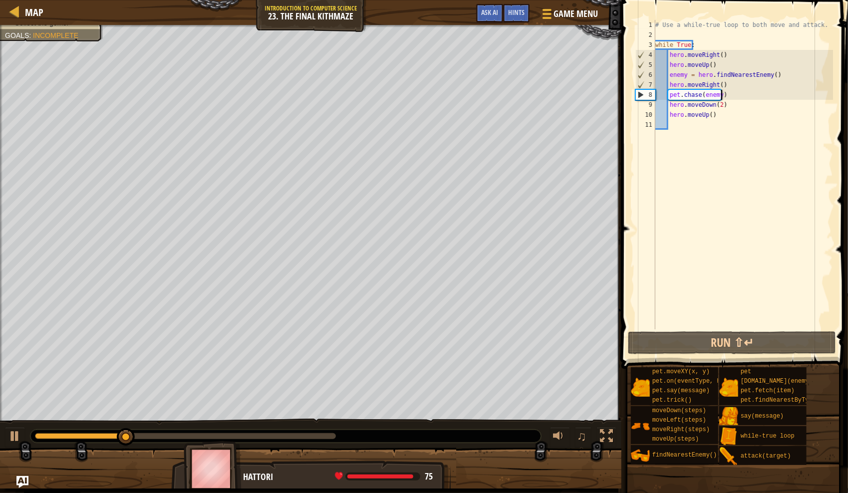
click at [741, 97] on div "# Use a while-true loop to both move and attack. while True : hero . moveRight …" at bounding box center [743, 184] width 180 height 329
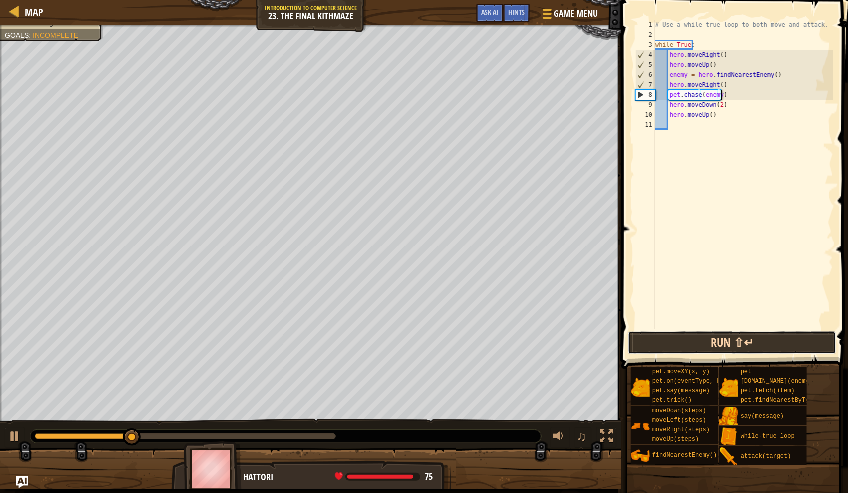
click at [765, 345] on button "Run ⇧↵" at bounding box center [732, 342] width 208 height 23
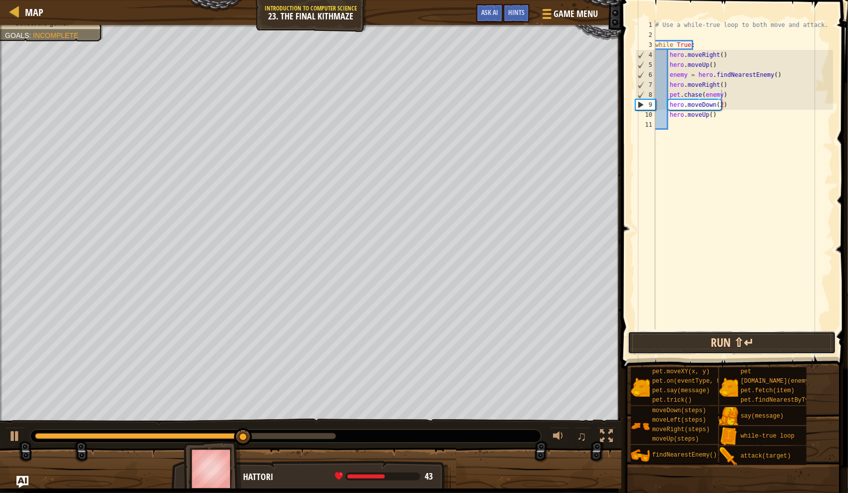
click at [706, 347] on button "Run ⇧↵" at bounding box center [732, 342] width 208 height 23
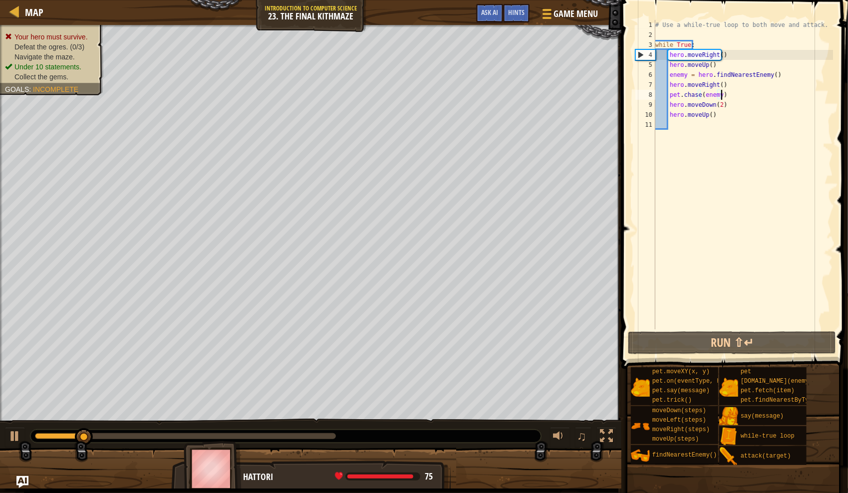
click at [53, 34] on ul "Your hero must survive. Defeat the ogres. (0/3) Navigate the maze. Under 10 sta…" at bounding box center [51, 57] width 93 height 50
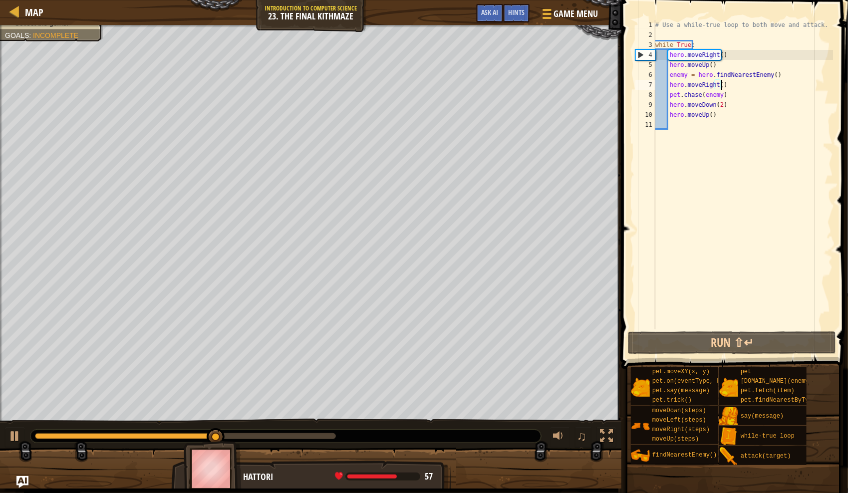
click at [740, 88] on div "# Use a while-true loop to both move and attack. while True : hero . moveRight …" at bounding box center [743, 184] width 180 height 329
click at [748, 94] on div "# Use a while-true loop to both move and attack. while True : hero . moveRight …" at bounding box center [743, 184] width 180 height 329
click at [752, 94] on div "# Use a while-true loop to both move and attack. while True : hero . moveRight …" at bounding box center [743, 175] width 180 height 310
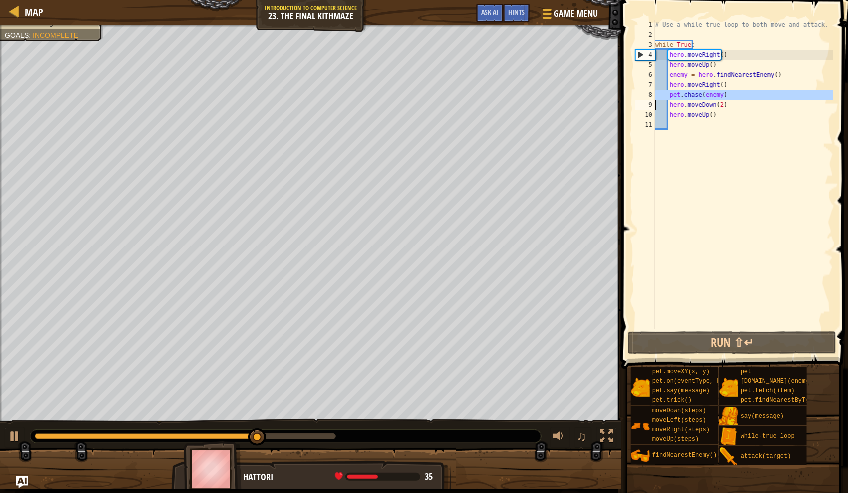
type textarea "[DOMAIN_NAME](enemy)"
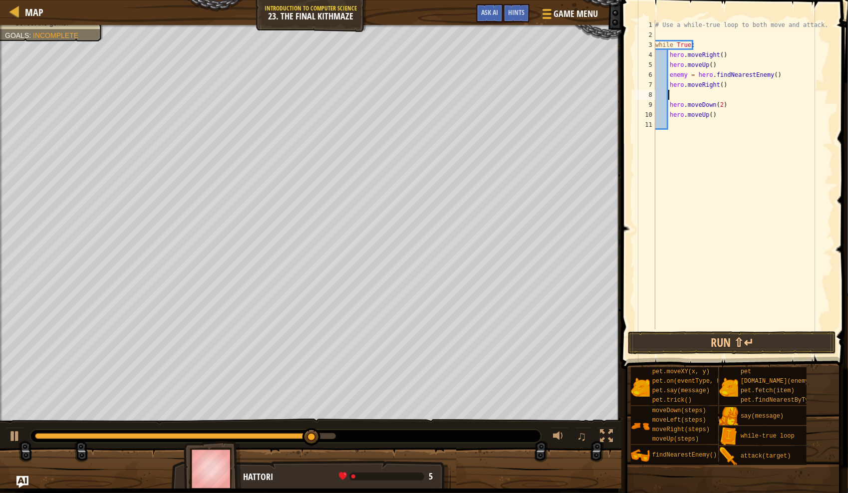
click at [787, 77] on div "# Use a while-true loop to both move and attack. while True : hero . moveRight …" at bounding box center [743, 184] width 180 height 329
type textarea "enemy = hero.findNearestEnemy()"
click at [776, 92] on div "# Use a while-true loop to both move and attack. while True : hero . moveRight …" at bounding box center [743, 184] width 180 height 329
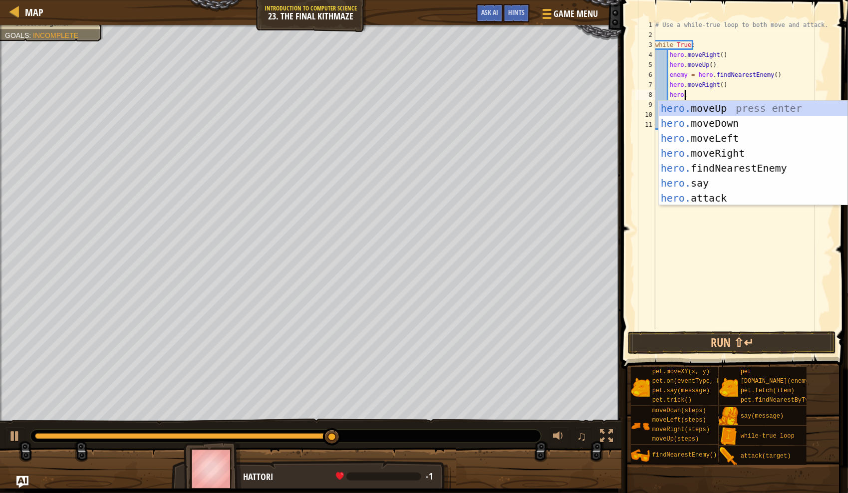
scroll to position [4, 2]
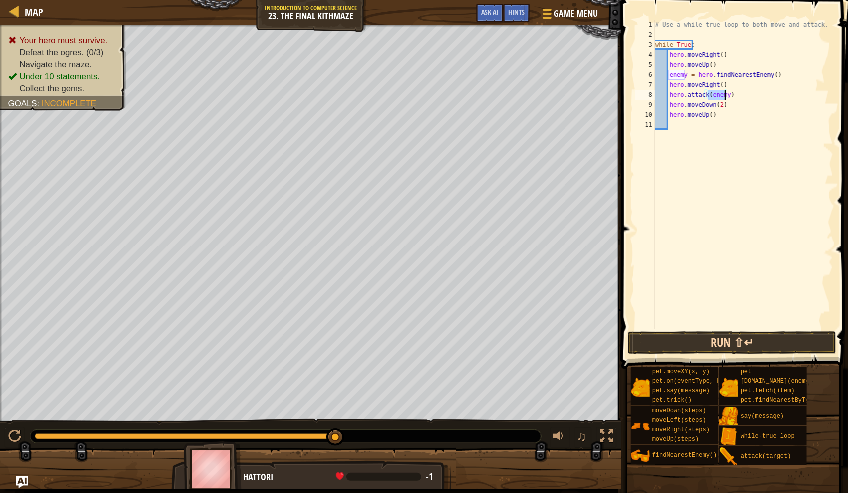
type textarea "hero.attack(enemy)"
click at [724, 336] on button "Run ⇧↵" at bounding box center [732, 342] width 208 height 23
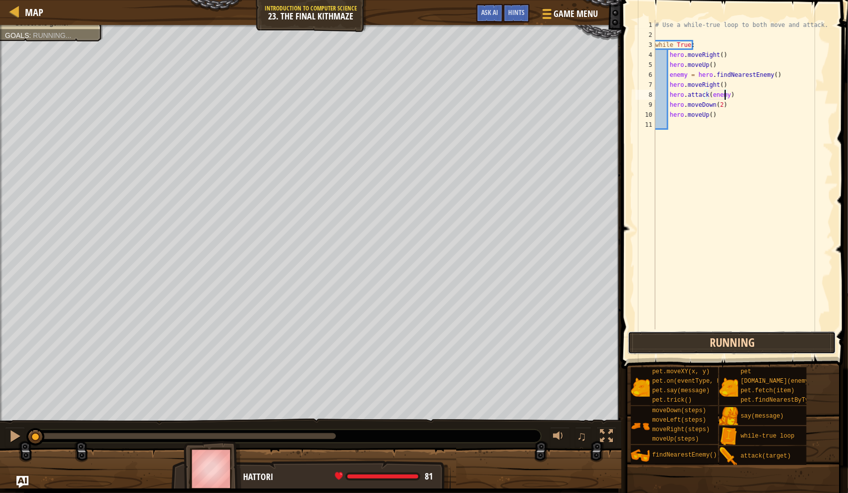
click at [736, 349] on button "Running" at bounding box center [732, 342] width 208 height 23
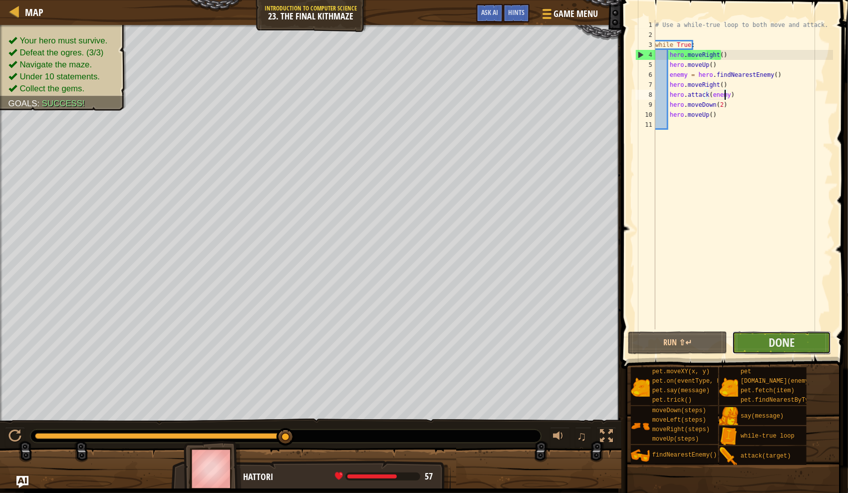
click at [804, 344] on button "Done" at bounding box center [781, 342] width 99 height 23
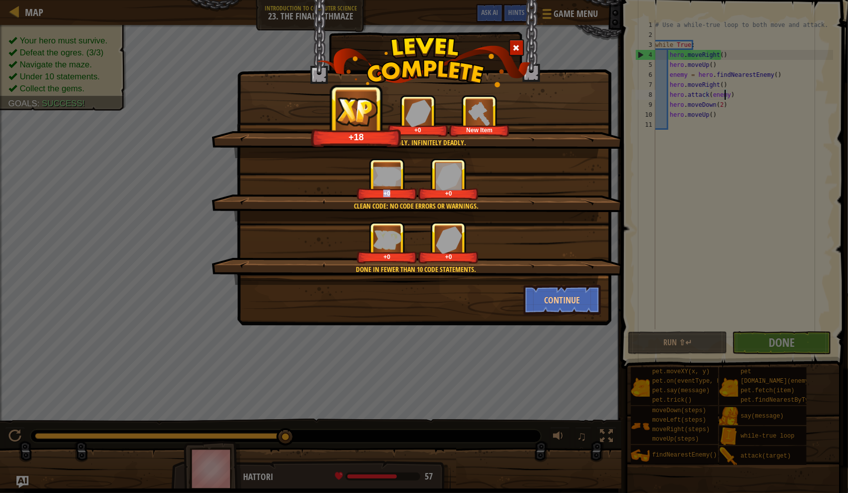
click at [499, 197] on div "Clean code: no code errors or warnings. +0 +0" at bounding box center [417, 189] width 411 height 63
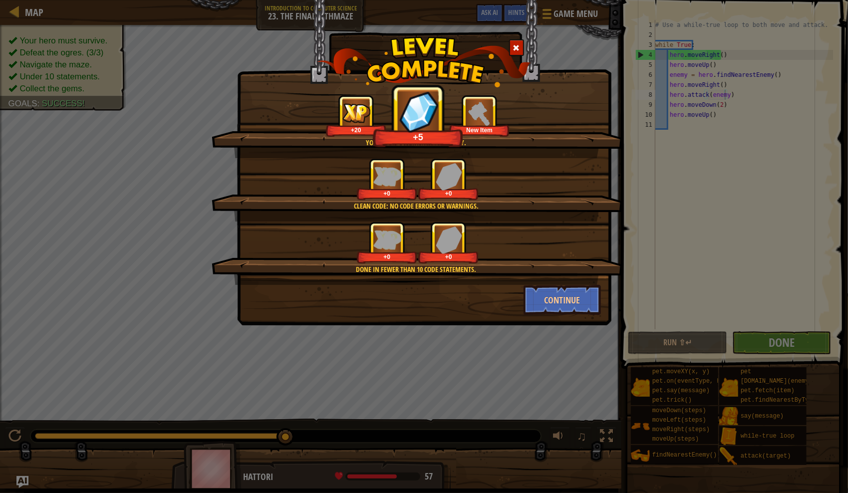
drag, startPoint x: 499, startPoint y: 197, endPoint x: 508, endPoint y: 233, distance: 37.2
click at [508, 233] on div "+0 +0" at bounding box center [417, 243] width 387 height 42
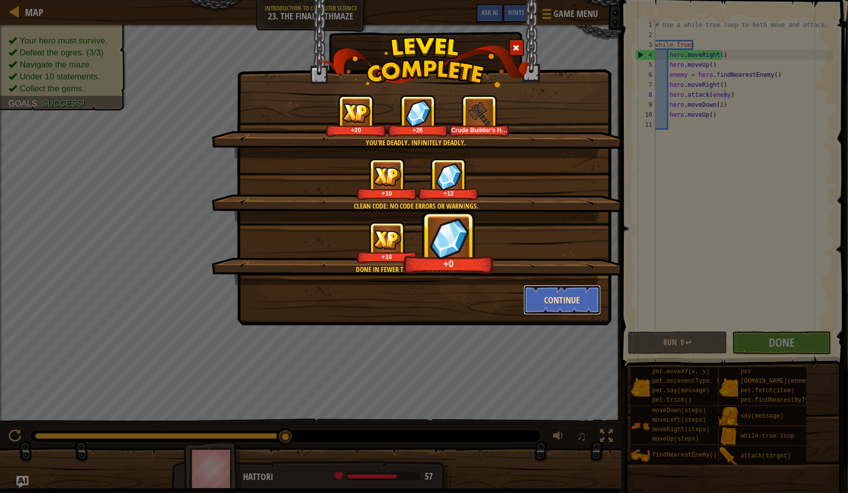
click at [549, 303] on button "Continue" at bounding box center [562, 300] width 77 height 30
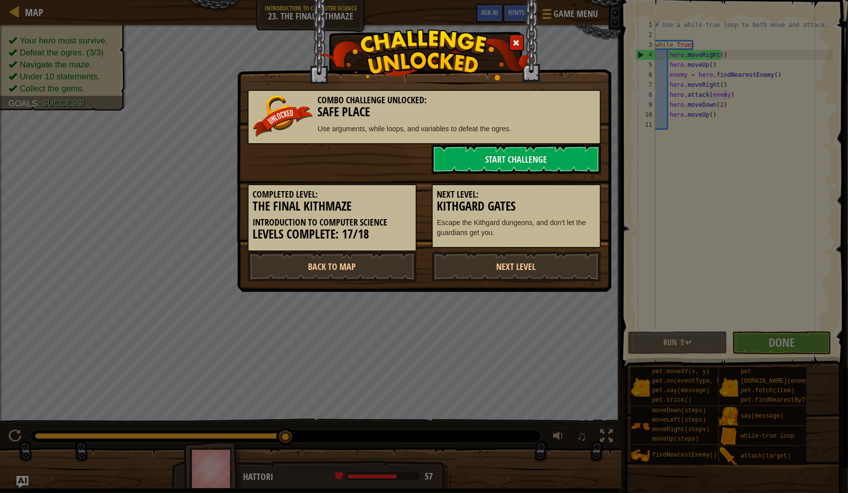
click at [360, 141] on div "Combo Challenge Unlocked: Safe Place Use arguments, while loops, and variables …" at bounding box center [424, 117] width 353 height 54
click at [495, 158] on link "Start Challenge" at bounding box center [516, 159] width 169 height 30
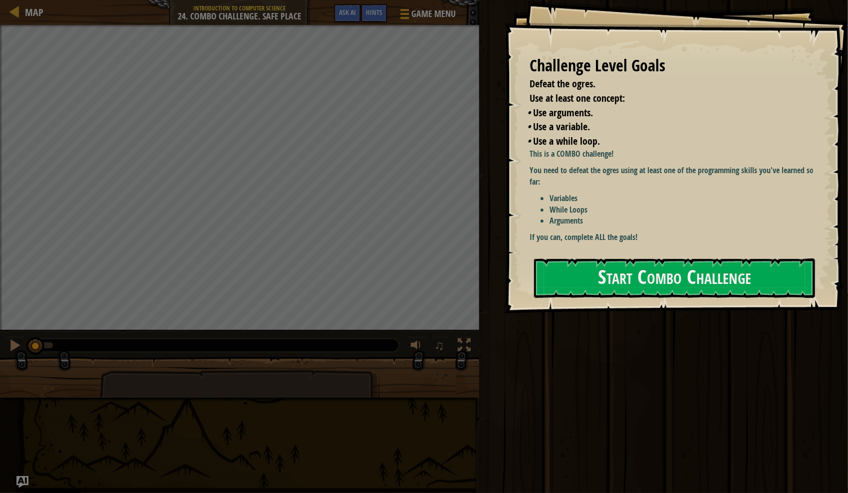
click at [587, 98] on span "Use at least one concept:" at bounding box center [577, 97] width 95 height 13
click at [631, 281] on button "Start Combo Challenge" at bounding box center [674, 278] width 281 height 39
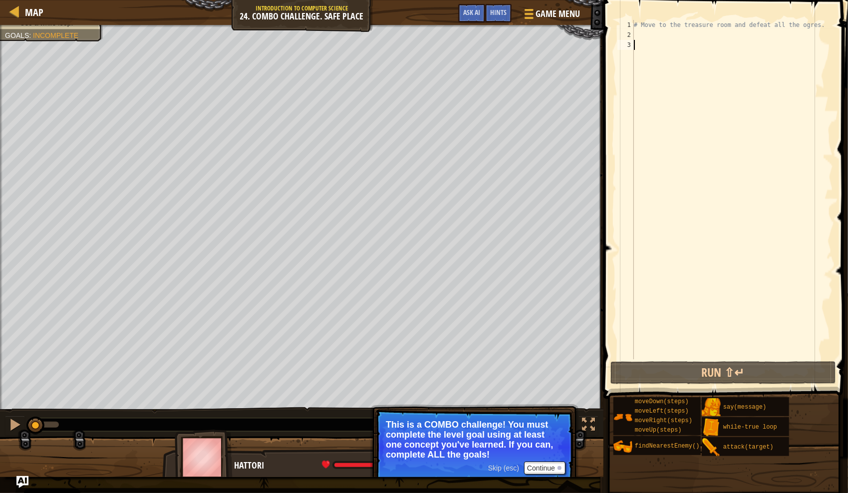
scroll to position [4, 0]
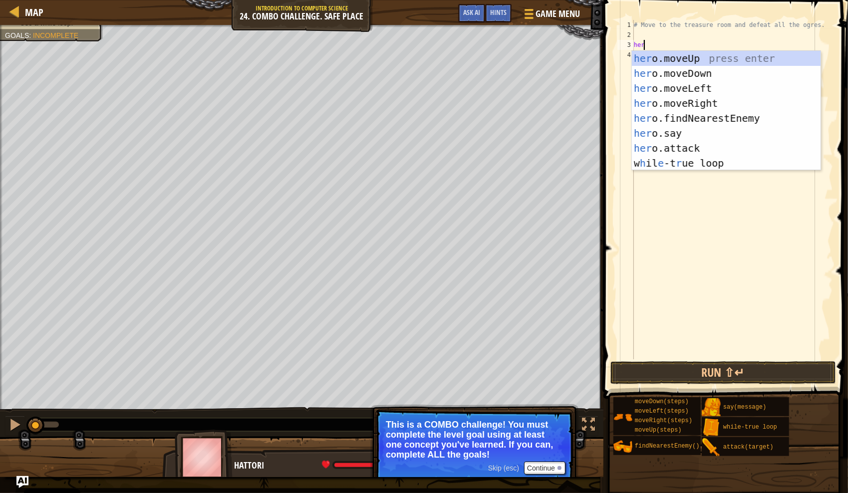
type textarea "hero"
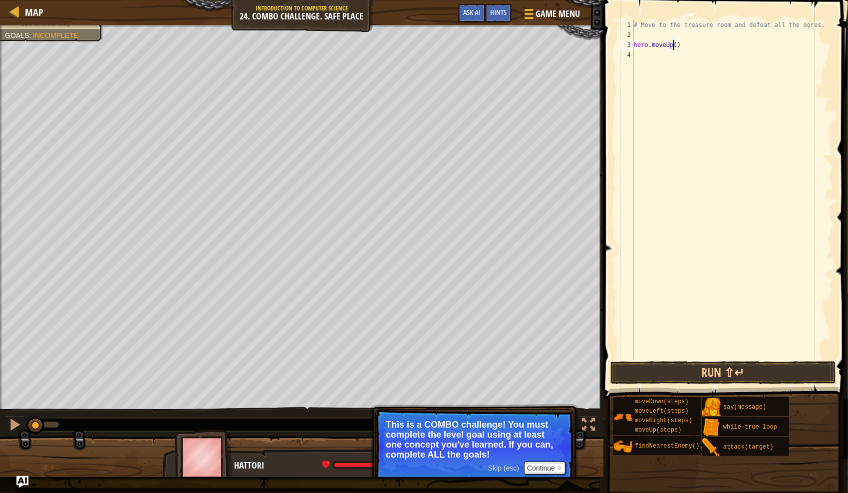
type textarea "hero.moveUp(4)"
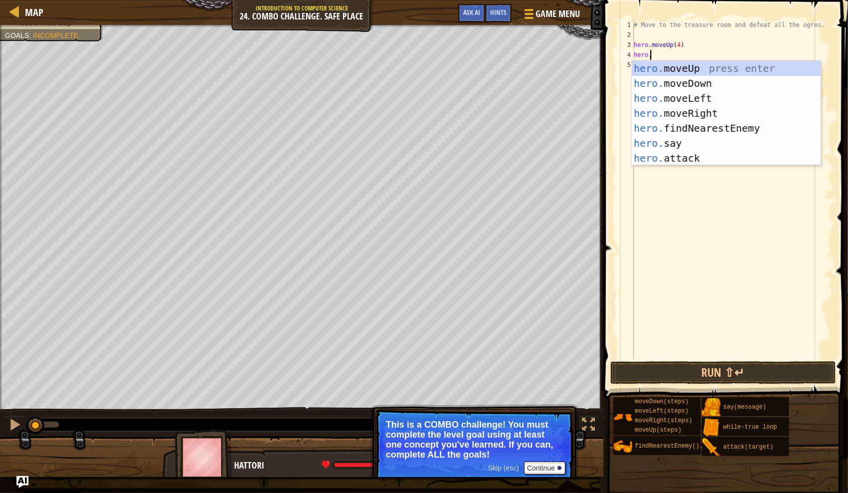
scroll to position [4, 1]
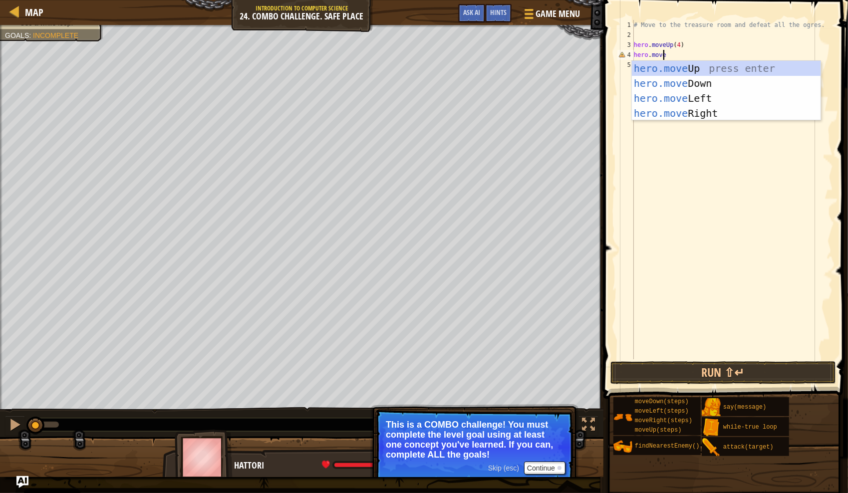
type textarea "hero.moveR"
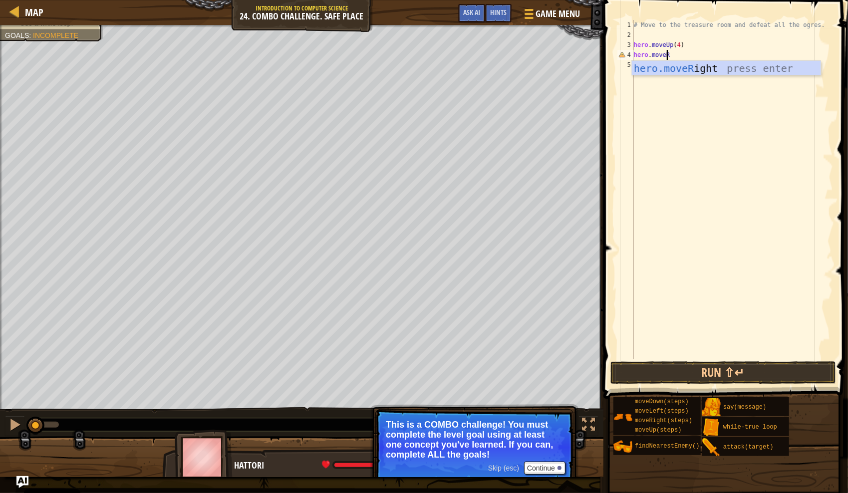
scroll to position [4, 0]
type textarea "hero.moveRight(4)"
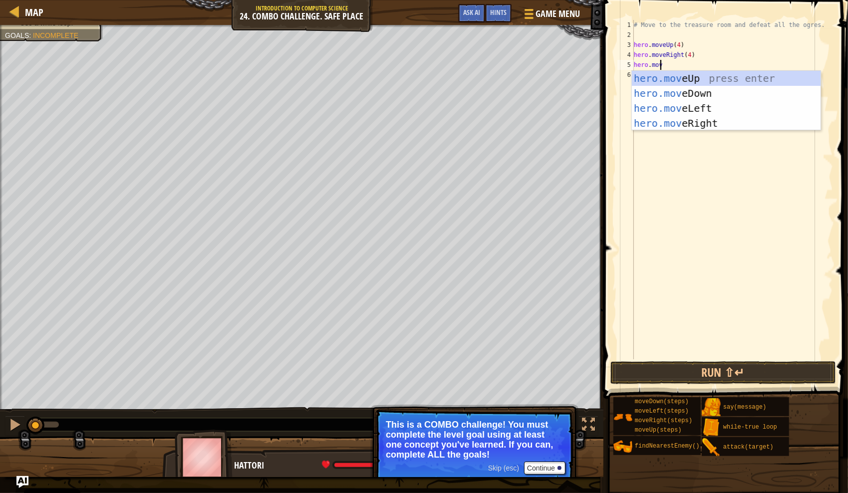
scroll to position [4, 1]
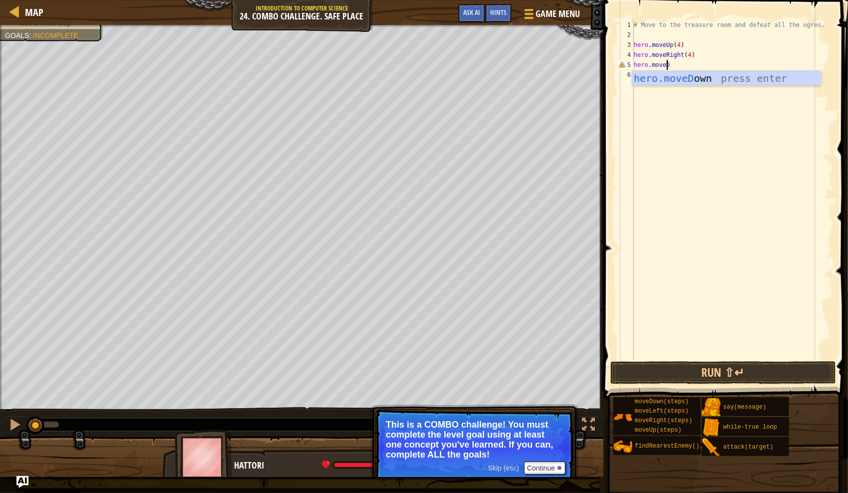
type textarea "hero.moveDo"
type textarea "hero.moveDown(4)"
type textarea "hero.moveLef"
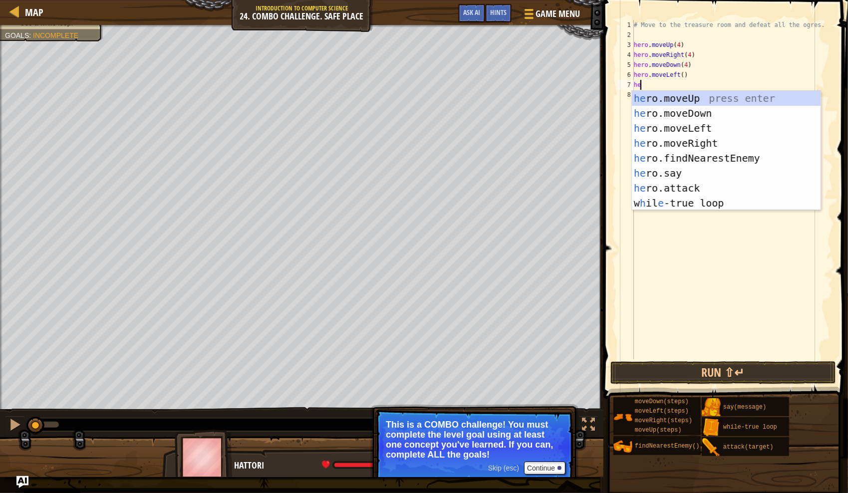
type textarea "h"
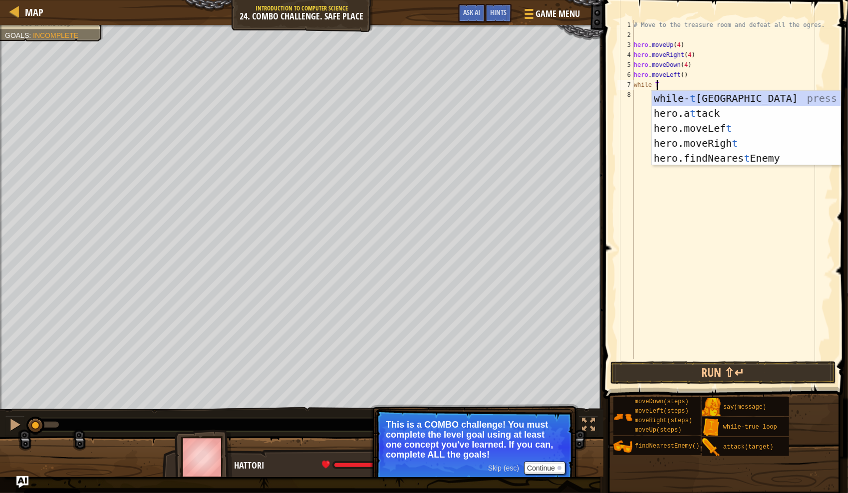
scroll to position [4, 1]
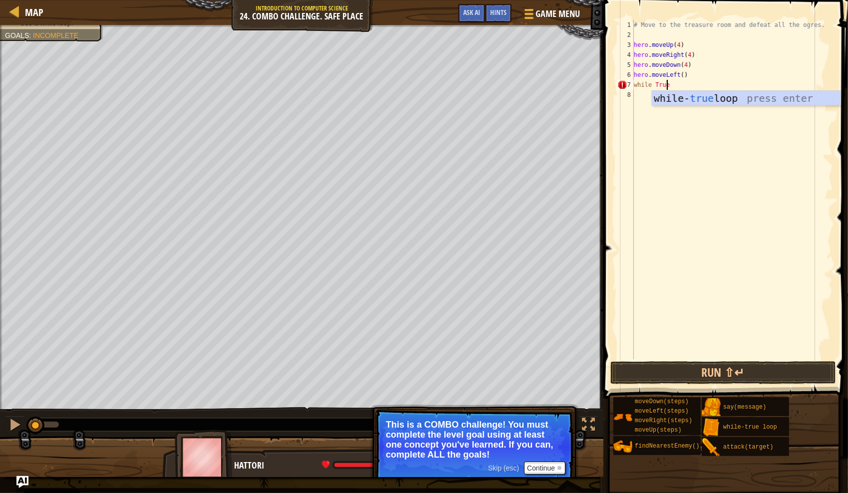
type textarea "while True:"
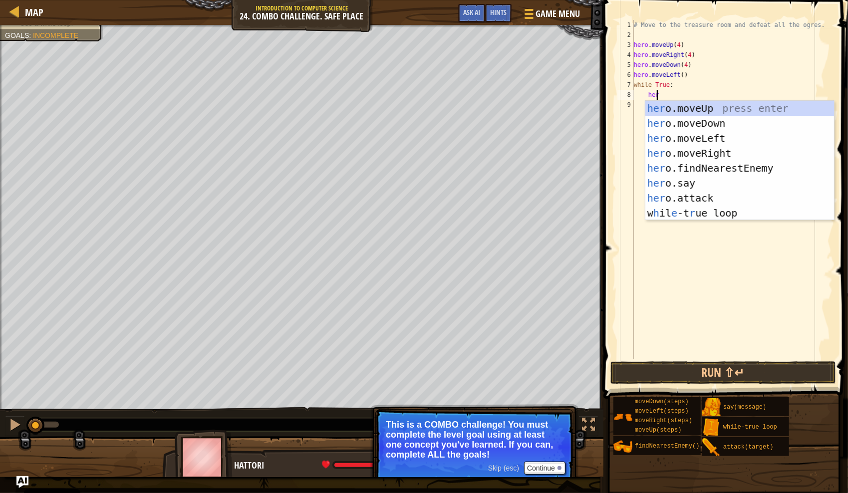
type textarea "hero"
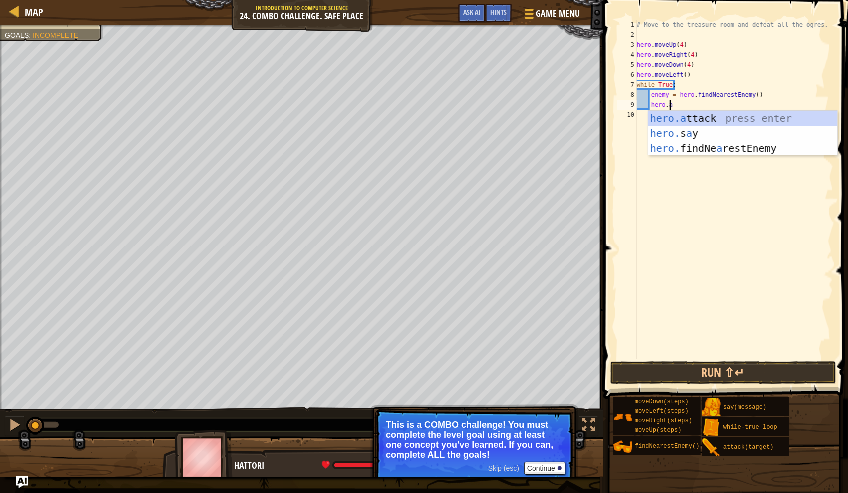
scroll to position [4, 2]
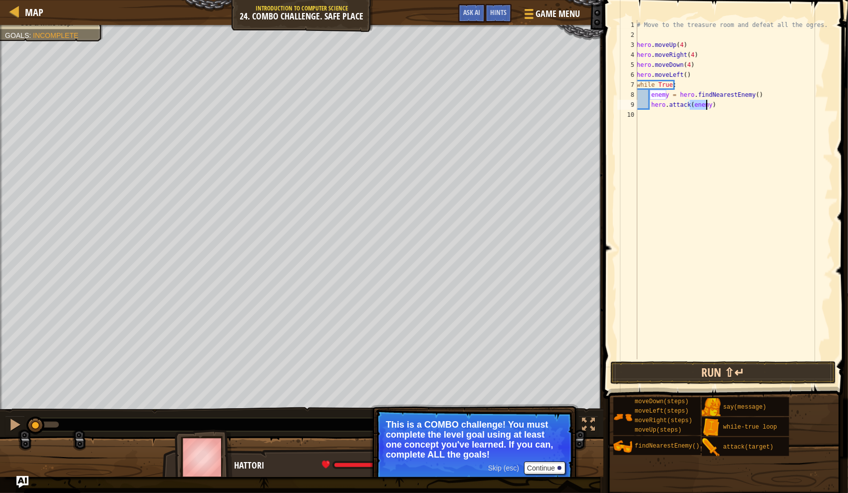
type textarea "hero.attack(enemy)"
click at [742, 378] on button "Run ⇧↵" at bounding box center [724, 372] width 226 height 23
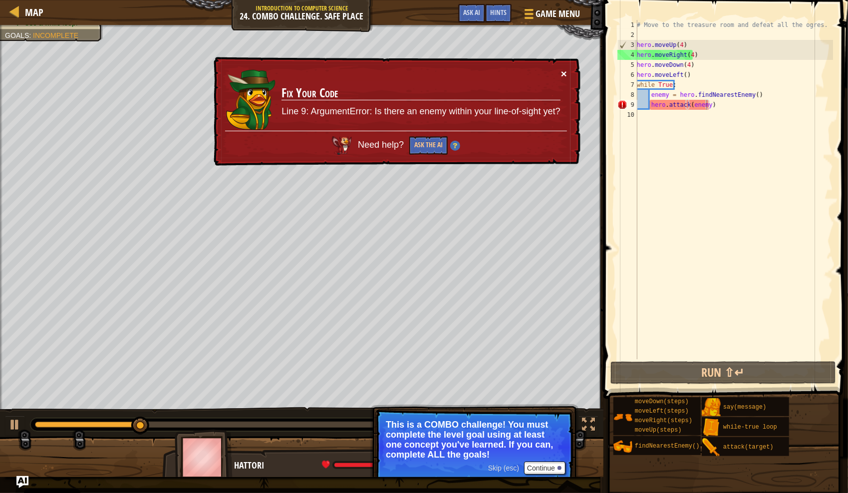
click at [563, 72] on button "×" at bounding box center [564, 73] width 6 height 10
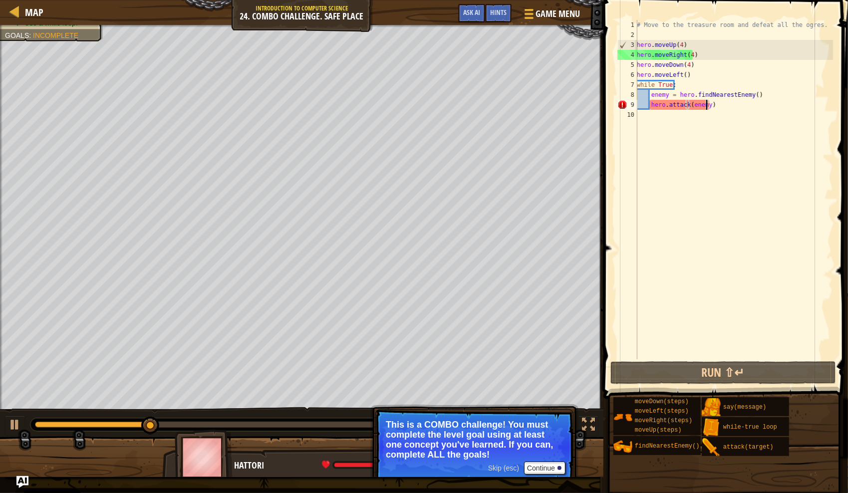
click at [772, 123] on div "# Move to the treasure room and defeat all the ogres. hero . moveUp ( 4 ) hero …" at bounding box center [734, 199] width 198 height 359
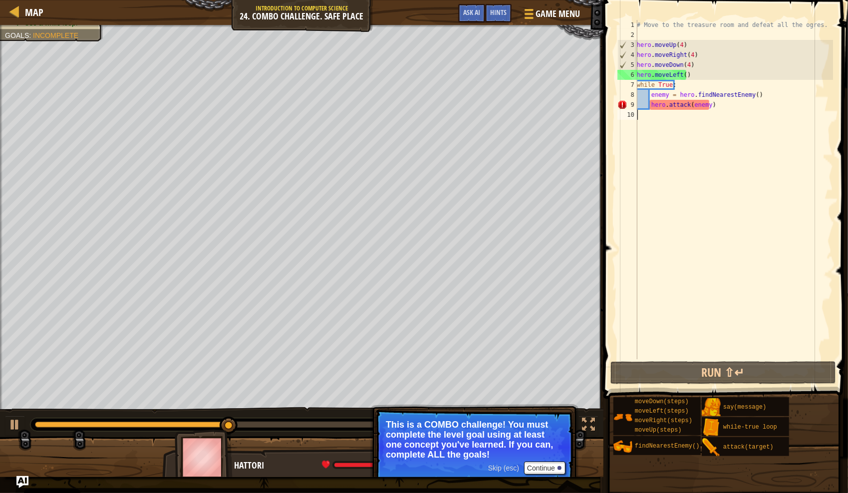
click at [684, 64] on div "# Move to the treasure room and defeat all the ogres. hero . moveUp ( 4 ) hero …" at bounding box center [734, 199] width 198 height 359
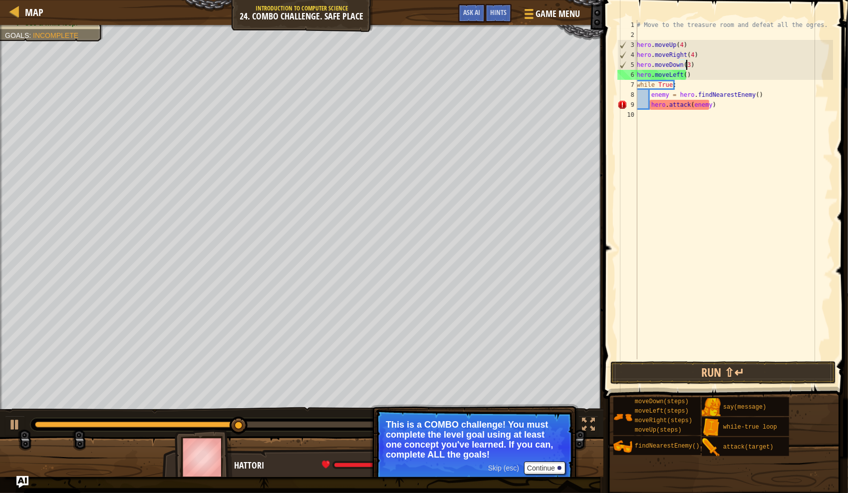
scroll to position [4, 3]
click at [719, 373] on button "Run ⇧↵" at bounding box center [724, 372] width 226 height 23
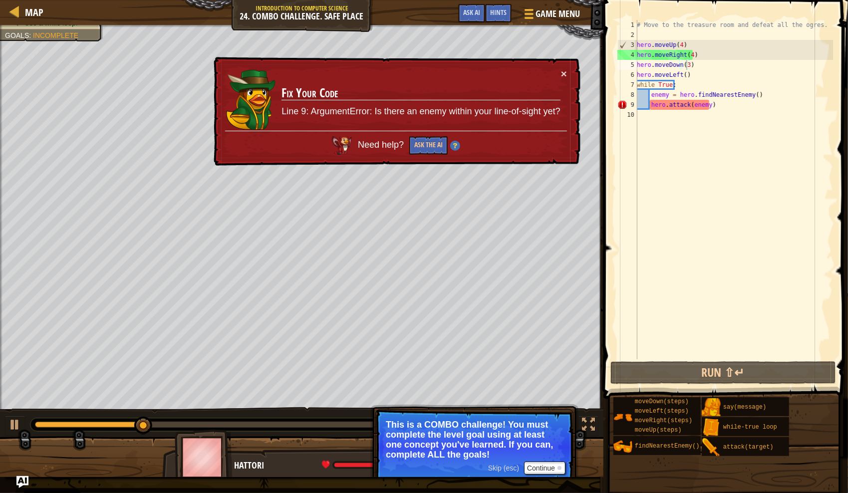
click at [568, 72] on div "× Fix Your Code Line 9: ArgumentError: Is there an enemy within your line-of-si…" at bounding box center [396, 111] width 369 height 109
click at [563, 73] on button "×" at bounding box center [564, 73] width 6 height 10
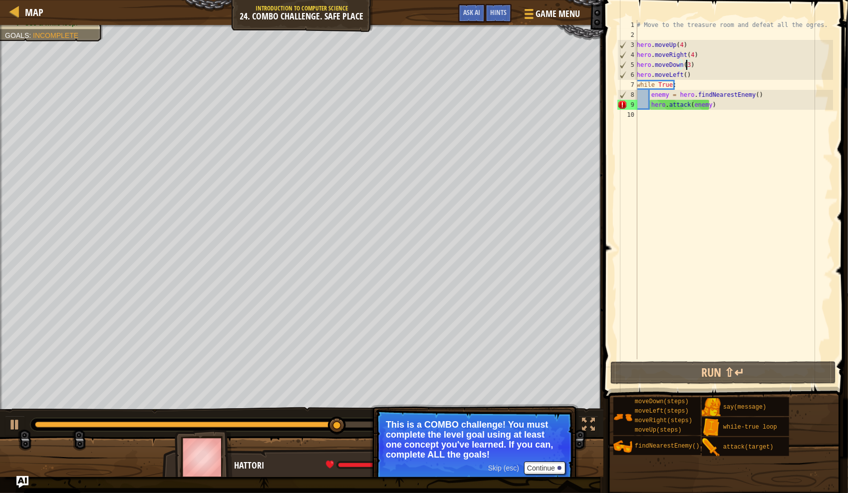
click at [683, 74] on div "# Move to the treasure room and defeat all the ogres. hero . moveUp ( 4 ) hero …" at bounding box center [734, 199] width 198 height 359
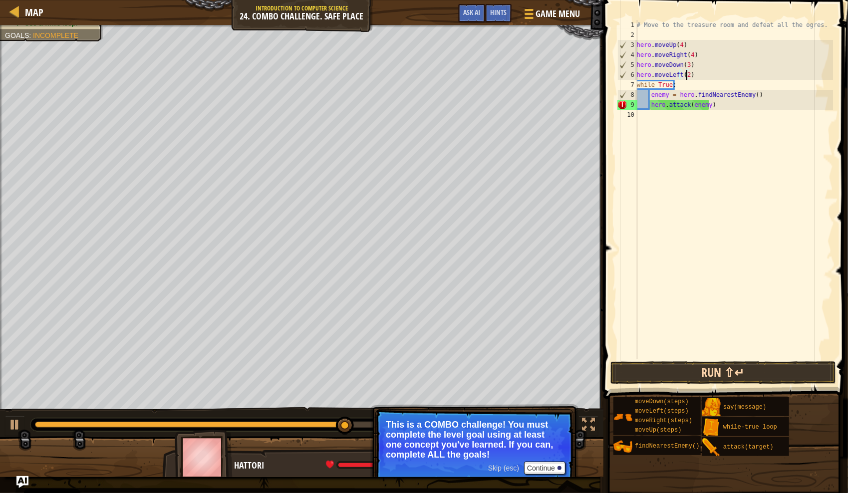
type textarea "hero.moveLeft(2)"
click at [730, 379] on button "Run ⇧↵" at bounding box center [724, 372] width 226 height 23
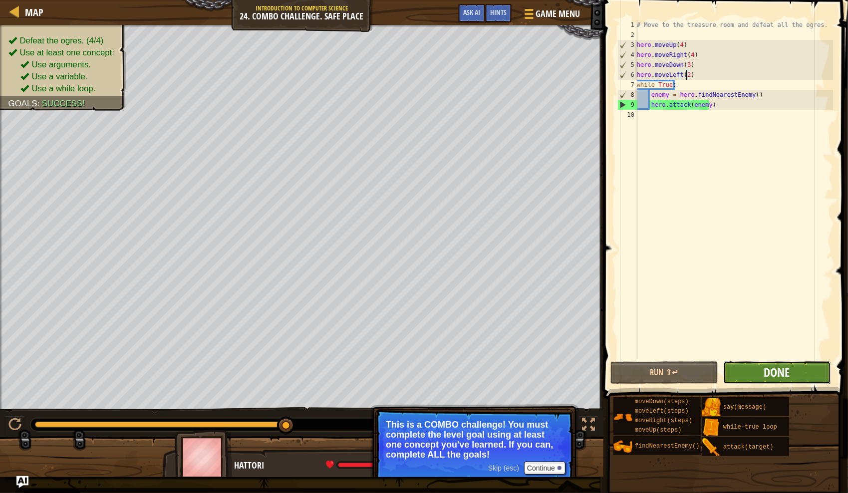
click at [790, 365] on span "Done" at bounding box center [777, 372] width 26 height 16
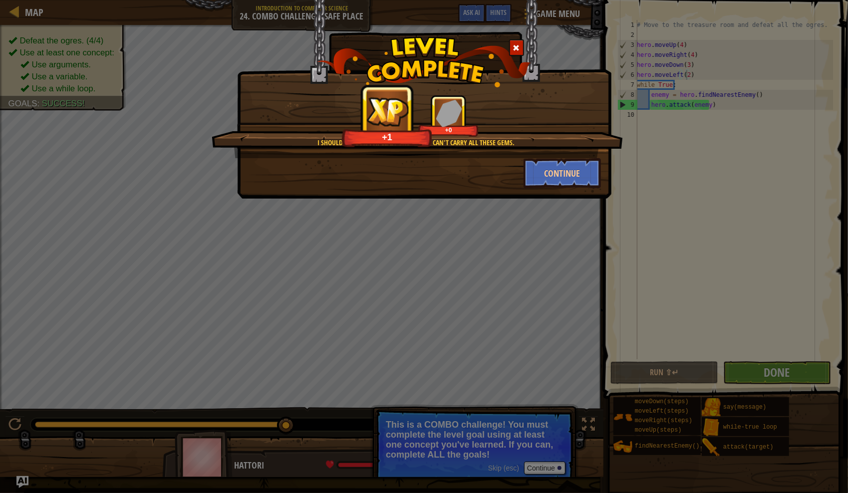
click at [527, 103] on div "+1 +0" at bounding box center [417, 116] width 387 height 42
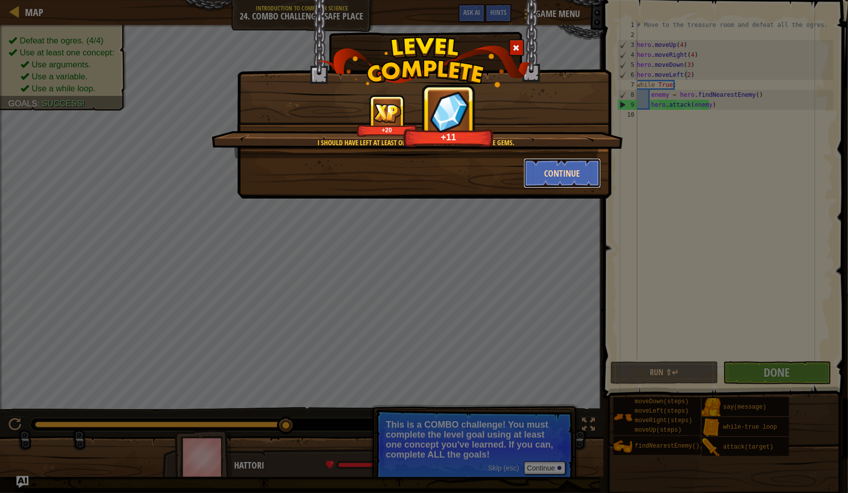
click at [569, 170] on button "Continue" at bounding box center [562, 173] width 77 height 30
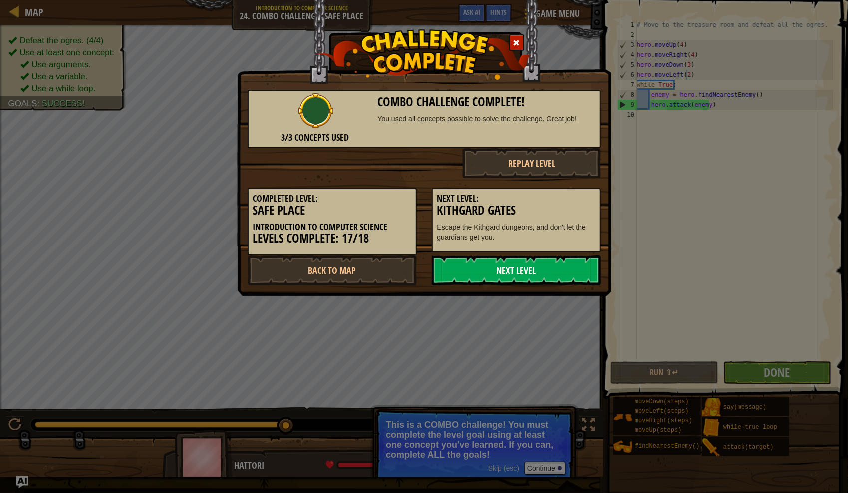
click at [512, 272] on link "Next Level" at bounding box center [516, 271] width 169 height 30
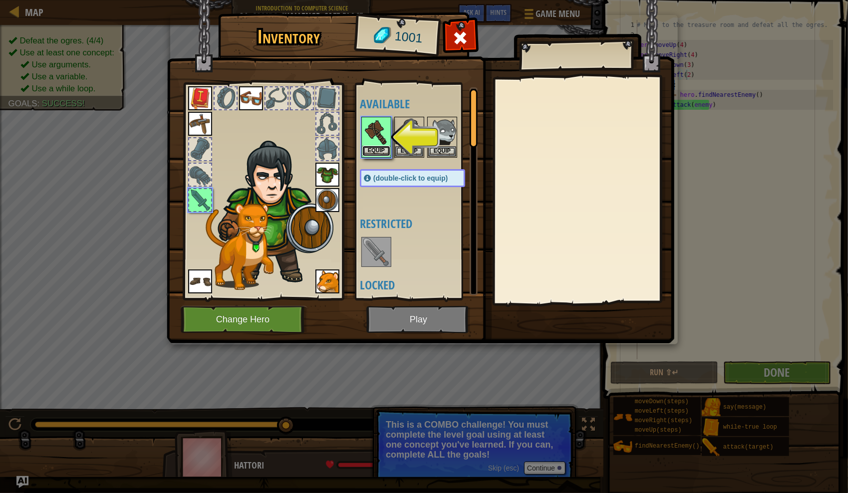
click at [375, 151] on button "Equip" at bounding box center [376, 151] width 28 height 10
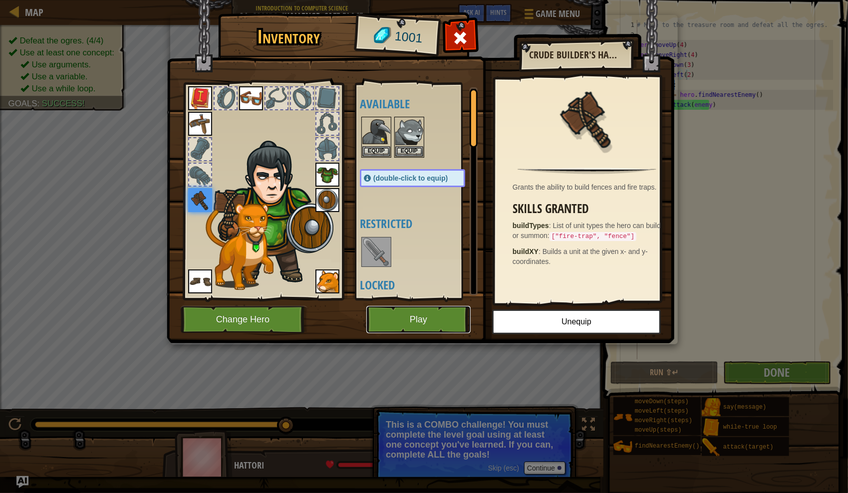
click at [407, 320] on button "Play" at bounding box center [418, 319] width 104 height 27
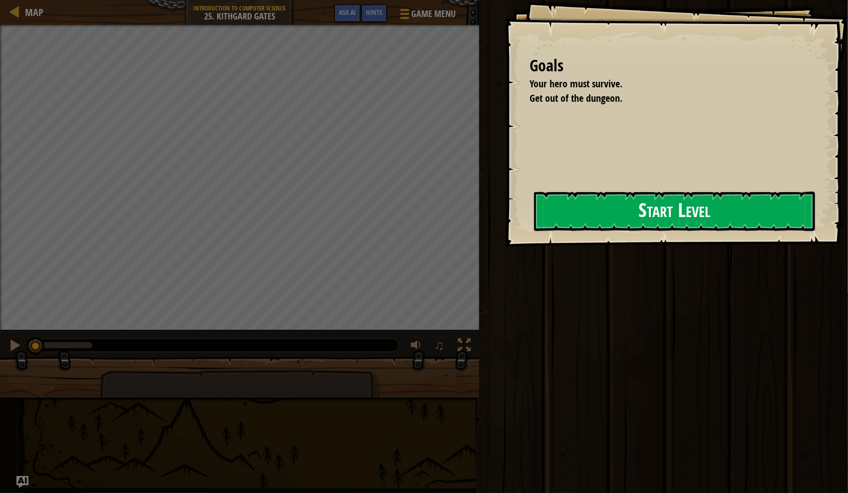
click at [629, 221] on button "Start Level" at bounding box center [674, 211] width 281 height 39
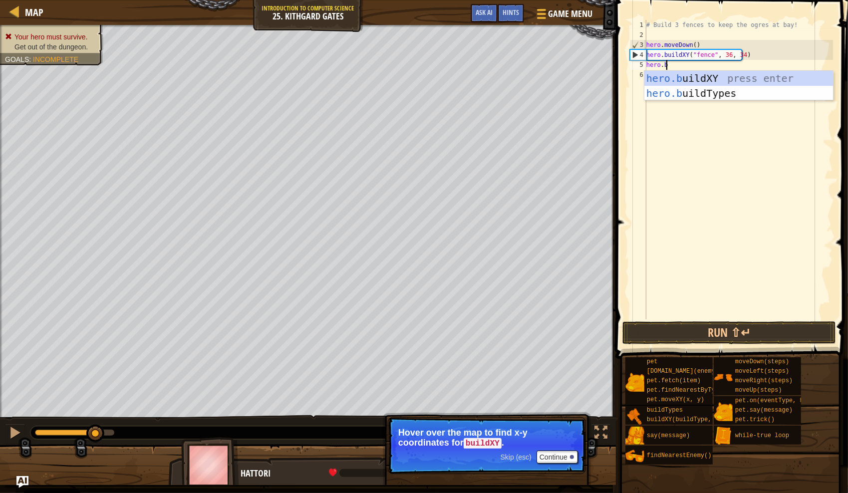
scroll to position [4, 1]
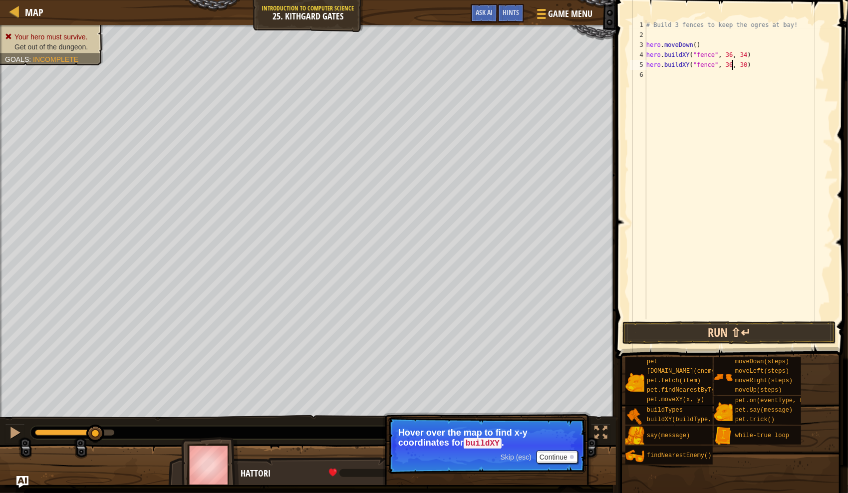
type textarea "hero.buildXY("fence", 36, 30)"
click at [716, 338] on button "Run ⇧↵" at bounding box center [730, 332] width 214 height 23
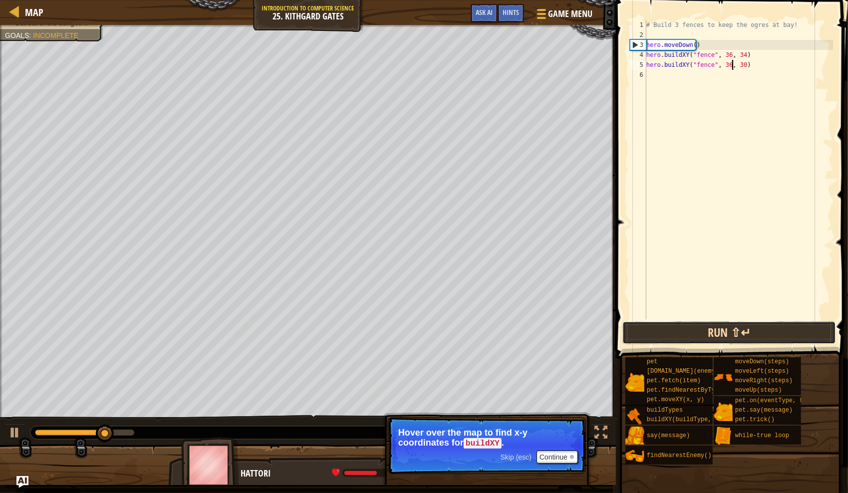
click at [727, 335] on button "Run ⇧↵" at bounding box center [730, 332] width 214 height 23
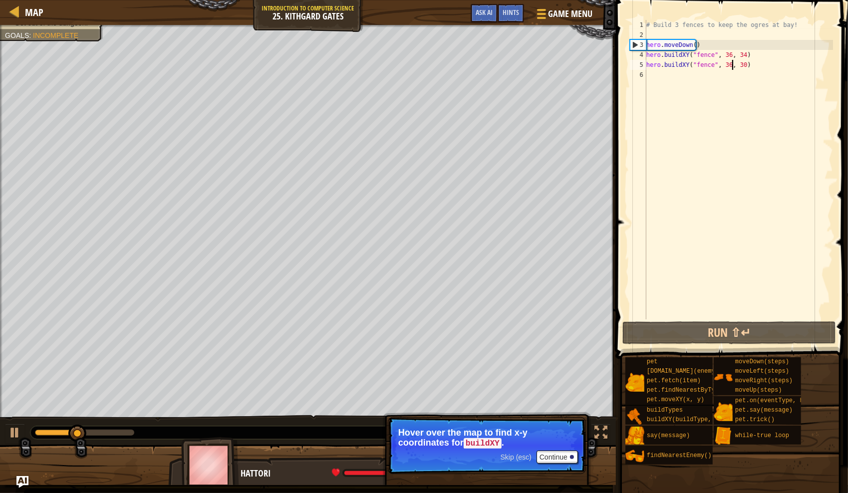
click at [758, 79] on div "# Build 3 fences to keep the ogres at bay! hero . moveDown ( ) hero . buildXY (…" at bounding box center [738, 180] width 189 height 320
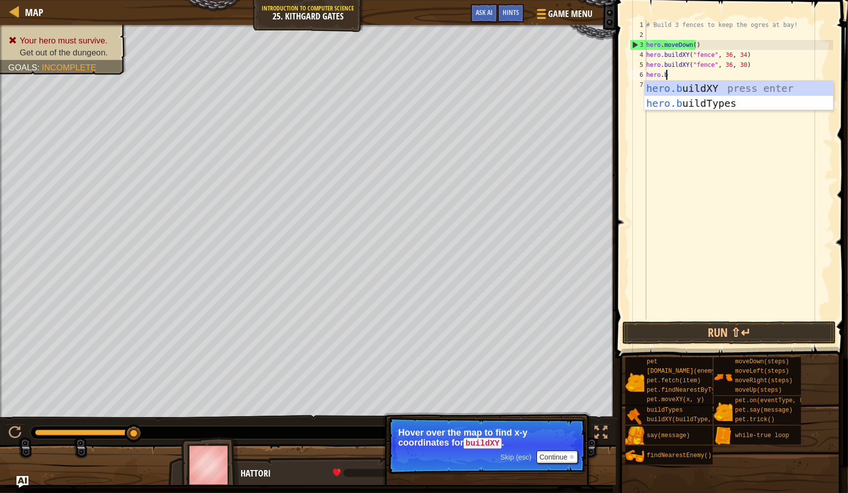
scroll to position [4, 1]
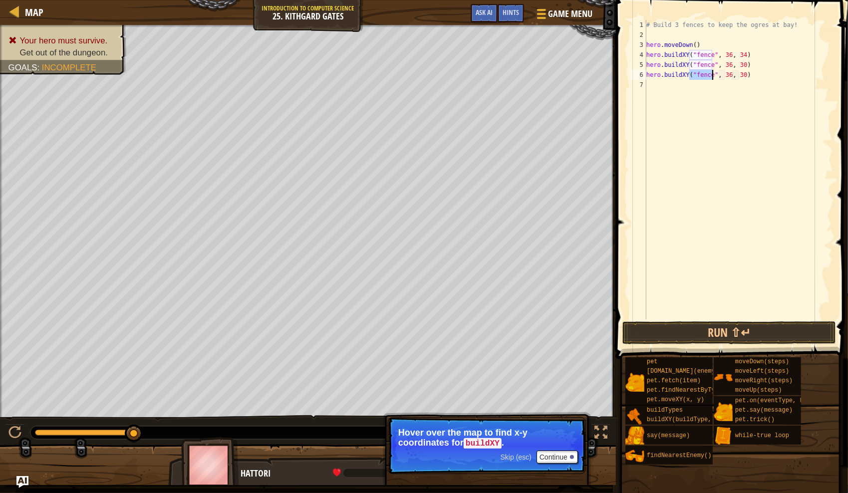
click at [737, 75] on div "# Build 3 fences to keep the ogres at bay! hero . moveDown ( ) hero . buildXY (…" at bounding box center [738, 180] width 189 height 320
type textarea "hero.buildXY("fence", 36, 26)"
click at [774, 329] on button "Run ⇧↵" at bounding box center [730, 332] width 214 height 23
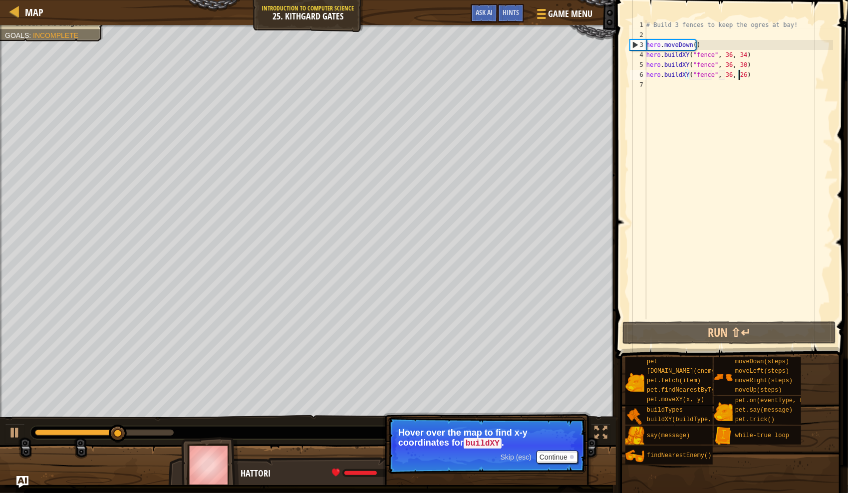
click at [775, 79] on div "# Build 3 fences to keep the ogres at bay! hero . moveDown ( ) hero . buildXY (…" at bounding box center [738, 180] width 189 height 320
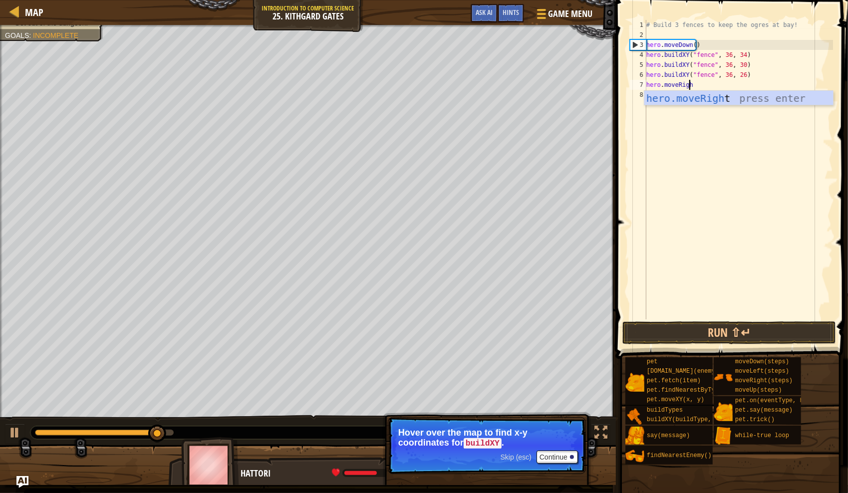
type textarea "hero.moveRight"
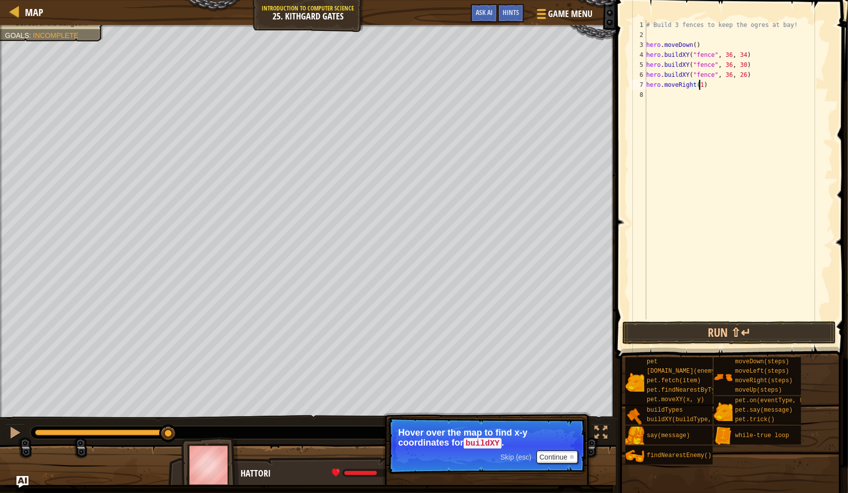
scroll to position [4, 4]
type textarea "hero.moveRight(10)"
click at [742, 345] on span at bounding box center [733, 165] width 240 height 388
click at [751, 331] on button "Run ⇧↵" at bounding box center [730, 332] width 214 height 23
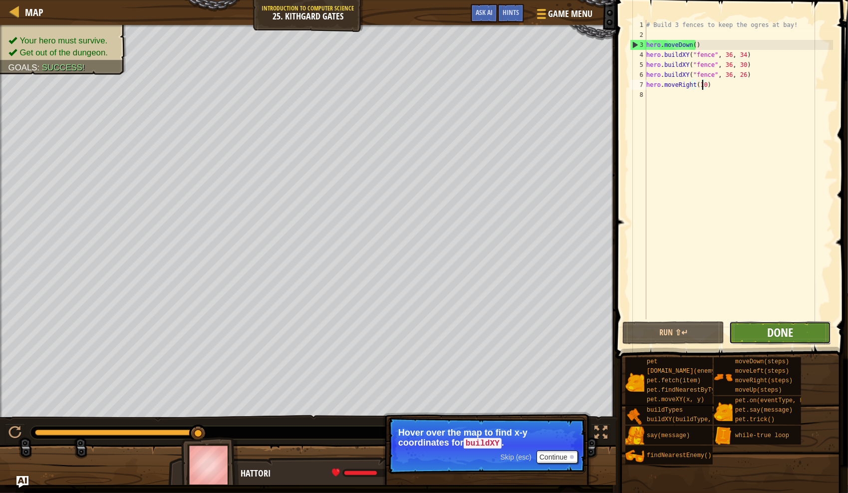
click at [792, 335] on span "Done" at bounding box center [780, 332] width 26 height 16
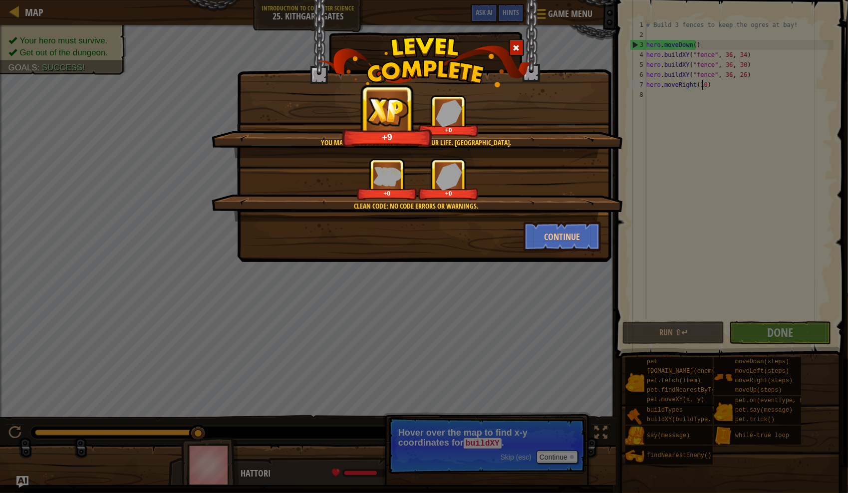
click at [505, 129] on div "+9 +0" at bounding box center [417, 116] width 387 height 42
click at [389, 206] on div "Clean code: no code errors or warnings." at bounding box center [416, 206] width 315 height 10
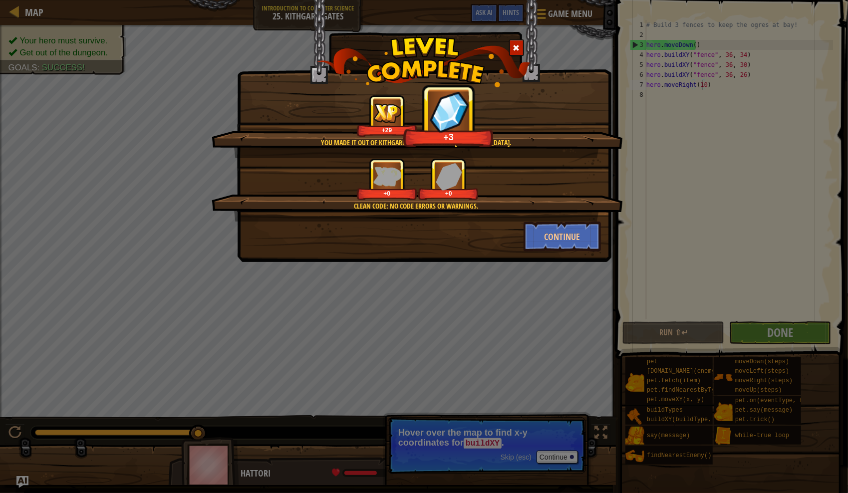
click at [271, 176] on div "+0 +0" at bounding box center [417, 179] width 387 height 42
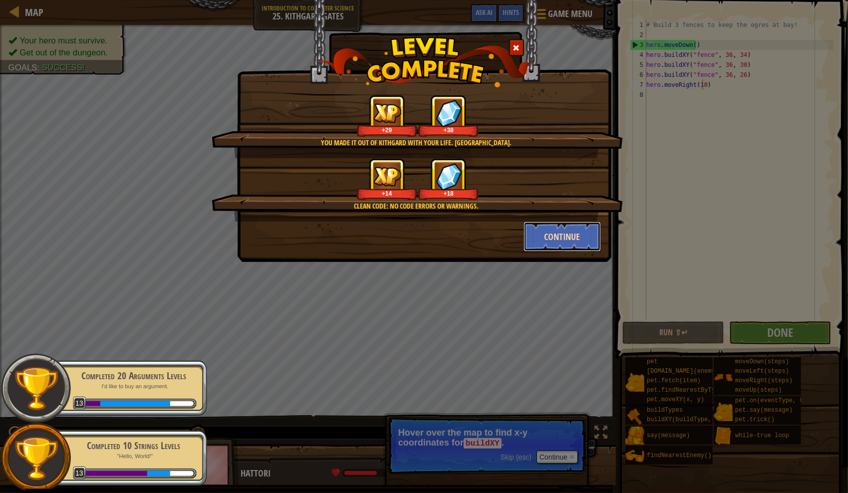
click at [560, 237] on button "Continue" at bounding box center [562, 237] width 77 height 30
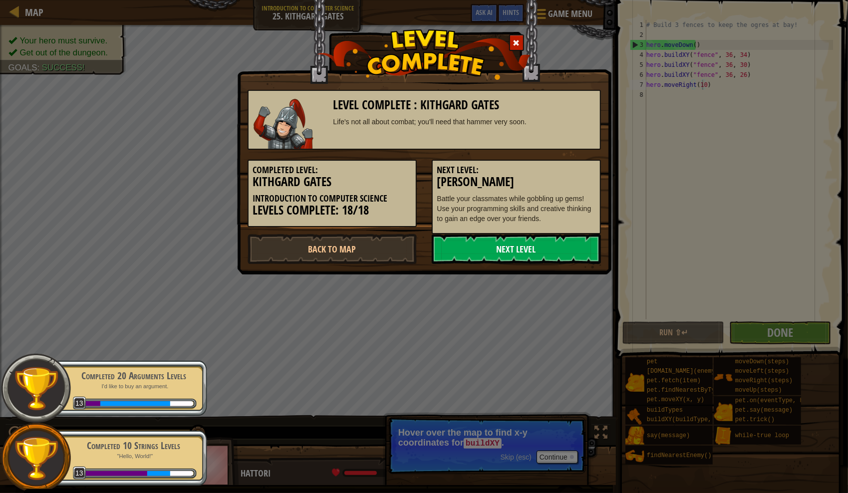
click at [547, 245] on link "Next Level" at bounding box center [516, 249] width 169 height 30
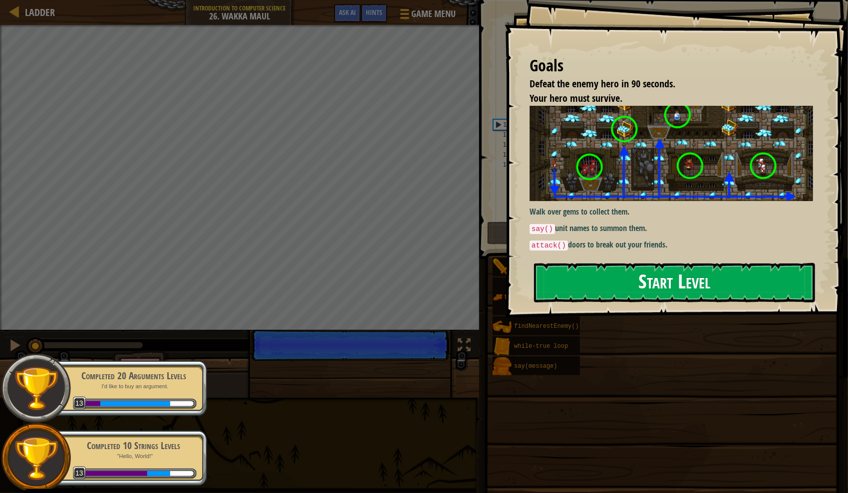
click at [675, 263] on button "Start Level" at bounding box center [674, 282] width 281 height 39
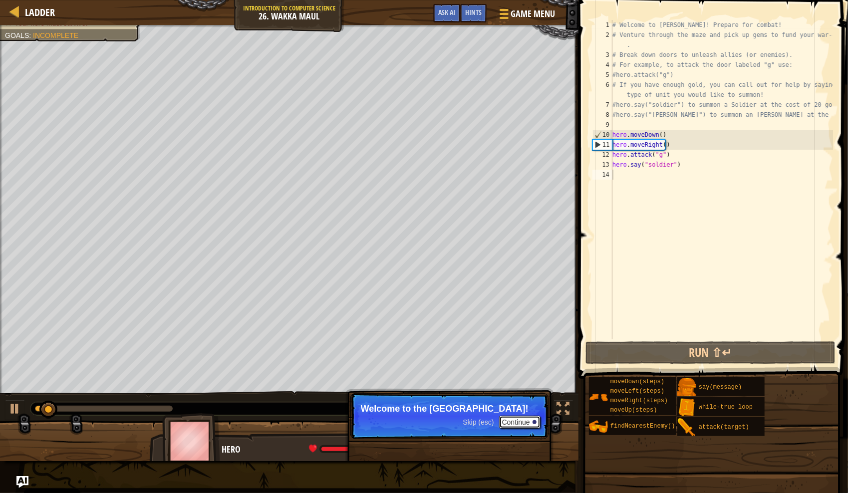
click at [529, 424] on button "Continue" at bounding box center [519, 422] width 41 height 13
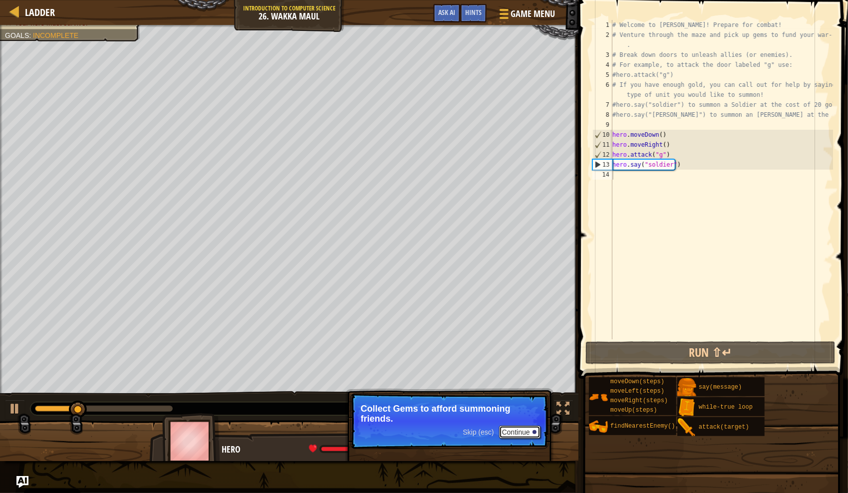
click at [525, 433] on button "Continue" at bounding box center [519, 432] width 41 height 13
click at [503, 438] on button "Continue" at bounding box center [519, 432] width 41 height 13
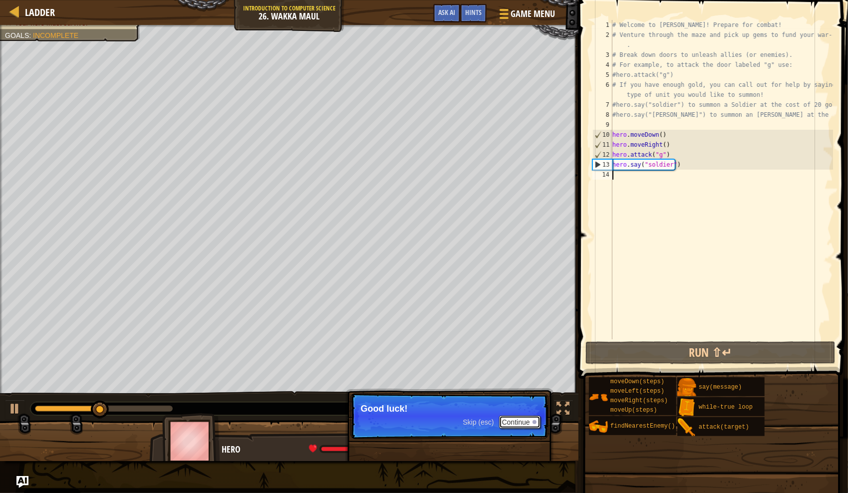
drag, startPoint x: 529, startPoint y: 427, endPoint x: 521, endPoint y: 432, distance: 9.3
click at [525, 427] on button "Continue" at bounding box center [519, 422] width 41 height 13
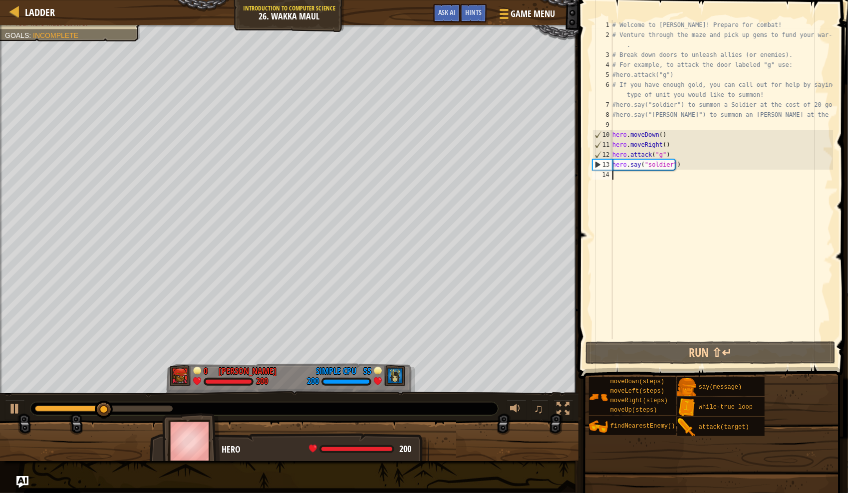
click at [763, 174] on div "# Welcome to [PERSON_NAME]! Prepare for combat! # Venture through the maze and …" at bounding box center [722, 189] width 223 height 339
click at [769, 191] on div "# Welcome to [PERSON_NAME]! Prepare for combat! # Venture through the maze and …" at bounding box center [722, 189] width 223 height 339
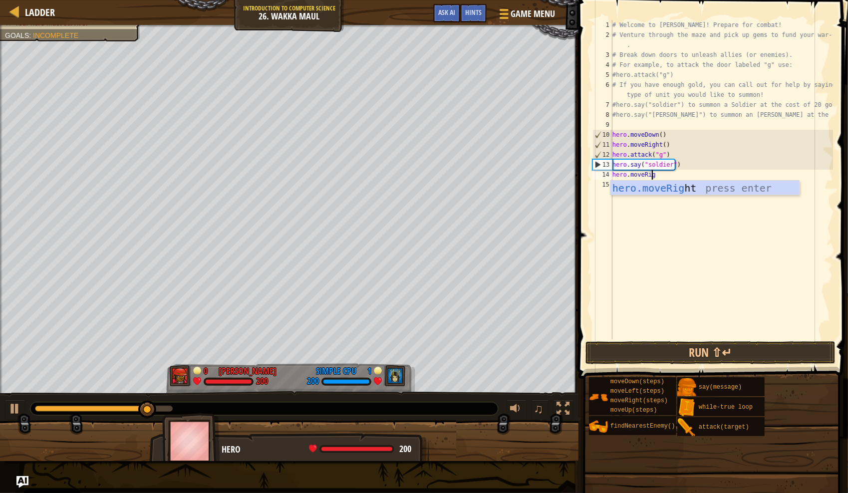
type textarea "hero.moveRight"
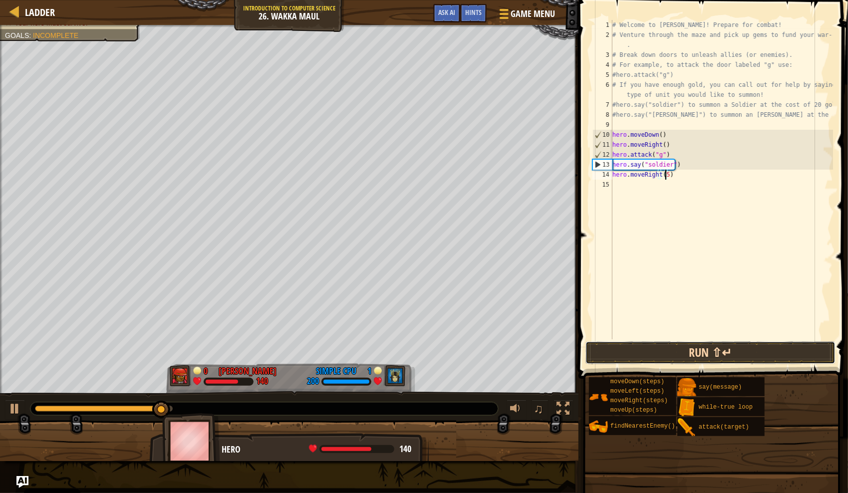
click at [728, 347] on button "Run ⇧↵" at bounding box center [711, 352] width 250 height 23
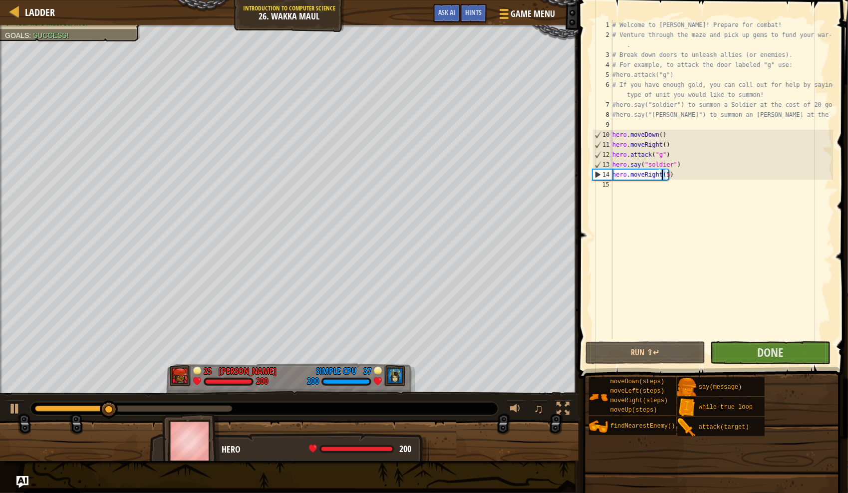
click at [662, 173] on div "# Welcome to [PERSON_NAME]! Prepare for combat! # Venture through the maze and …" at bounding box center [722, 189] width 223 height 339
type textarea "hero.moveRight(6)"
click at [689, 171] on div "# Welcome to [PERSON_NAME]! Prepare for combat! # Venture through the maze and …" at bounding box center [722, 189] width 223 height 339
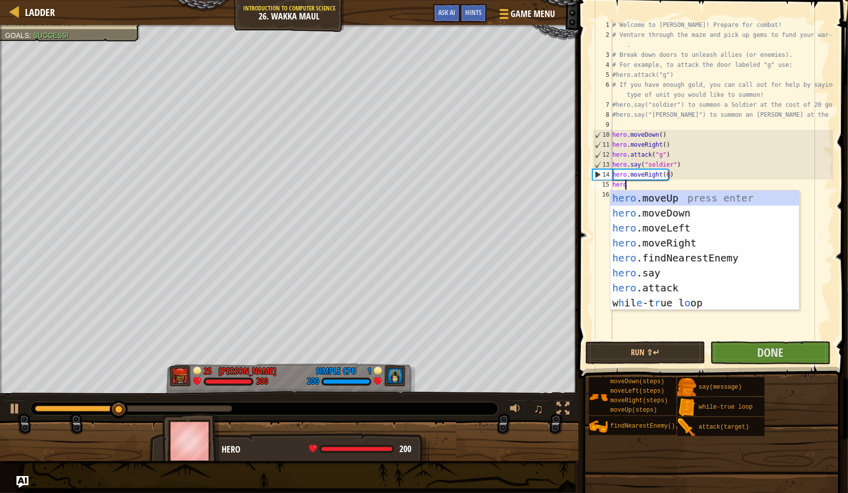
type textarea "hero."
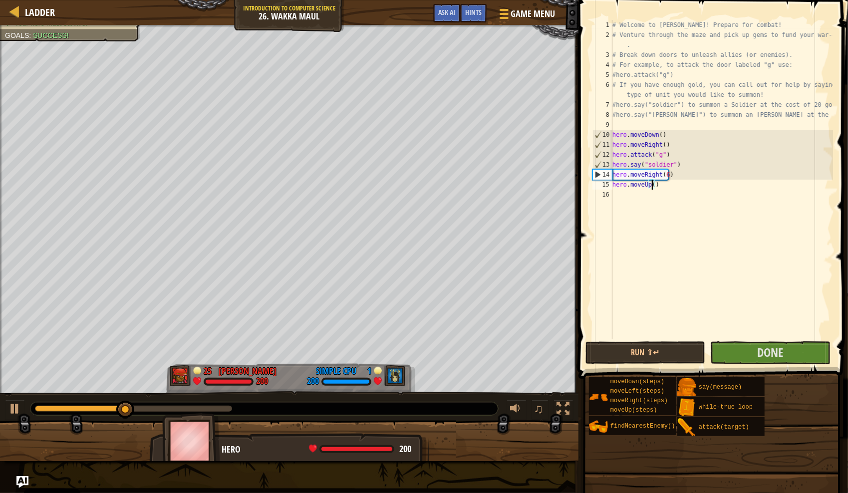
type textarea "hero.moveUp(1)"
type textarea "hero"
type textarea "hero.moveUp(1)"
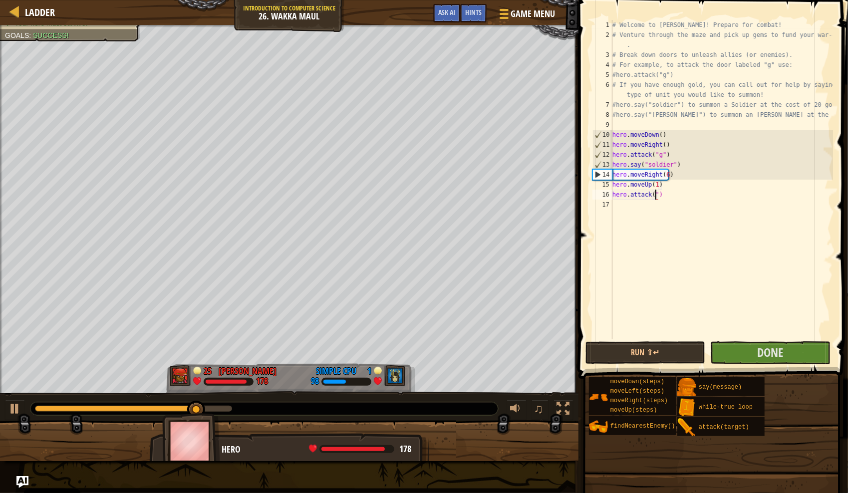
scroll to position [4, 3]
click at [661, 191] on div "# Welcome to [PERSON_NAME]! Prepare for combat! # Venture through the maze and …" at bounding box center [722, 189] width 223 height 339
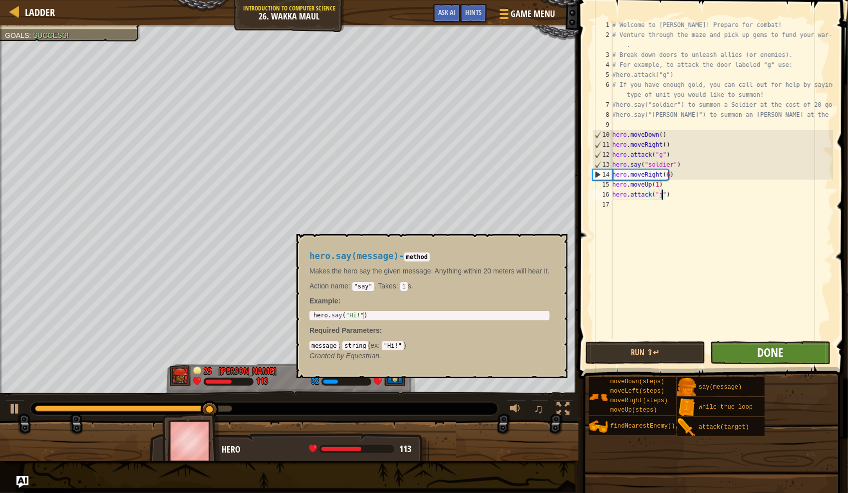
type textarea "hero.attack("j")"
click at [765, 354] on span "Done" at bounding box center [770, 352] width 26 height 16
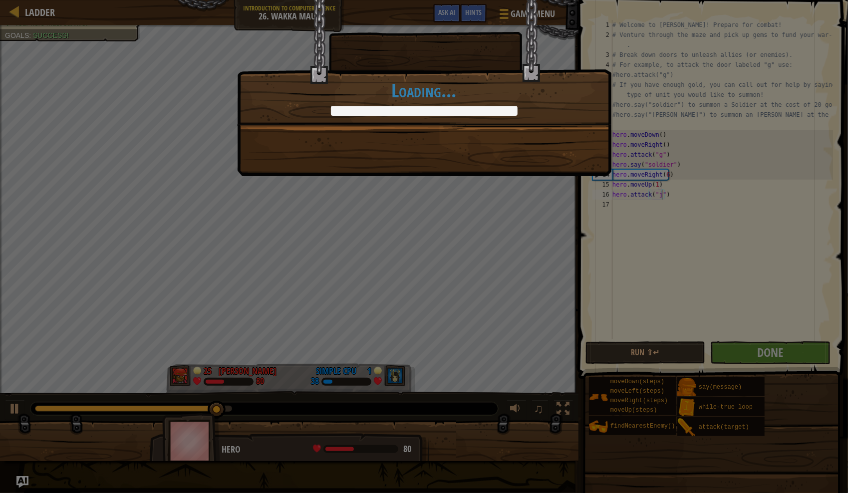
click at [484, 145] on div "Wakka wakka wakka! +0 +0 Continue Loading..." at bounding box center [424, 88] width 374 height 176
click at [479, 147] on div "Wakka wakka wakka! +45 +0 Continue Loading..." at bounding box center [424, 88] width 374 height 176
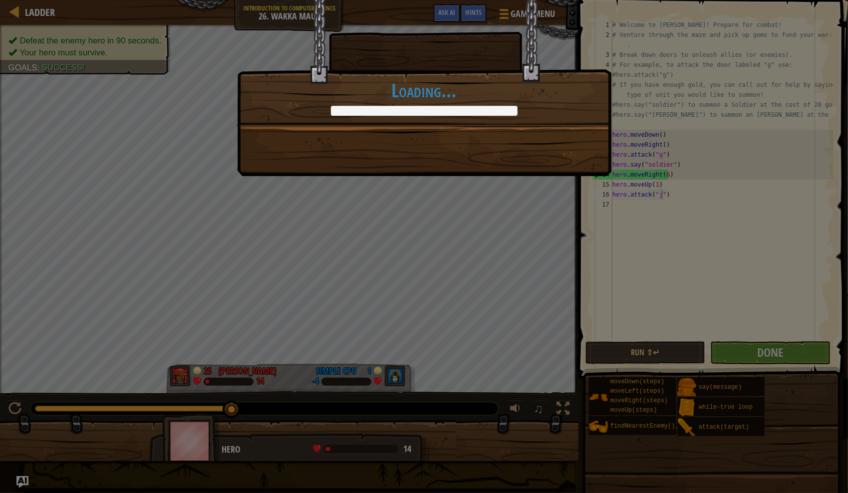
click at [351, 138] on div "Wakka wakka wakka! +45 +30 Continue Loading..." at bounding box center [424, 88] width 374 height 176
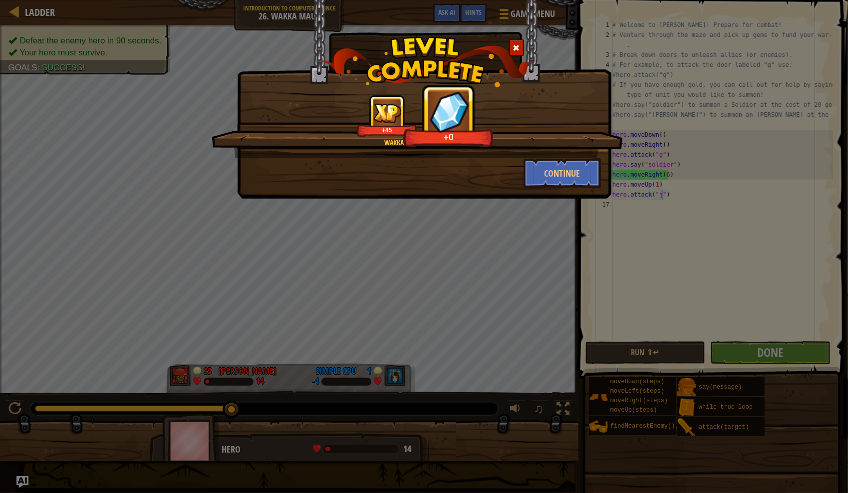
click at [299, 139] on div "Wakka wakka wakka!" at bounding box center [416, 143] width 315 height 10
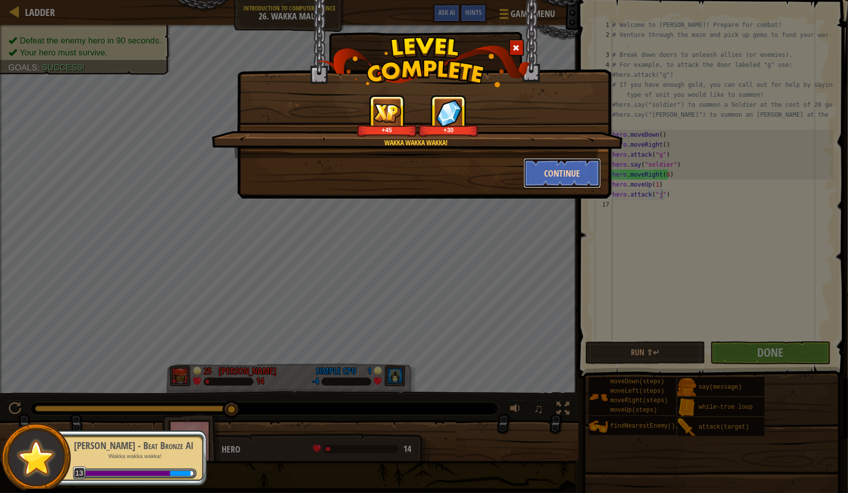
click at [533, 175] on button "Continue" at bounding box center [562, 173] width 77 height 30
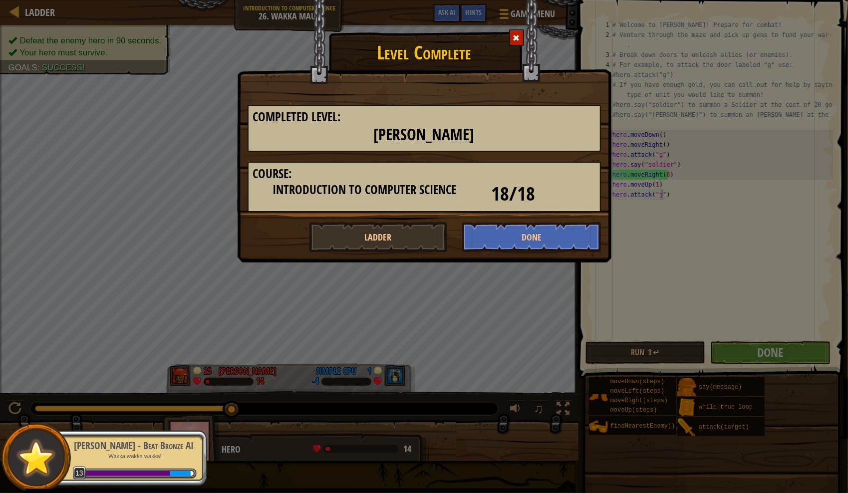
click at [511, 43] on div at bounding box center [516, 37] width 15 height 16
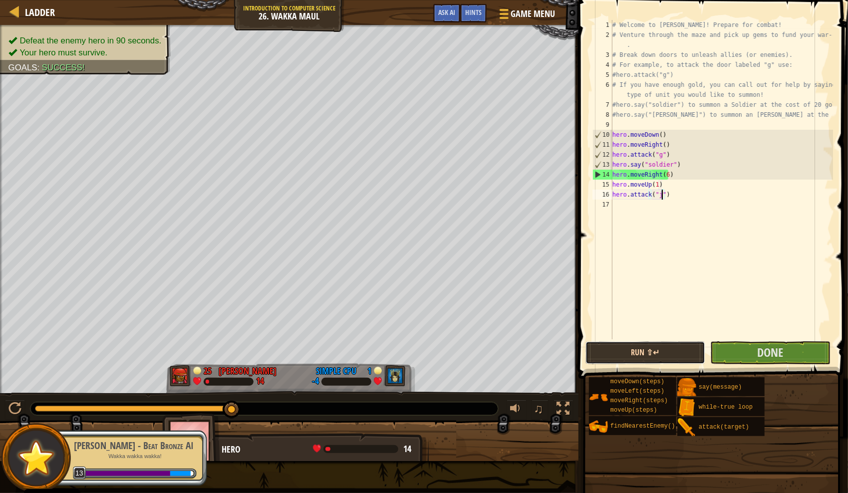
click at [674, 351] on button "Run ⇧↵" at bounding box center [646, 352] width 120 height 23
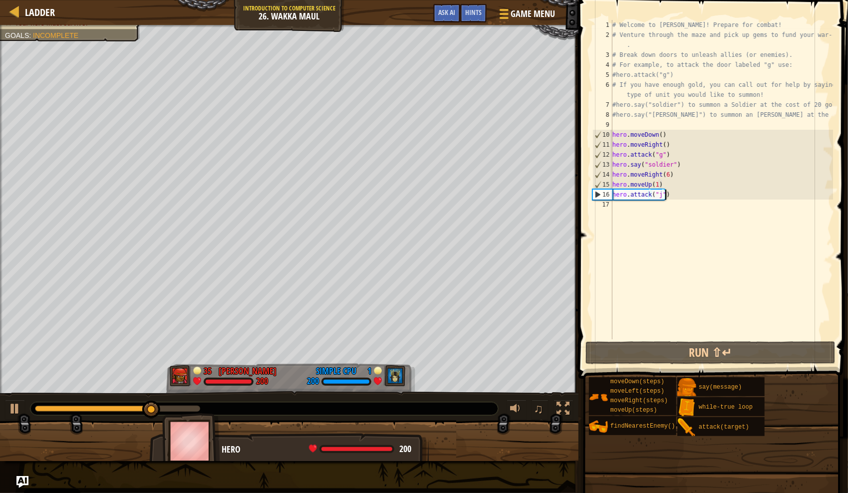
scroll to position [4, 0]
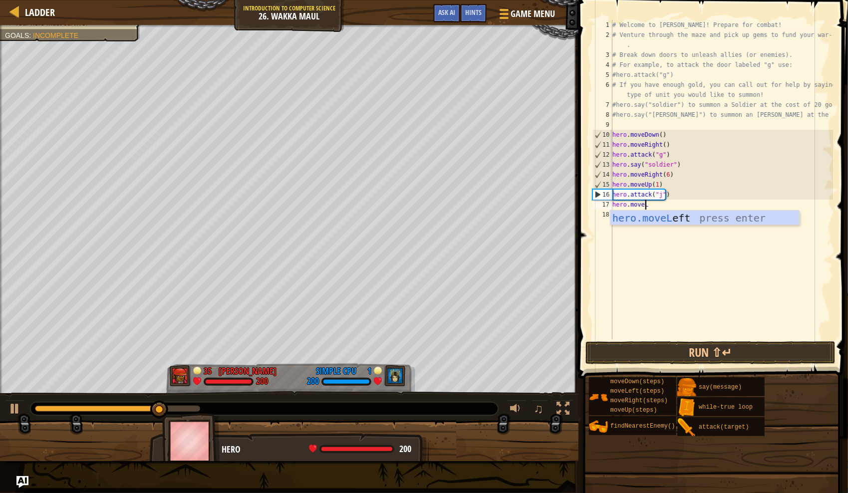
type textarea "hero.moveLef"
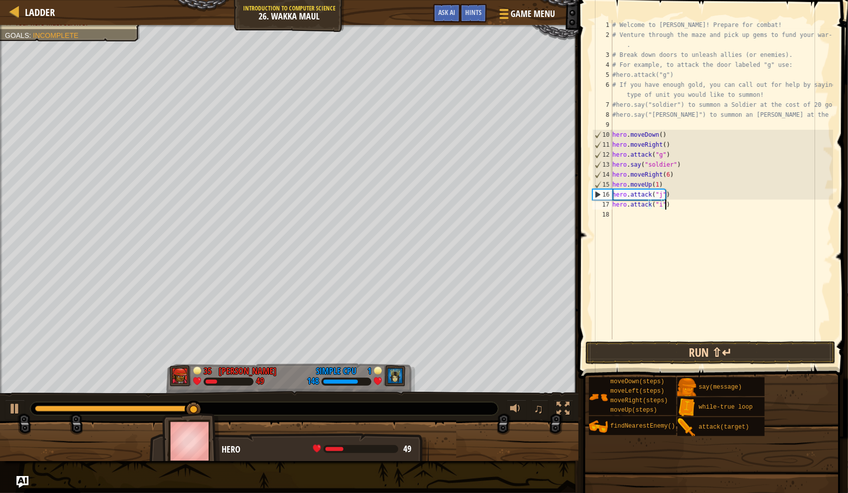
type textarea "hero.attack("i")"
click at [694, 362] on button "Run ⇧↵" at bounding box center [711, 352] width 250 height 23
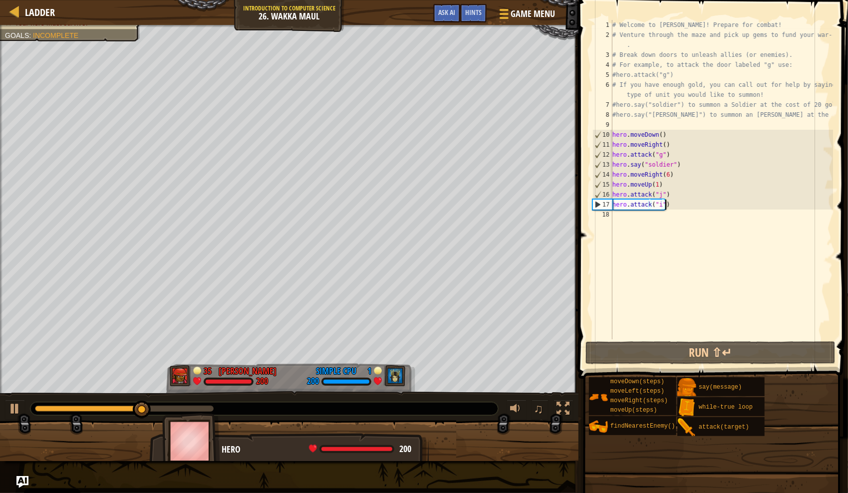
click at [709, 216] on div "# Welcome to [PERSON_NAME]! Prepare for combat! # Venture through the maze and …" at bounding box center [722, 189] width 223 height 339
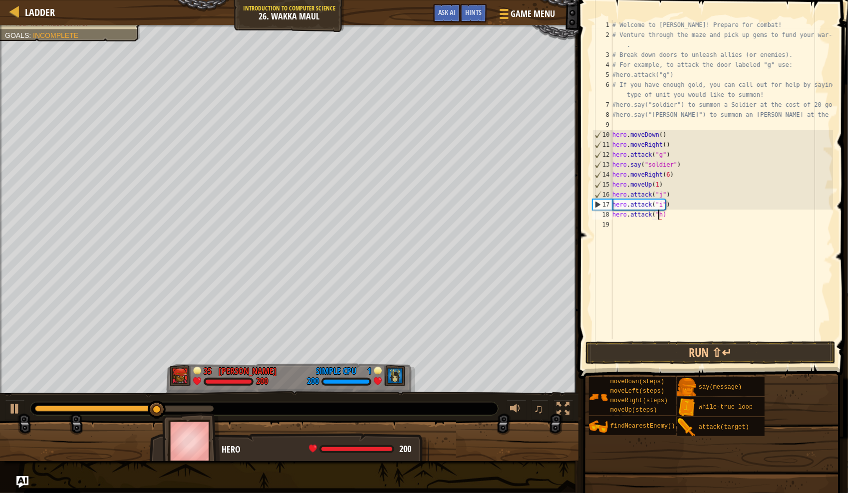
scroll to position [4, 4]
type textarea "hero.attack("h")"
click at [739, 357] on button "Run ⇧↵" at bounding box center [711, 352] width 250 height 23
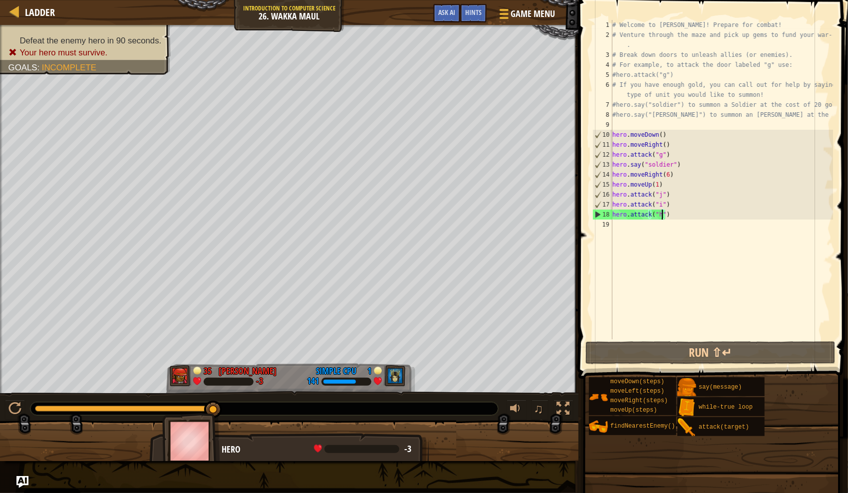
click at [710, 233] on div "# Welcome to [PERSON_NAME]! Prepare for combat! # Venture through the maze and …" at bounding box center [722, 189] width 223 height 339
